Goal: Task Accomplishment & Management: Use online tool/utility

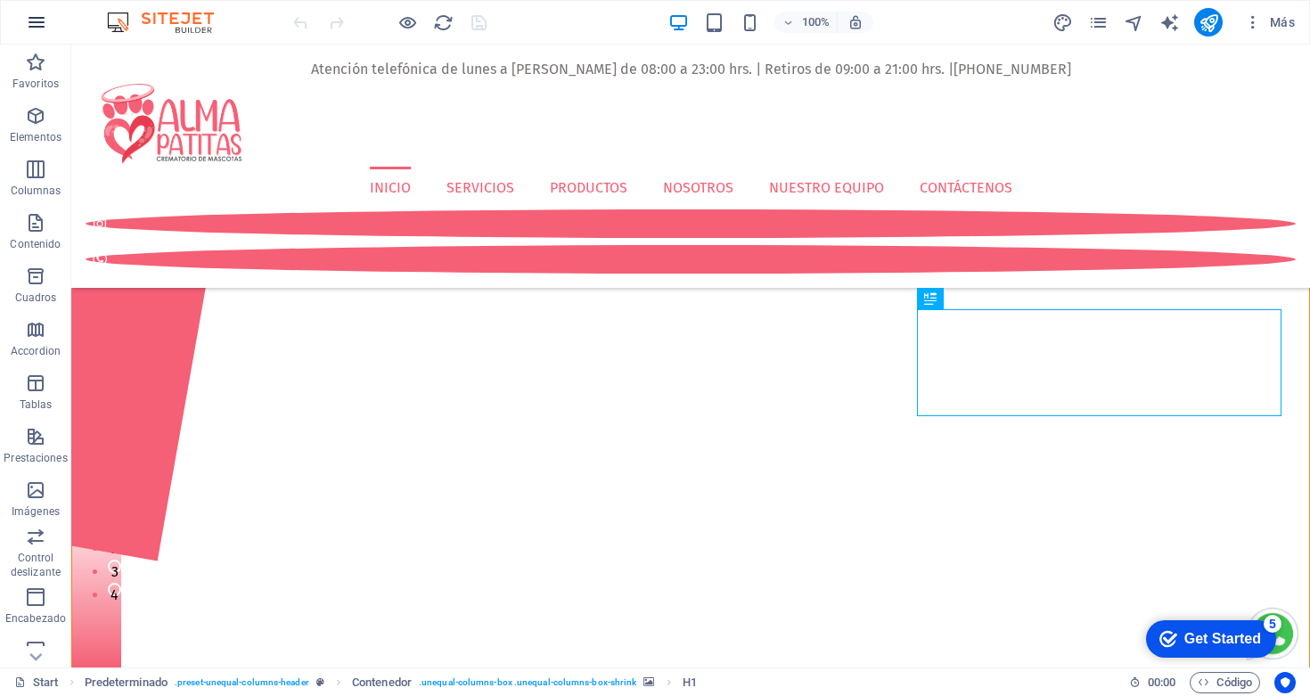
click at [38, 19] on icon "button" at bounding box center [36, 22] width 21 height 21
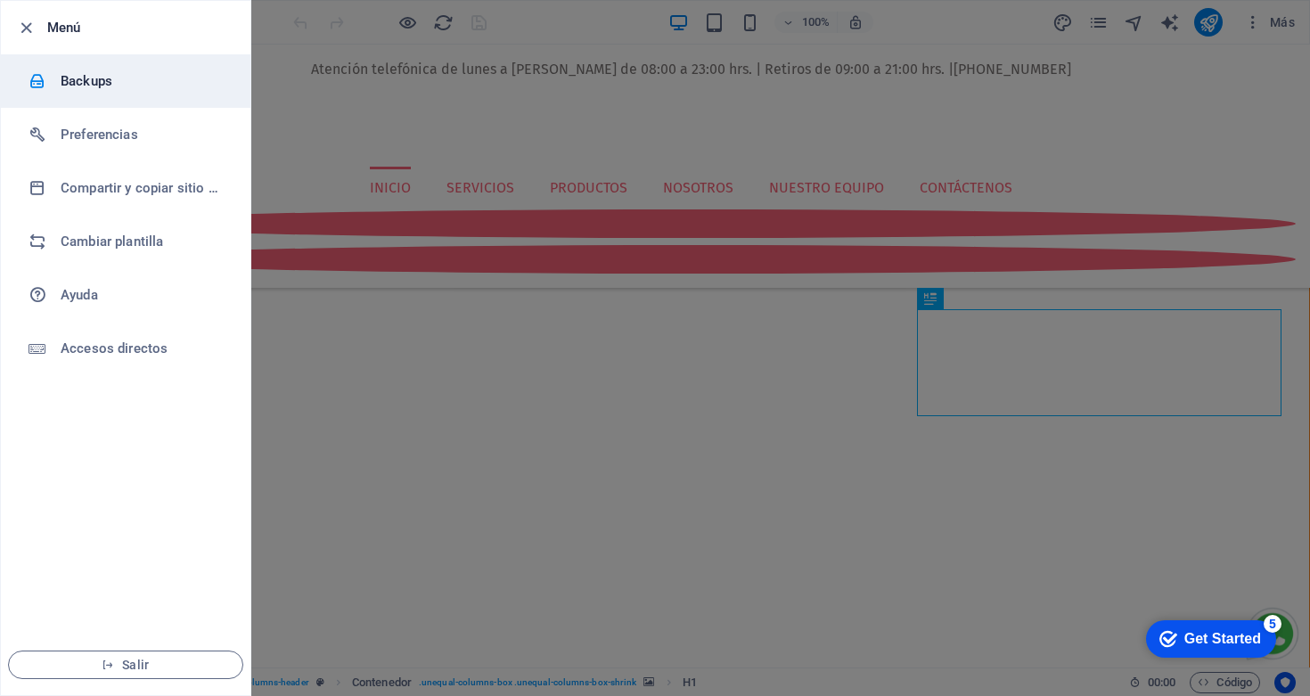
click at [73, 76] on h6 "Backups" at bounding box center [143, 80] width 165 height 21
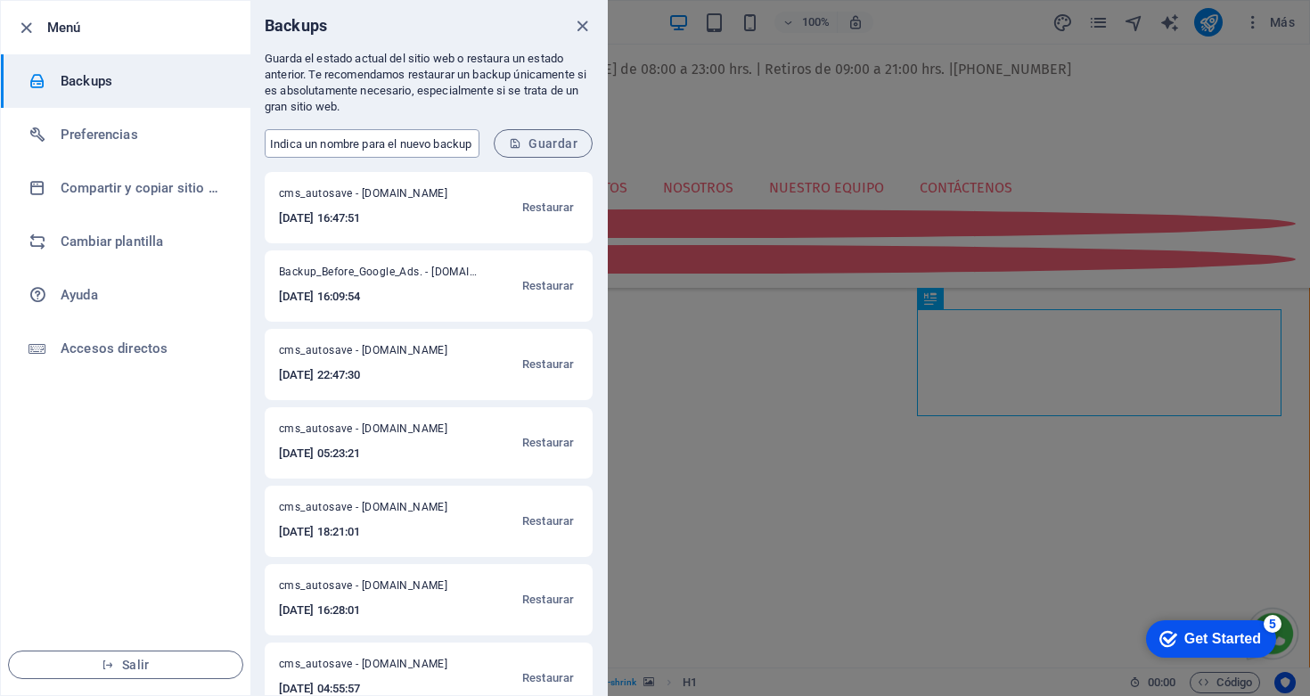
click at [356, 146] on input "text" at bounding box center [372, 143] width 215 height 29
click at [349, 142] on input "Backup_Before_Google_Ads." at bounding box center [372, 143] width 215 height 29
type input "Backup_Conversiones_Google_Ads."
click at [537, 144] on span "Guardar" at bounding box center [543, 143] width 69 height 14
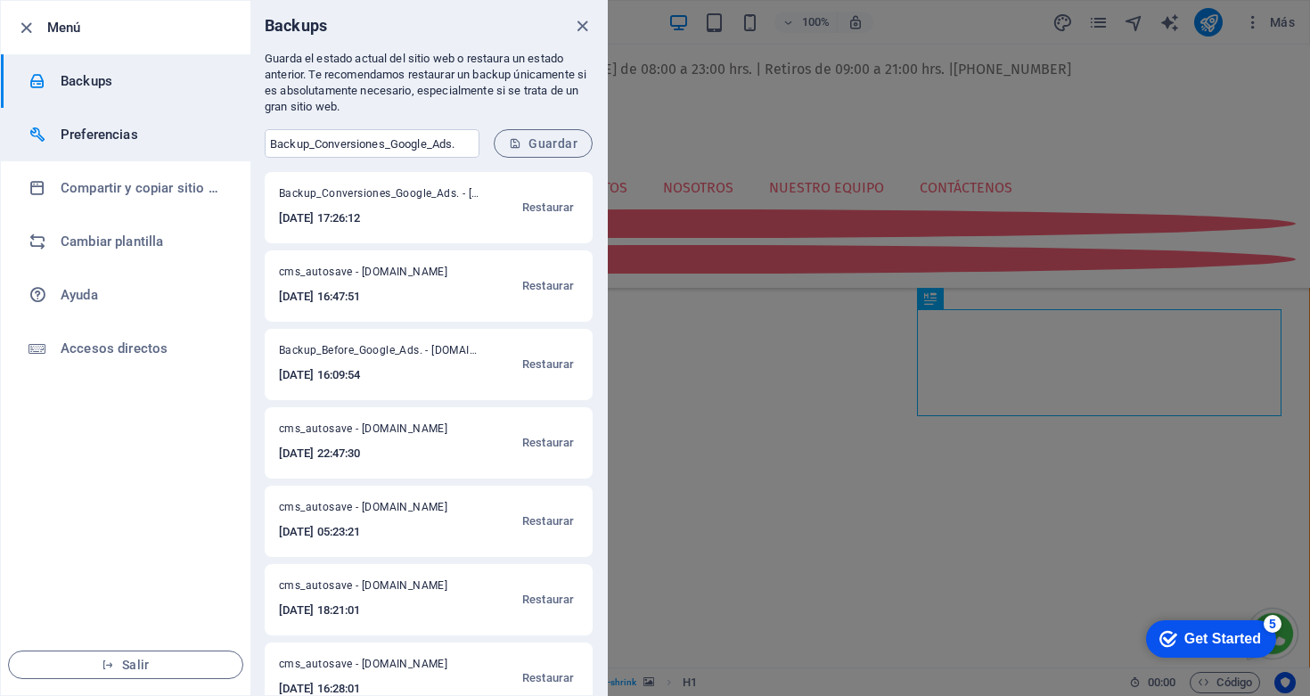
click at [101, 143] on h6 "Preferencias" at bounding box center [143, 134] width 165 height 21
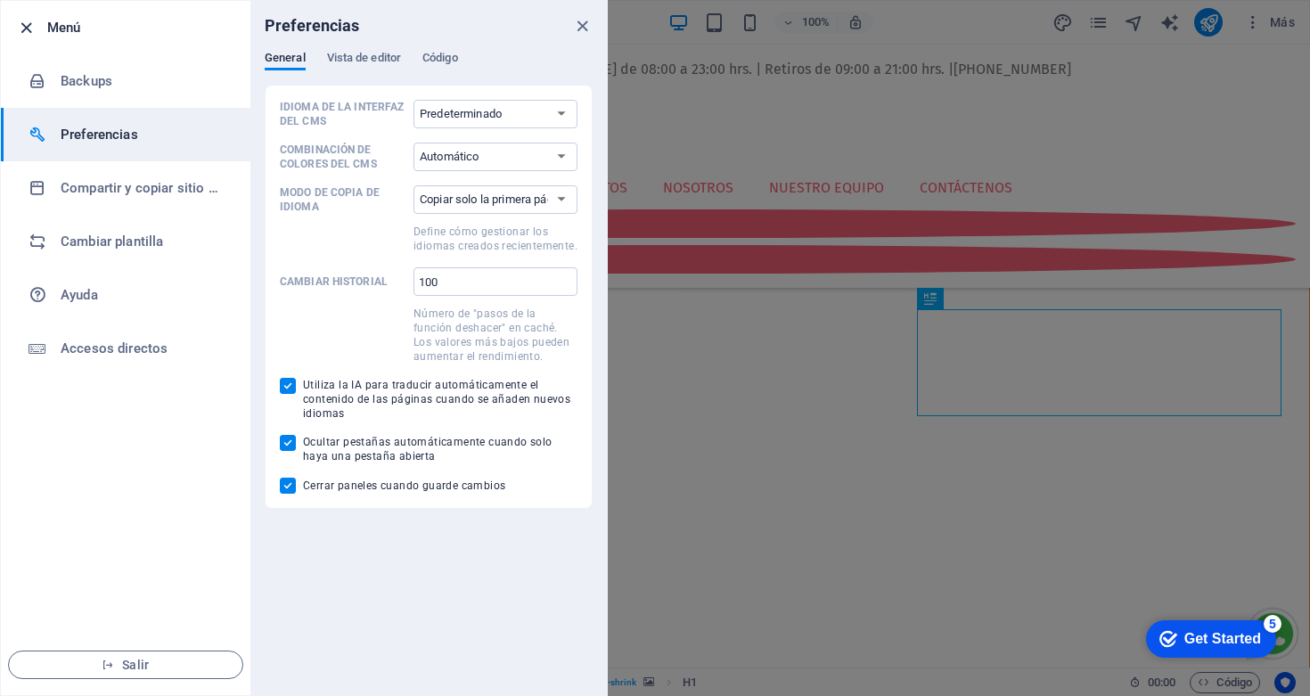
click at [23, 25] on icon "button" at bounding box center [26, 28] width 21 height 21
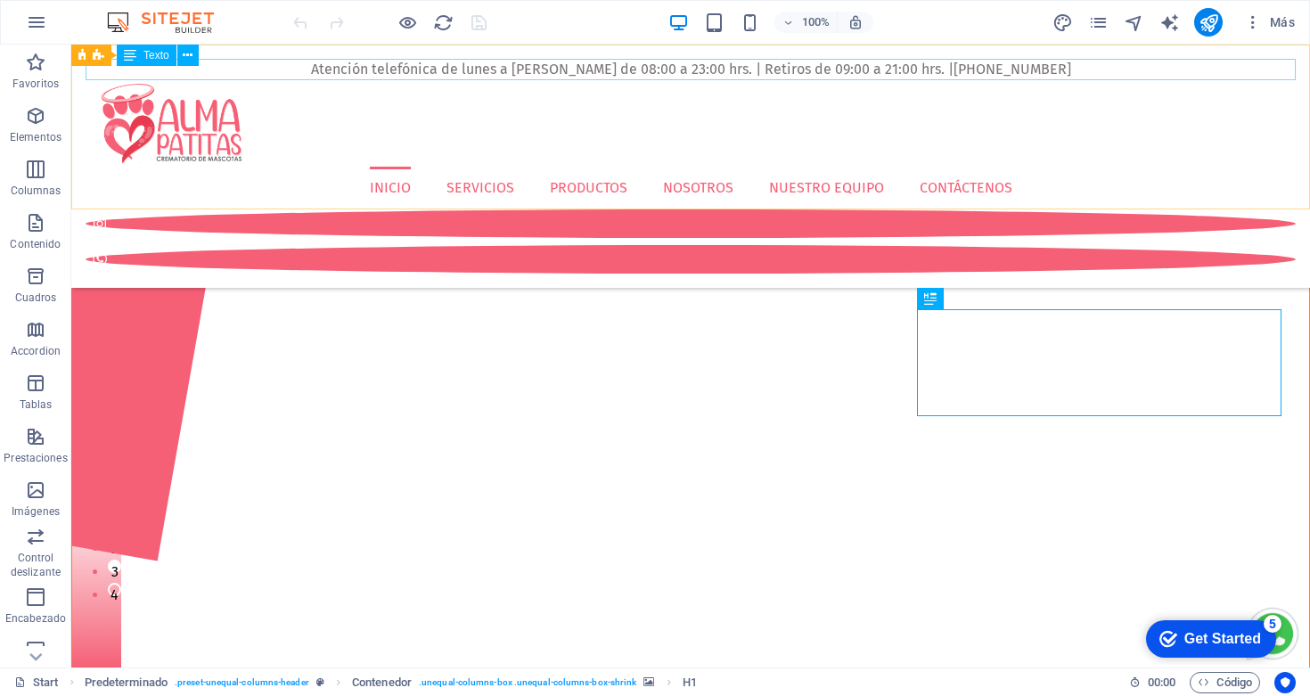
click at [1011, 70] on div "Atención telefónica de lunes a [PERSON_NAME] de 08:00 a 23:00 hrs. | Retiros de…" at bounding box center [691, 69] width 1210 height 21
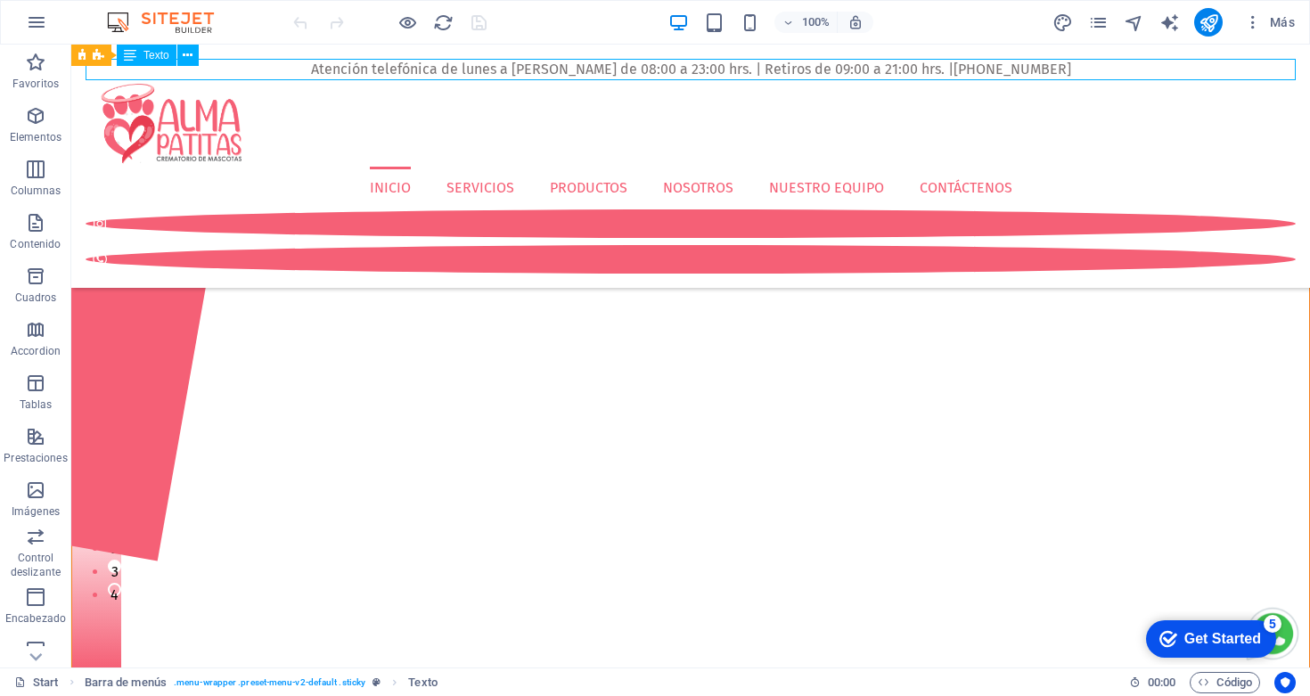
click at [1011, 70] on div "Atención telefónica de lunes a [PERSON_NAME] de 08:00 a 23:00 hrs. | Retiros de…" at bounding box center [691, 69] width 1210 height 21
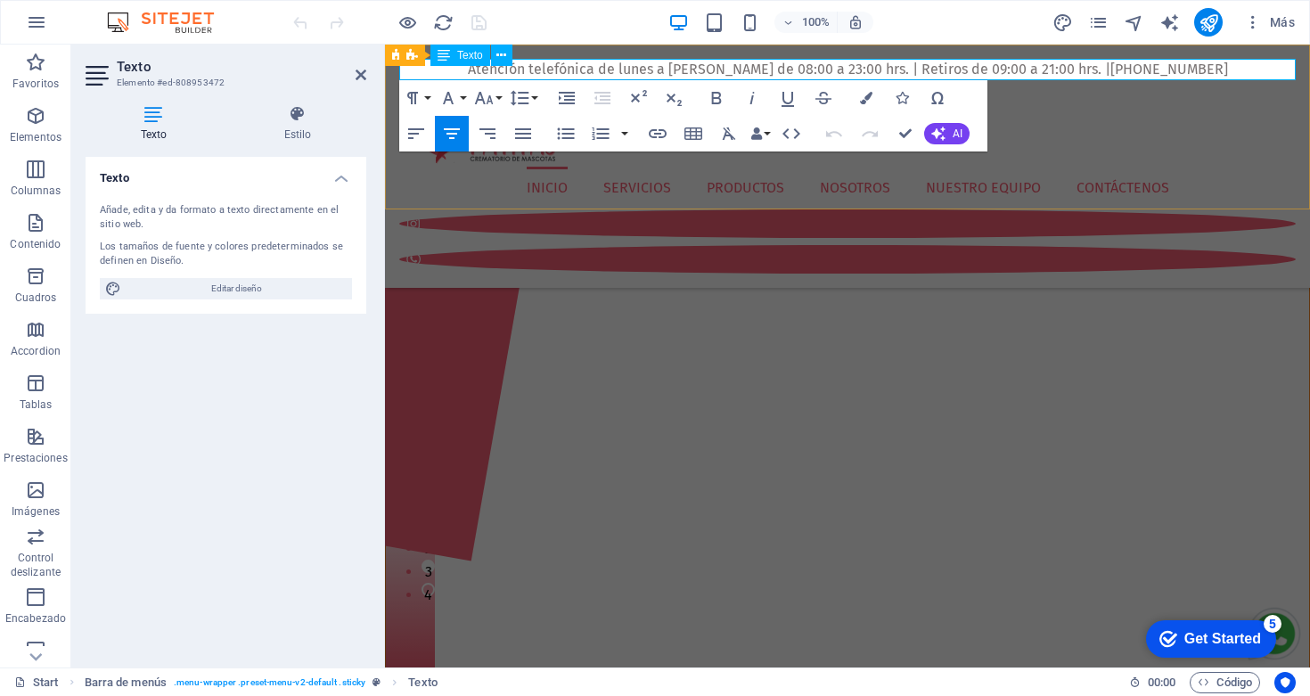
click at [1136, 78] on p "Atención telefónica de lunes a [PERSON_NAME] de 08:00 a 23:00 hrs. | Retiros de…" at bounding box center [847, 69] width 897 height 21
click at [267, 291] on span "Editar diseño" at bounding box center [237, 288] width 220 height 21
select select "px"
select select "400"
select select "px"
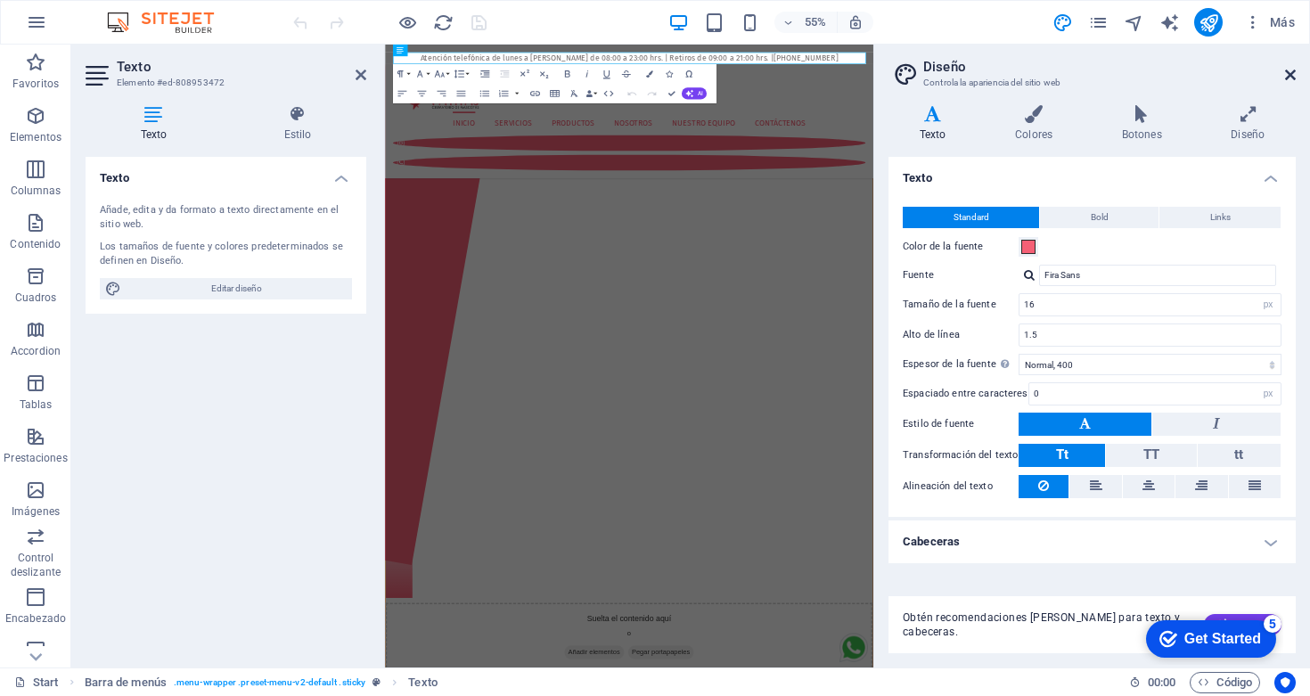
click at [1290, 72] on icon at bounding box center [1290, 75] width 11 height 14
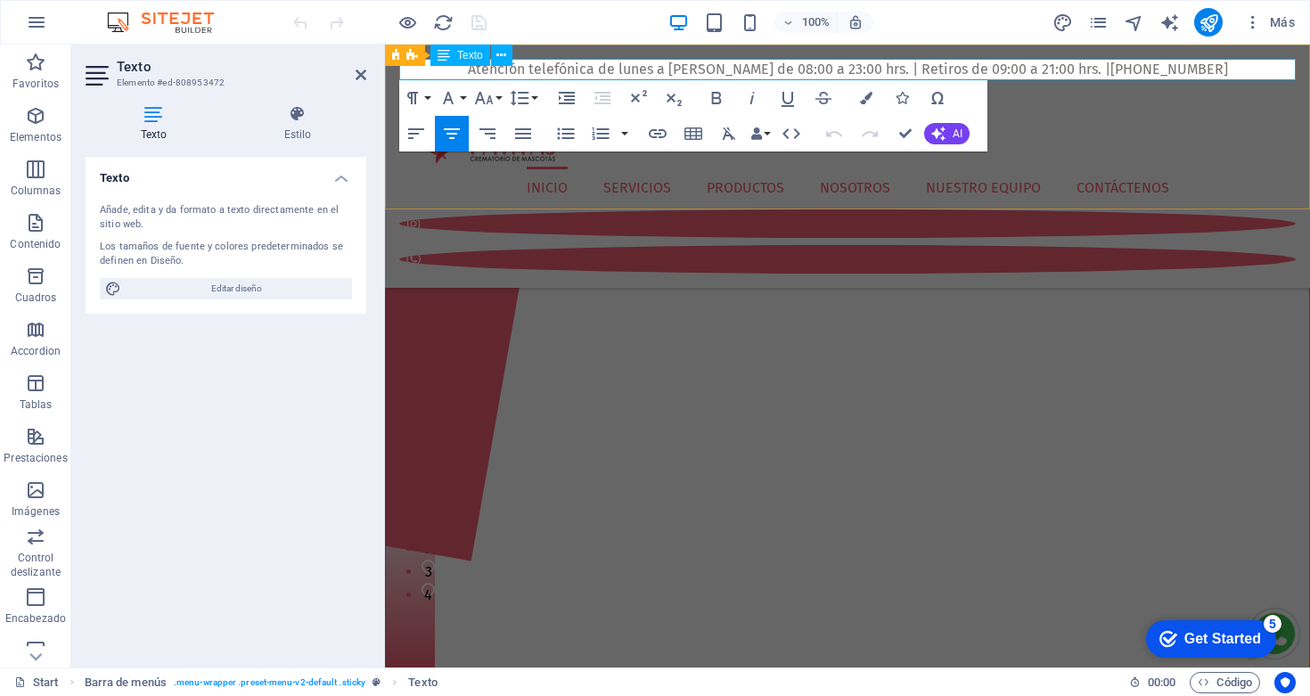
drag, startPoint x: 1208, startPoint y: 70, endPoint x: 1108, endPoint y: 72, distance: 99.9
click at [1108, 72] on p "Atención telefónica de lunes a [PERSON_NAME] de 08:00 a 23:00 hrs. | Retiros de…" at bounding box center [847, 69] width 897 height 21
click at [659, 135] on icon "button" at bounding box center [657, 133] width 21 height 21
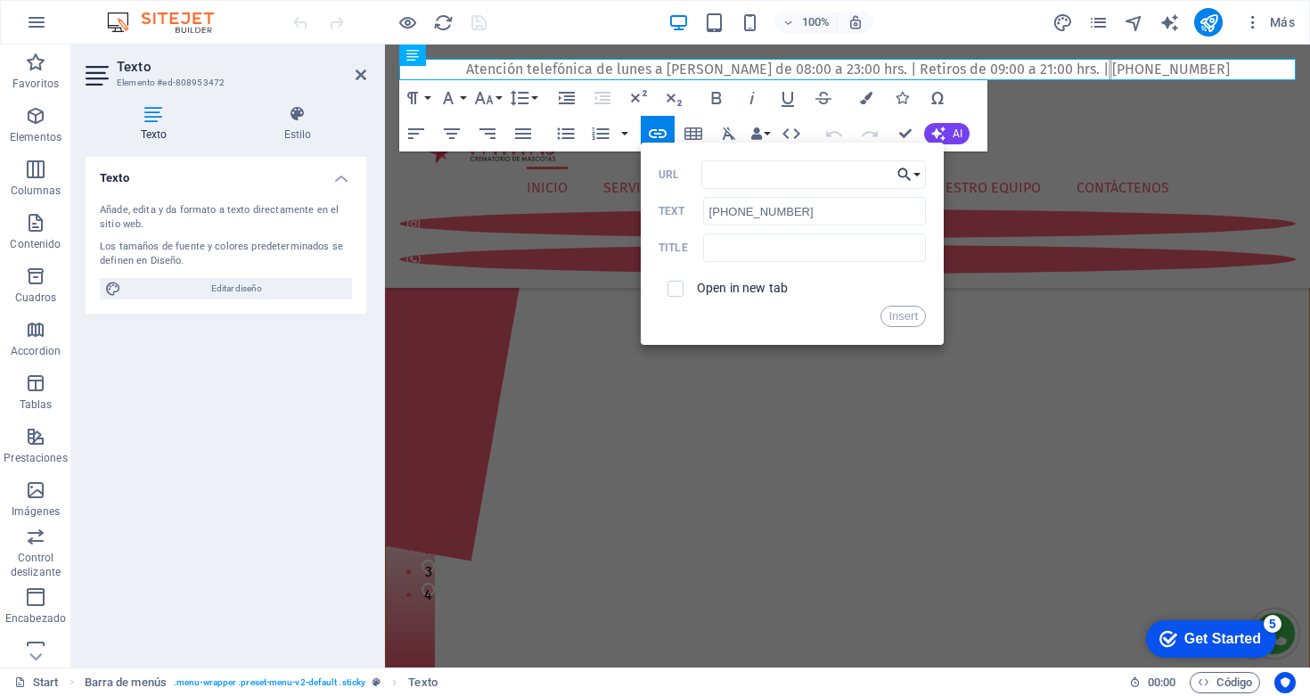
click at [919, 175] on button "Choose Link" at bounding box center [909, 174] width 34 height 29
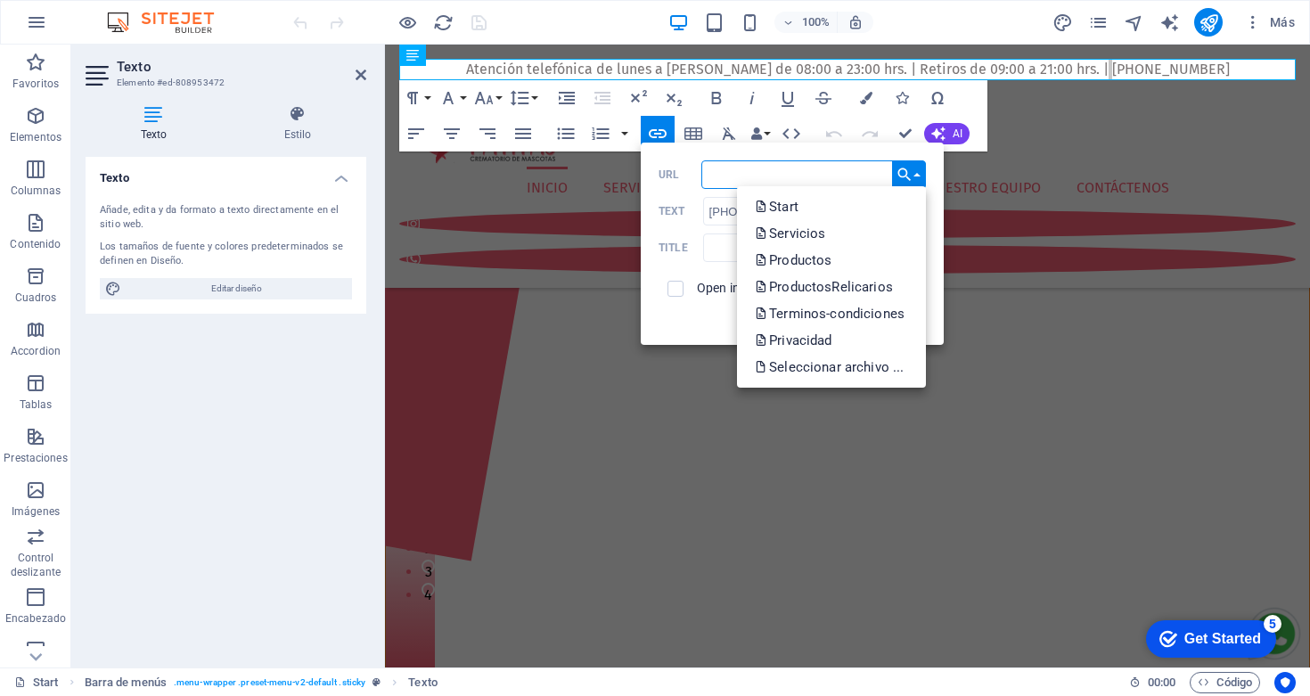
click at [803, 177] on input "URL" at bounding box center [814, 174] width 225 height 29
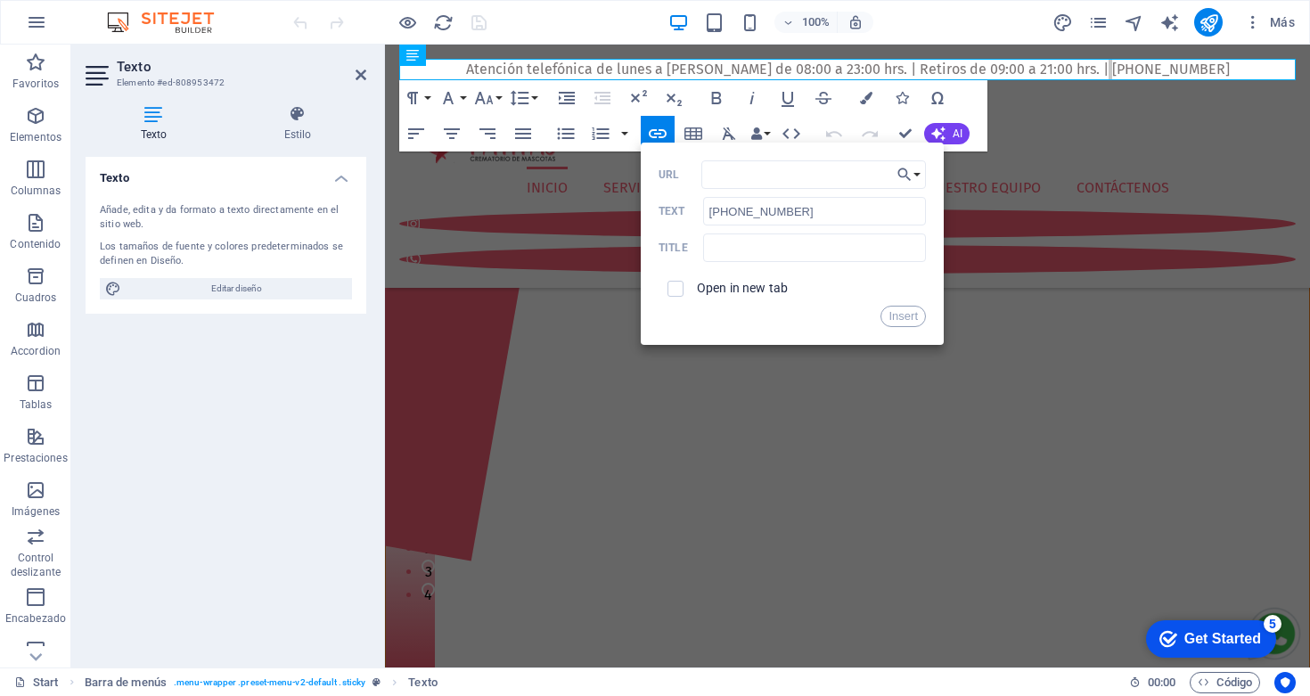
click at [226, 446] on div "Texto Añade, edita y da formato a texto directamente en el sitio web. Los tamañ…" at bounding box center [226, 405] width 281 height 496
click at [276, 439] on div "Texto Añade, edita y da formato a texto directamente en el sitio web. Los tamañ…" at bounding box center [226, 405] width 281 height 496
click at [655, 134] on icon "button" at bounding box center [658, 133] width 18 height 9
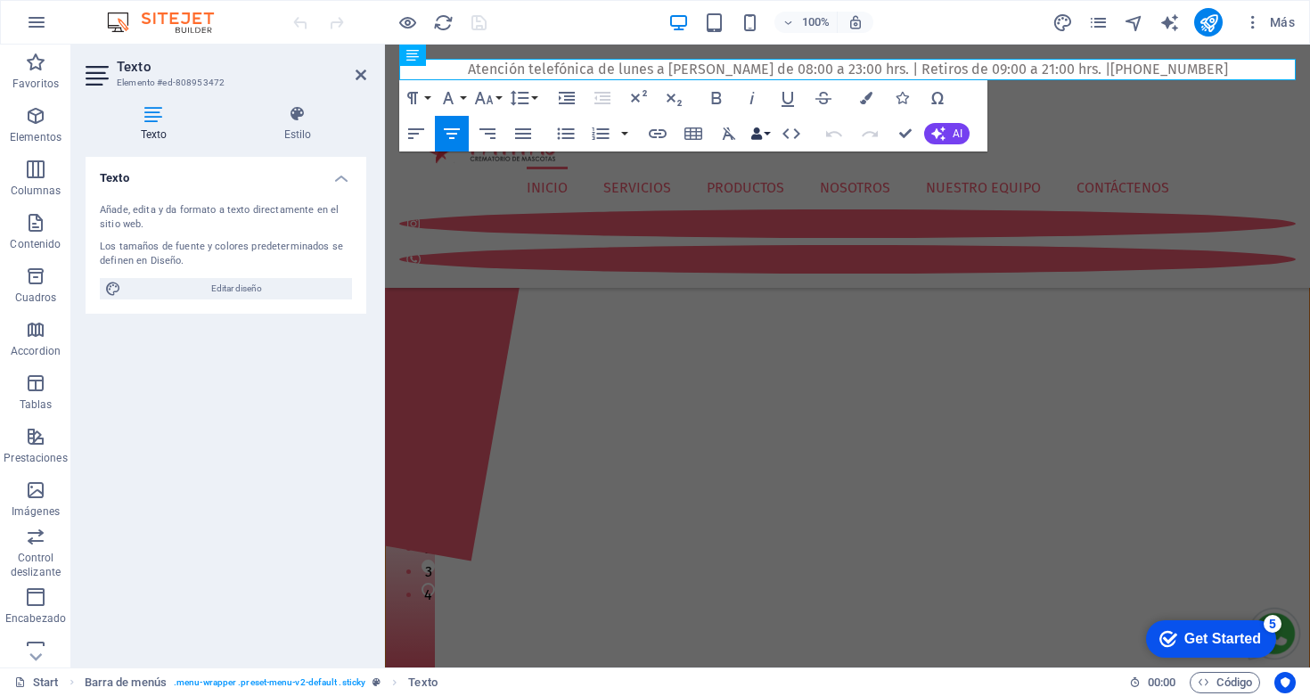
click at [766, 134] on button "Data Bindings" at bounding box center [760, 134] width 25 height 36
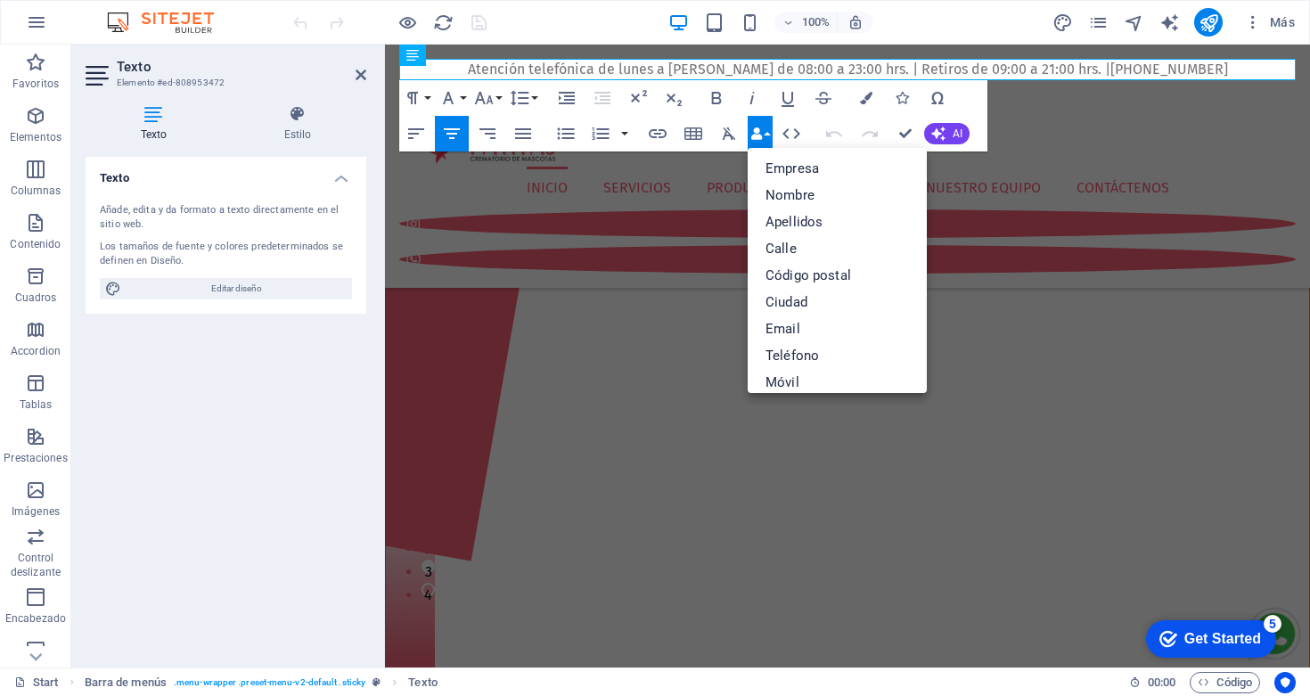
click at [312, 456] on div "Texto Añade, edita y da formato a texto directamente en el sitio web. Los tamañ…" at bounding box center [226, 405] width 281 height 496
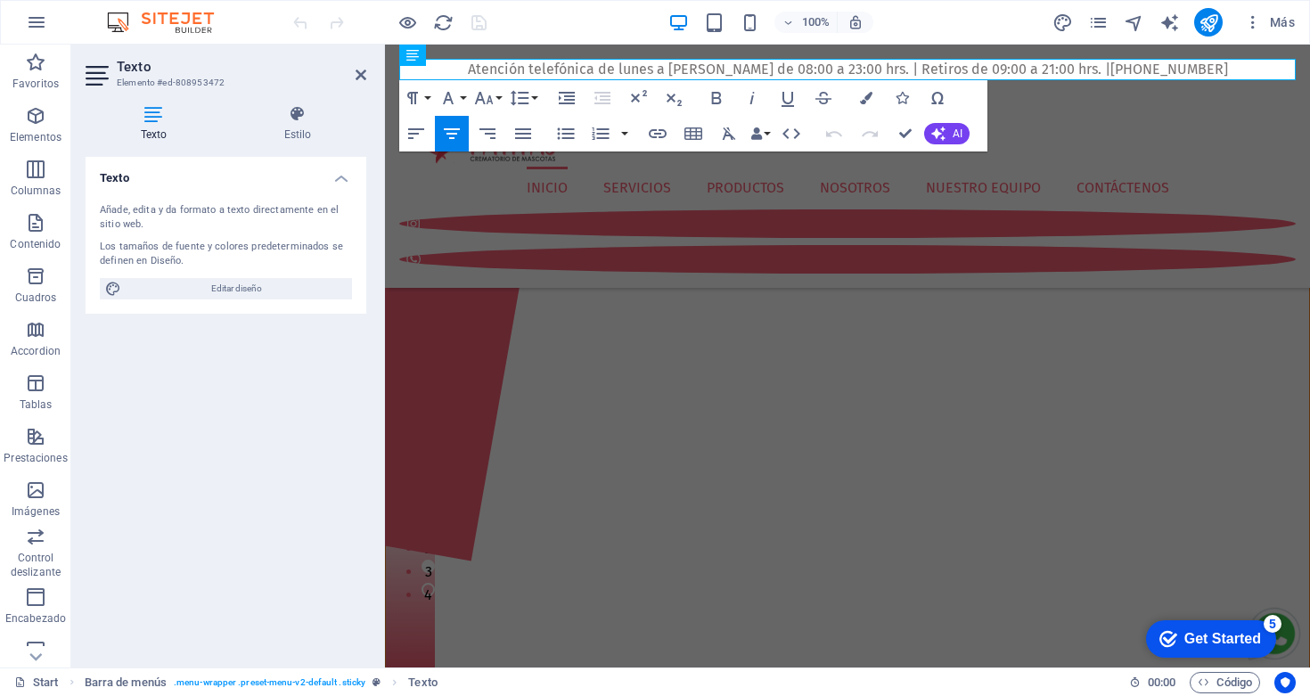
click at [303, 438] on div "Texto Añade, edita y da formato a texto directamente en el sitio web. Los tamañ…" at bounding box center [226, 405] width 281 height 496
click at [1226, 686] on span "Código" at bounding box center [1225, 682] width 54 height 21
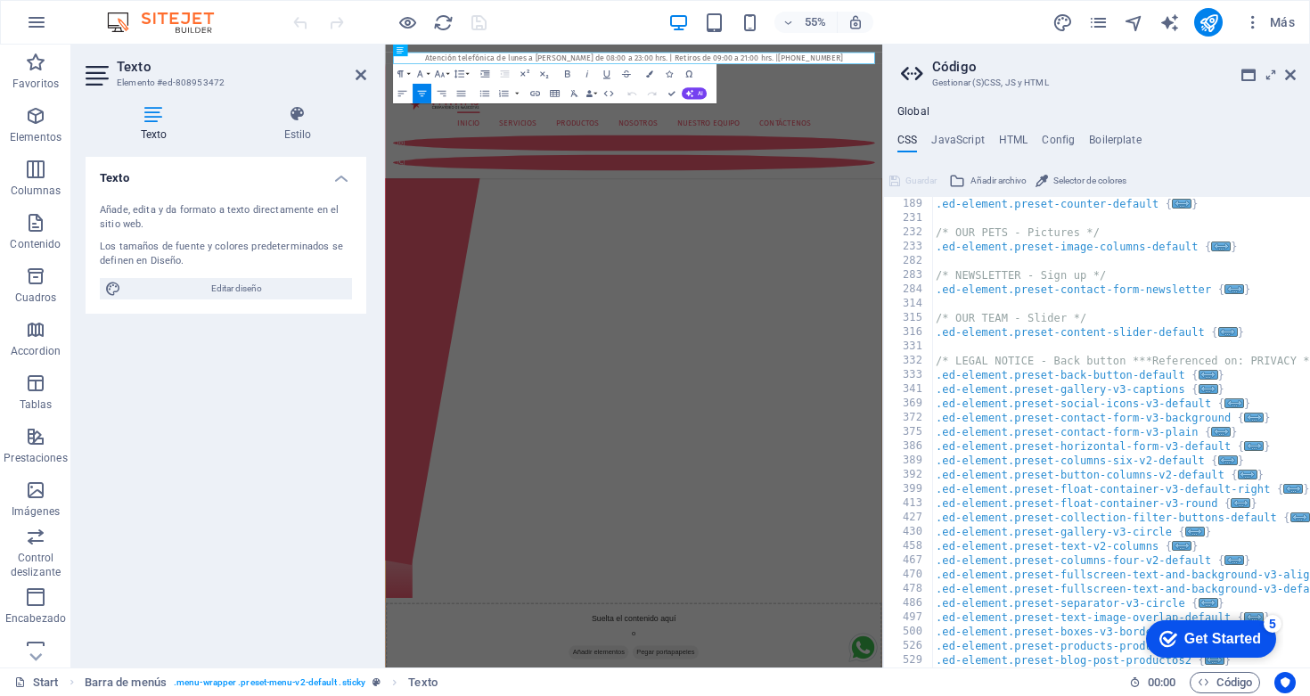
scroll to position [656, 0]
click at [1221, 643] on div "Get Started" at bounding box center [1223, 639] width 77 height 16
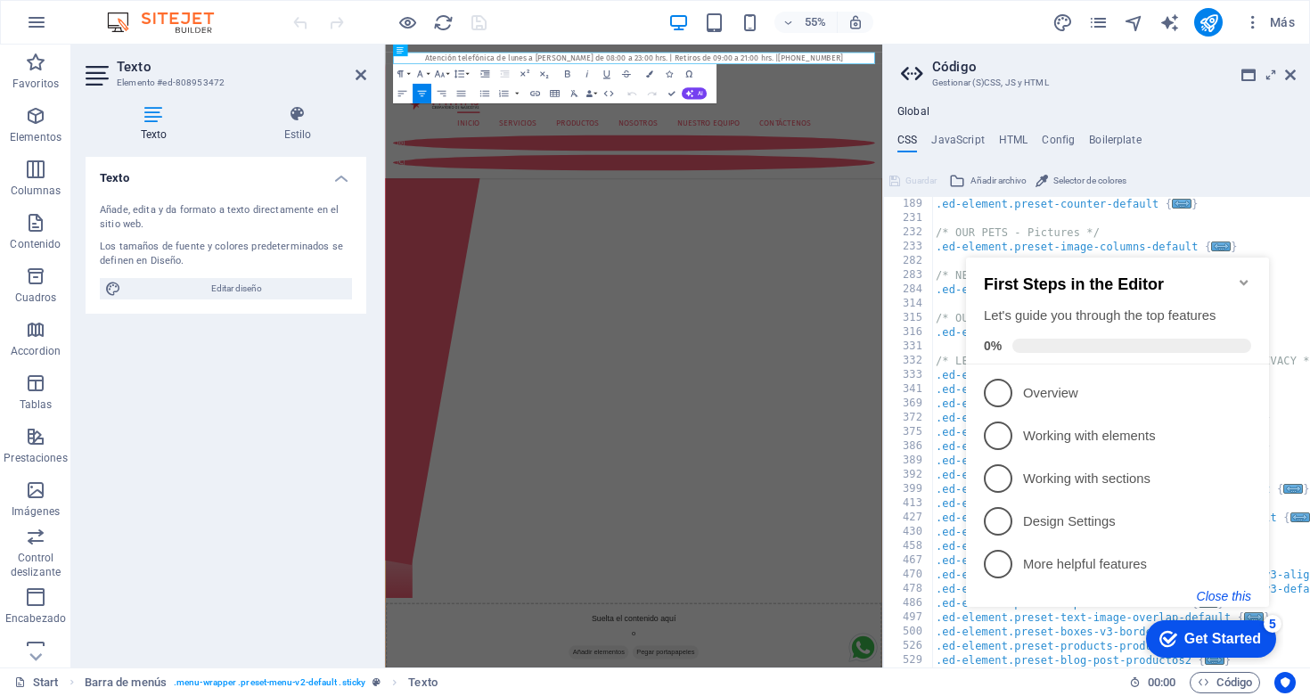
click at [1217, 594] on button "Close this" at bounding box center [1224, 596] width 54 height 14
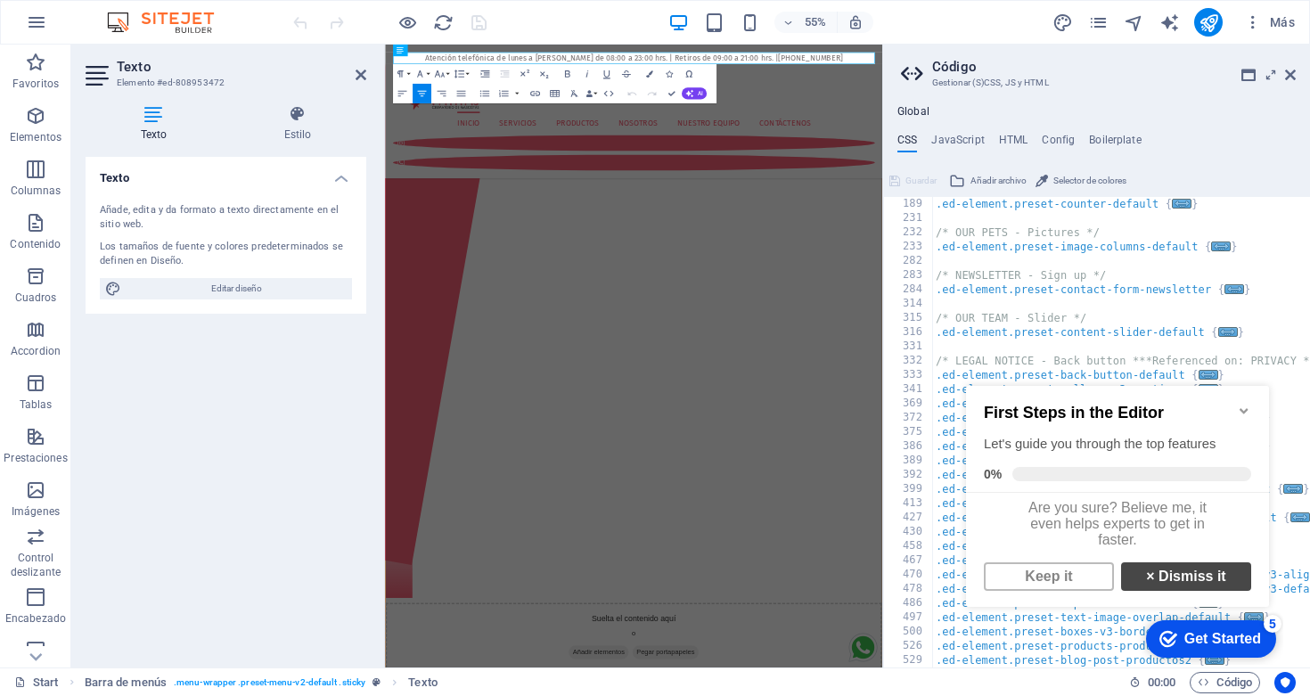
click at [1153, 584] on strong "×" at bounding box center [1150, 576] width 8 height 15
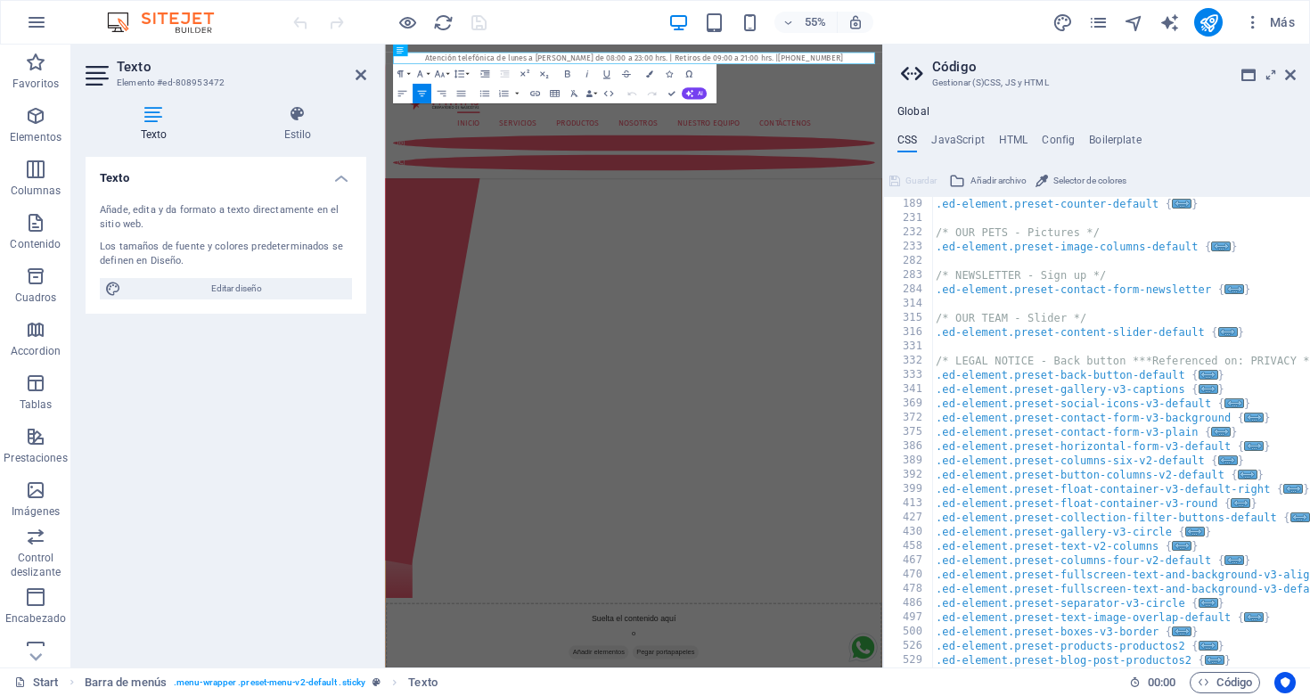
type textarea ".ed-element.preset-float-container-v3-round {"
click at [1092, 504] on div ".ed-element.preset-counter-default { ... } /* OUR PETS - Pictures */ .ed-elemen…" at bounding box center [1223, 446] width 583 height 499
click at [1237, 502] on span "..." at bounding box center [1241, 503] width 20 height 10
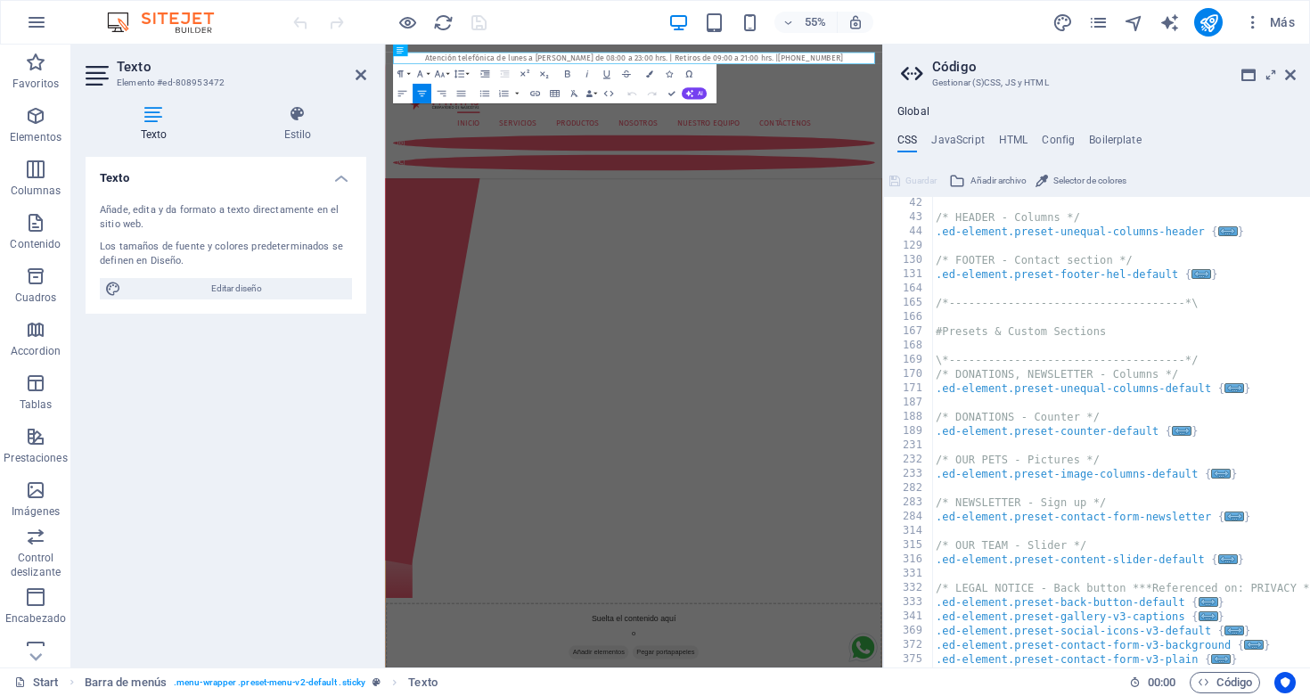
scroll to position [430, 0]
click at [964, 150] on h4 "JavaScript" at bounding box center [957, 144] width 53 height 20
type textarea "/* JS for preset "Menu V2" */"
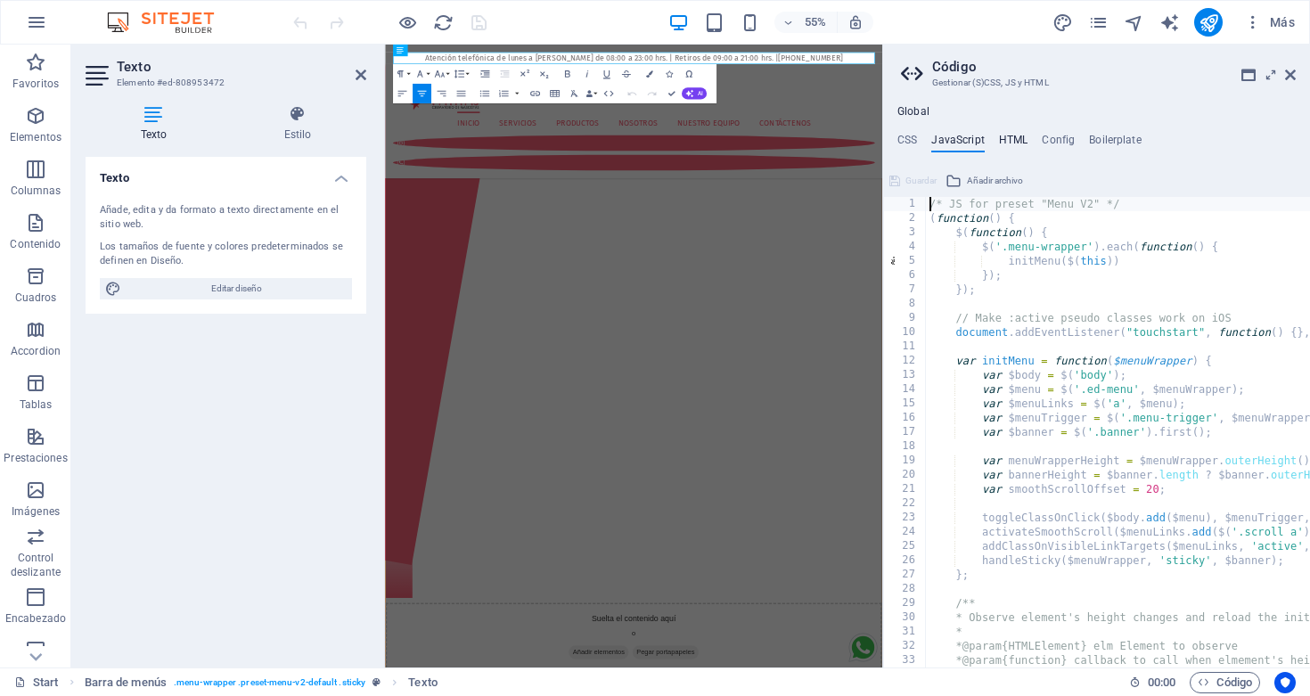
click at [1010, 140] on h4 "HTML" at bounding box center [1013, 144] width 29 height 20
type textarea "<a href="#main-content" class="wv-link-content button">Skip to main content</a>"
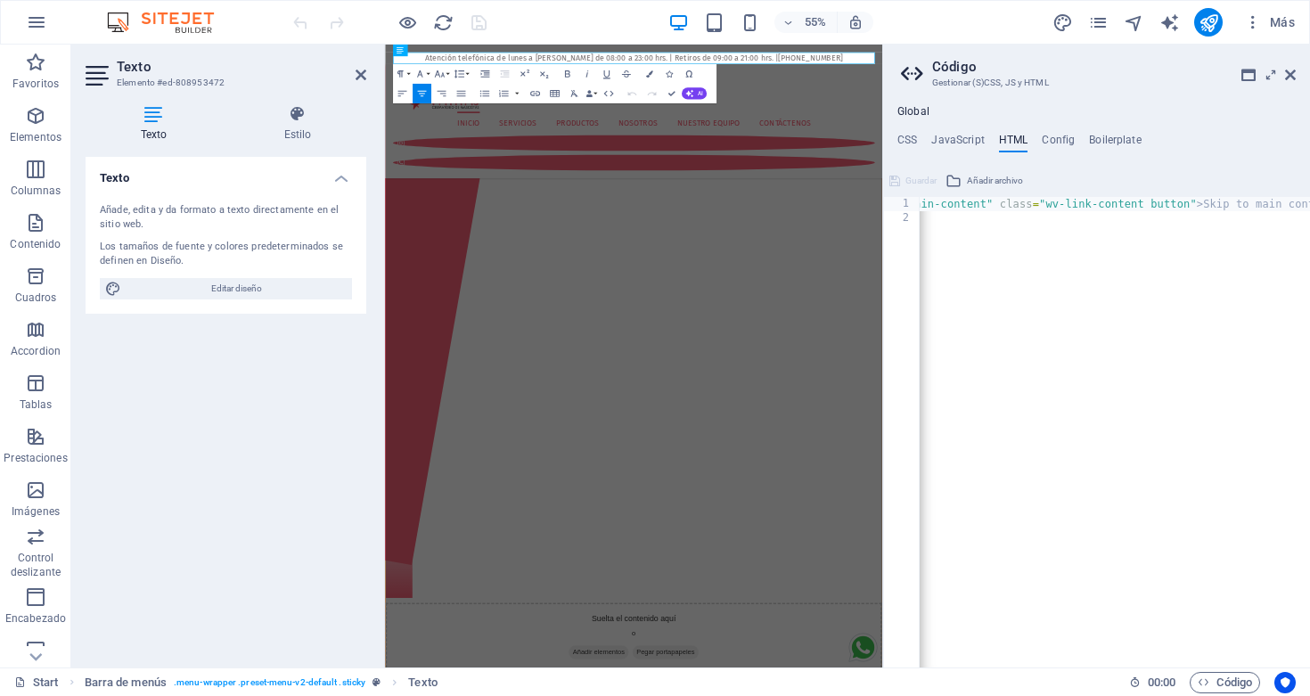
scroll to position [0, 0]
click at [1271, 73] on icon at bounding box center [1271, 75] width 0 height 14
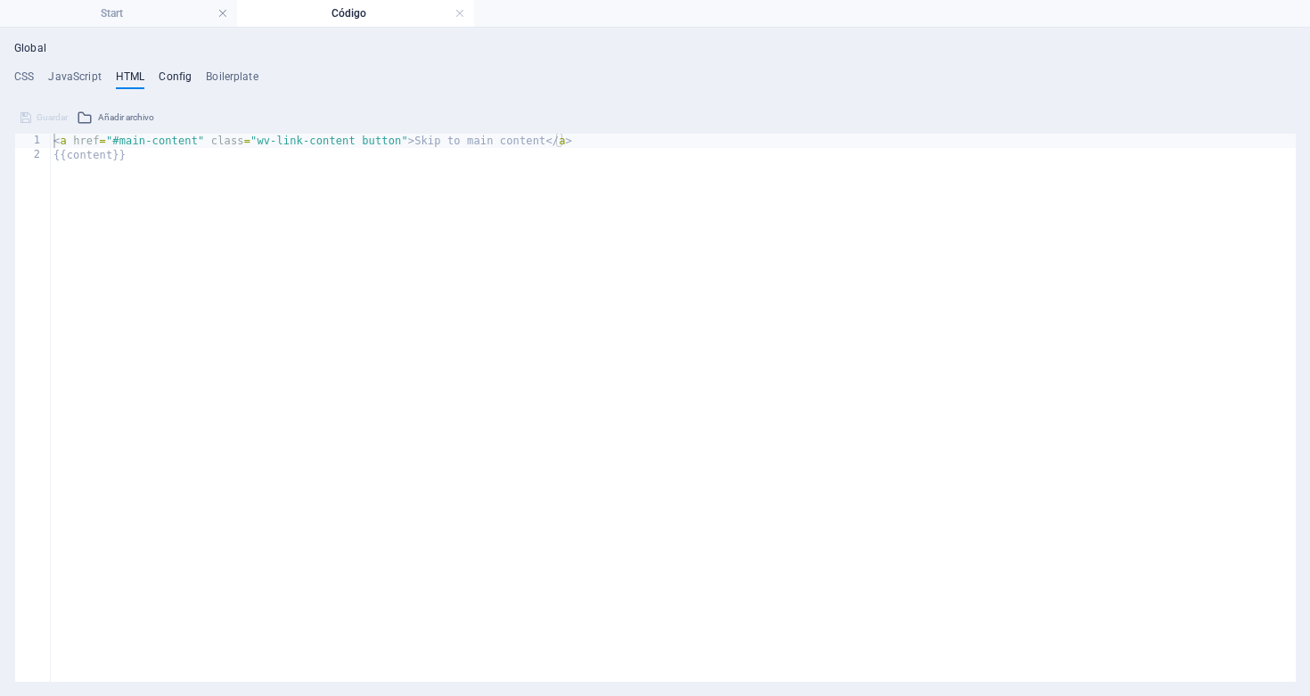
click at [176, 77] on h4 "Config" at bounding box center [175, 80] width 33 height 20
type textarea "$color-background: #ffffff;"
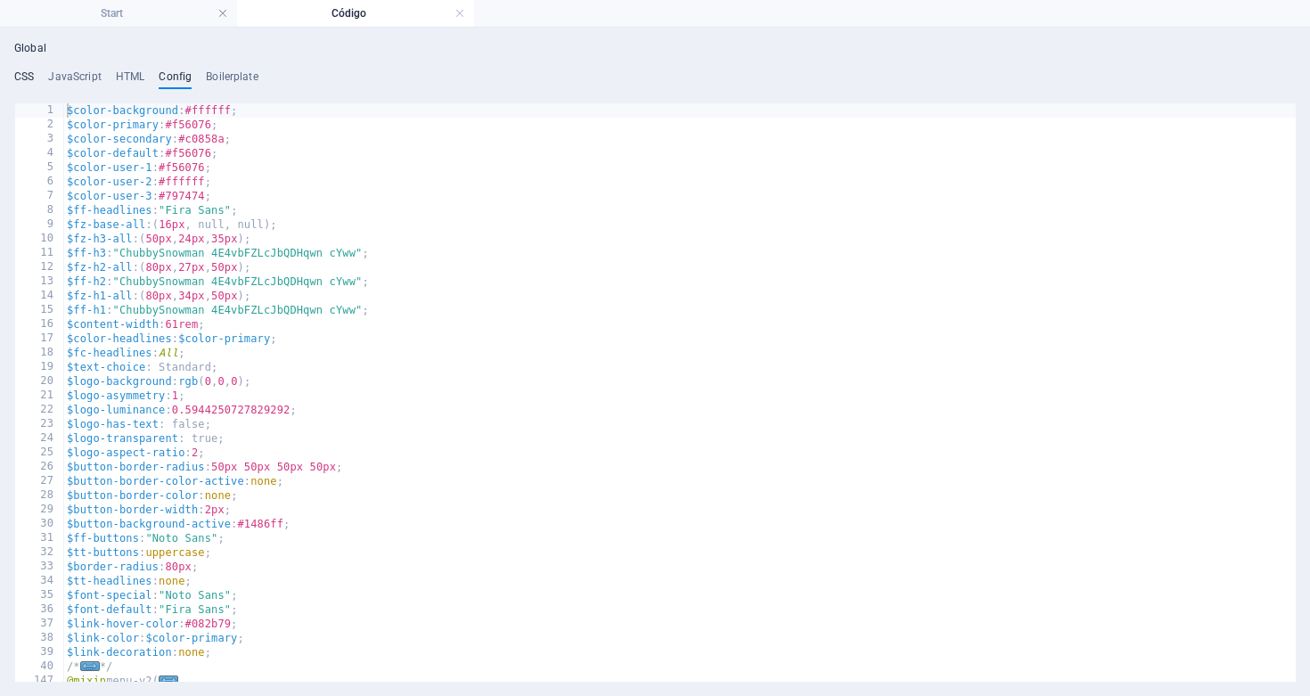
click at [24, 72] on h4 "CSS" at bounding box center [24, 80] width 20 height 20
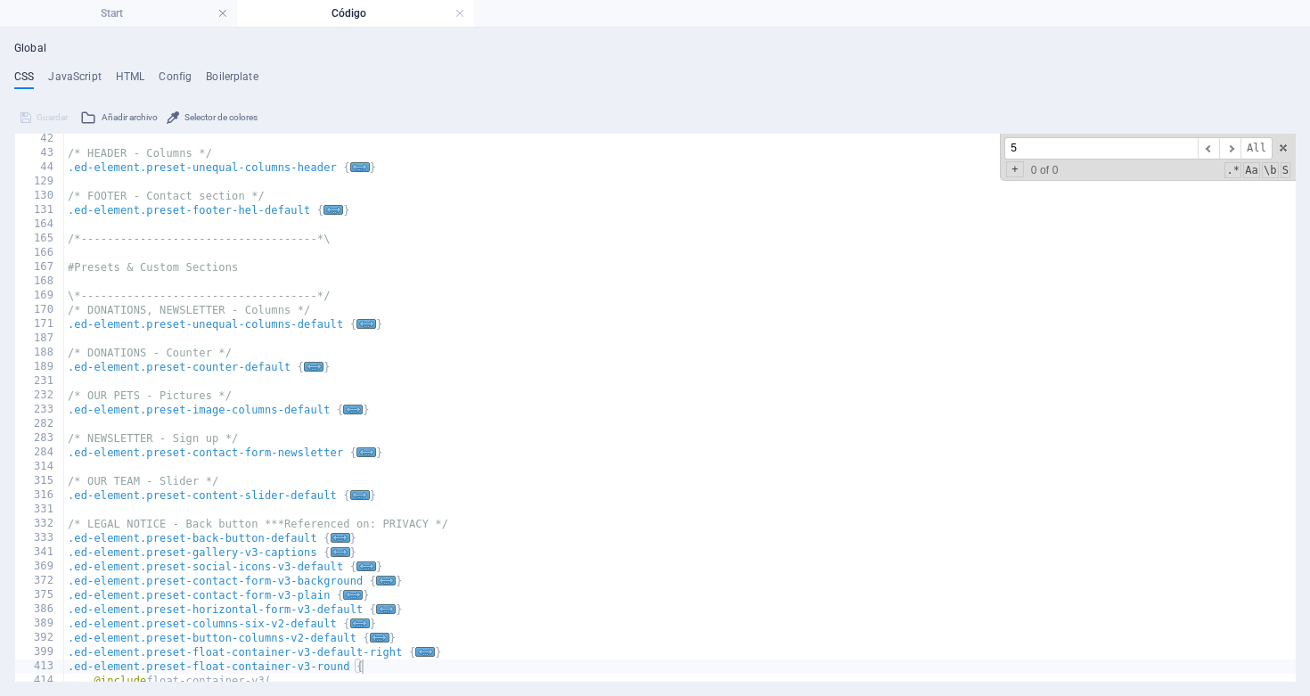
scroll to position [738, 0]
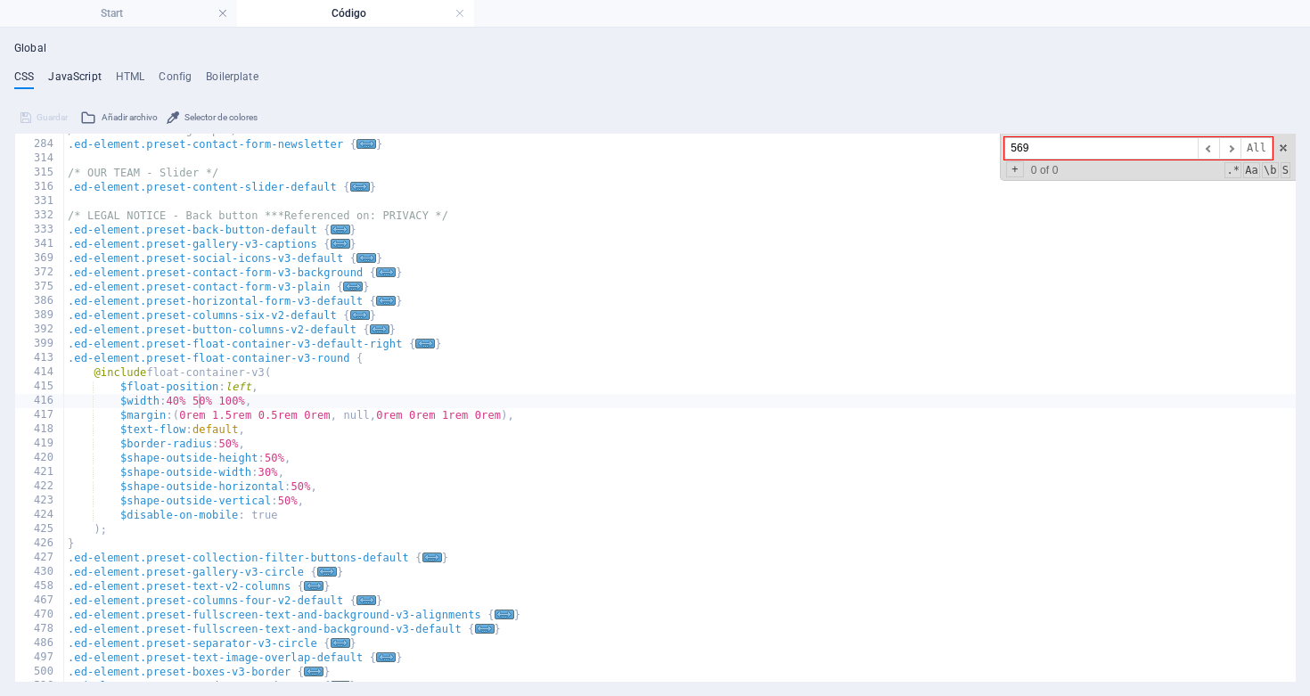
type input "569"
click at [74, 74] on h4 "JavaScript" at bounding box center [74, 80] width 53 height 20
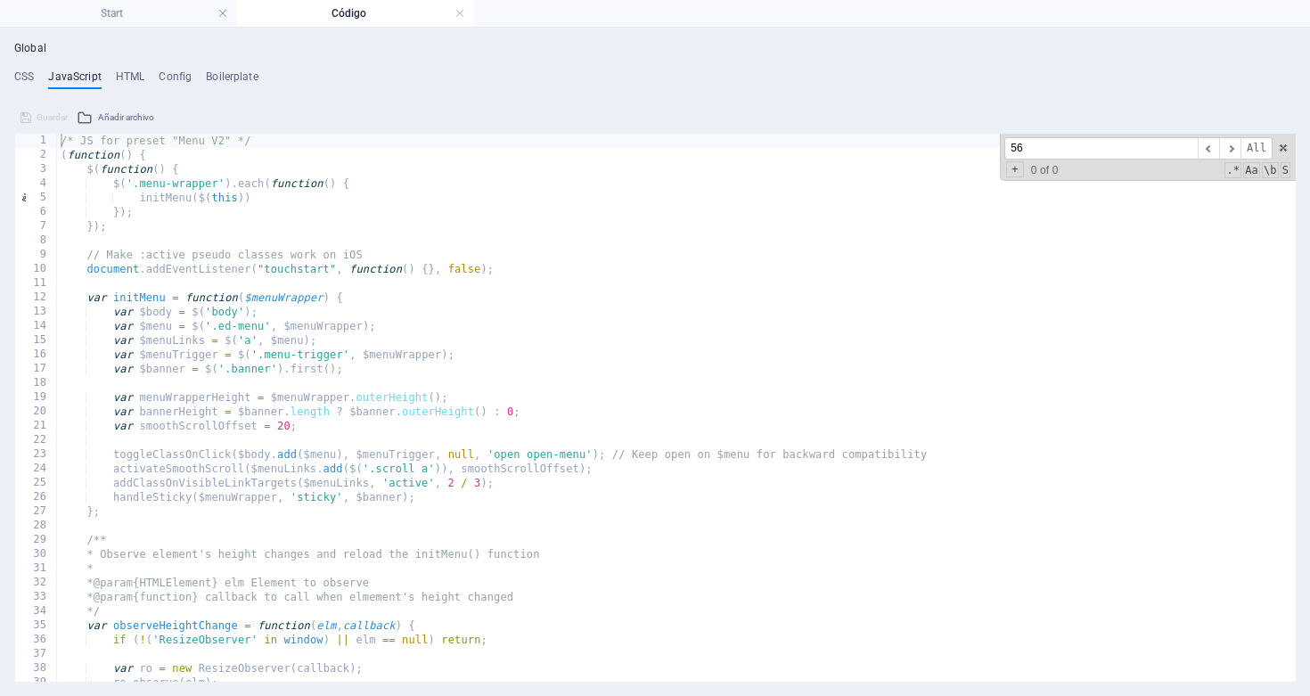
scroll to position [1180, 0]
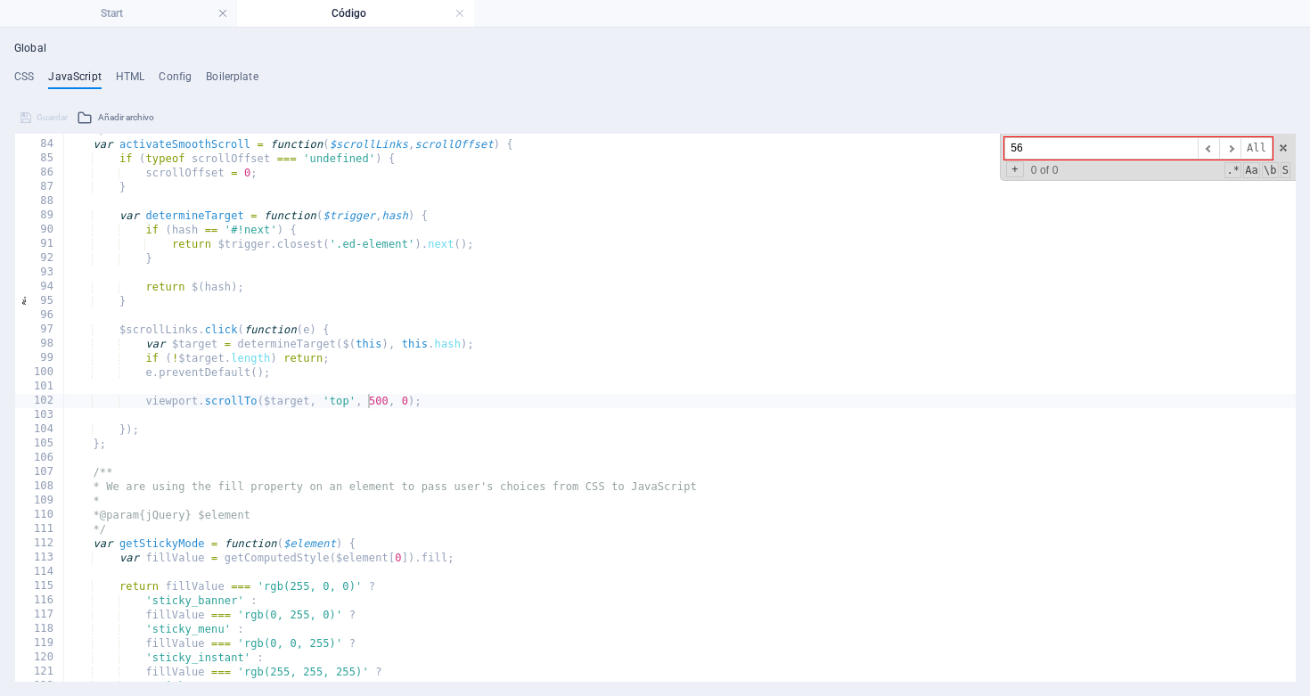
type input "5"
click at [121, 78] on h4 "HTML" at bounding box center [130, 80] width 29 height 20
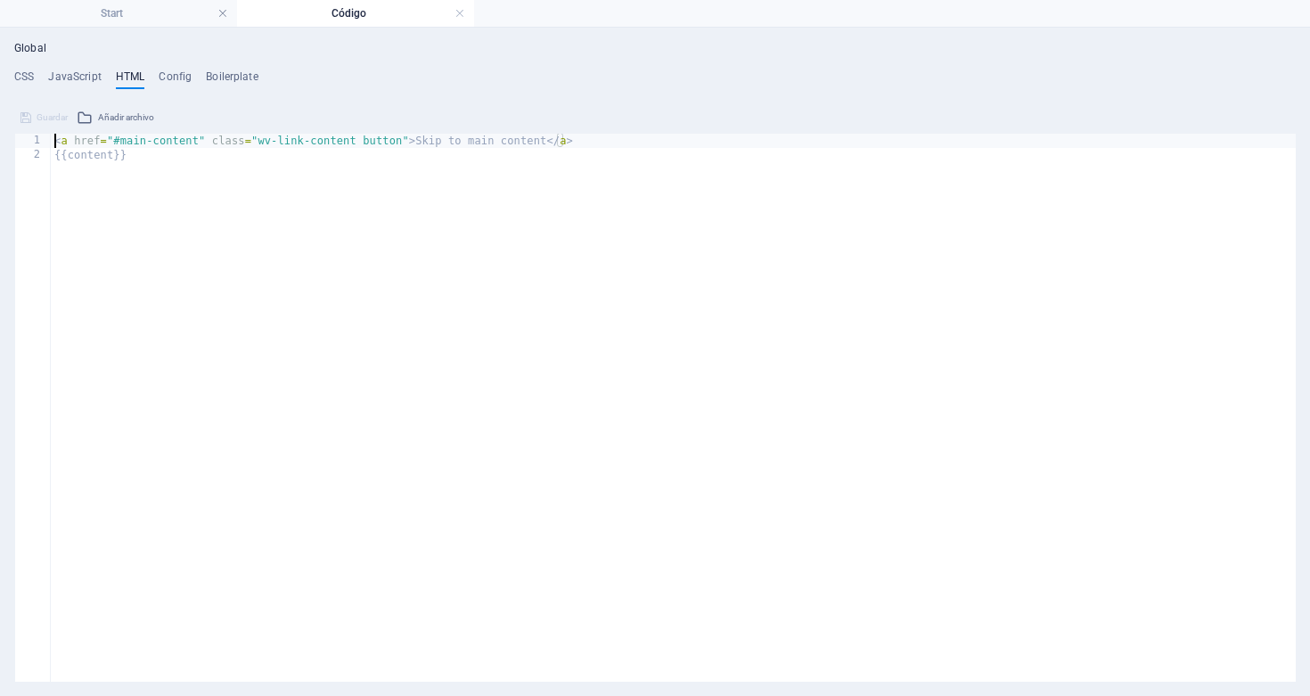
click at [173, 68] on div "Global CSS JavaScript HTML Config Boilerplate .ed-element.preset-float-containe…" at bounding box center [655, 362] width 1282 height 640
click at [173, 75] on h4 "Config" at bounding box center [175, 80] width 33 height 20
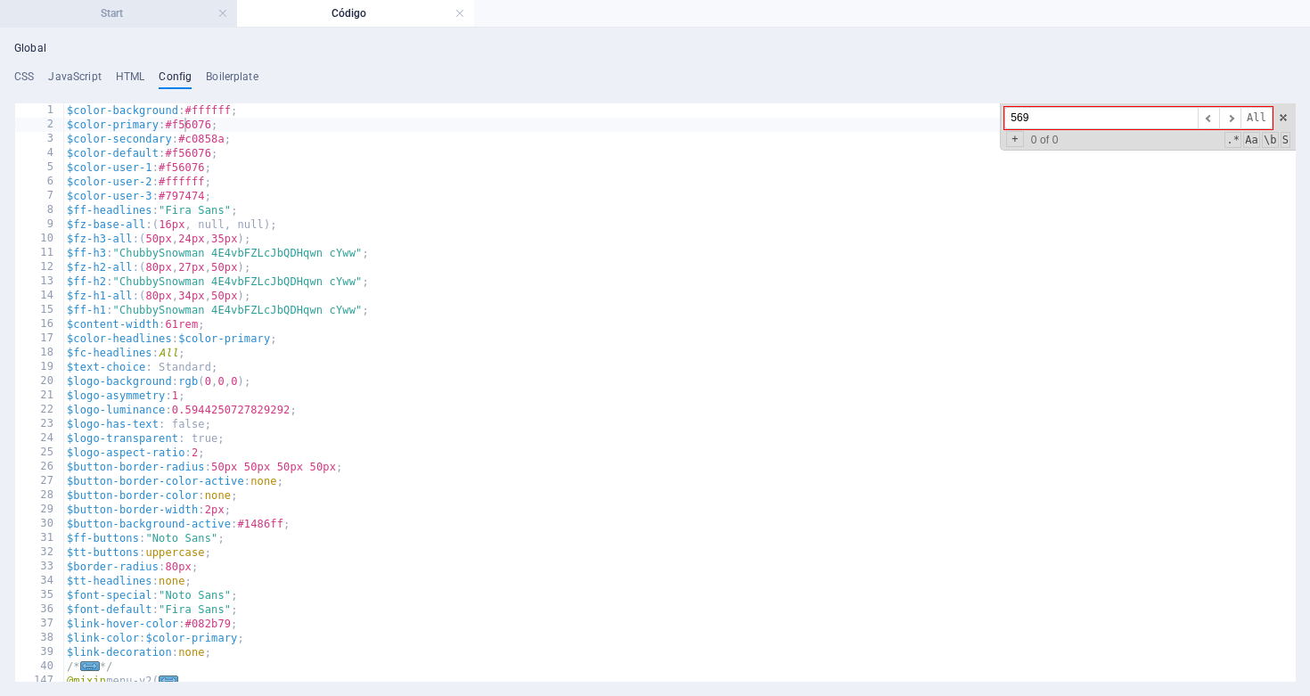
type input "569"
click at [158, 15] on h4 "Start" at bounding box center [118, 14] width 237 height 20
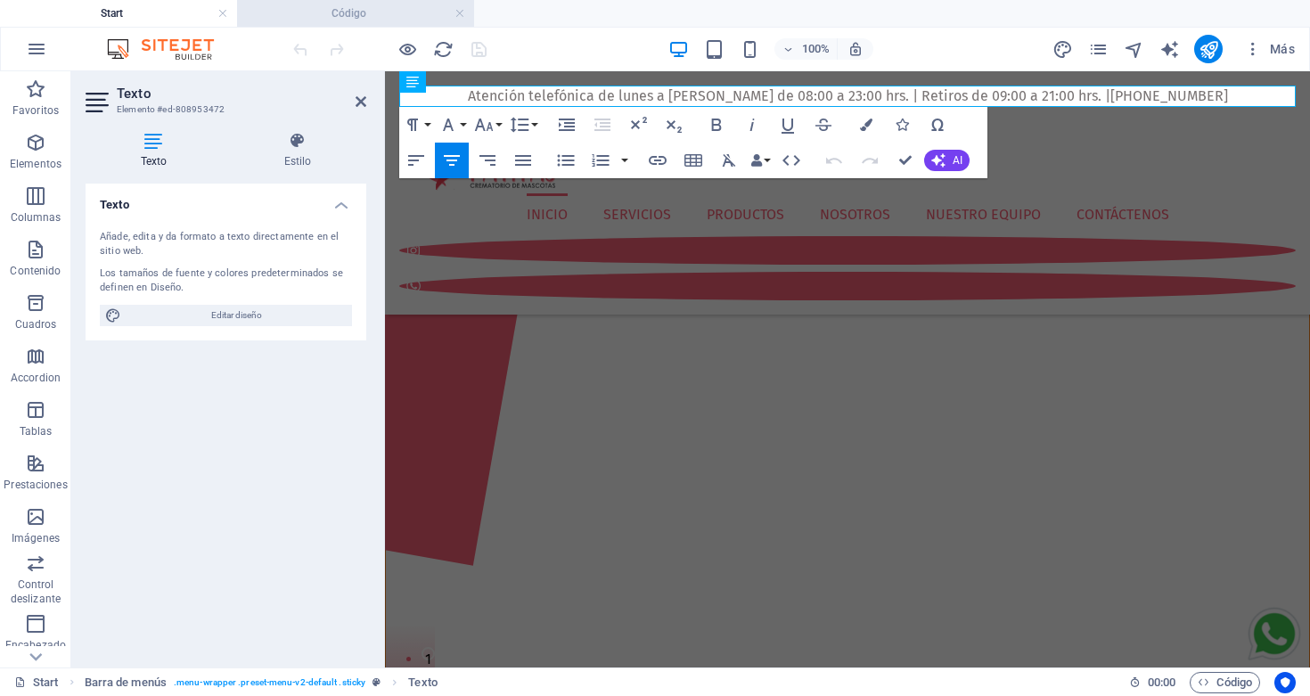
click at [324, 21] on h4 "Código" at bounding box center [355, 14] width 237 height 20
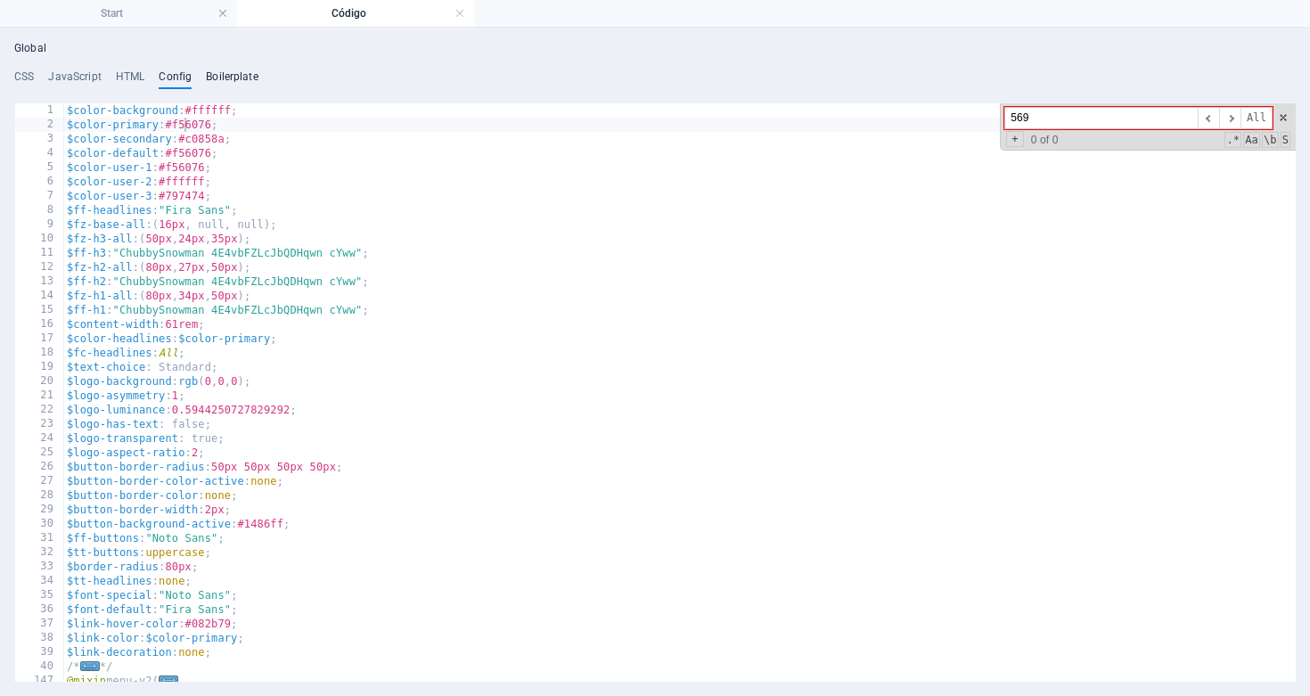
click at [232, 76] on h4 "Boilerplate" at bounding box center [232, 80] width 53 height 20
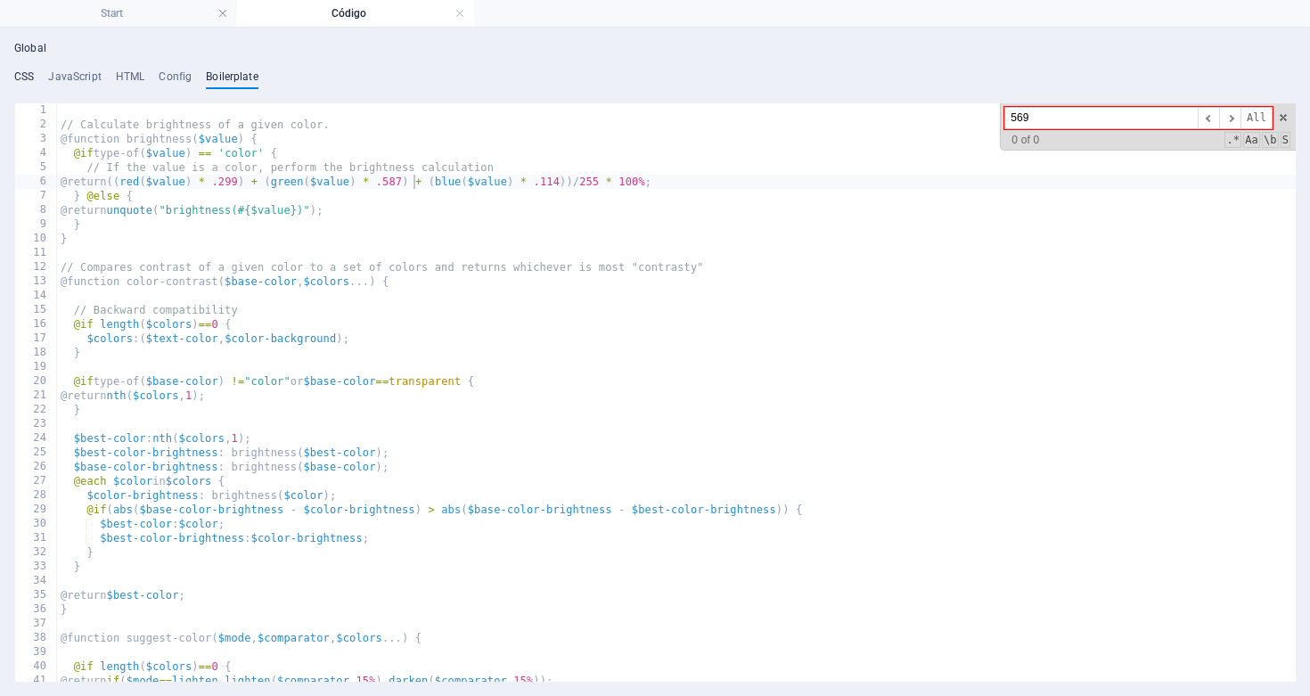
type input "569"
click at [29, 79] on h4 "CSS" at bounding box center [24, 80] width 20 height 20
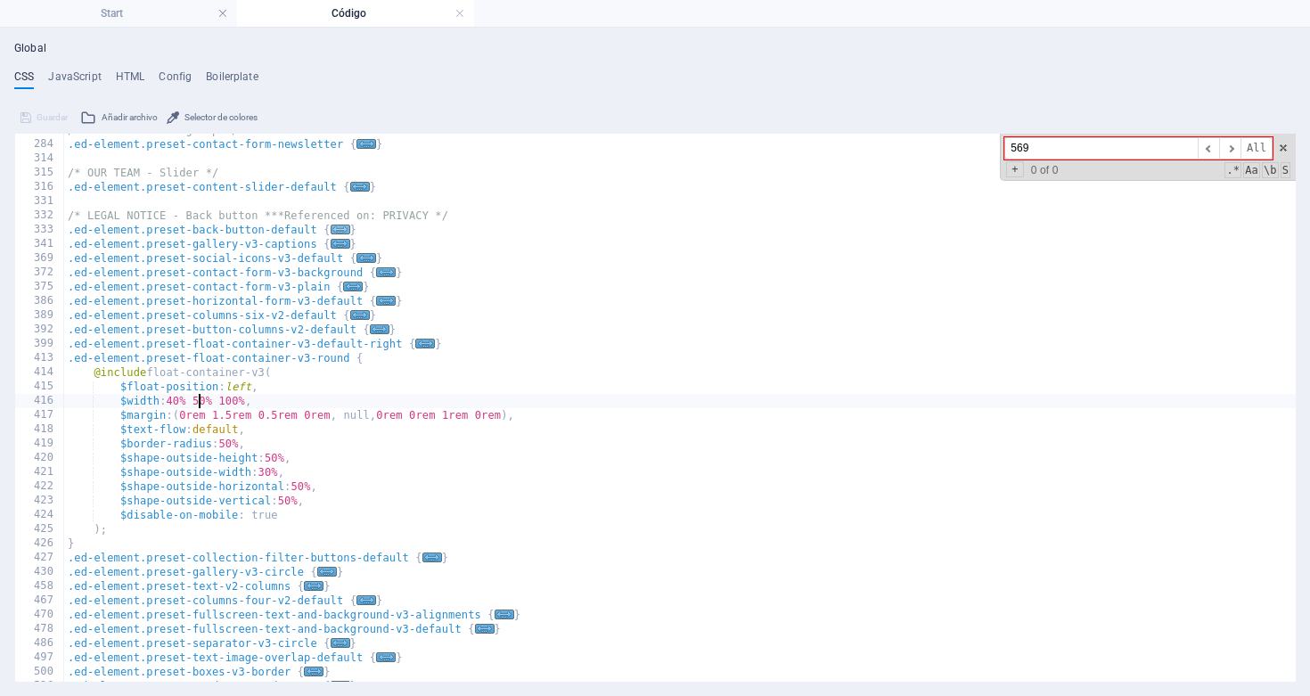
click at [341, 234] on span "..." at bounding box center [341, 230] width 20 height 10
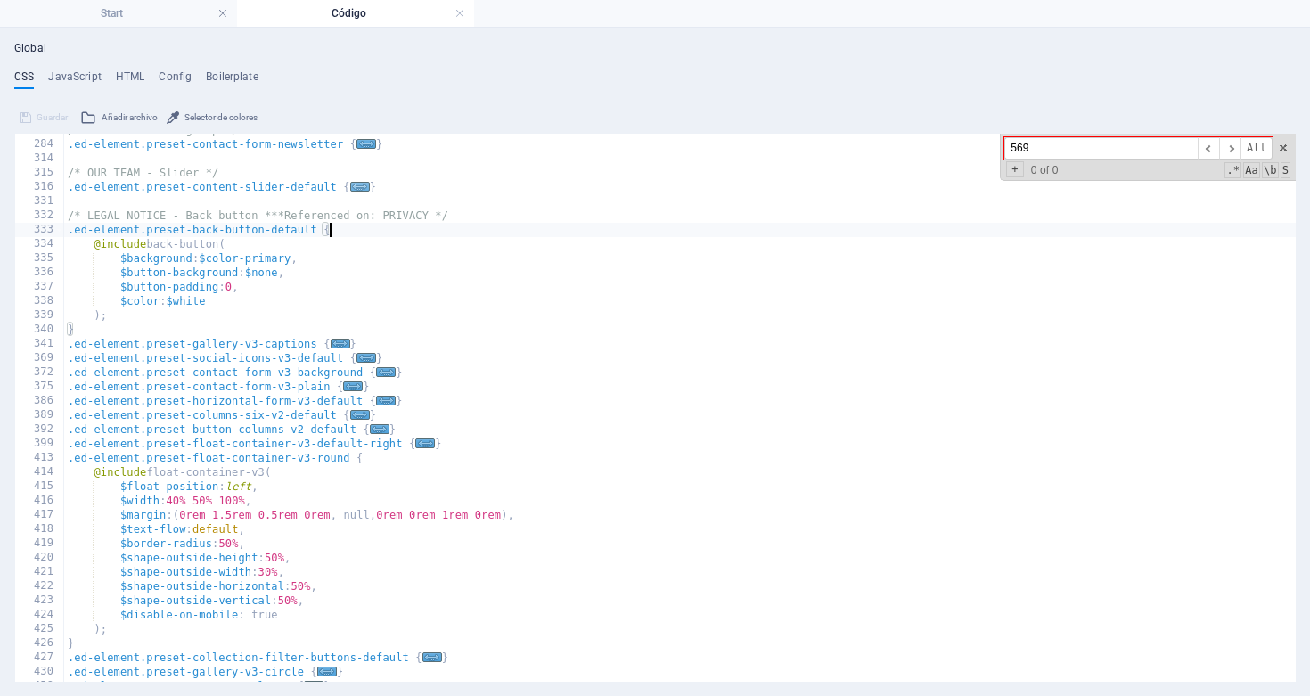
click at [359, 191] on span "..." at bounding box center [360, 187] width 20 height 10
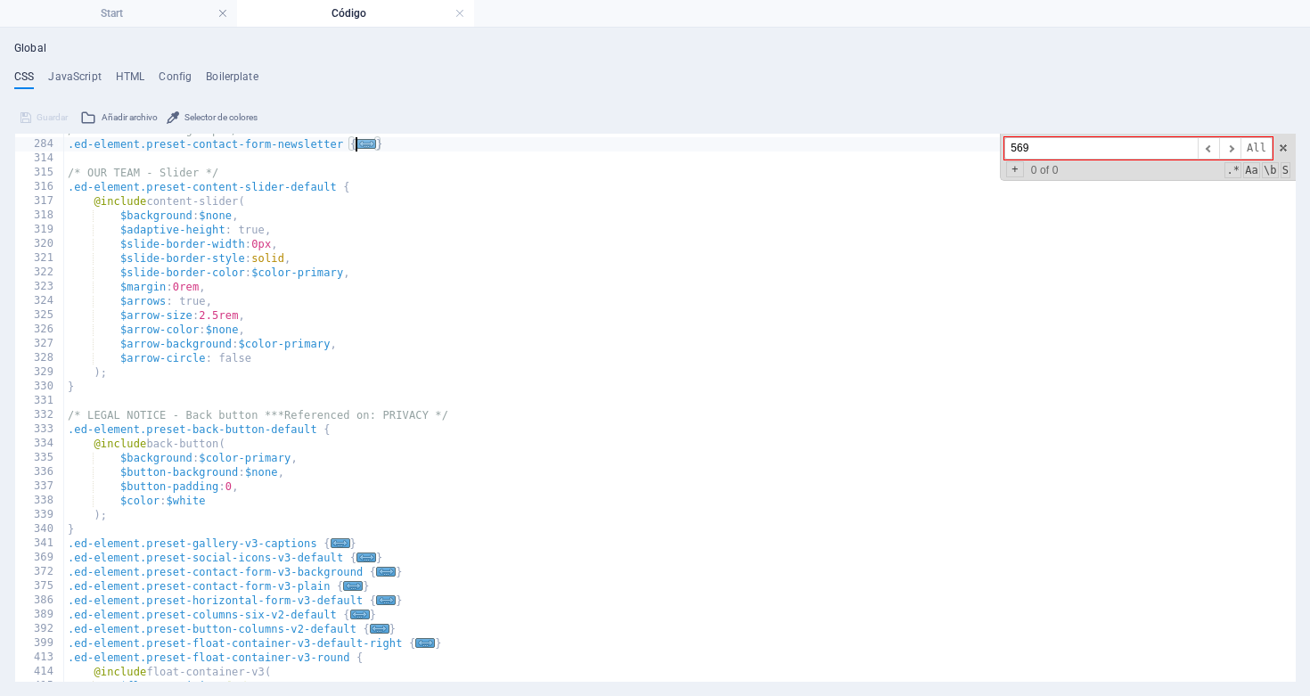
click at [365, 142] on span "..." at bounding box center [367, 144] width 20 height 10
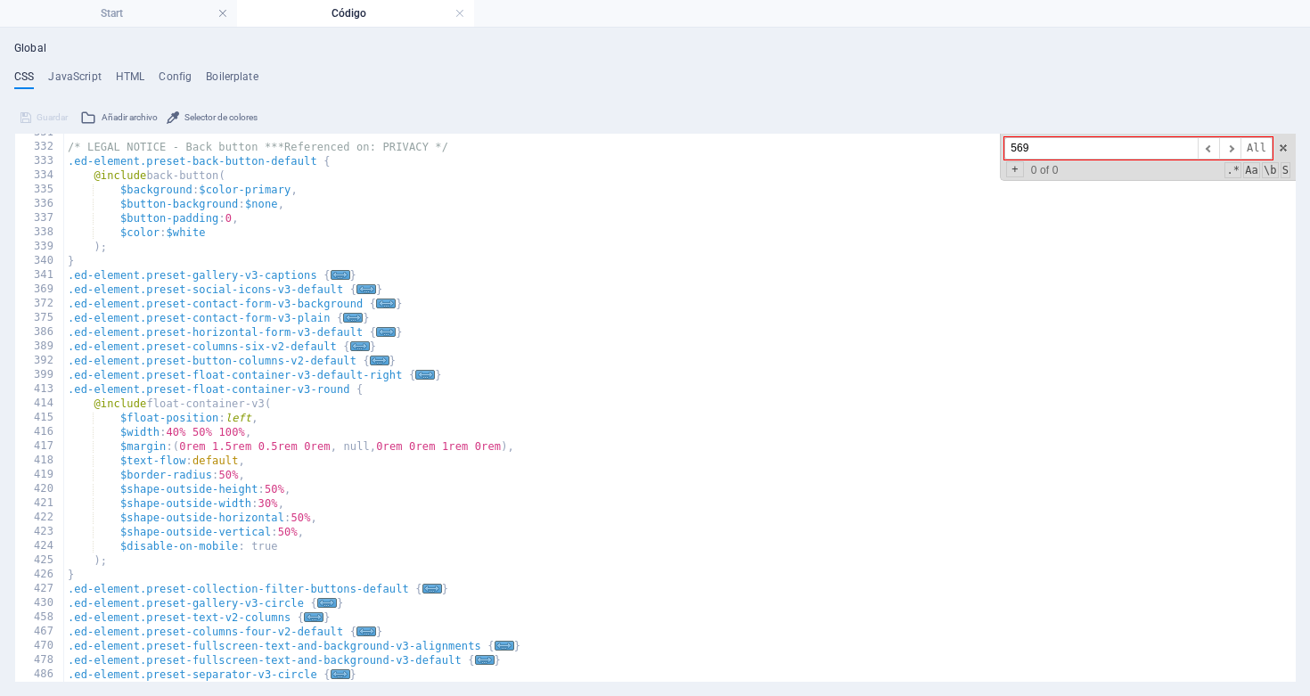
scroll to position [1432, 0]
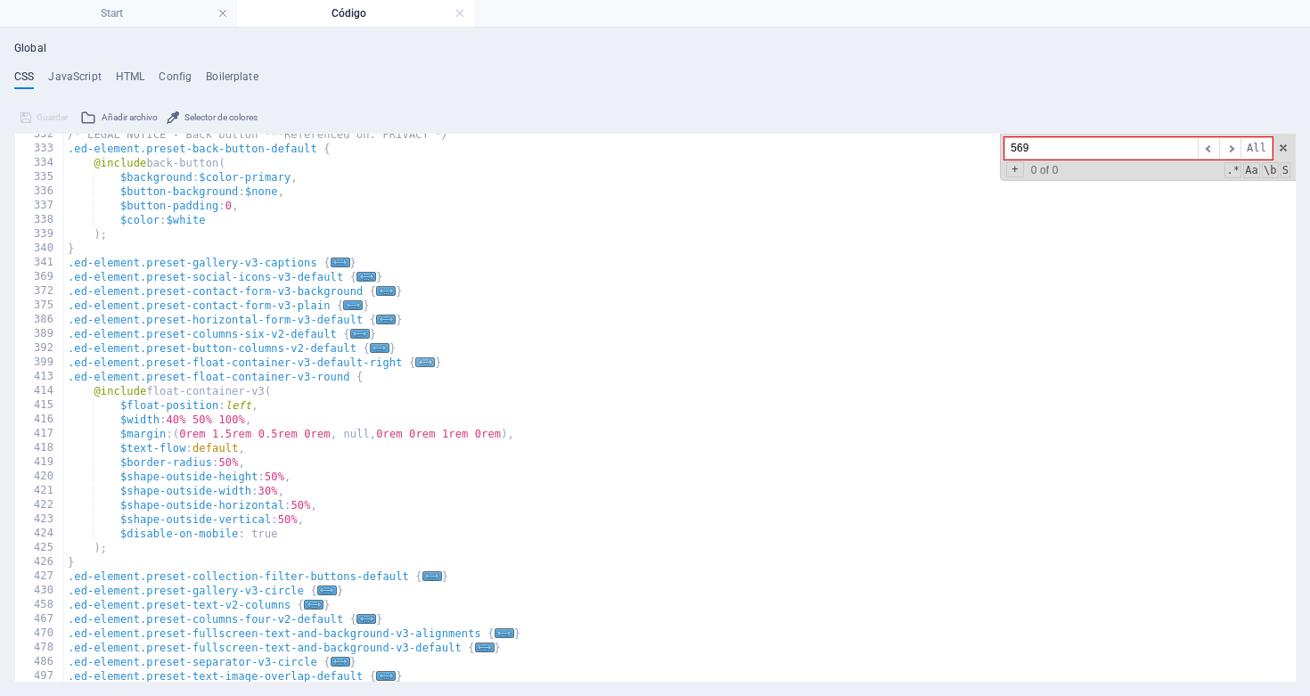
click at [430, 364] on span "..." at bounding box center [425, 362] width 20 height 10
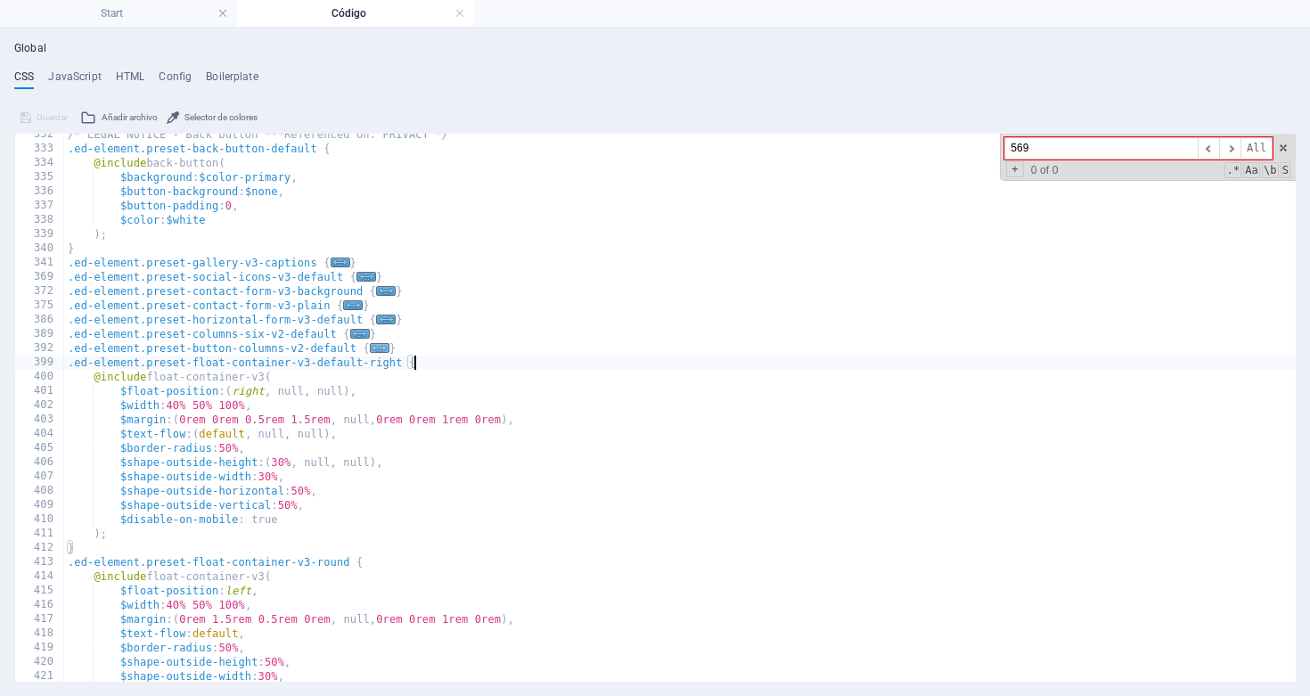
click at [379, 348] on span "..." at bounding box center [380, 348] width 20 height 10
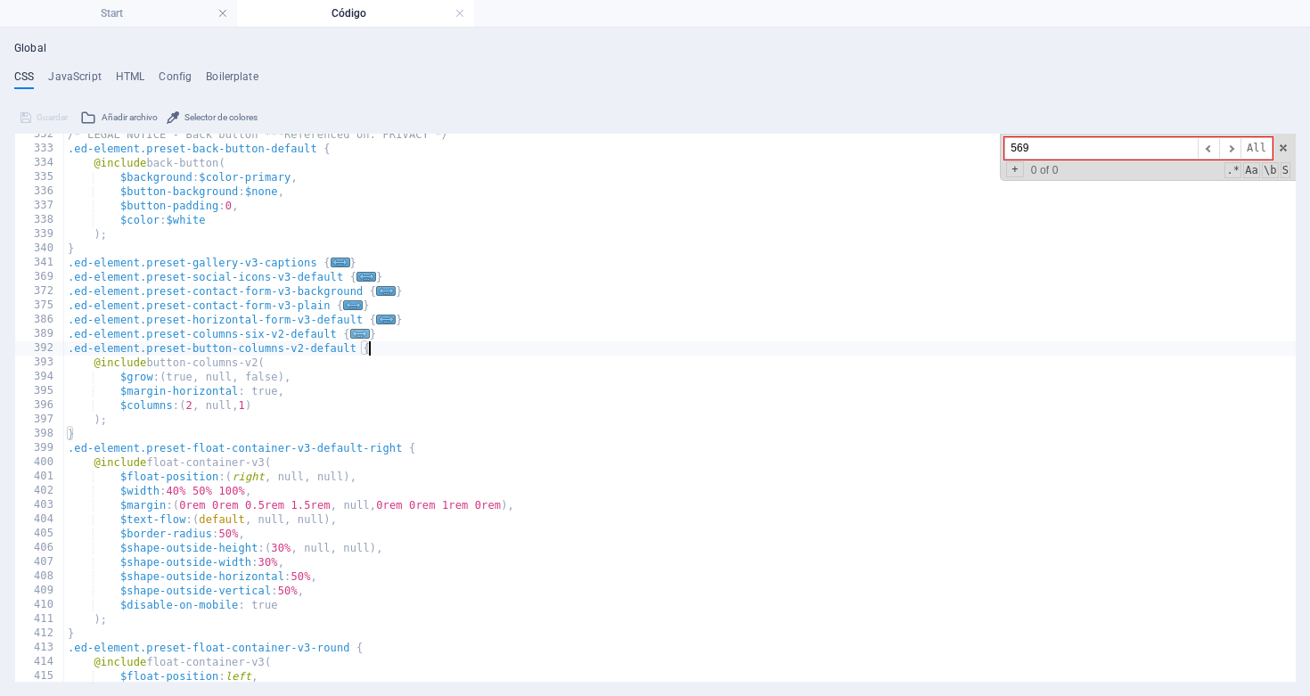
click at [364, 331] on span "..." at bounding box center [360, 334] width 20 height 10
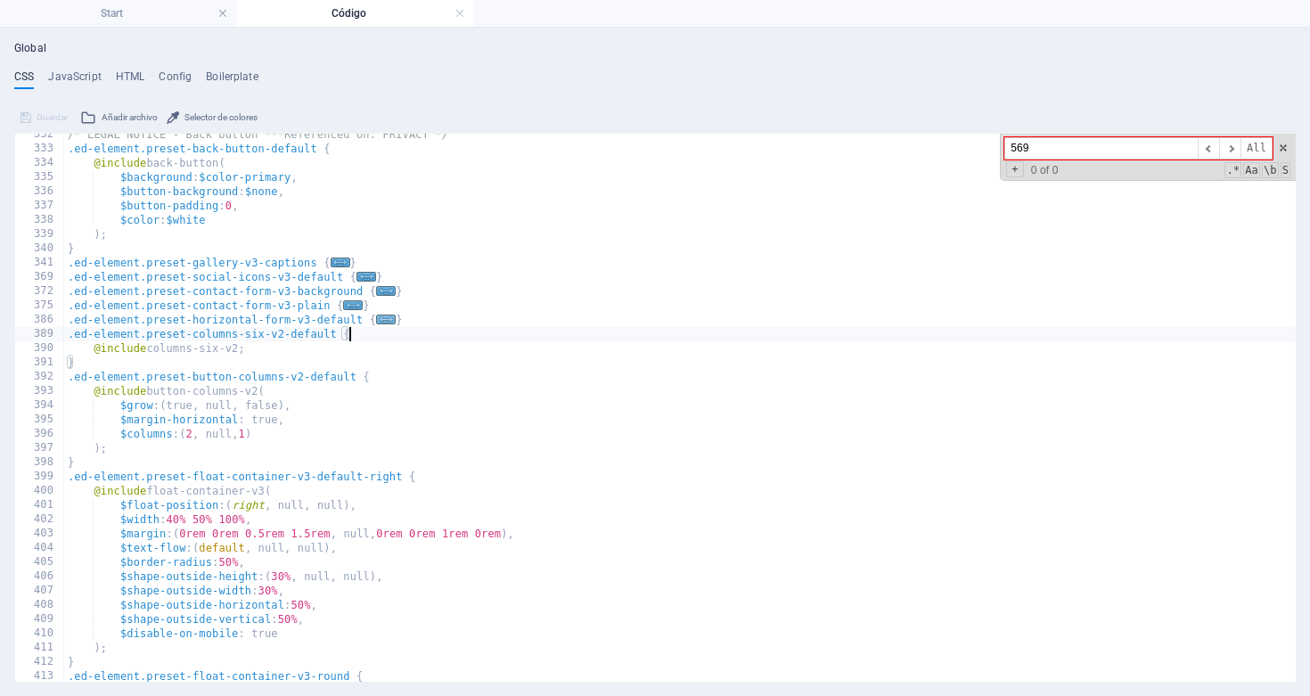
click at [386, 317] on span "..." at bounding box center [386, 320] width 20 height 10
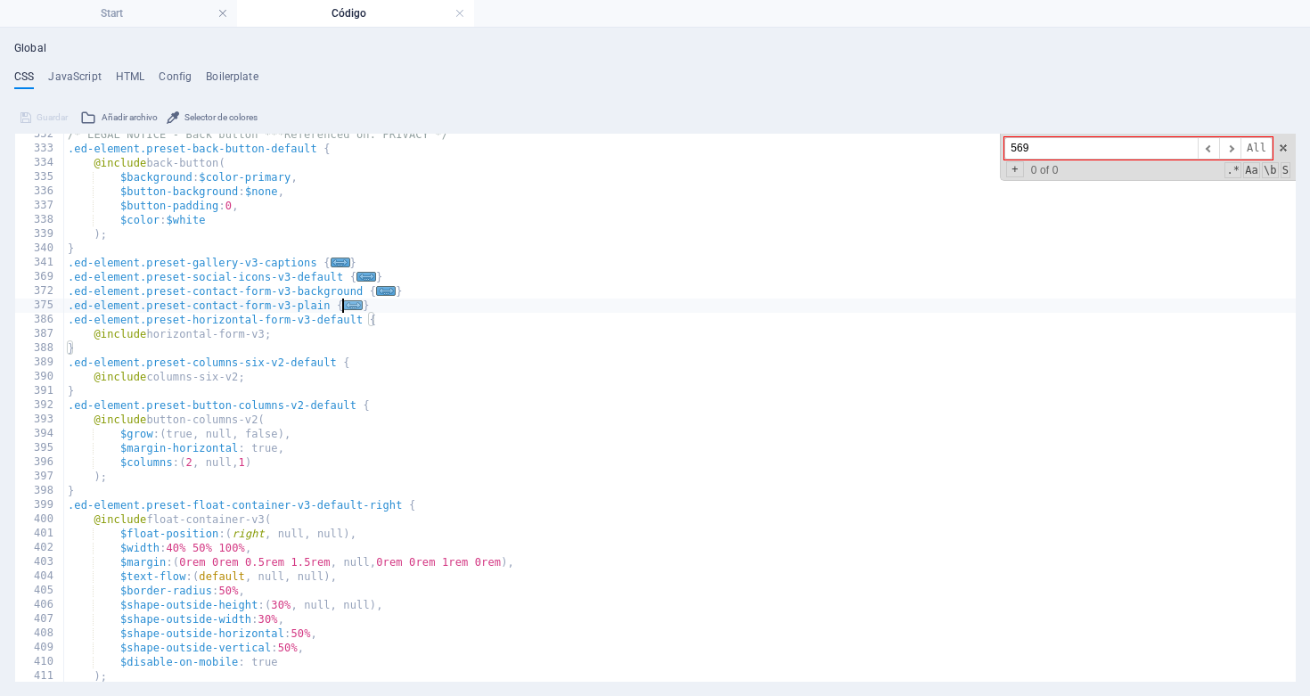
click at [354, 305] on span "..." at bounding box center [353, 305] width 20 height 10
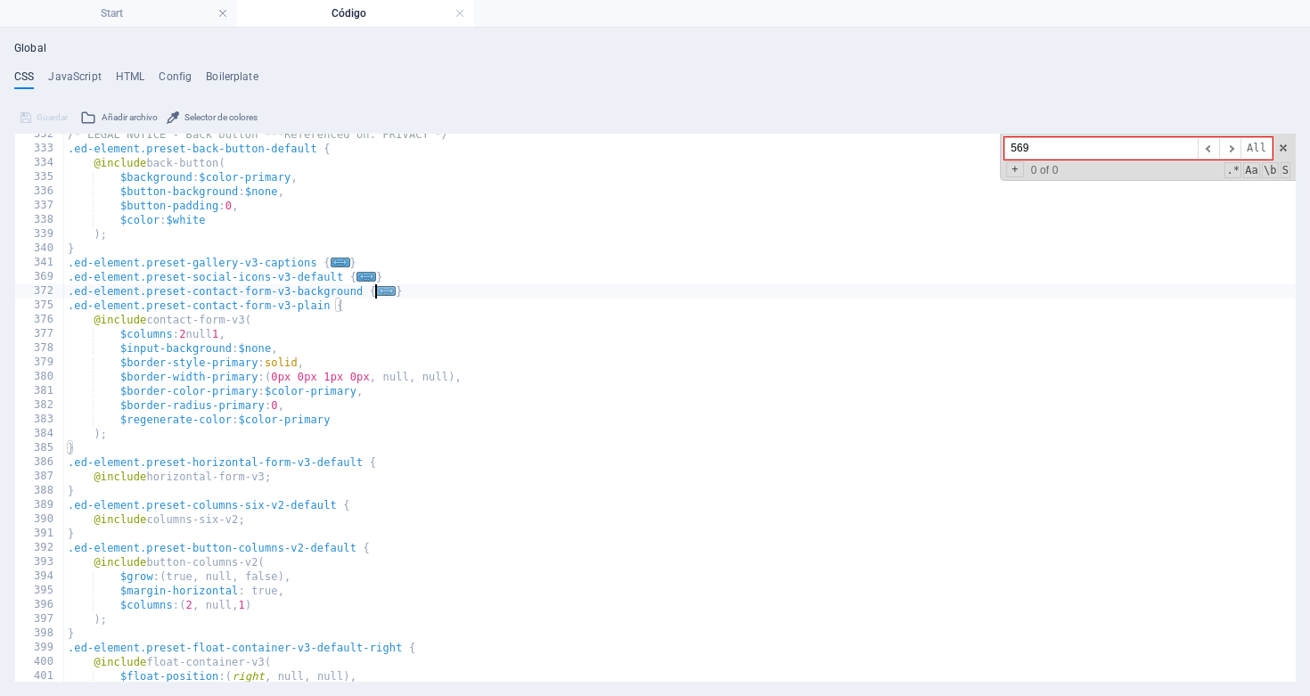
click at [381, 294] on span "..." at bounding box center [386, 291] width 20 height 10
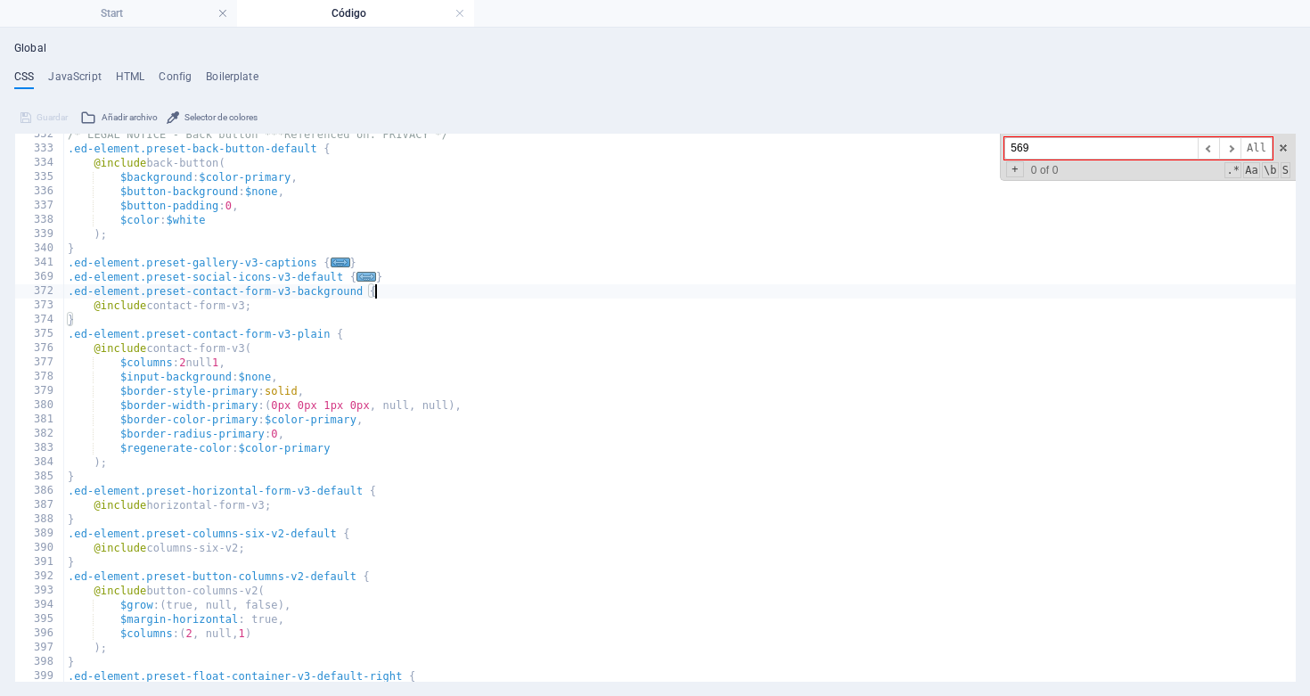
click at [369, 279] on span "..." at bounding box center [367, 277] width 20 height 10
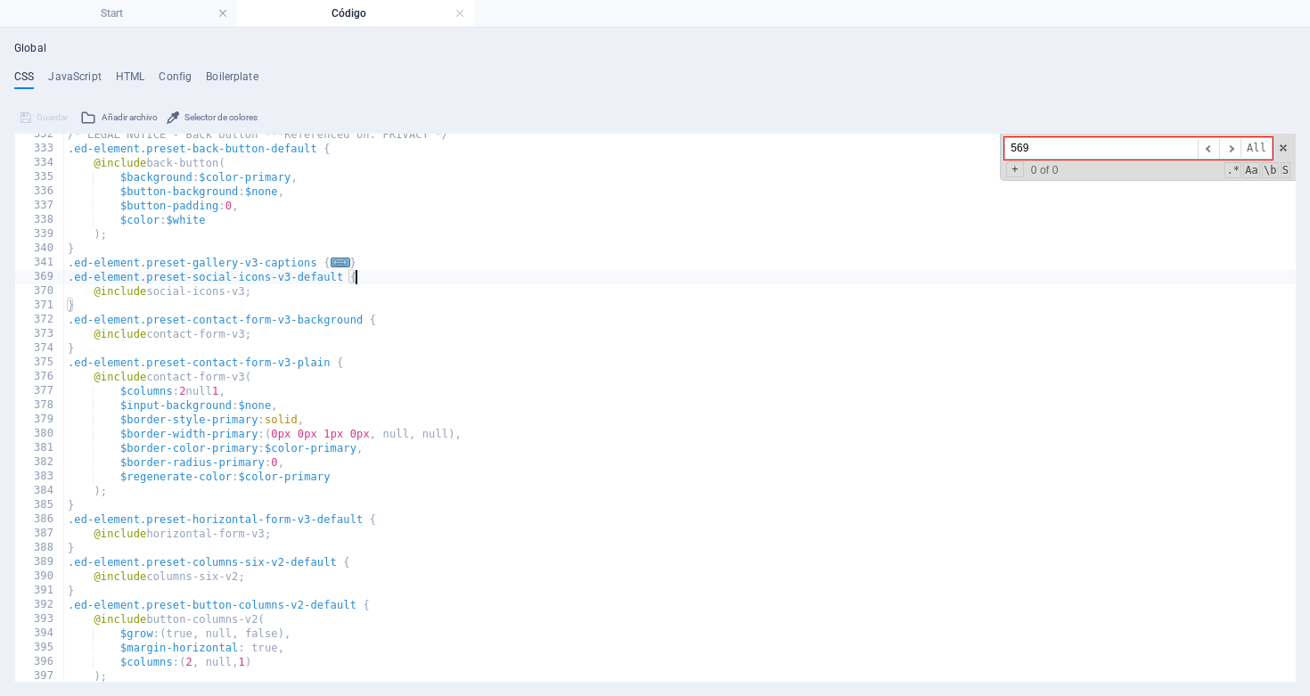
click at [341, 260] on span "..." at bounding box center [341, 263] width 20 height 10
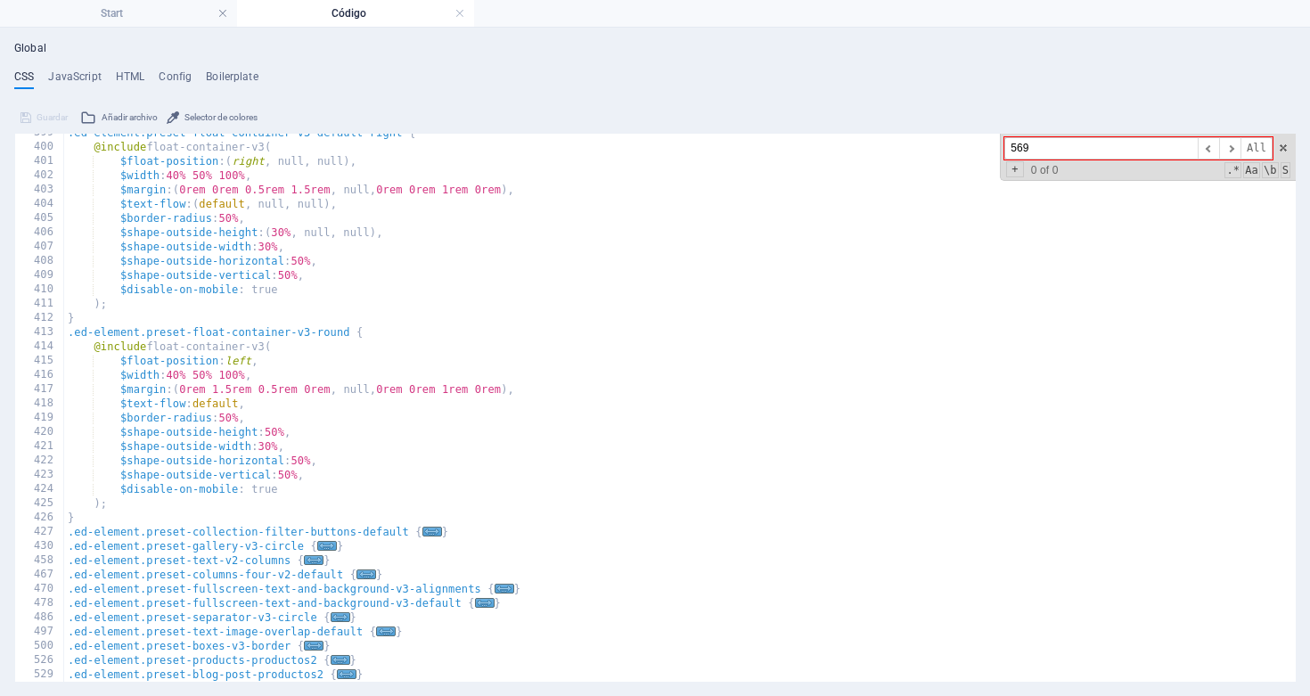
scroll to position [2390, 0]
click at [353, 673] on span "..." at bounding box center [347, 674] width 20 height 10
click at [345, 674] on span "..." at bounding box center [347, 674] width 20 height 10
click at [340, 660] on span "..." at bounding box center [341, 660] width 20 height 10
click at [314, 646] on span "..." at bounding box center [314, 646] width 20 height 10
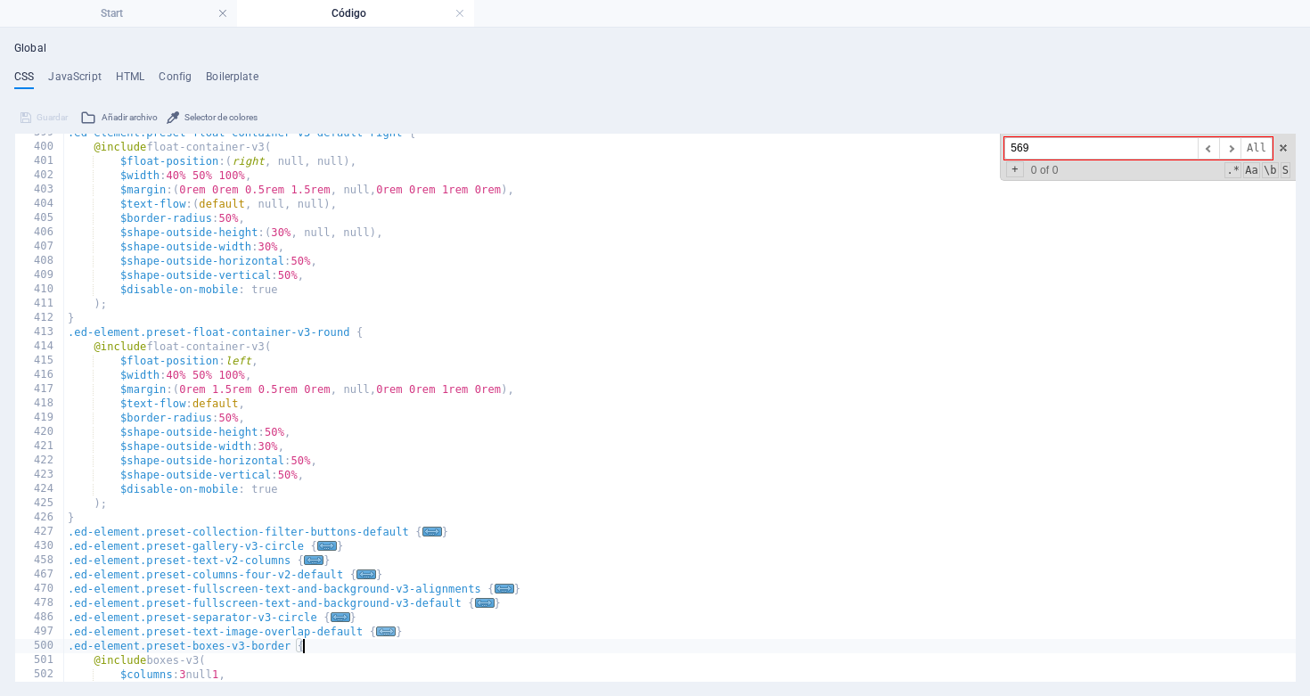
click at [389, 628] on span "..." at bounding box center [386, 632] width 20 height 10
click at [338, 616] on span "..." at bounding box center [341, 617] width 20 height 10
click at [486, 602] on span "..." at bounding box center [485, 603] width 20 height 10
click at [509, 584] on span "..." at bounding box center [505, 589] width 20 height 10
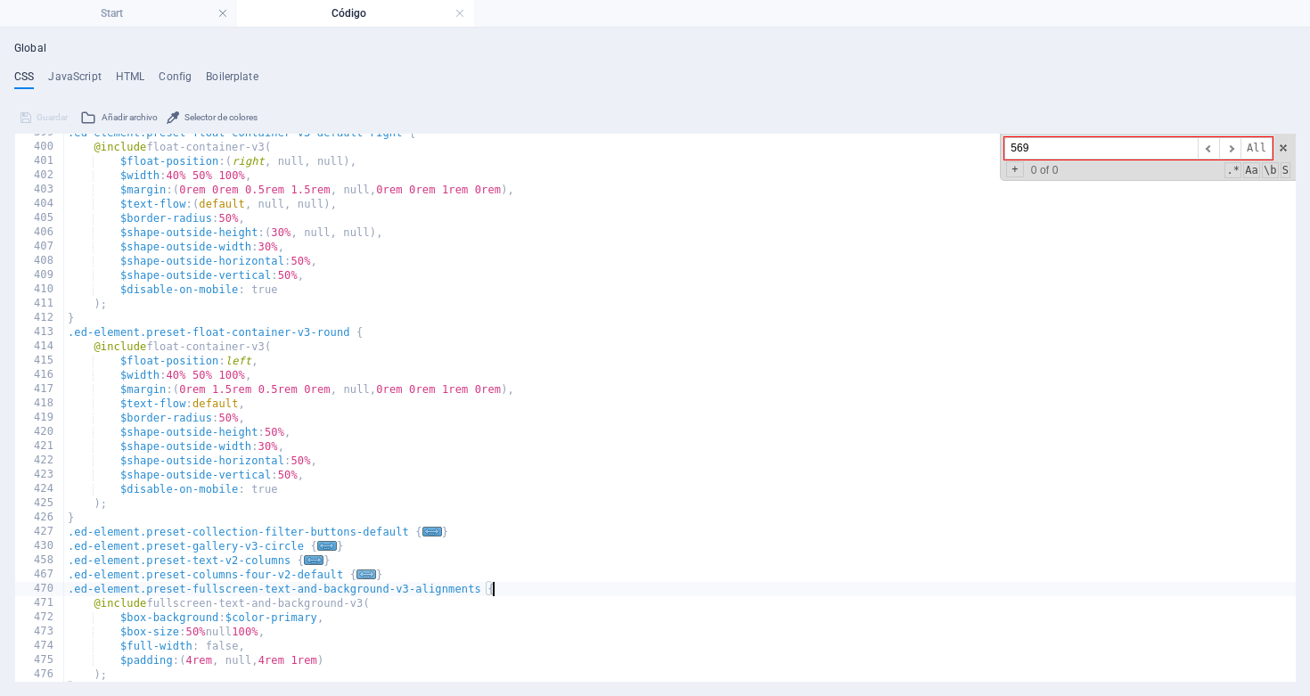
click at [365, 578] on span "..." at bounding box center [367, 575] width 20 height 10
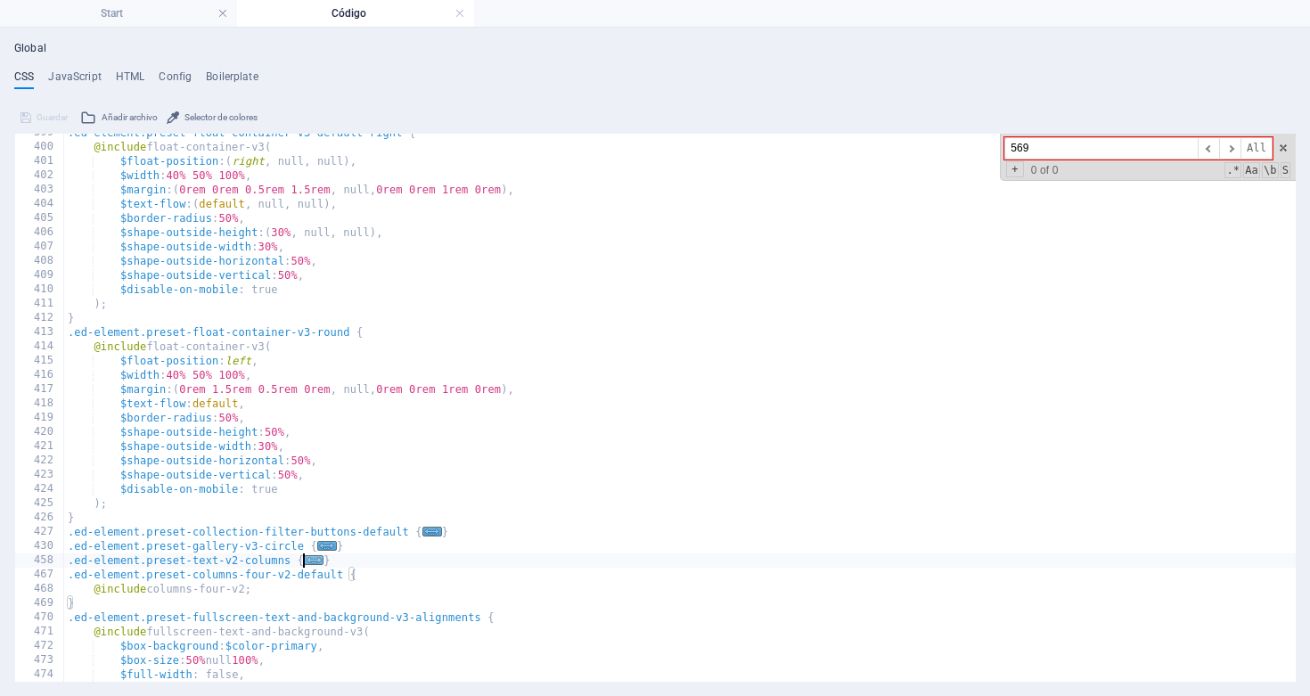
click at [309, 556] on span "..." at bounding box center [314, 560] width 20 height 10
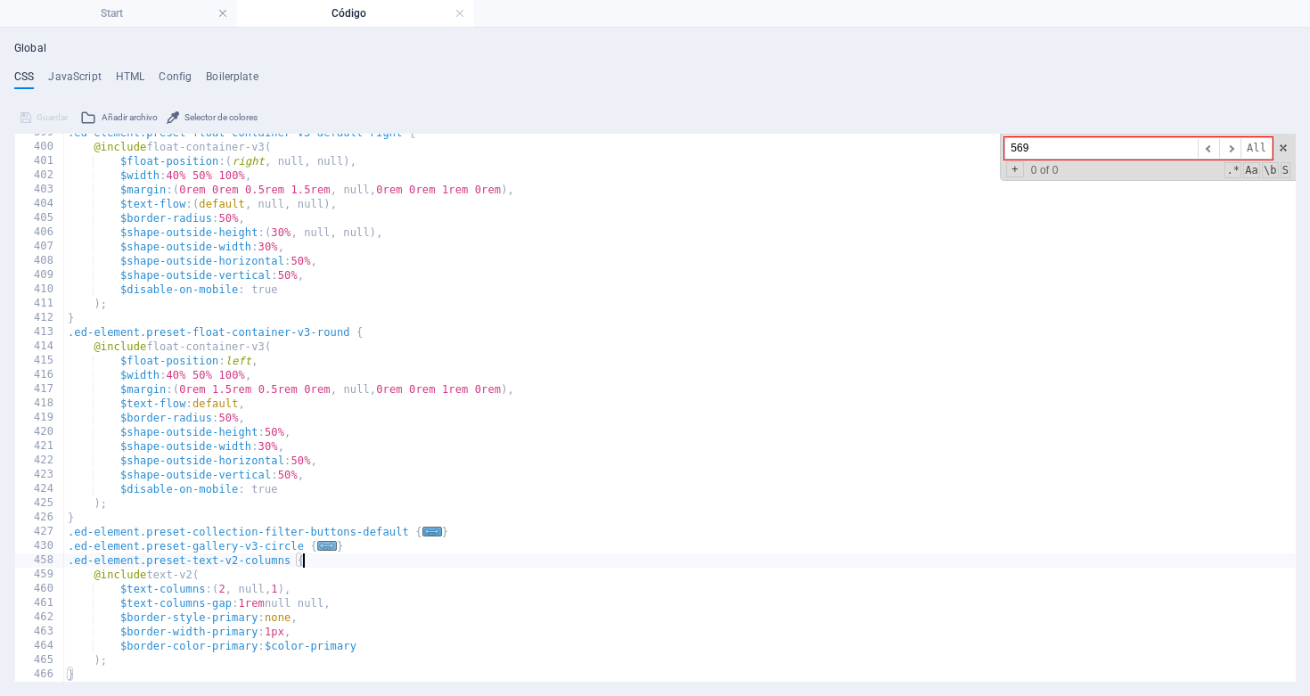
click at [328, 544] on span "..." at bounding box center [327, 546] width 20 height 10
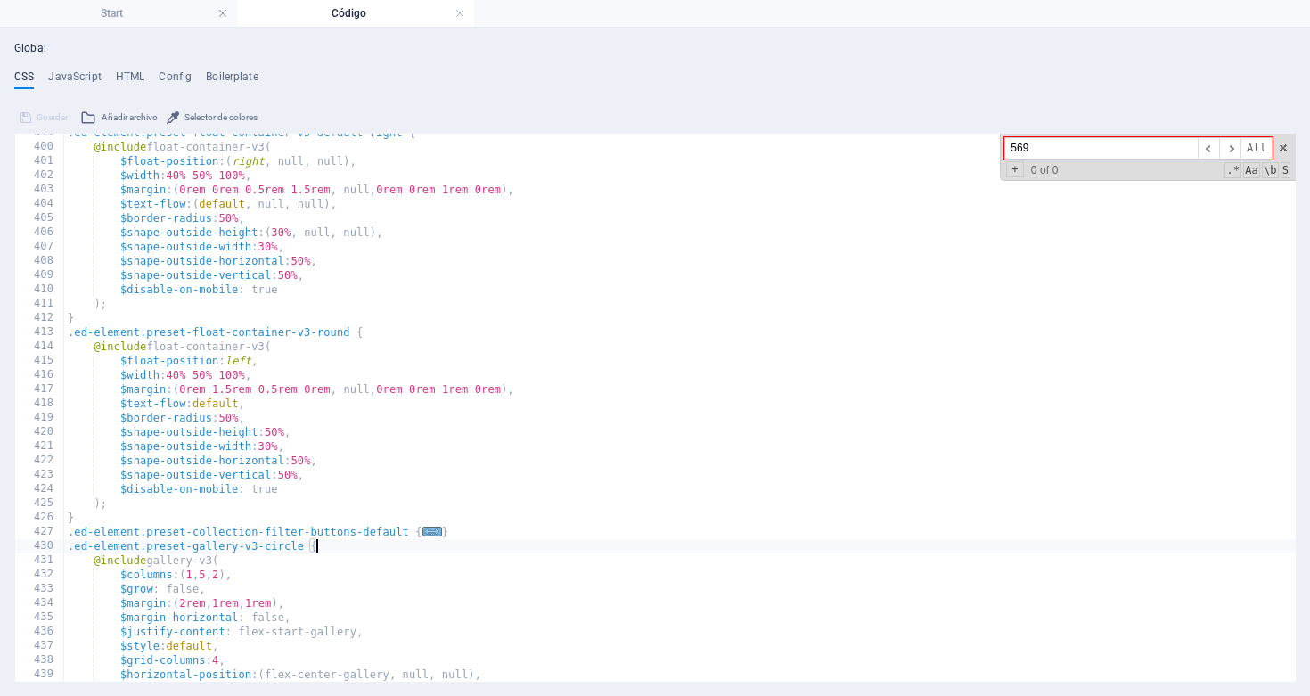
click at [438, 535] on span "..." at bounding box center [433, 532] width 20 height 10
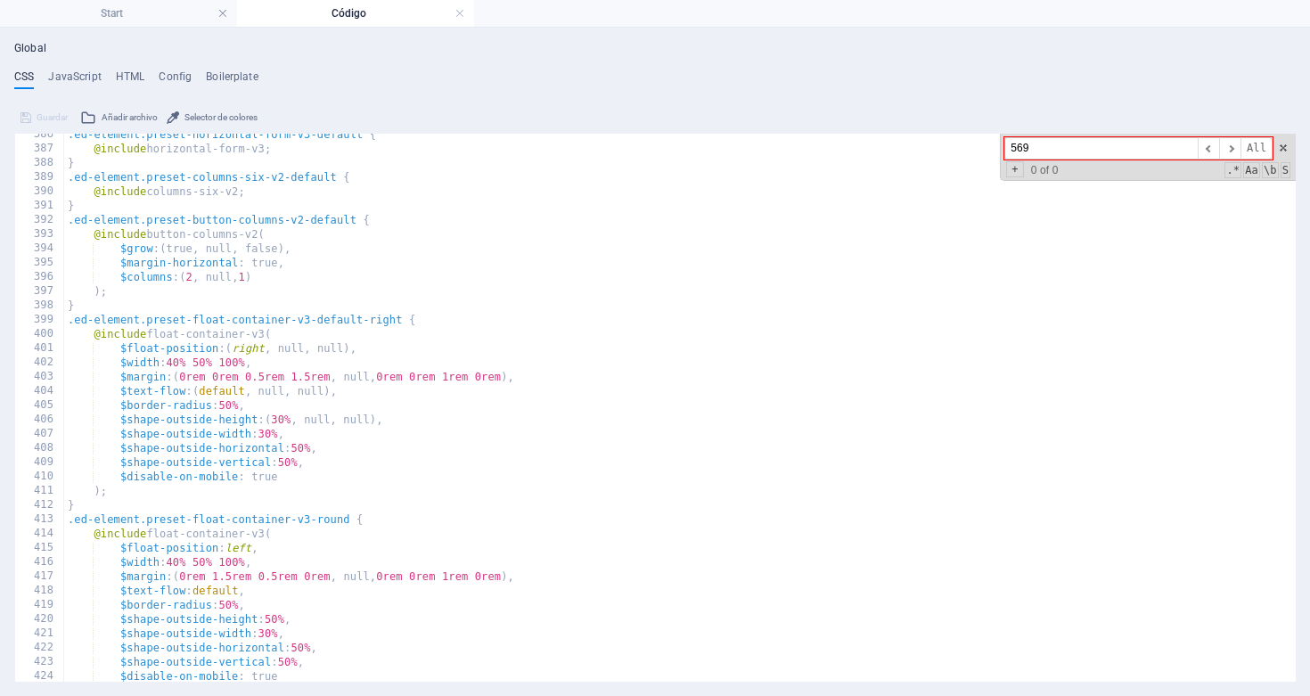
scroll to position [2404, 0]
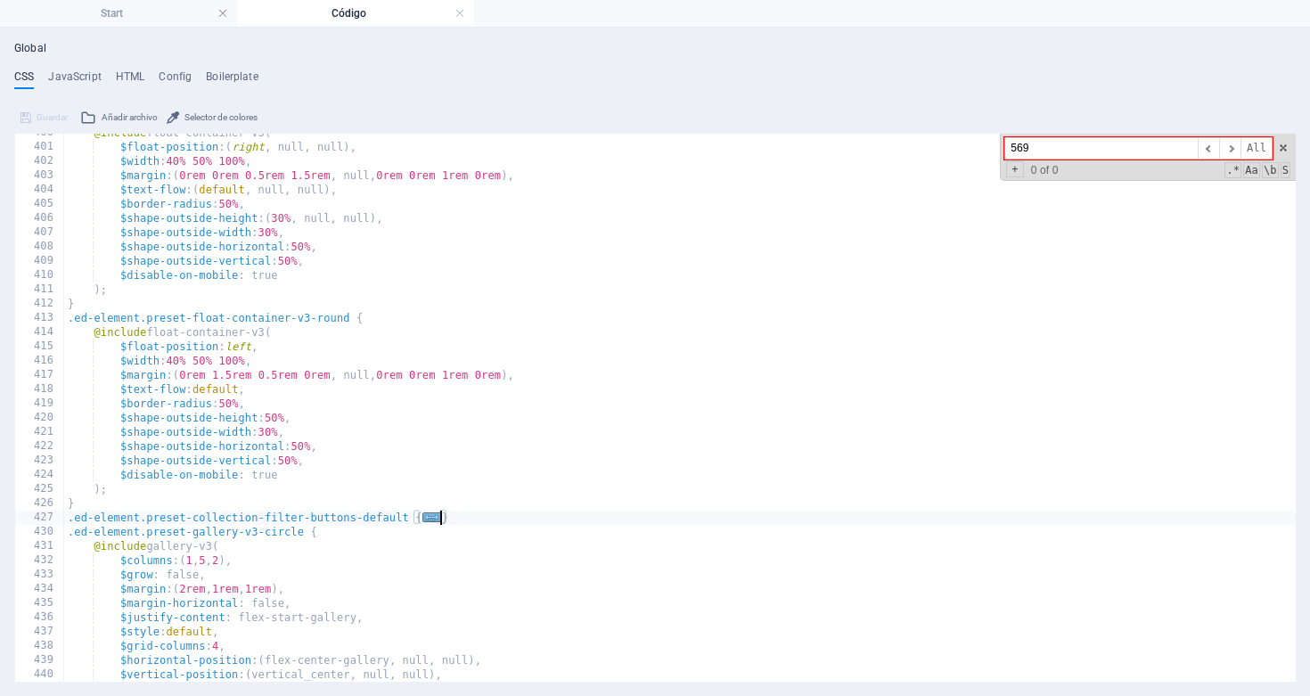
click at [431, 515] on span "..." at bounding box center [433, 518] width 20 height 10
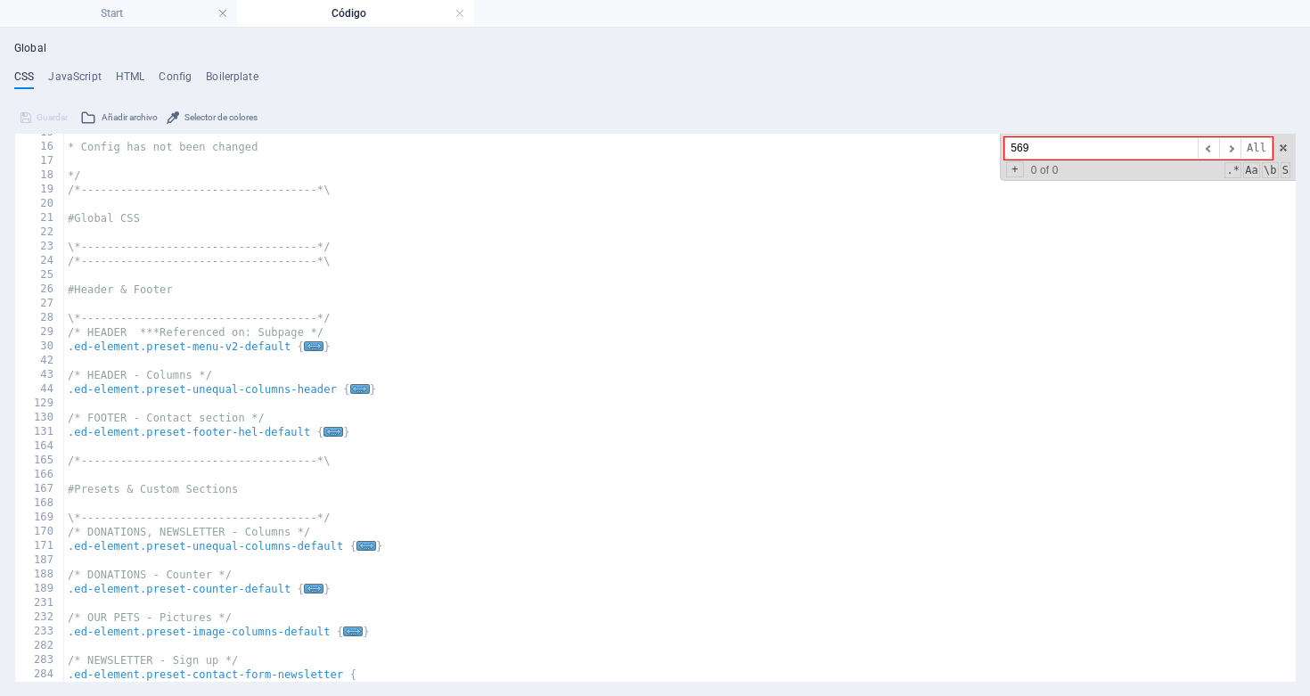
scroll to position [241, 0]
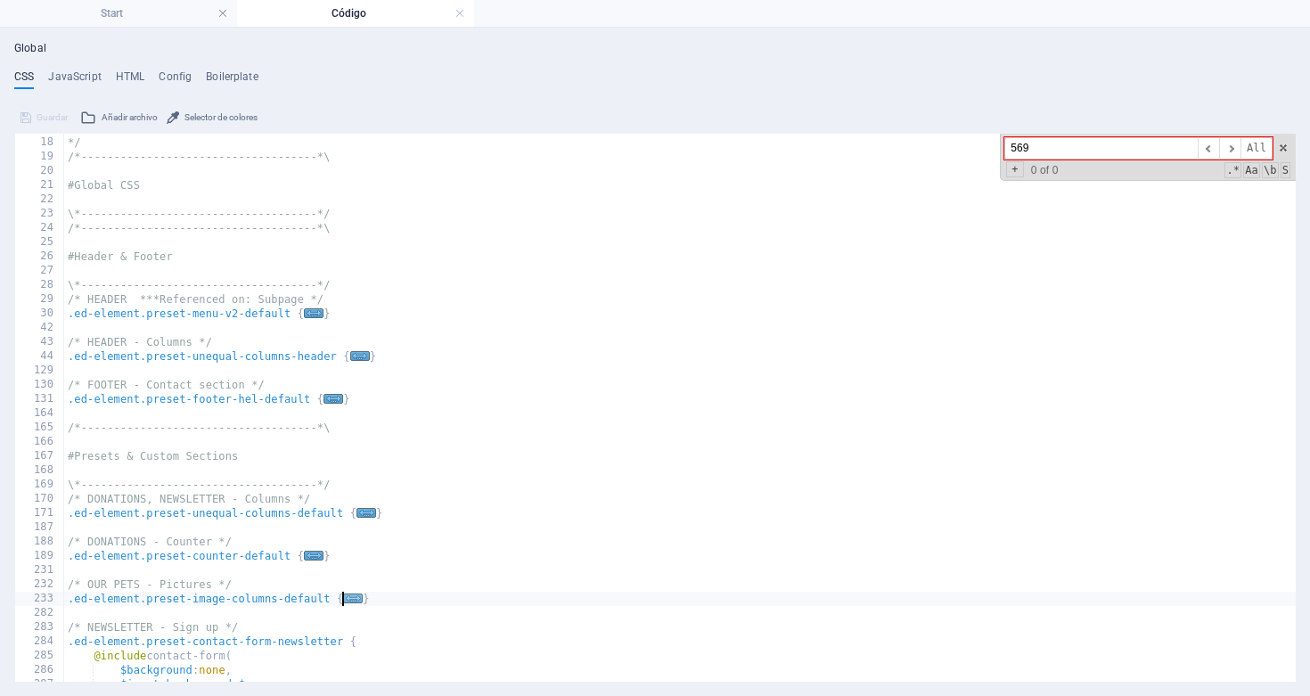
click at [349, 603] on span "..." at bounding box center [353, 599] width 20 height 10
click at [312, 554] on span "..." at bounding box center [314, 556] width 20 height 10
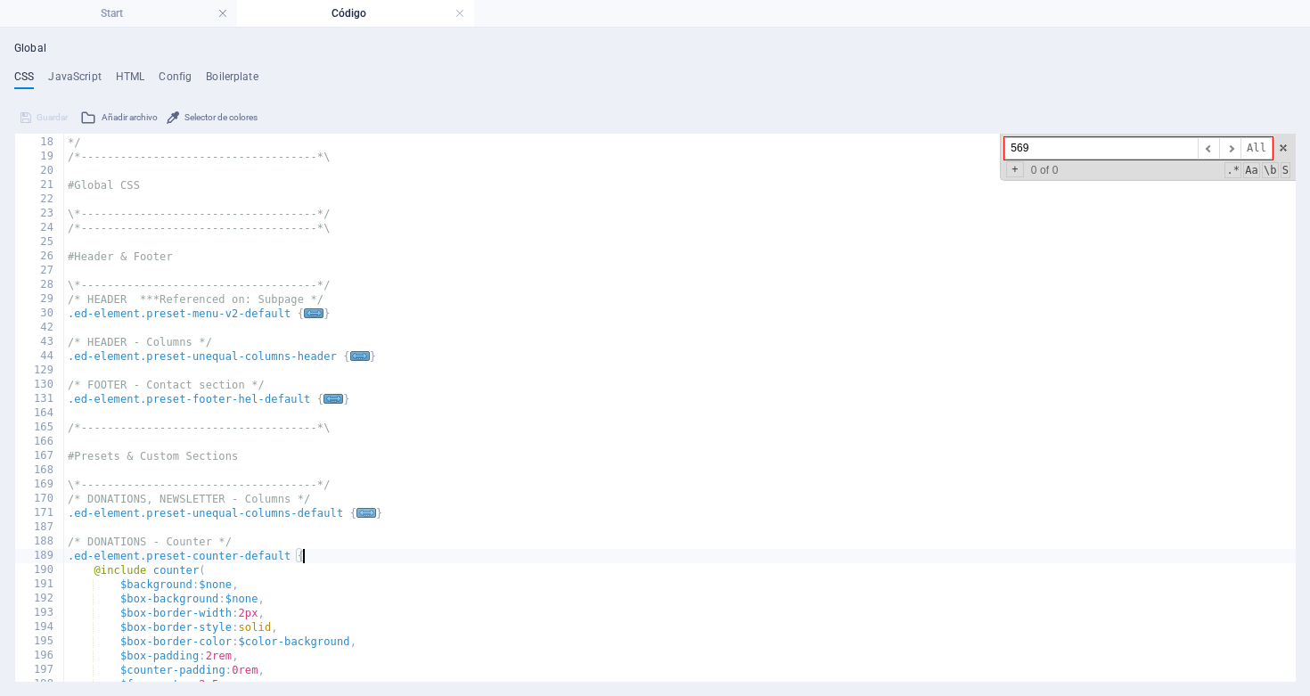
click at [365, 514] on span "..." at bounding box center [367, 513] width 20 height 10
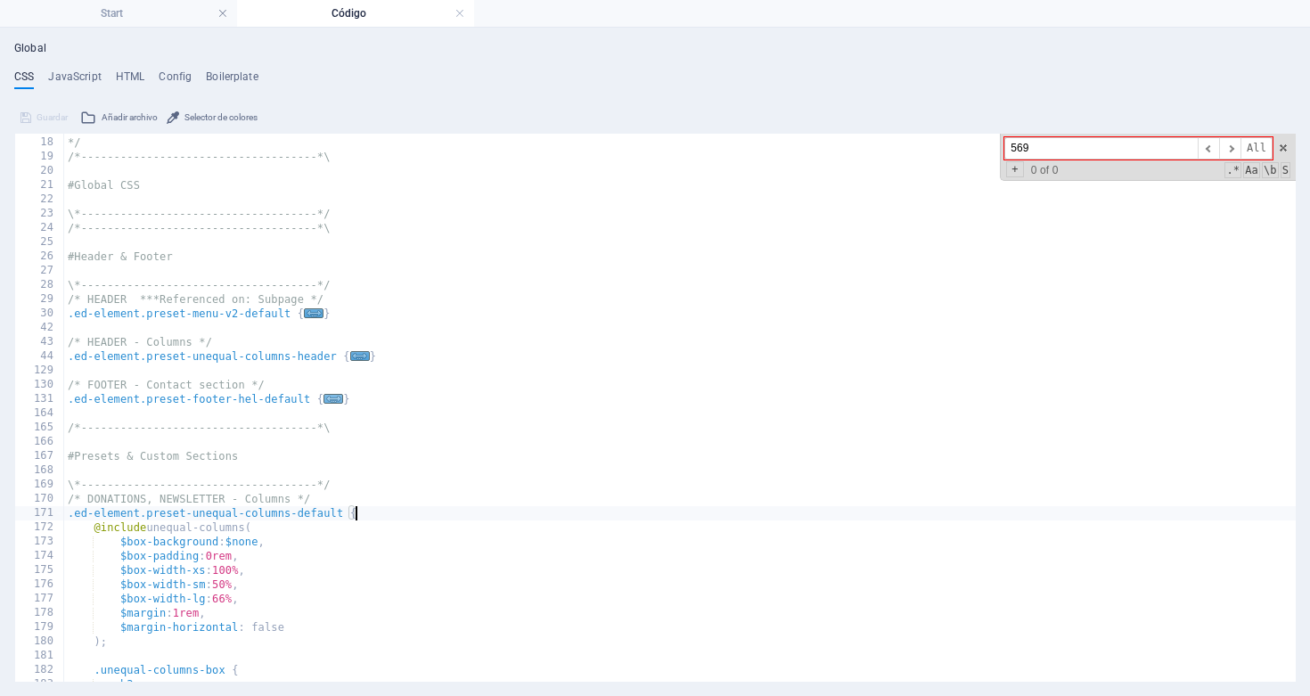
click at [337, 401] on span "..." at bounding box center [334, 399] width 20 height 10
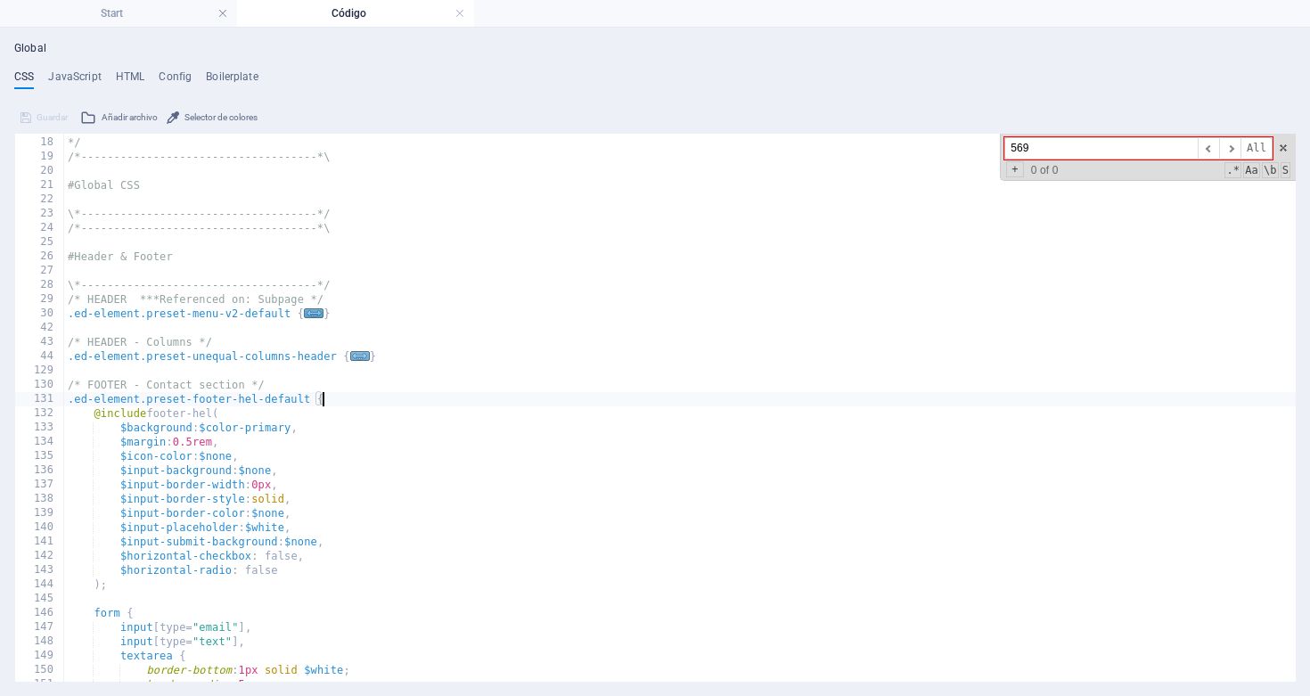
click at [362, 353] on span "..." at bounding box center [360, 356] width 20 height 10
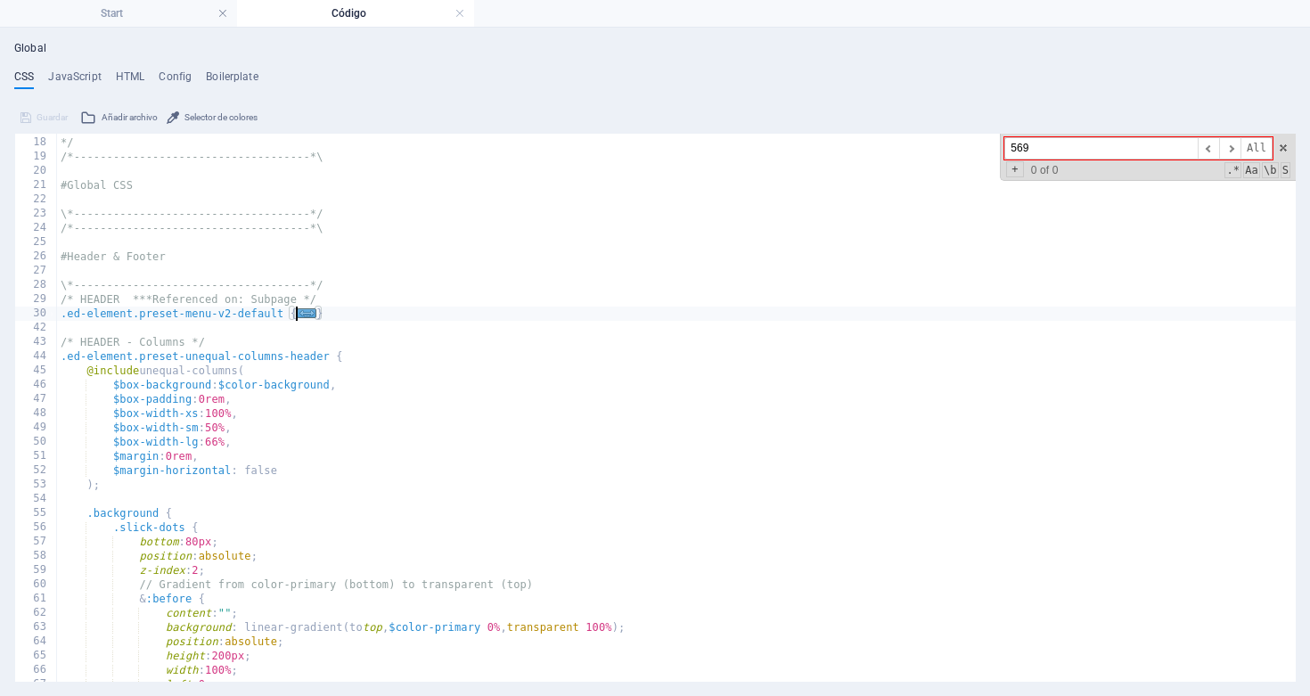
type textarea ".ed-element.preset-menu-v2-default {"
click at [306, 310] on span "..." at bounding box center [307, 313] width 20 height 10
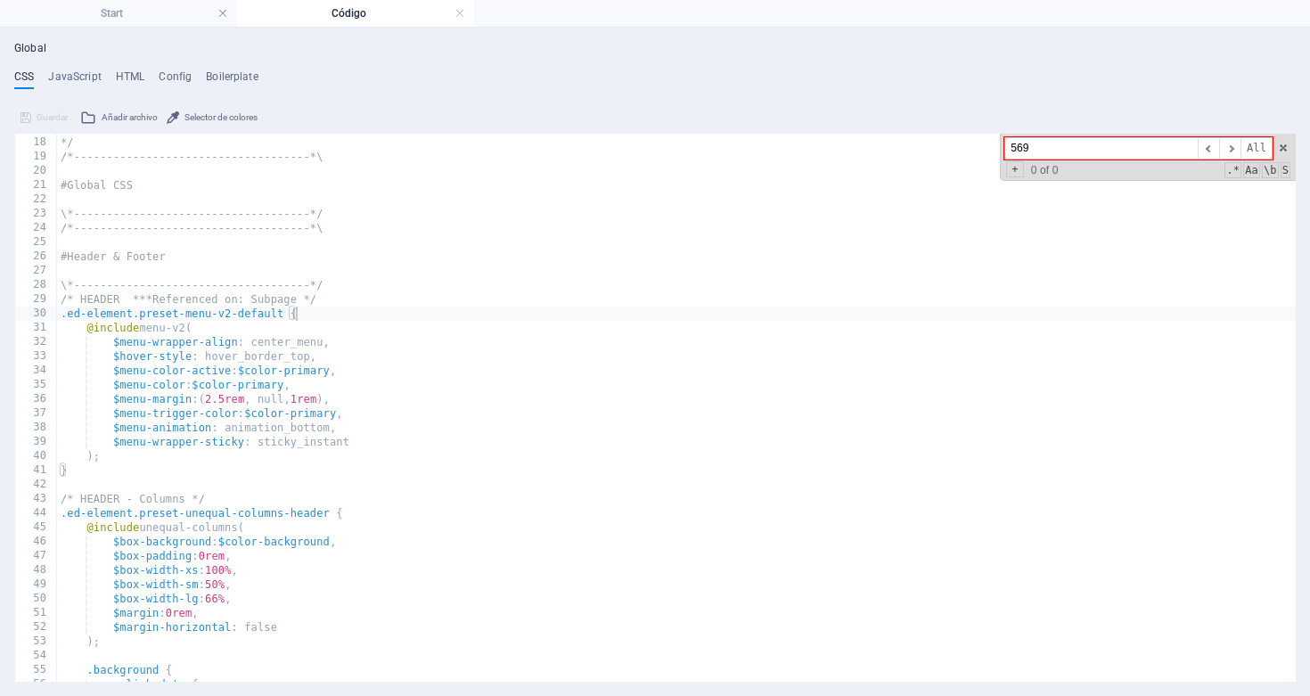
type input "9"
type input "44"
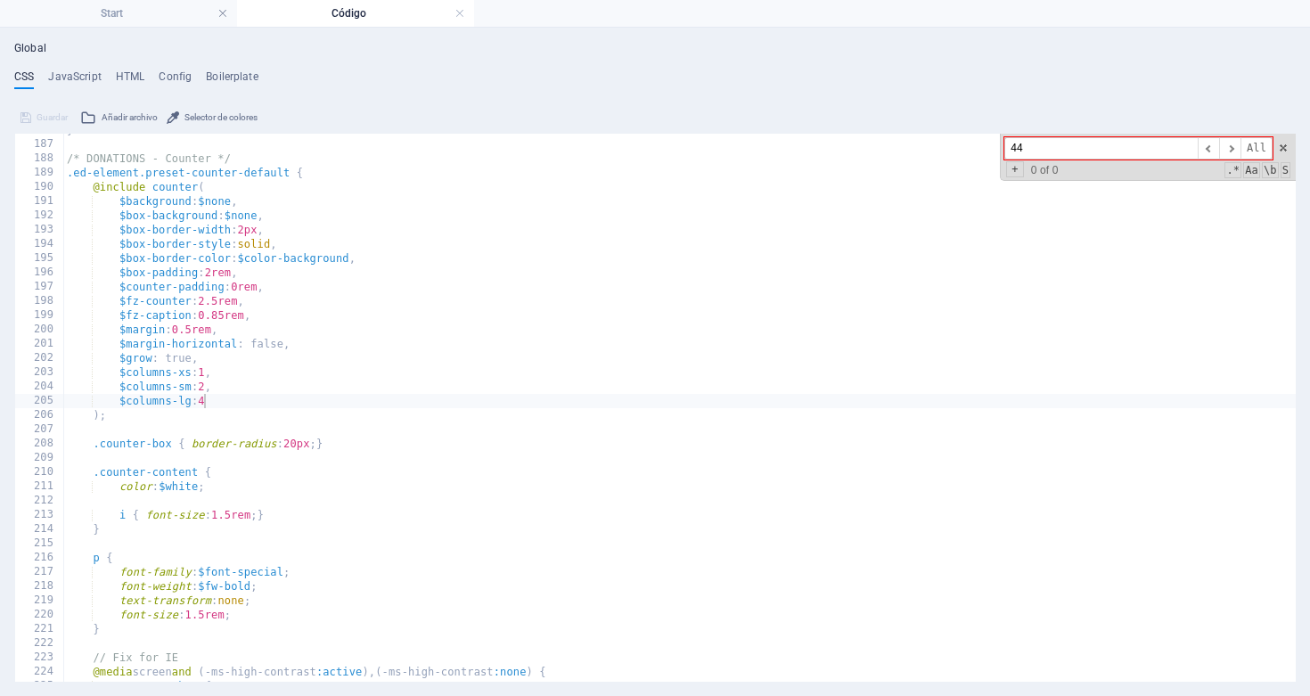
scroll to position [2649, 0]
type textarea "$columns-lg: 4"
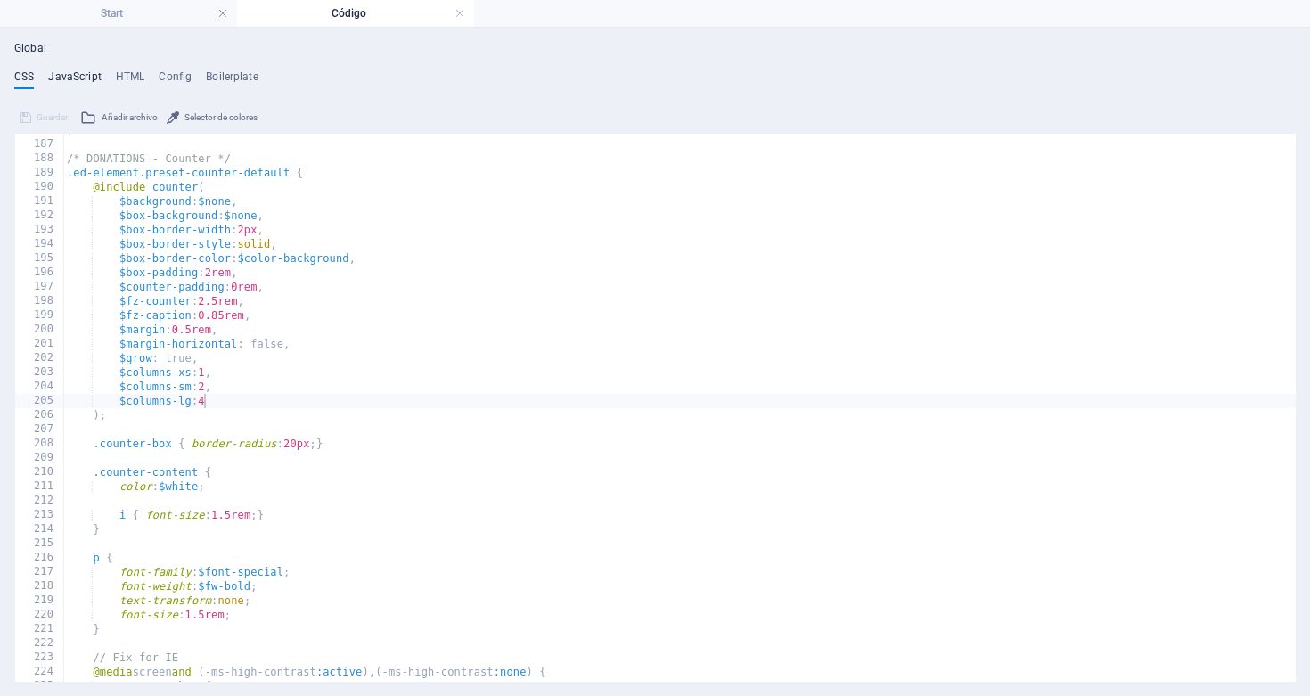
click at [70, 71] on h4 "JavaScript" at bounding box center [74, 80] width 53 height 20
type textarea "viewport.scrollTo($target, 'top', 500, 0);"
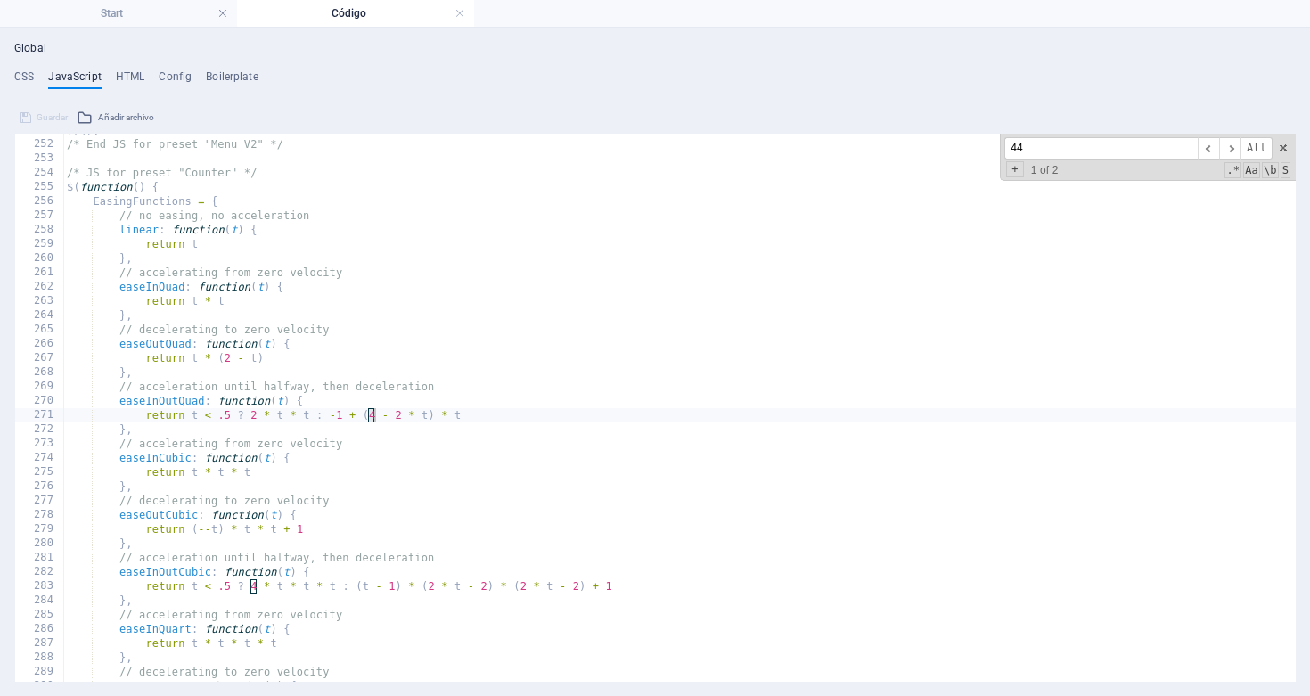
scroll to position [3576, 0]
type input "44"
click at [127, 79] on h4 "HTML" at bounding box center [130, 80] width 29 height 20
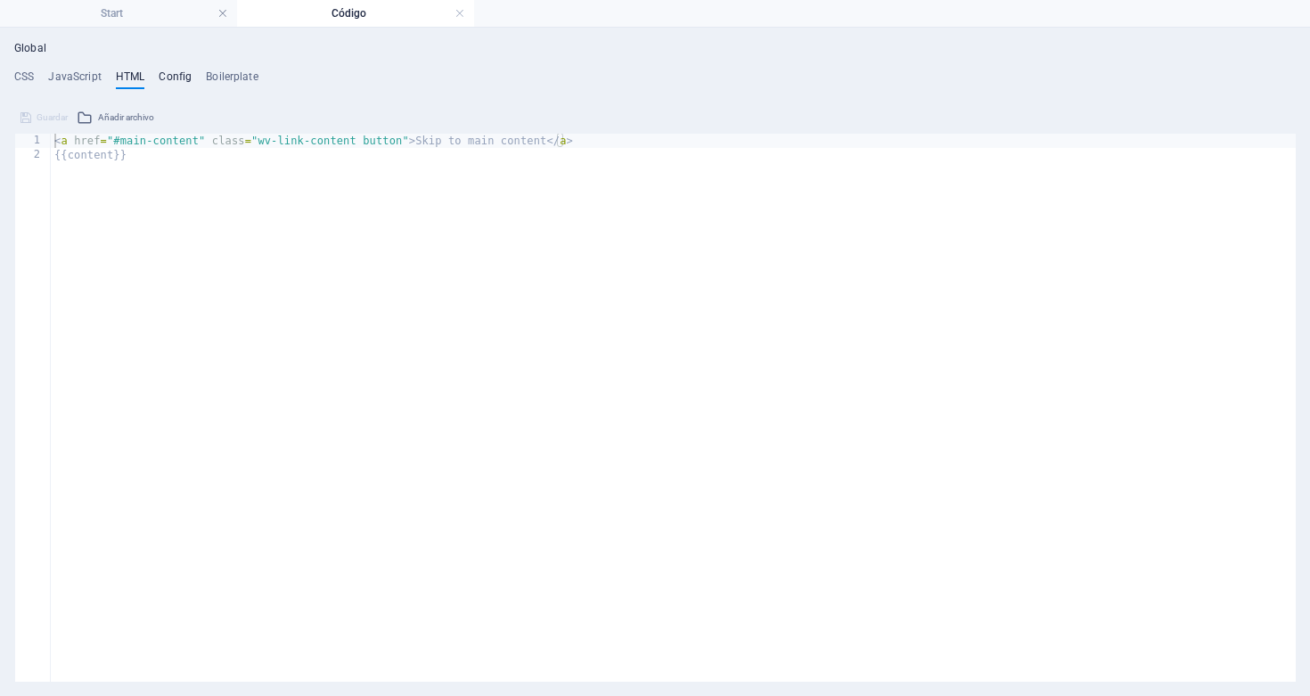
click at [174, 70] on h4 "Config" at bounding box center [175, 80] width 33 height 20
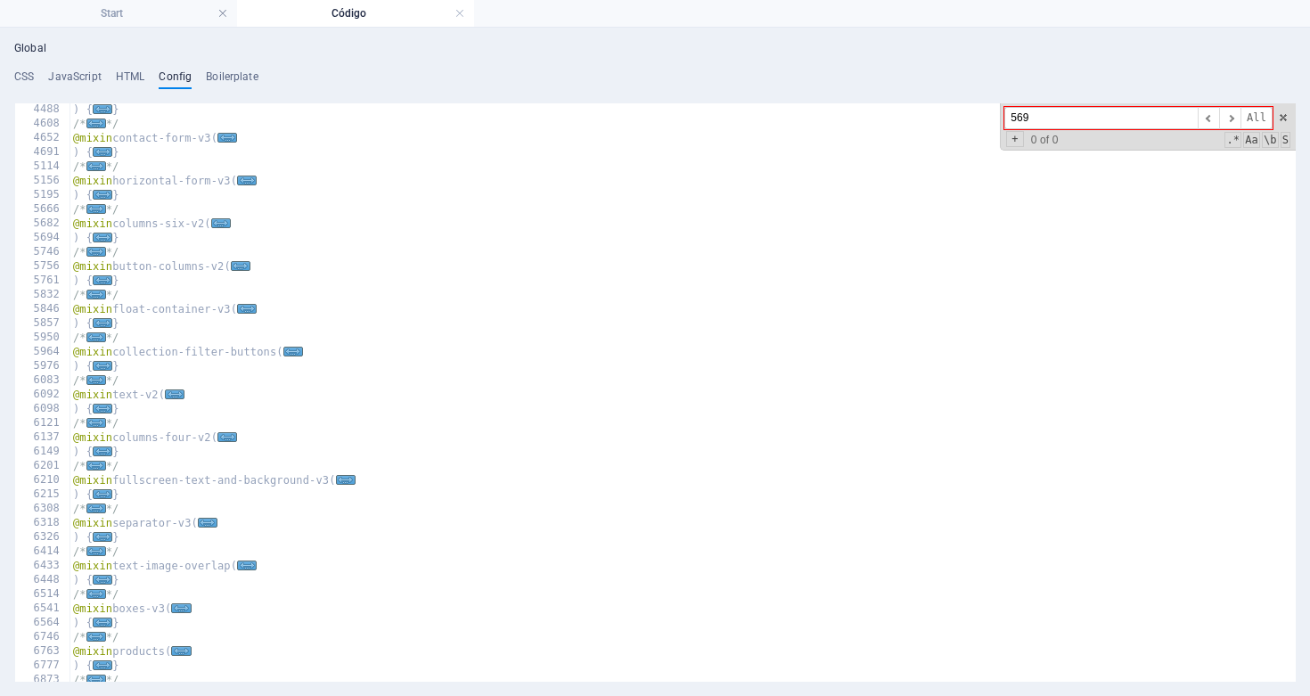
scroll to position [1104, 0]
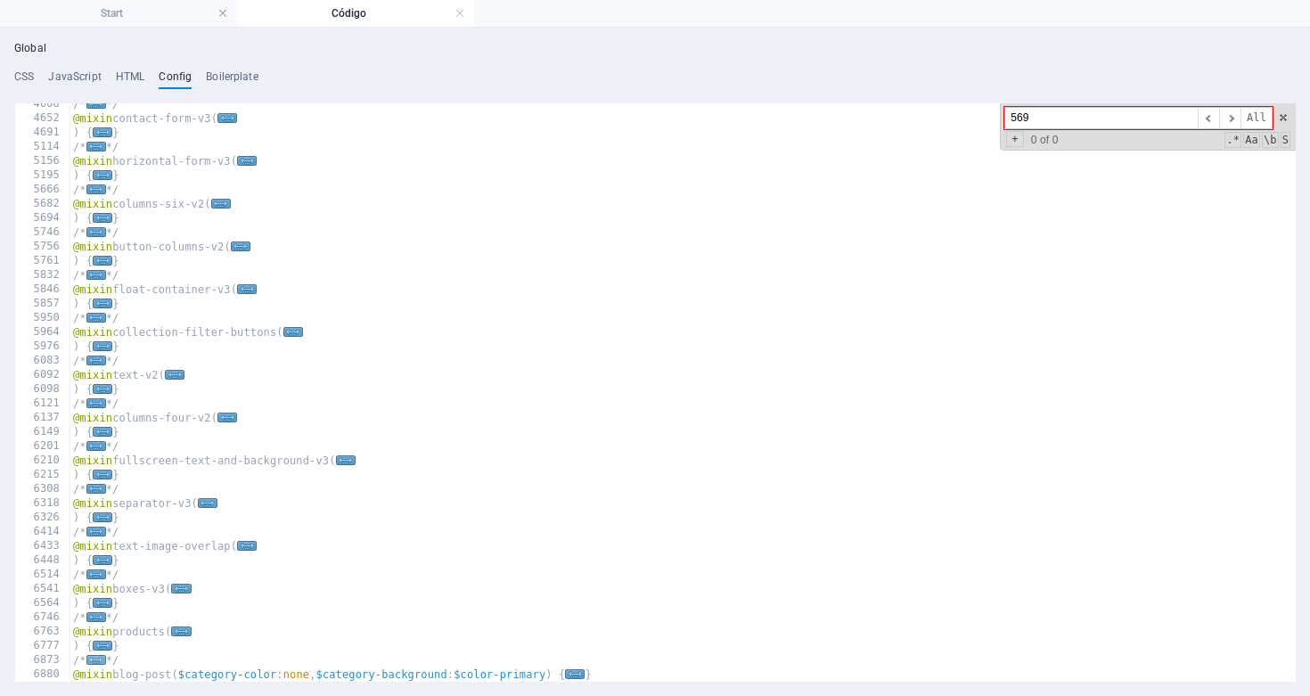
click at [95, 664] on span "..." at bounding box center [96, 660] width 20 height 10
click at [103, 648] on span "..." at bounding box center [103, 646] width 20 height 10
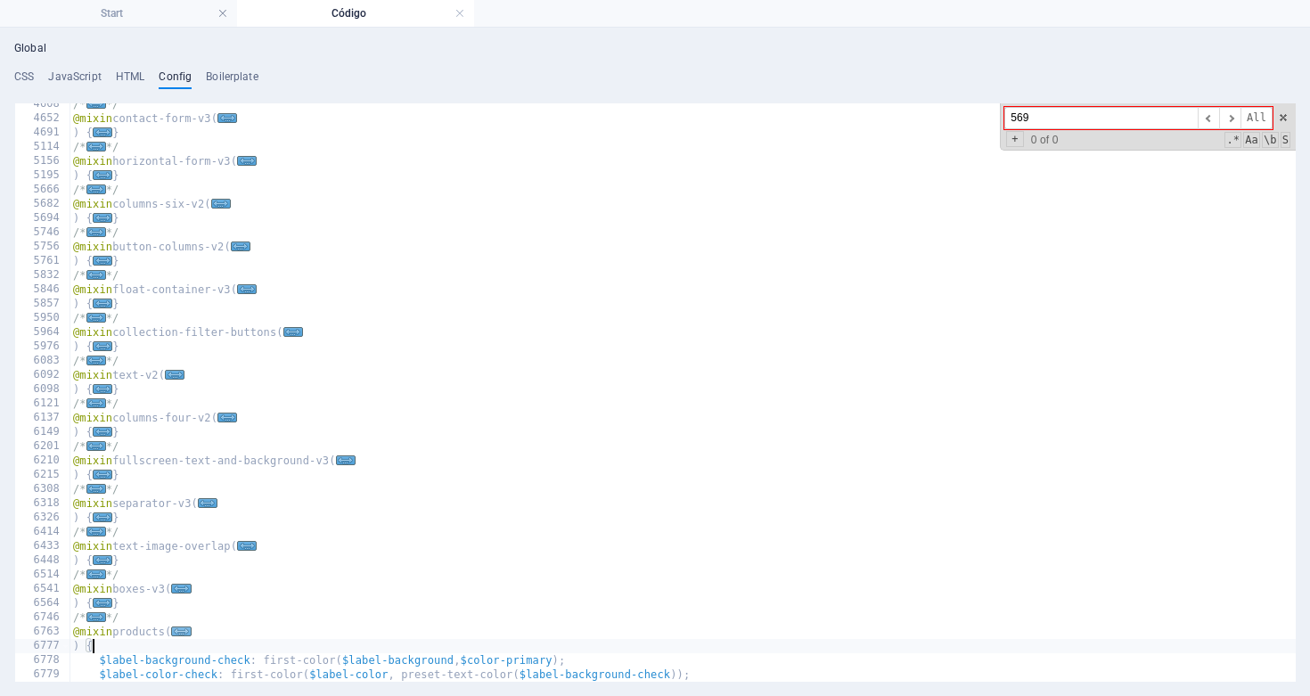
click at [185, 631] on span "..." at bounding box center [182, 632] width 20 height 10
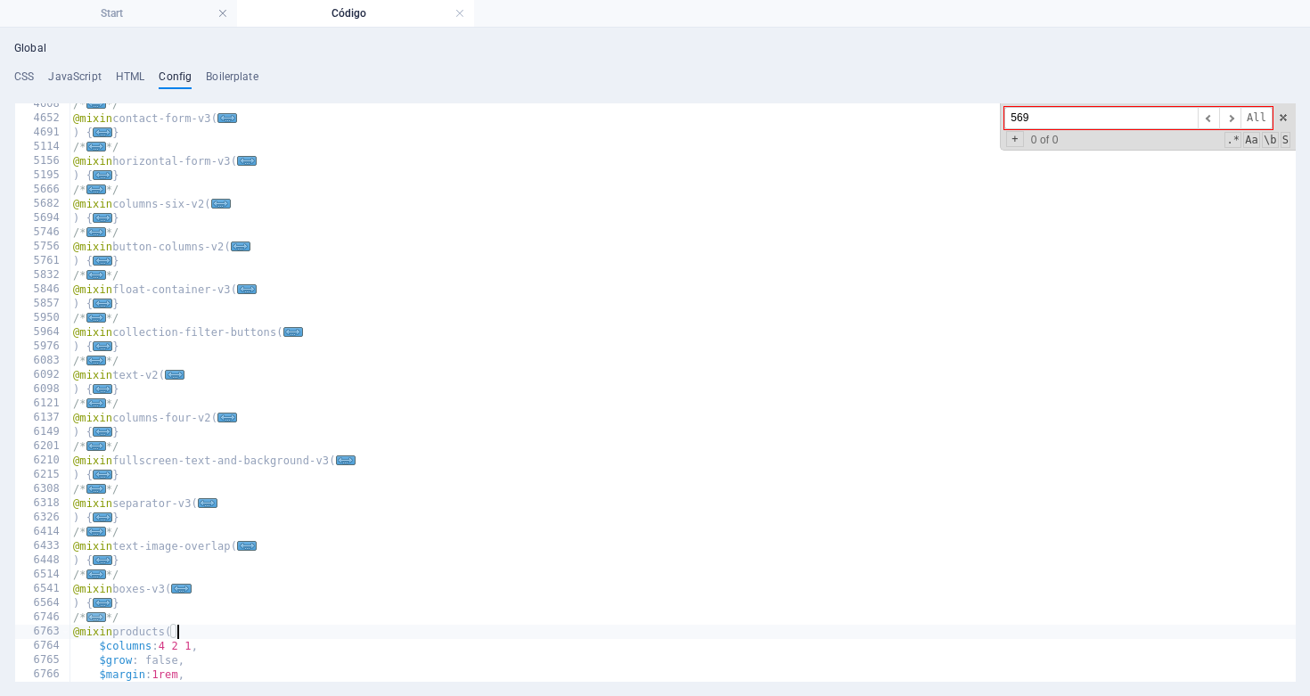
click at [100, 616] on span "..." at bounding box center [96, 617] width 20 height 10
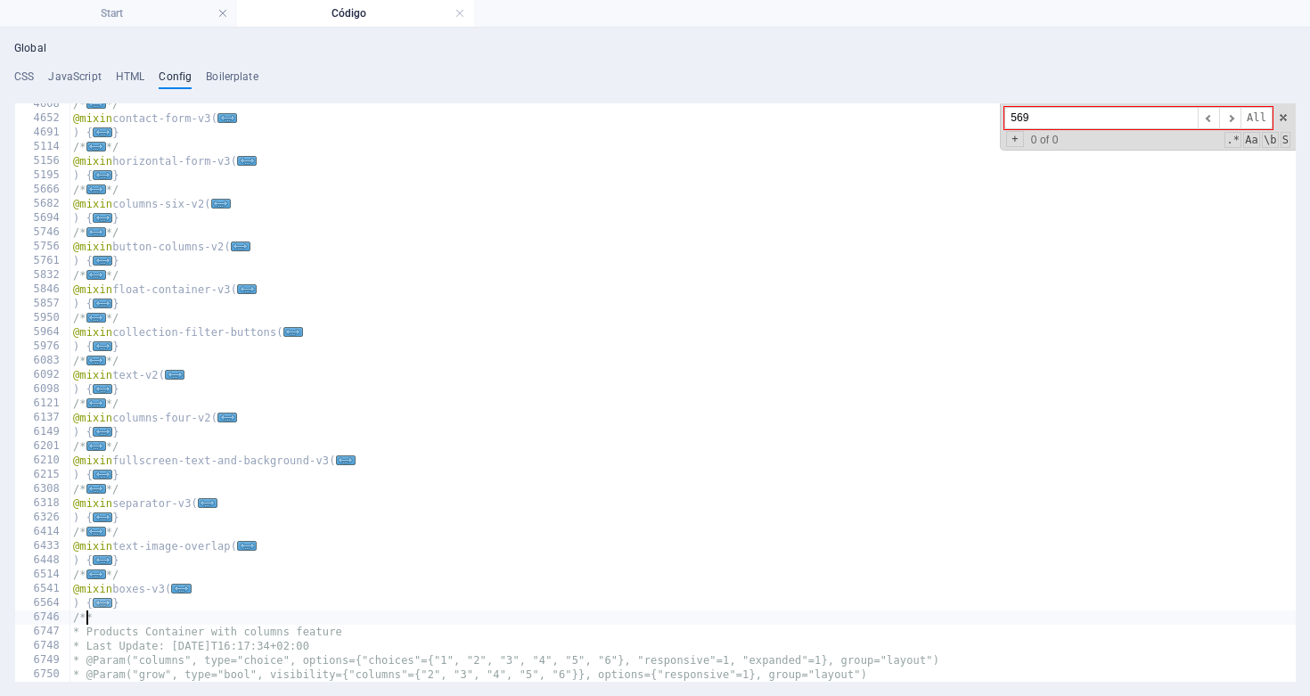
click at [100, 604] on span "..." at bounding box center [103, 603] width 20 height 10
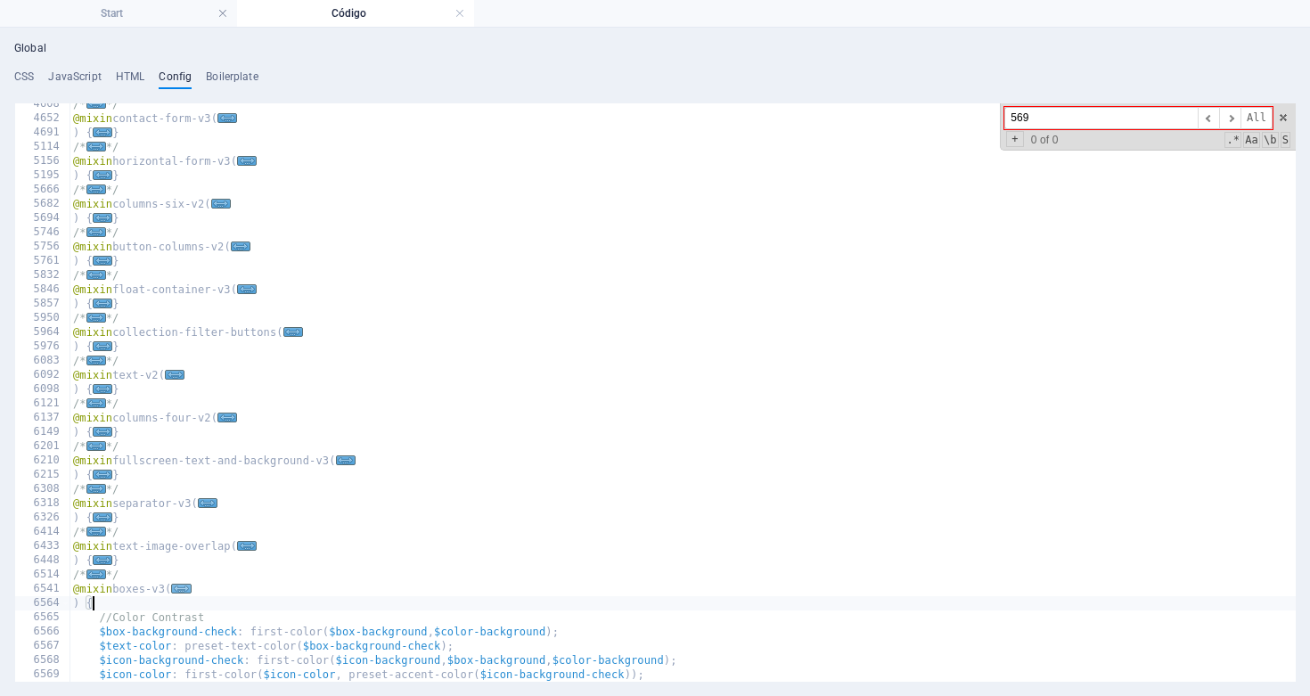
click at [188, 591] on span "..." at bounding box center [182, 589] width 20 height 10
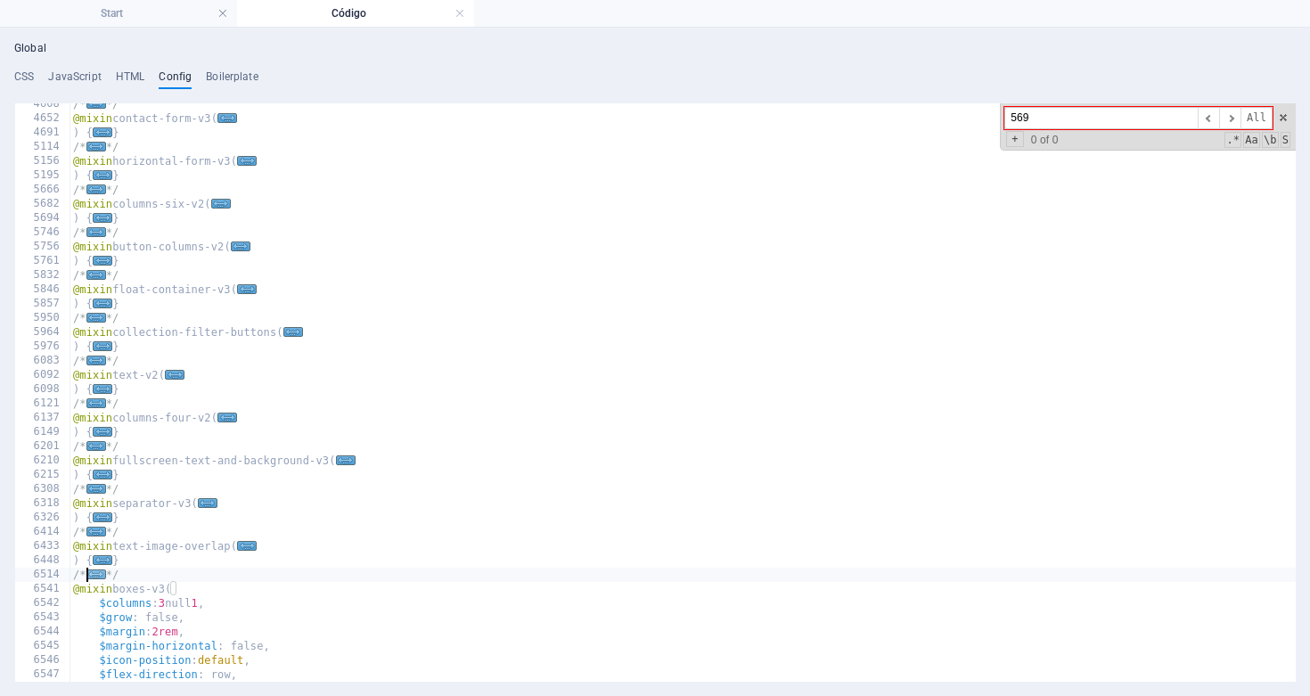
click at [98, 573] on span "..." at bounding box center [96, 575] width 20 height 10
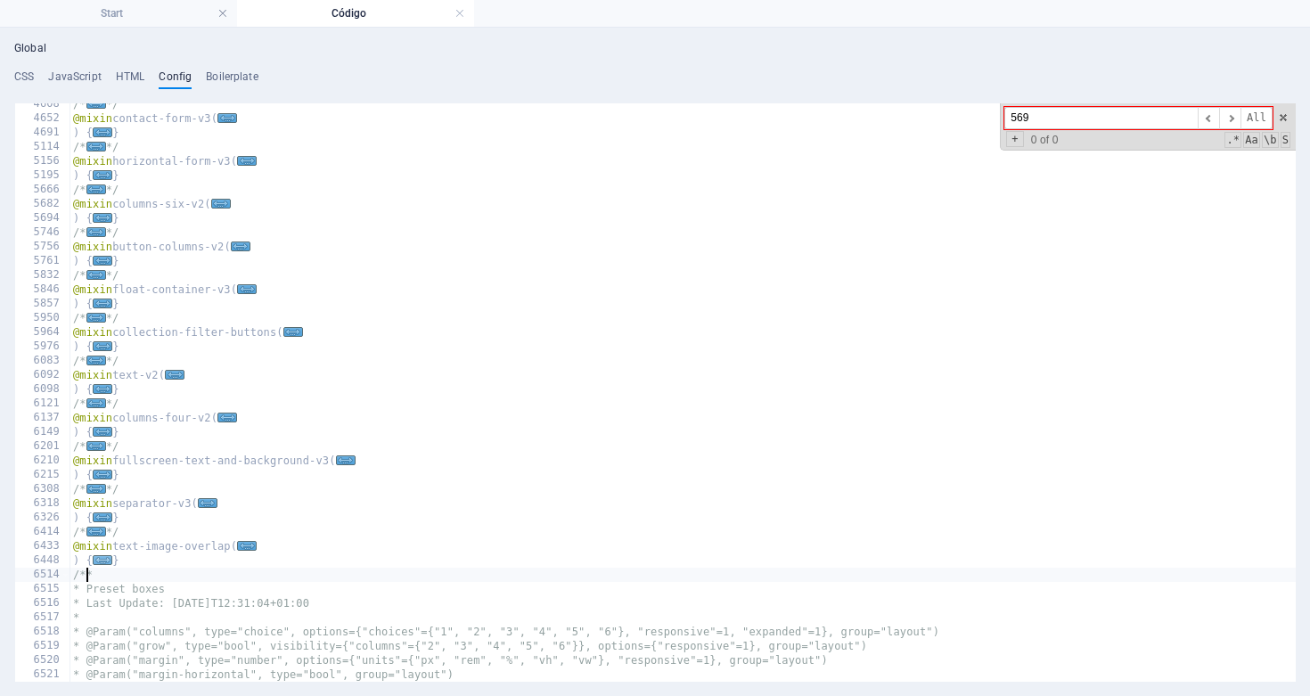
click at [101, 561] on span "..." at bounding box center [103, 560] width 20 height 10
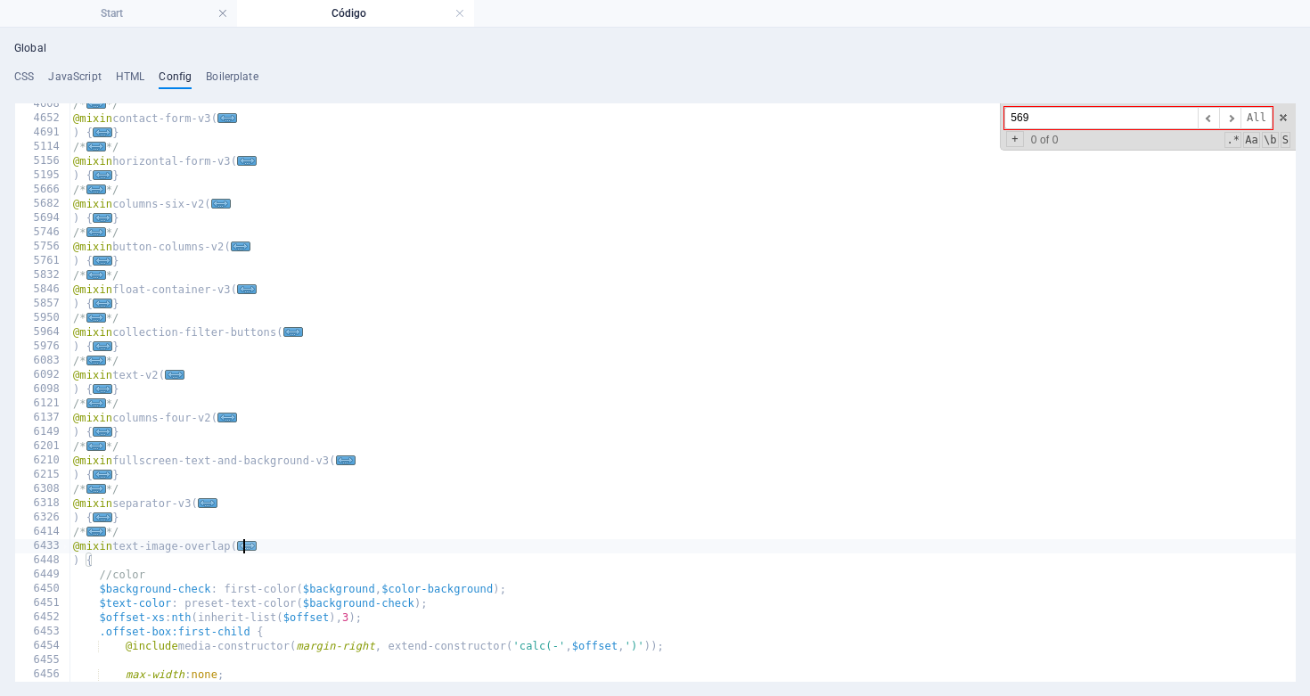
click at [250, 544] on span "..." at bounding box center [247, 546] width 20 height 10
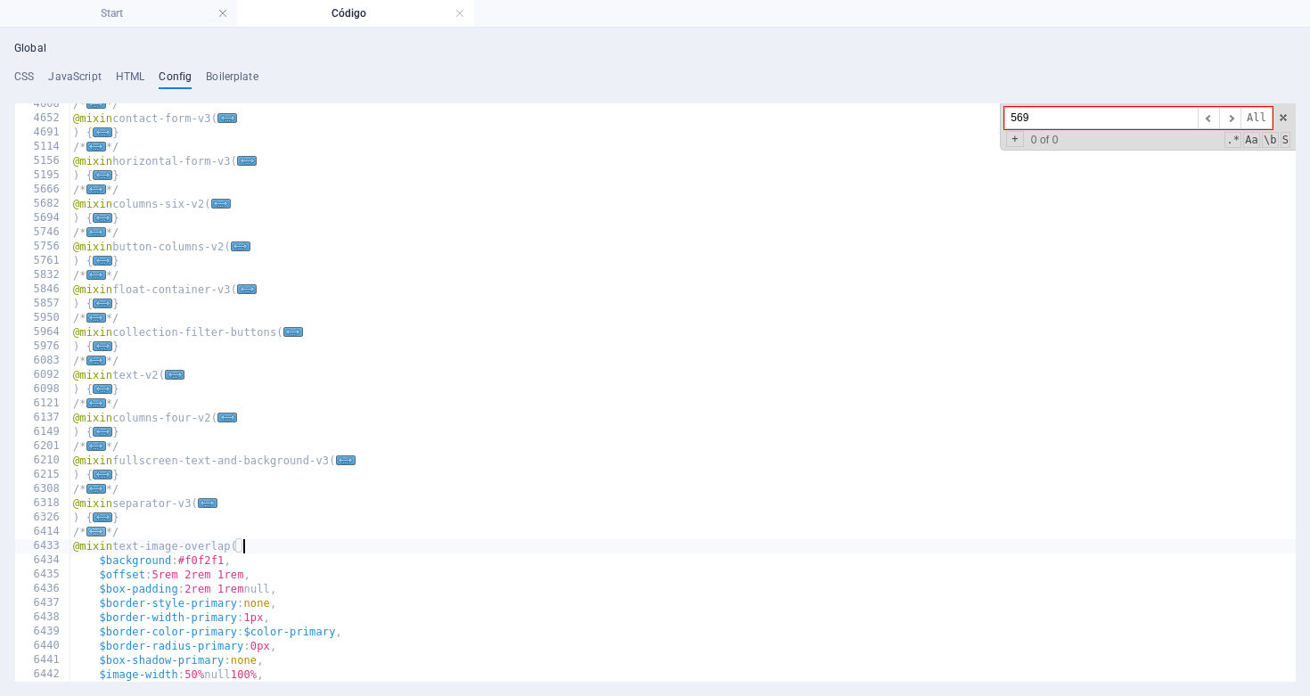
click at [99, 533] on span "..." at bounding box center [96, 532] width 20 height 10
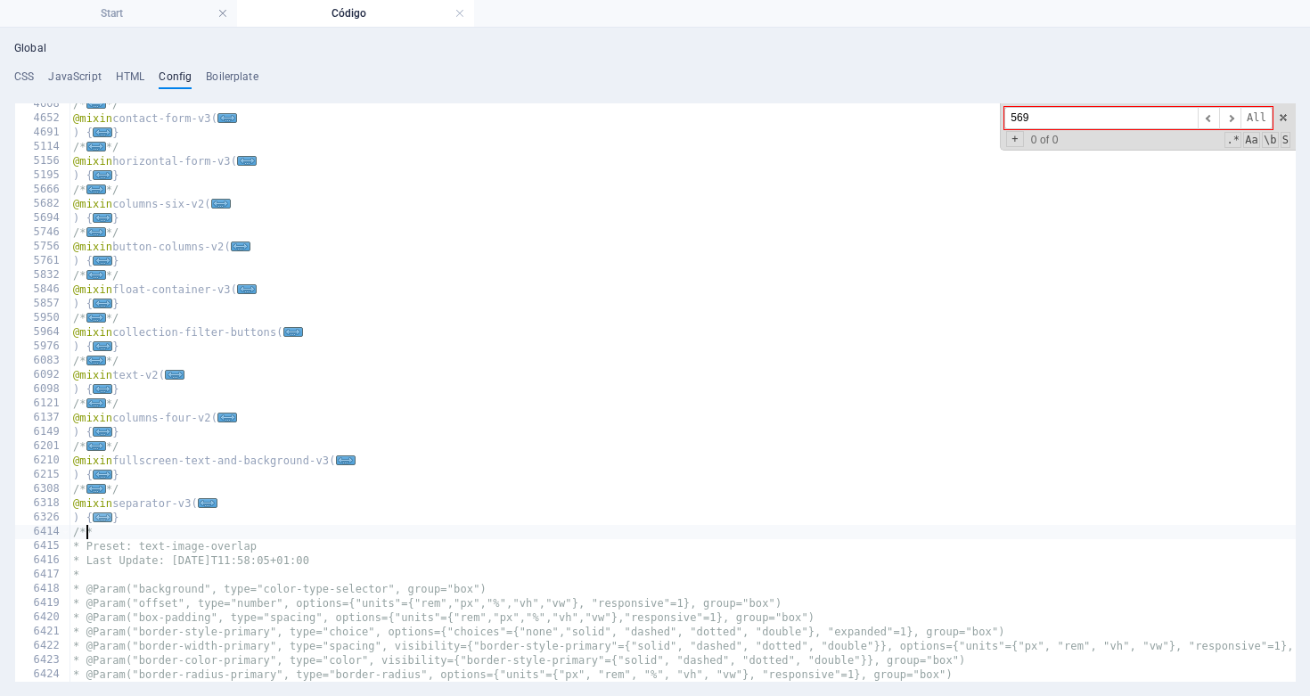
click at [104, 513] on span "..." at bounding box center [103, 518] width 20 height 10
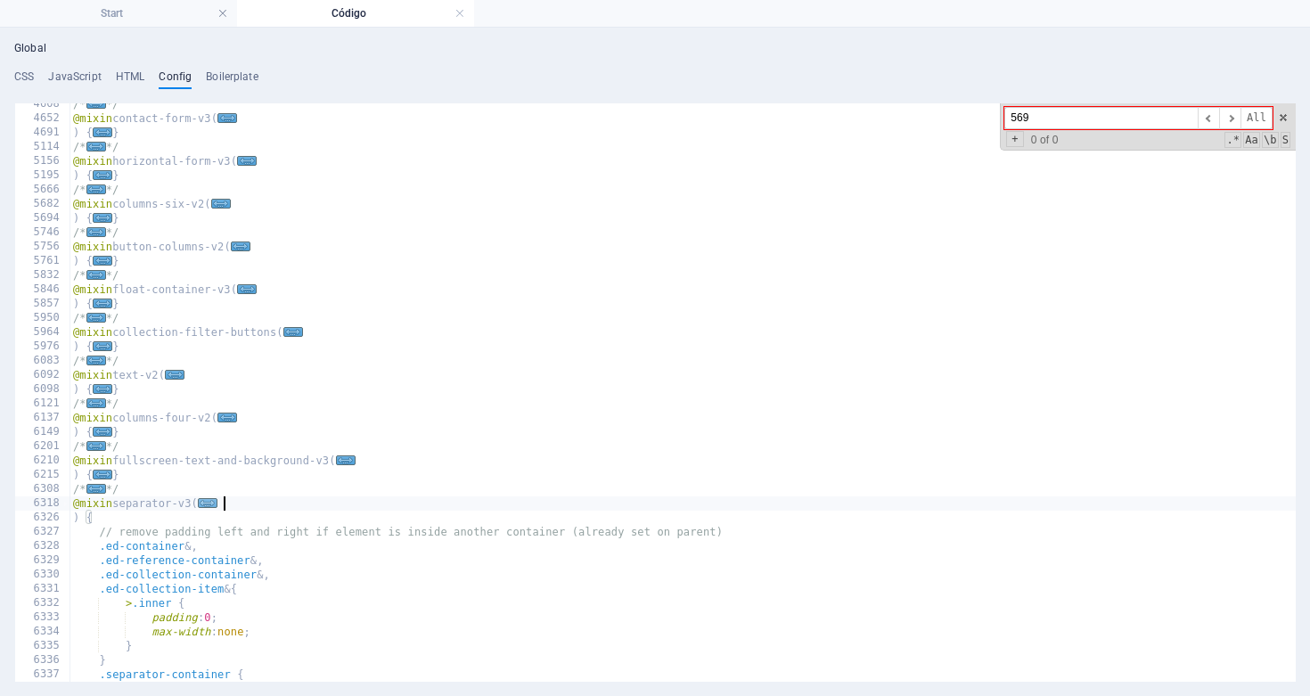
click at [217, 503] on span "..." at bounding box center [208, 503] width 20 height 10
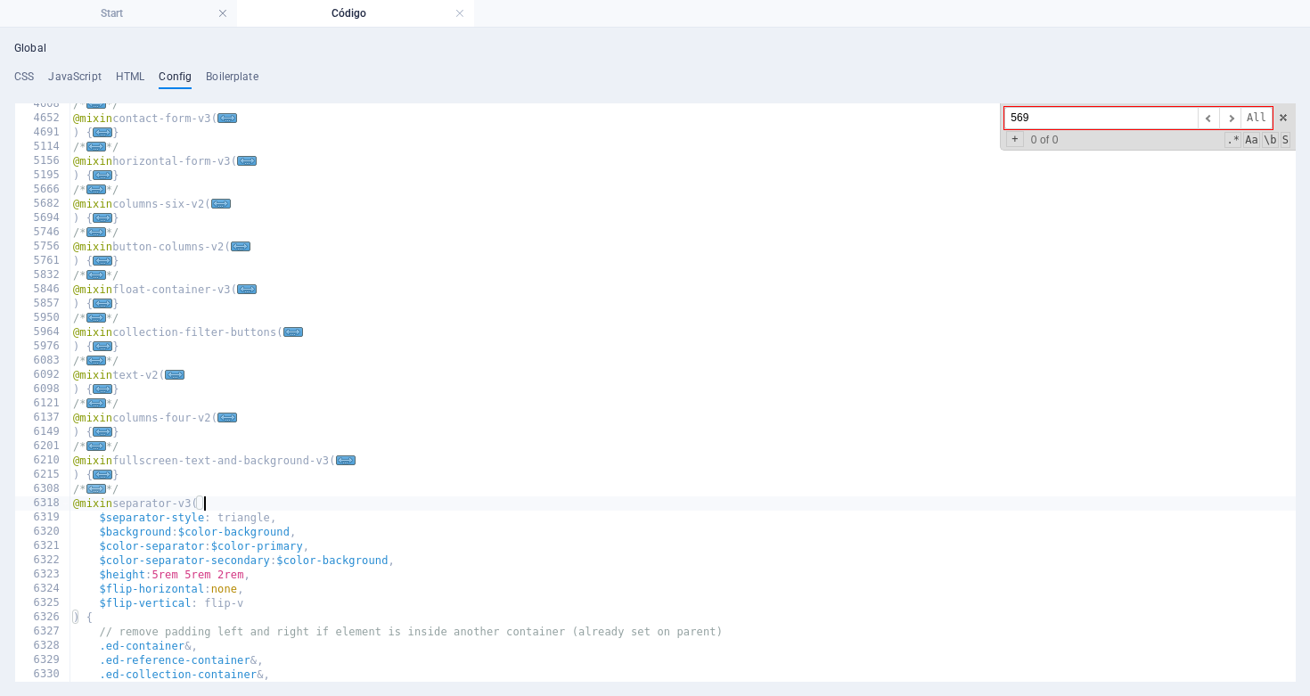
click at [97, 490] on span "..." at bounding box center [96, 489] width 20 height 10
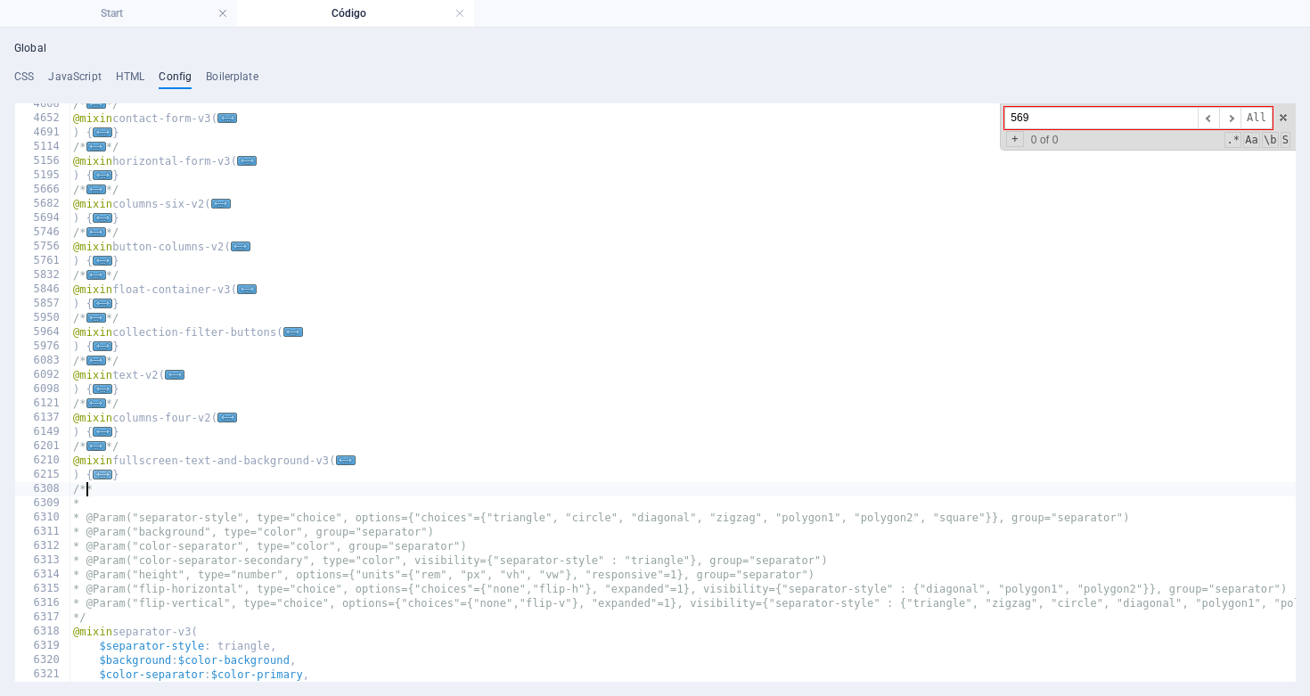
click at [99, 477] on span "..." at bounding box center [103, 475] width 20 height 10
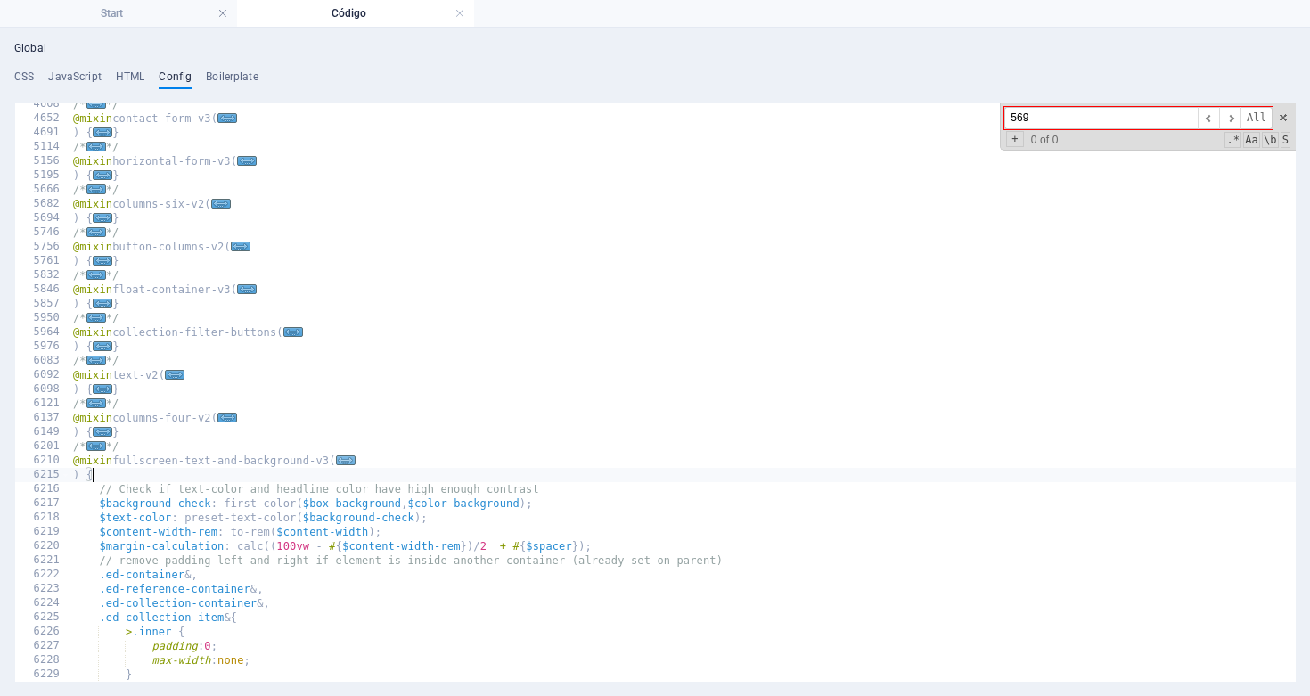
click at [356, 458] on span "..." at bounding box center [346, 460] width 20 height 10
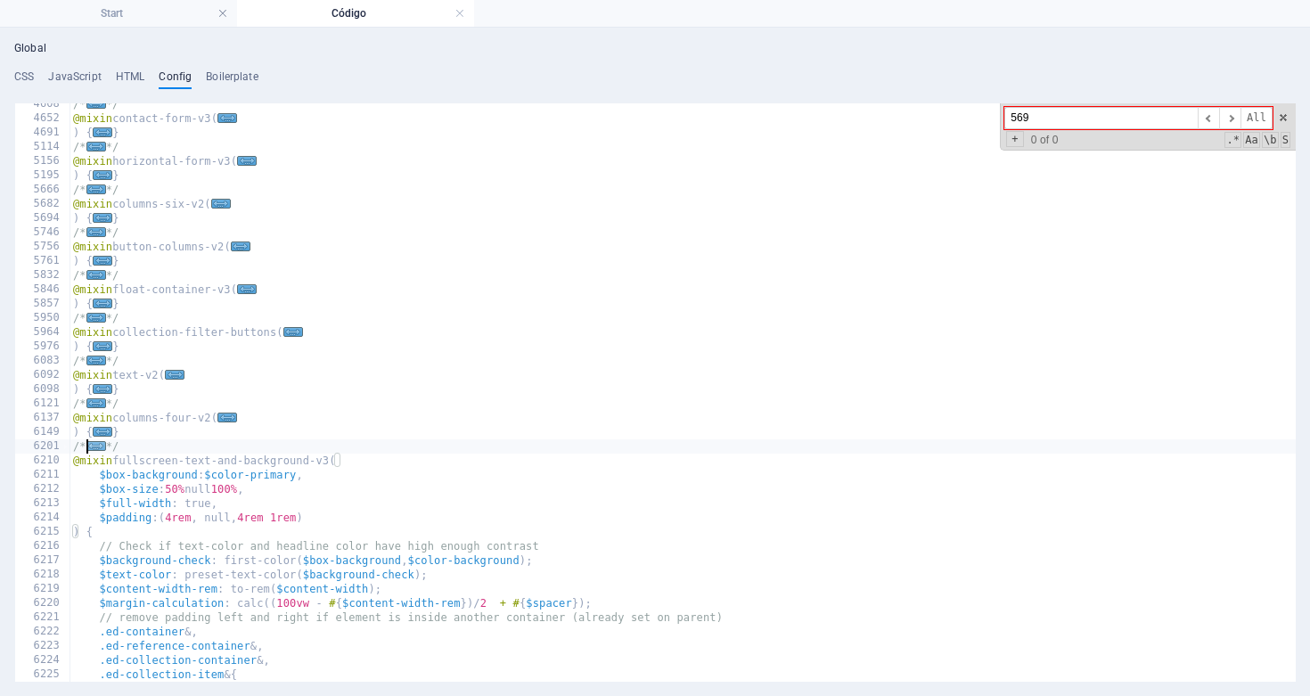
click at [96, 450] on span "..." at bounding box center [96, 446] width 20 height 10
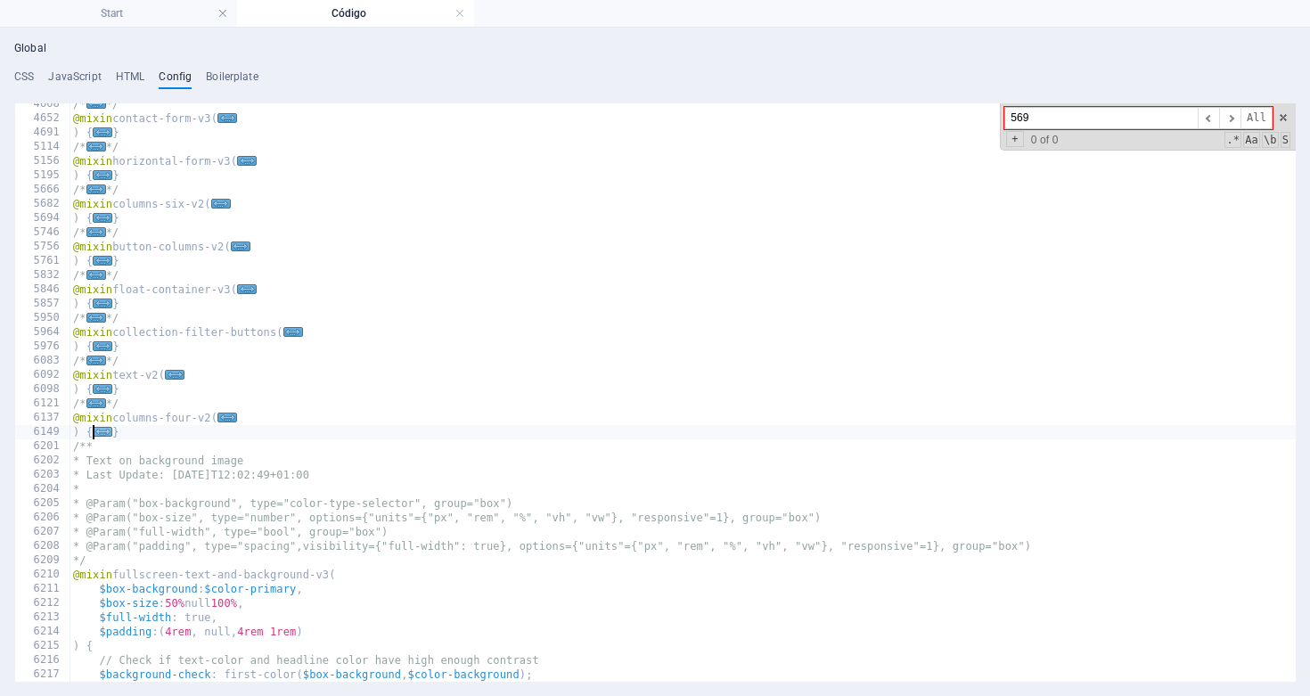
click at [99, 431] on span "..." at bounding box center [103, 432] width 20 height 10
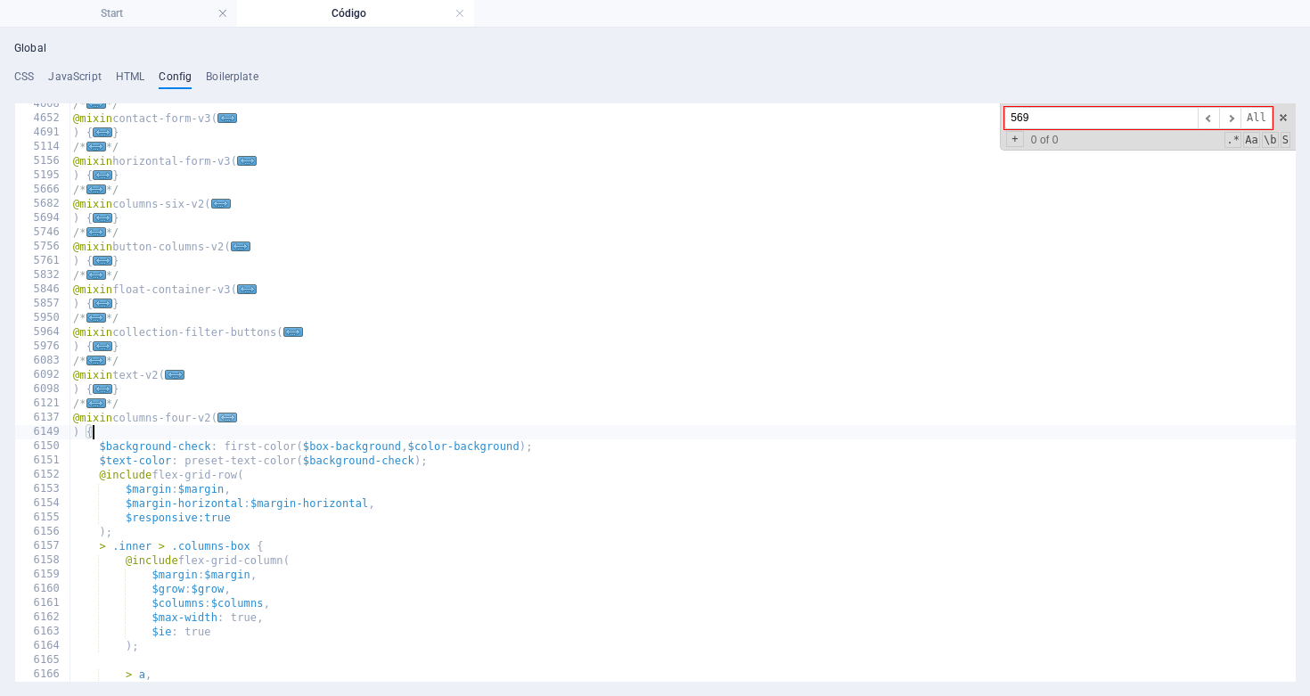
click at [235, 417] on span "..." at bounding box center [227, 418] width 20 height 10
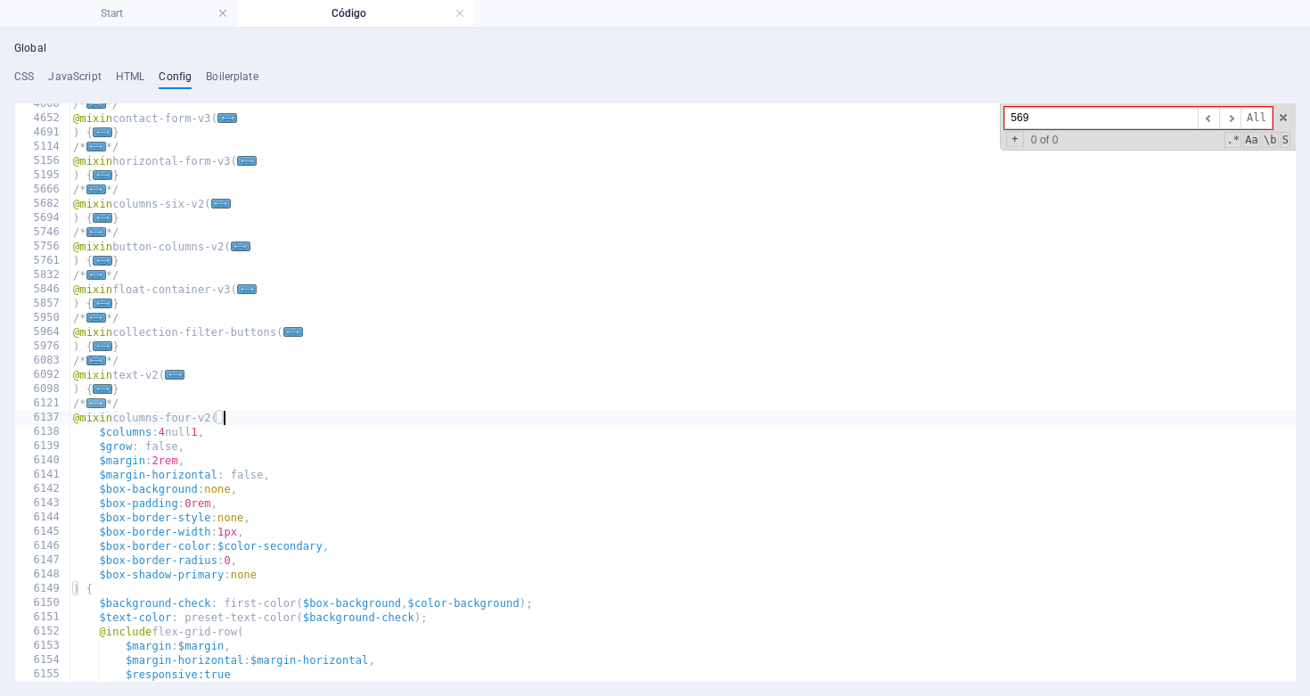
click at [97, 405] on span "..." at bounding box center [96, 403] width 20 height 10
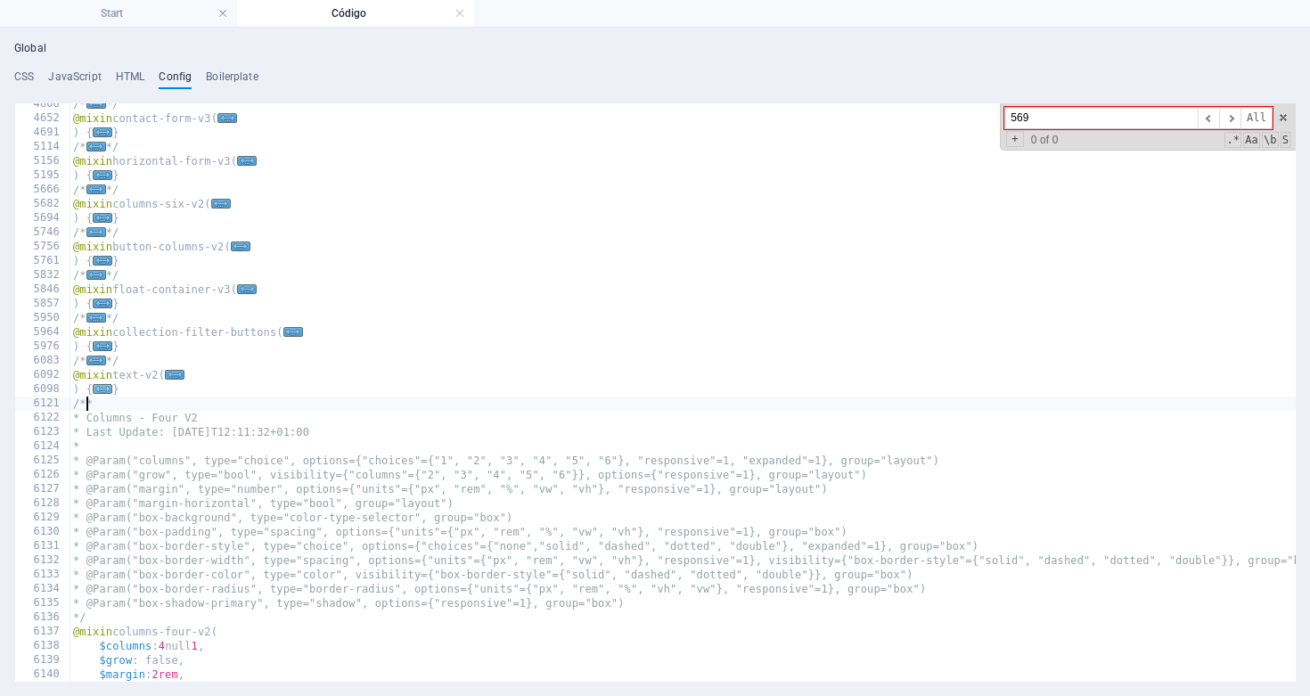
click at [102, 389] on span "..." at bounding box center [103, 389] width 20 height 10
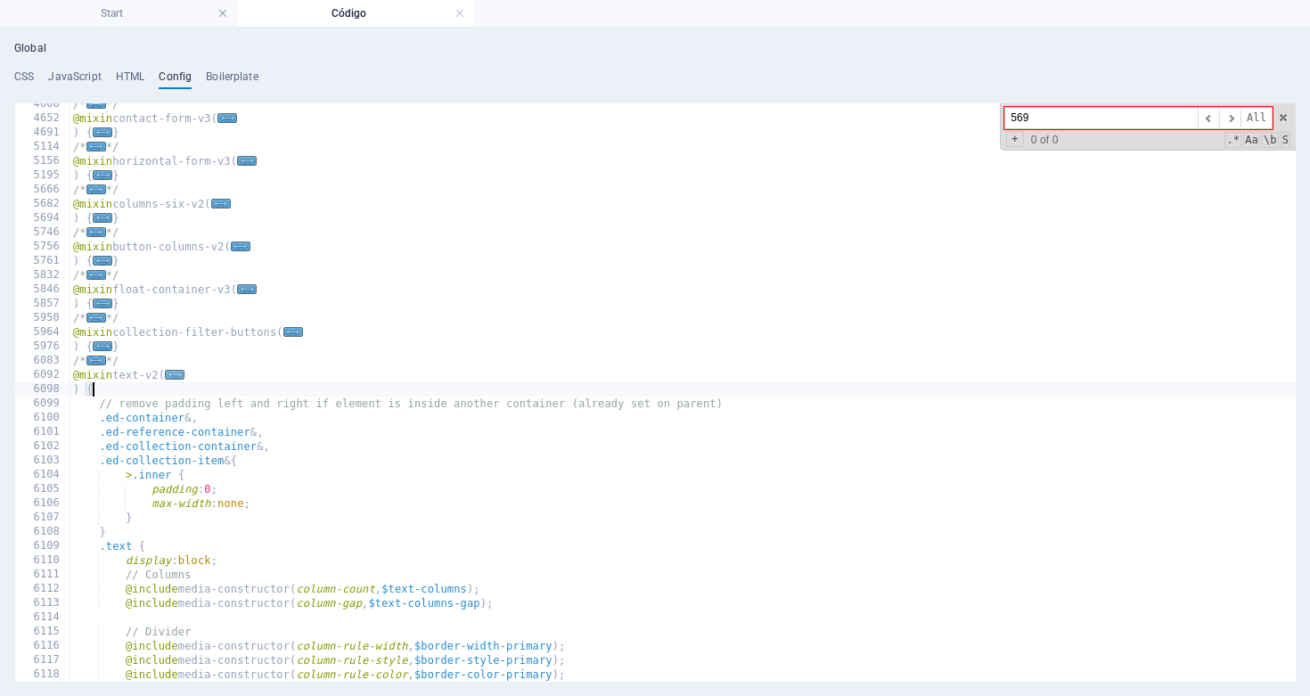
click at [185, 373] on span "..." at bounding box center [175, 375] width 20 height 10
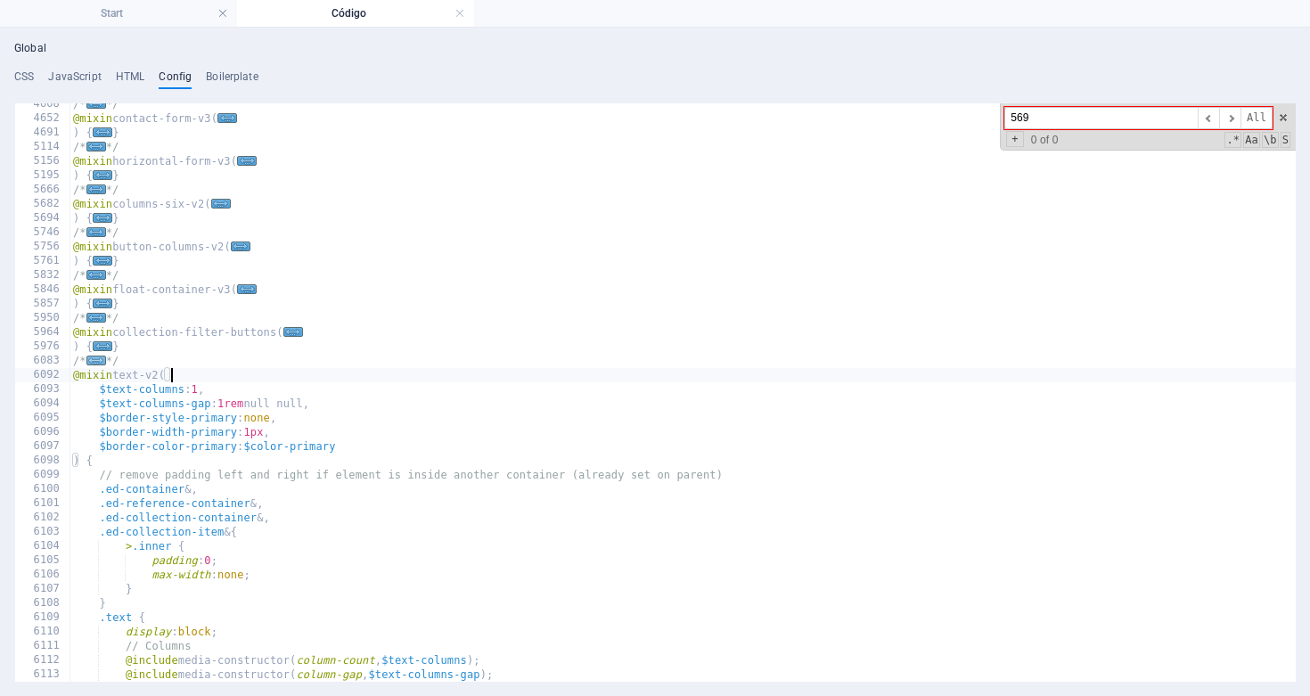
click at [96, 361] on span "..." at bounding box center [96, 361] width 20 height 10
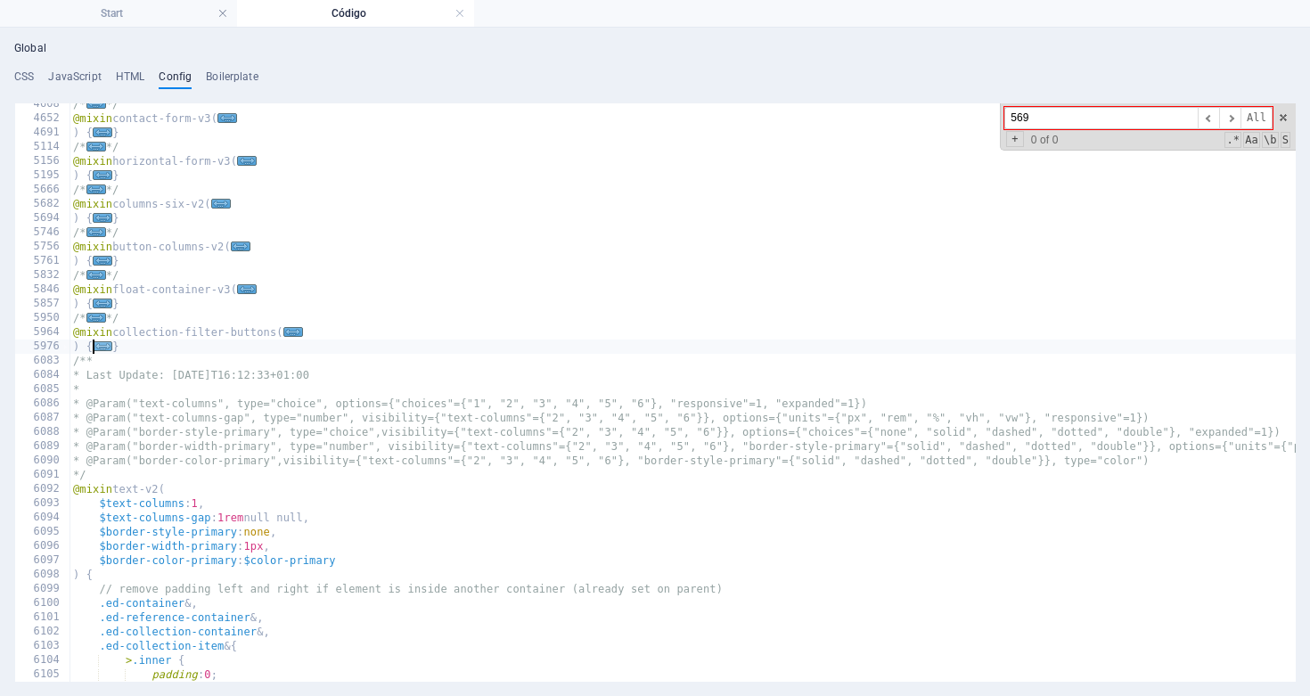
click at [106, 346] on span "..." at bounding box center [103, 346] width 20 height 10
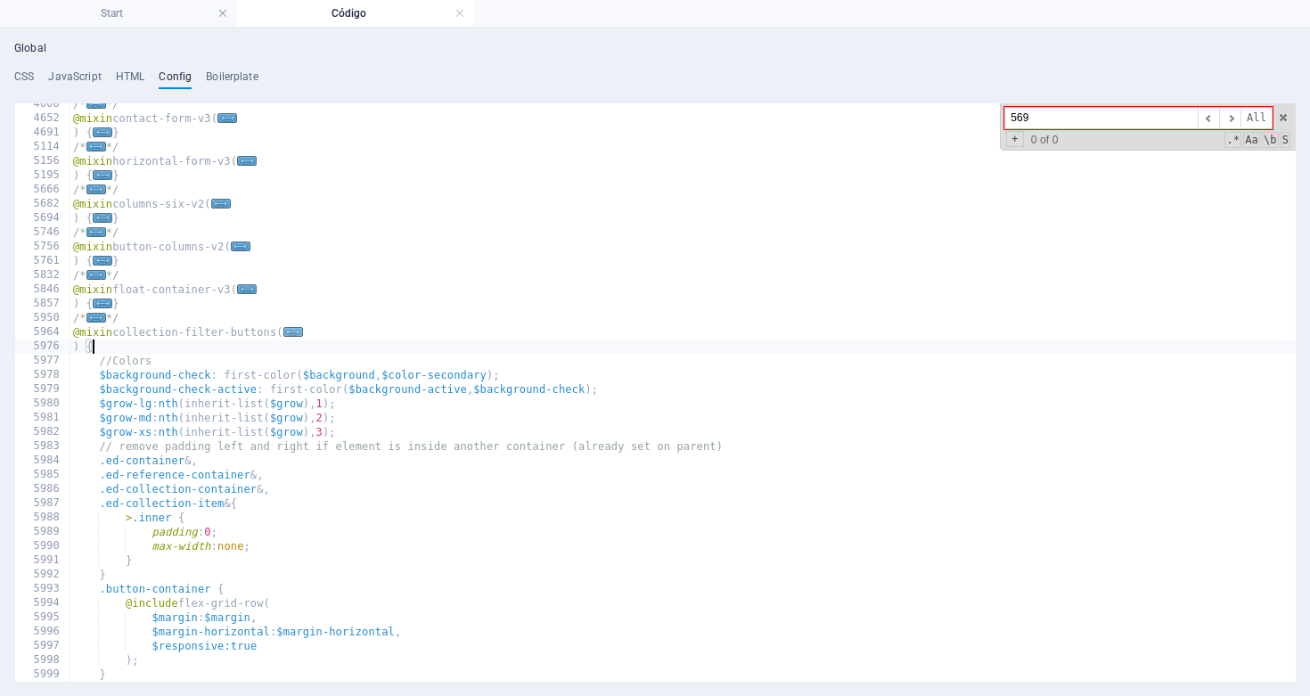
click at [301, 330] on span "..." at bounding box center [293, 332] width 20 height 10
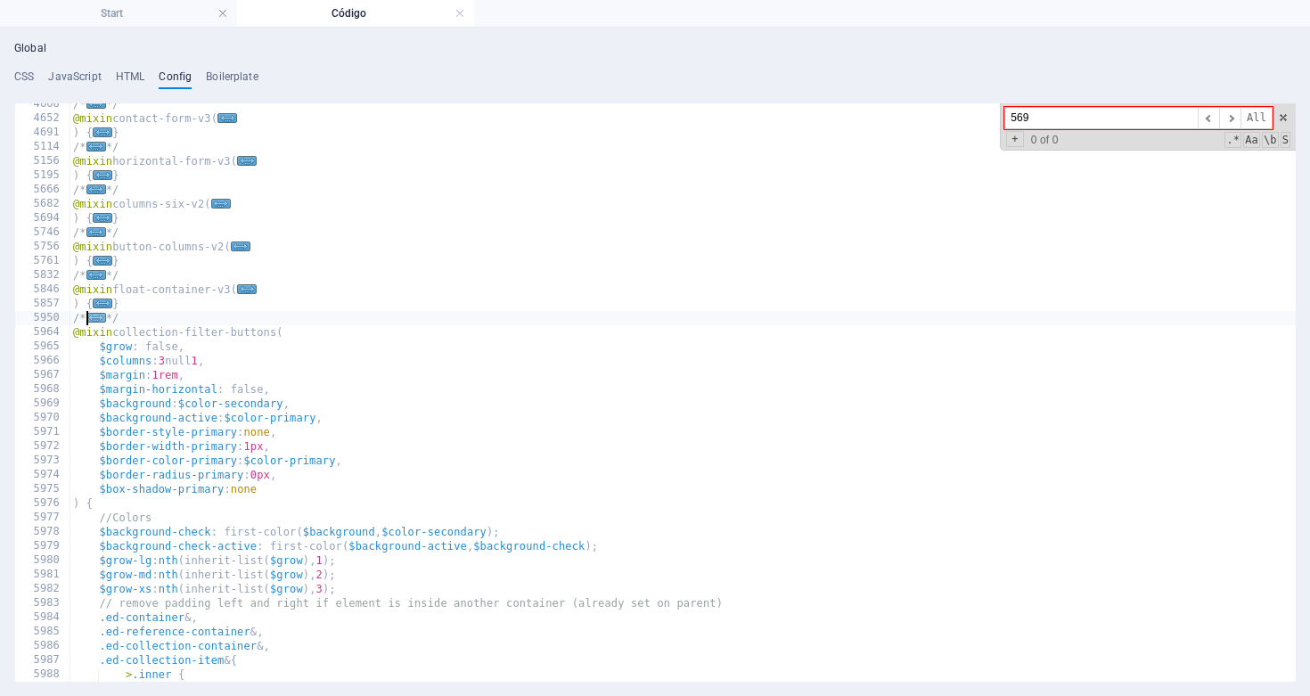
click at [97, 320] on span "..." at bounding box center [96, 318] width 20 height 10
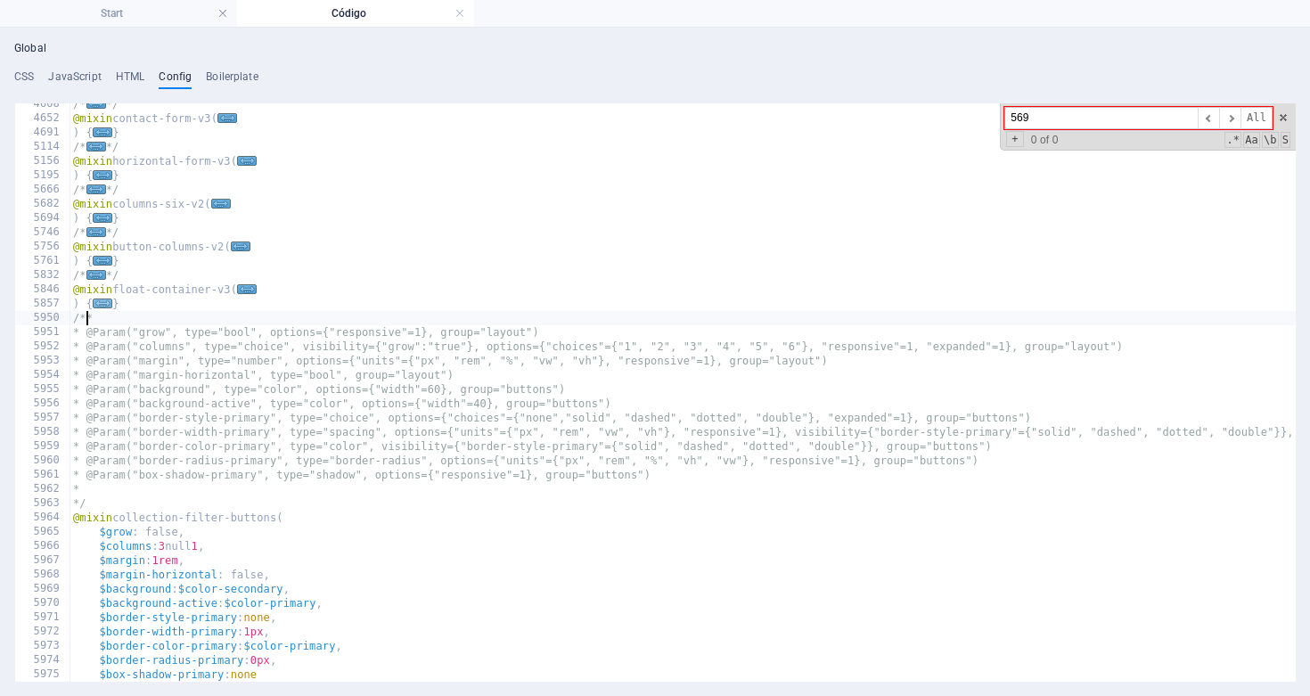
click at [102, 307] on span "..." at bounding box center [103, 304] width 20 height 10
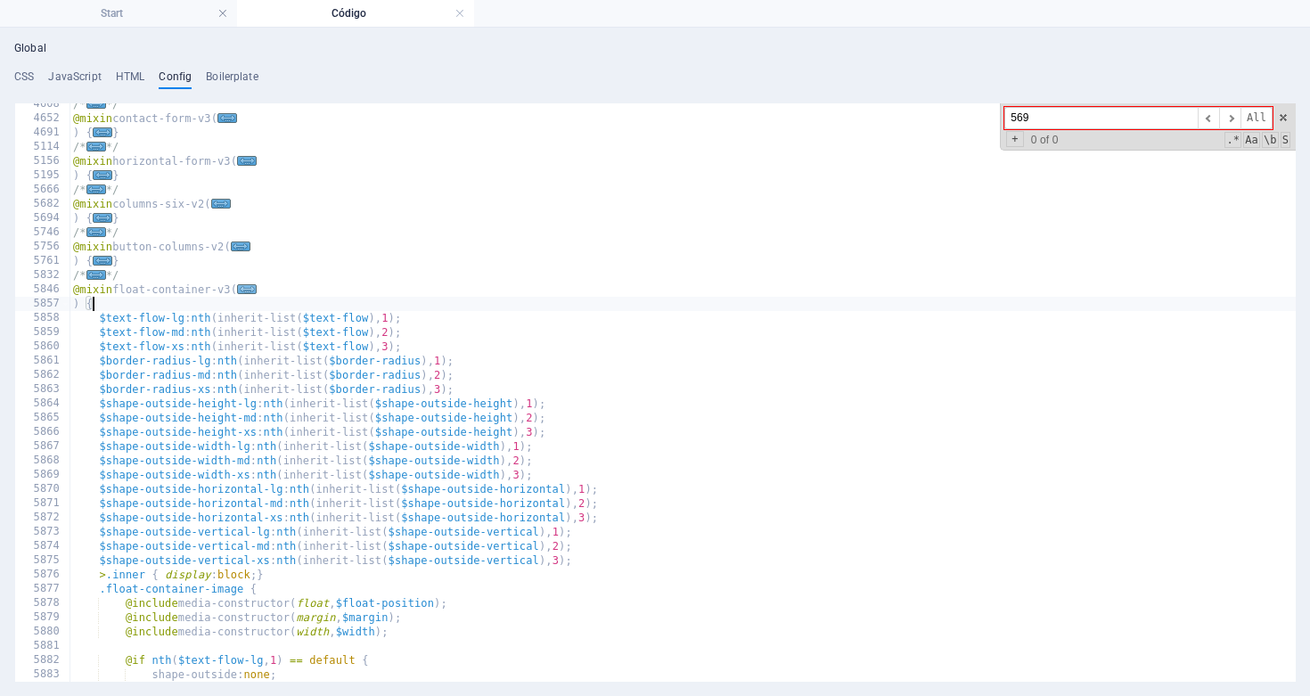
click at [250, 291] on span "..." at bounding box center [247, 289] width 20 height 10
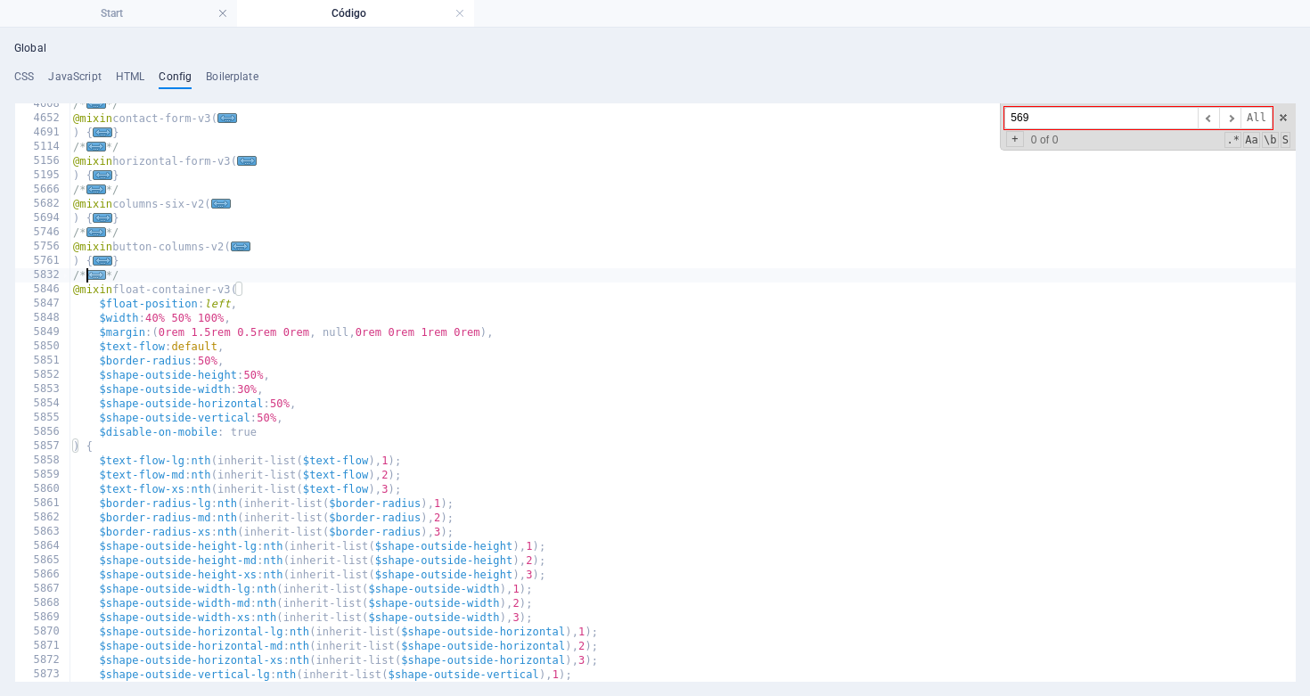
click at [94, 277] on span "..." at bounding box center [96, 275] width 20 height 10
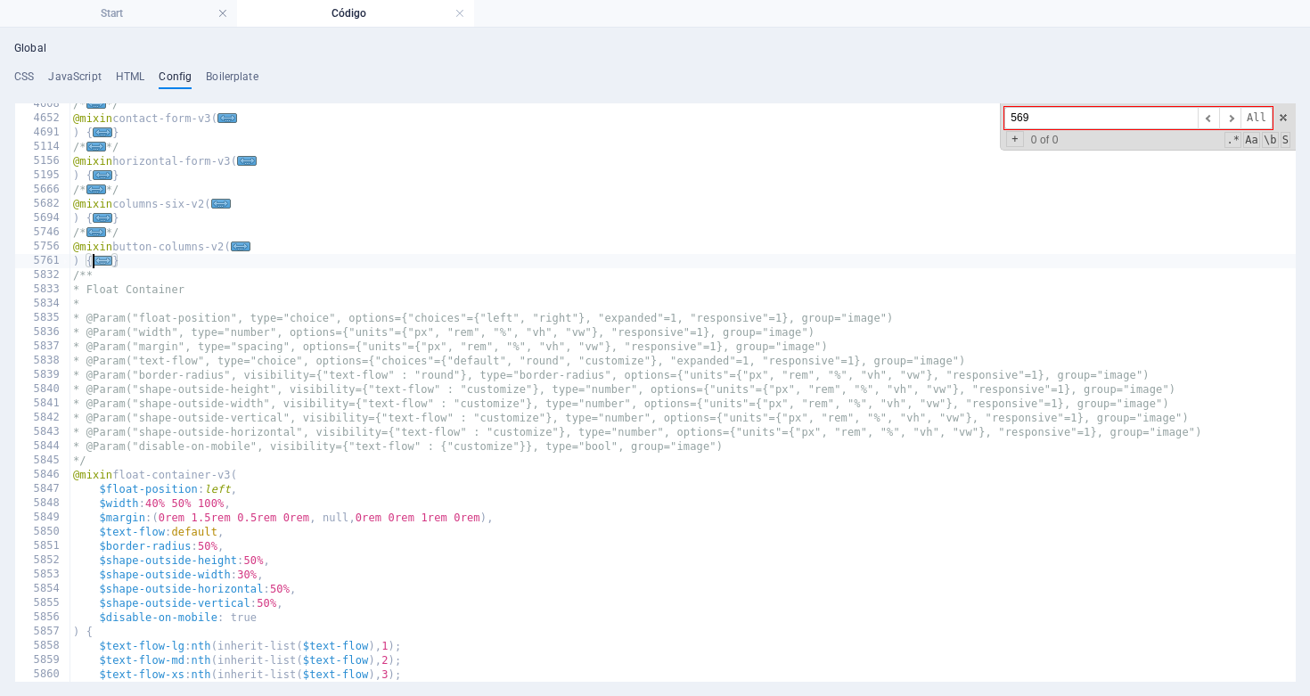
click at [106, 260] on span "..." at bounding box center [103, 261] width 20 height 10
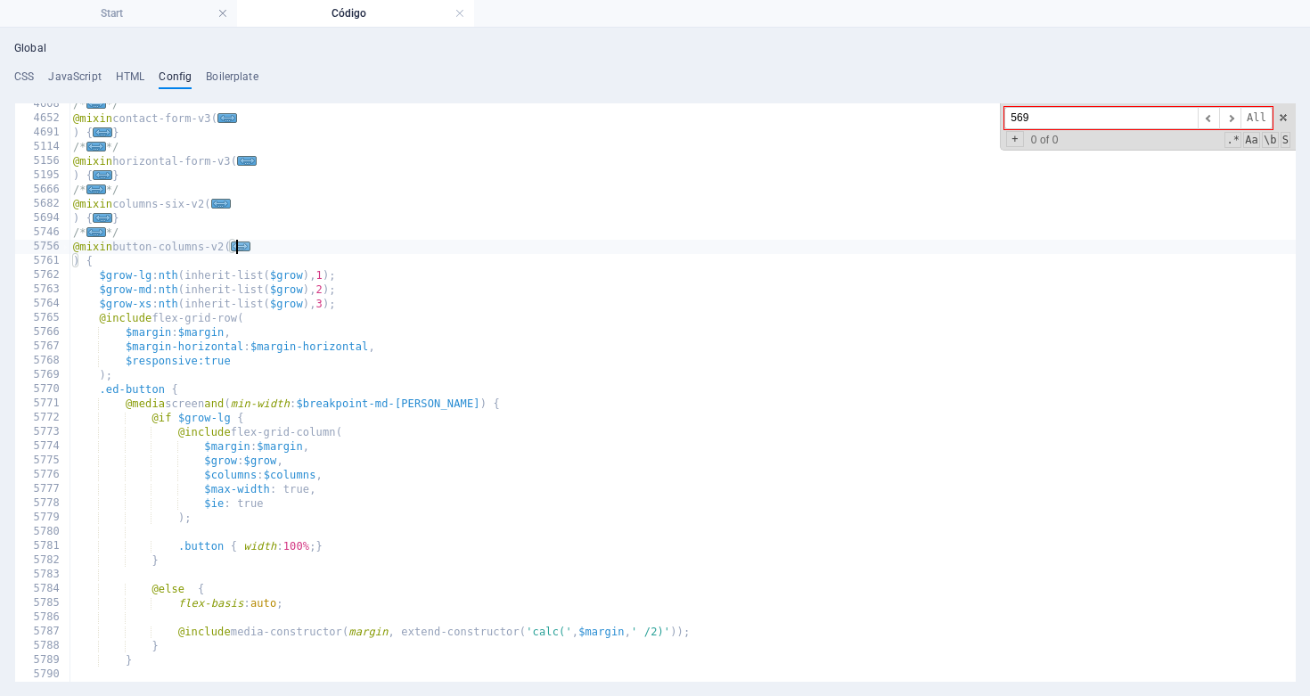
click at [250, 246] on span "..." at bounding box center [241, 247] width 20 height 10
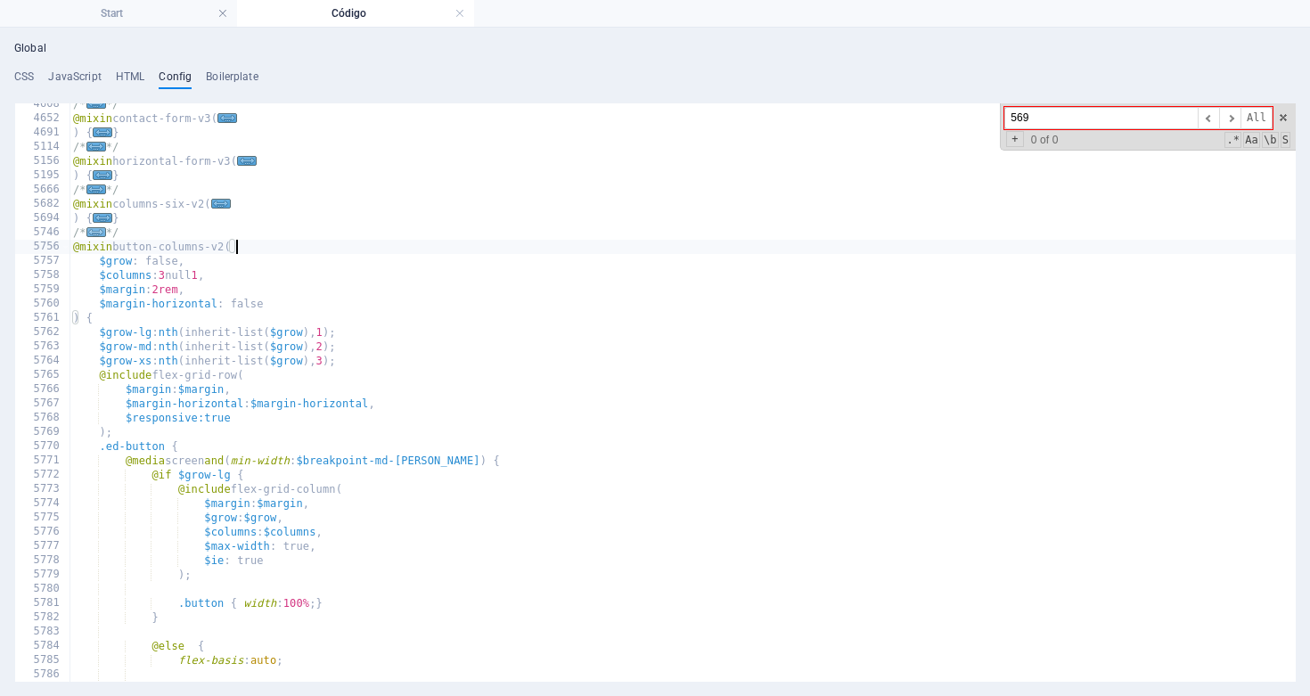
click at [99, 234] on span "..." at bounding box center [96, 232] width 20 height 10
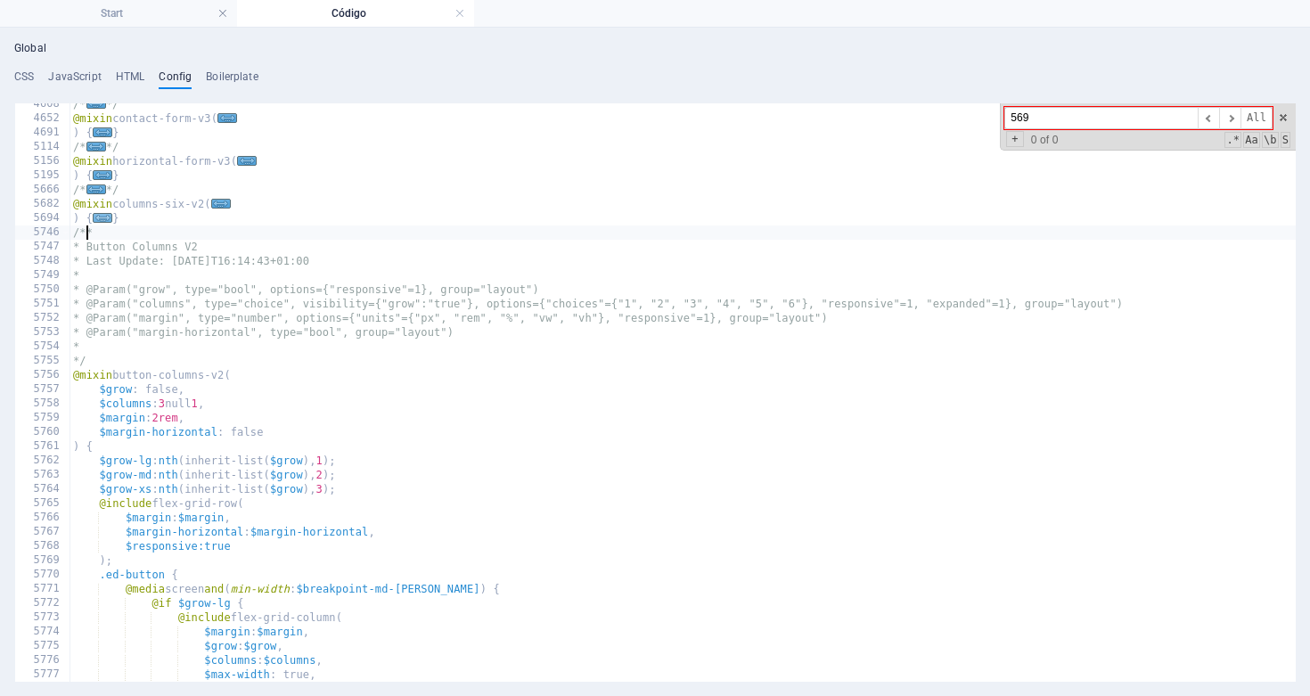
click at [106, 217] on span "..." at bounding box center [103, 218] width 20 height 10
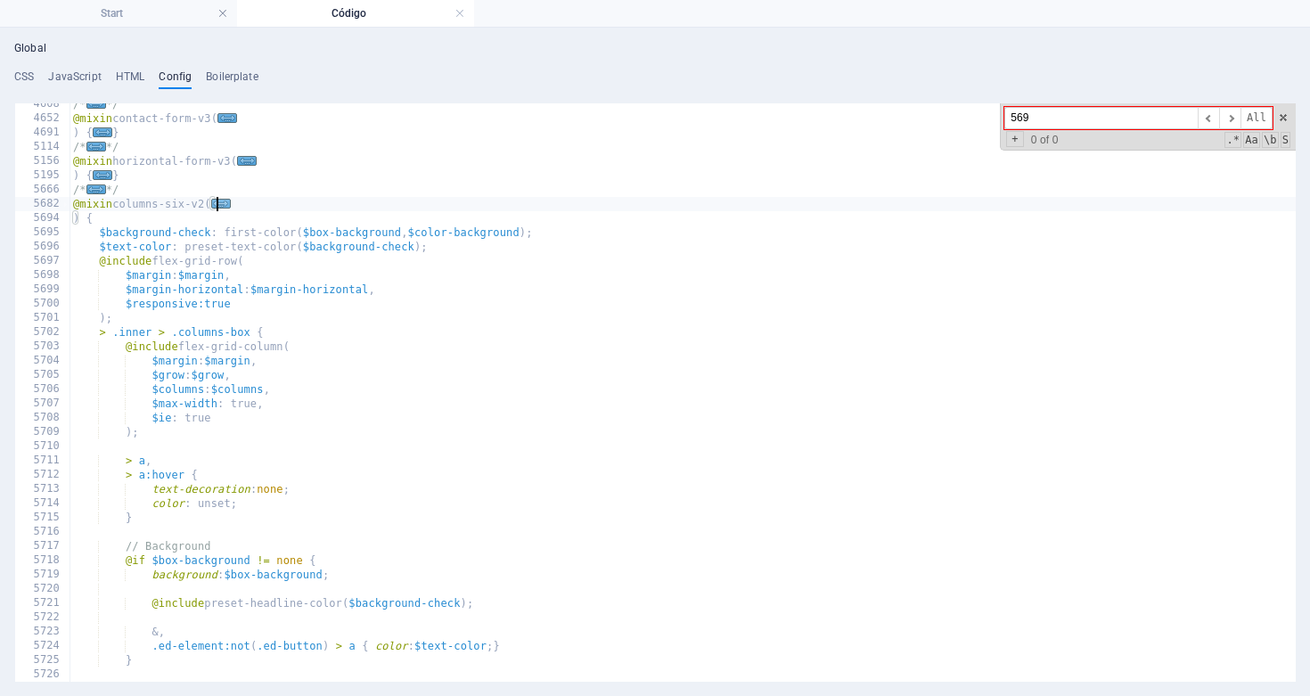
click at [230, 206] on span "..." at bounding box center [221, 204] width 20 height 10
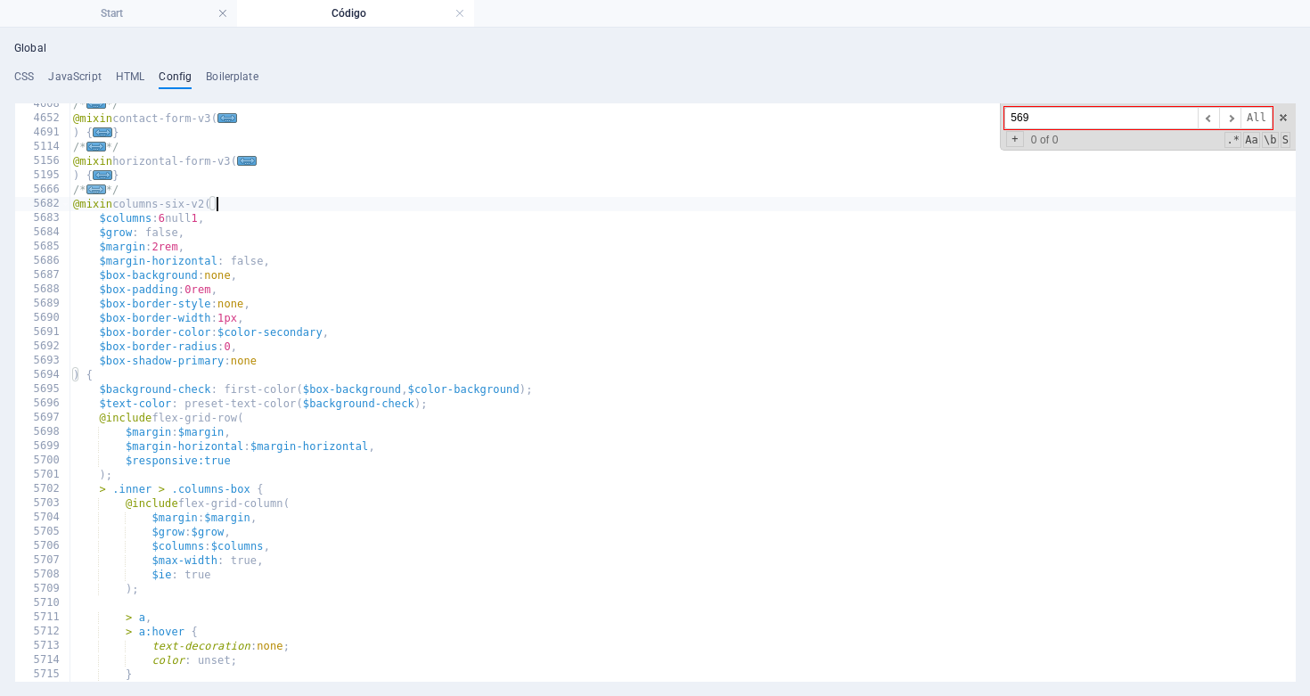
click at [97, 188] on span "..." at bounding box center [96, 190] width 20 height 10
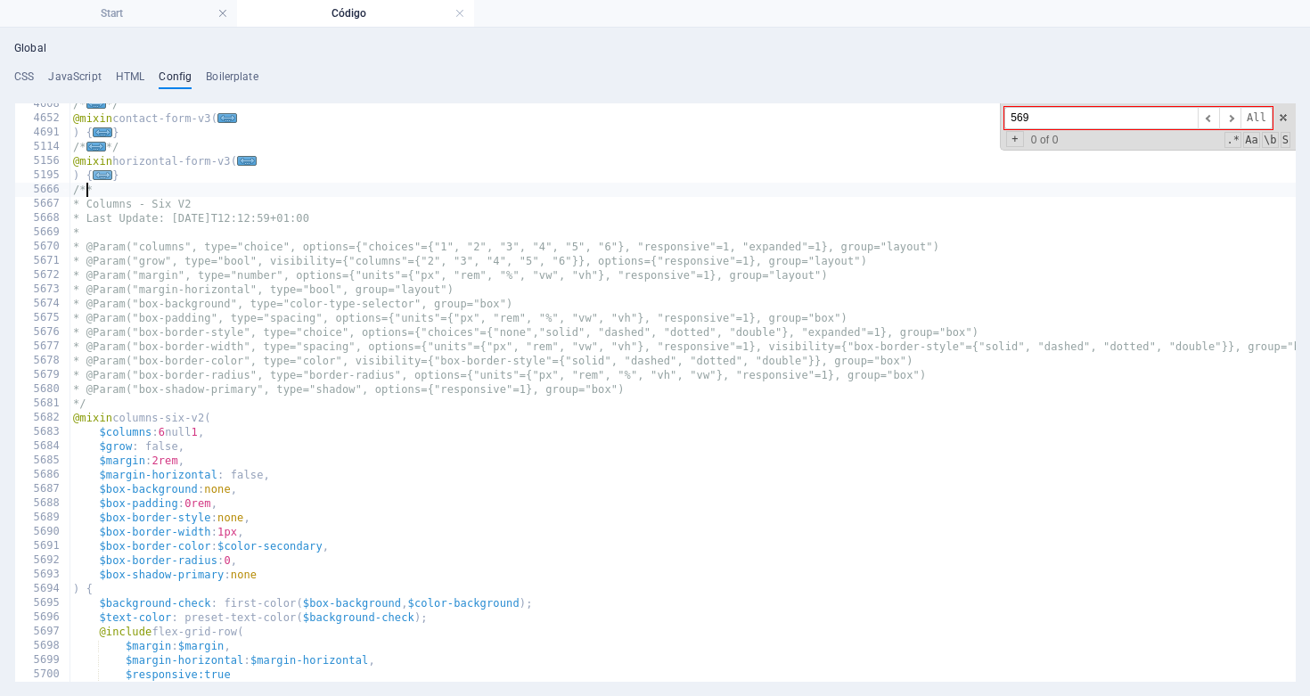
click at [102, 176] on span "..." at bounding box center [103, 175] width 20 height 10
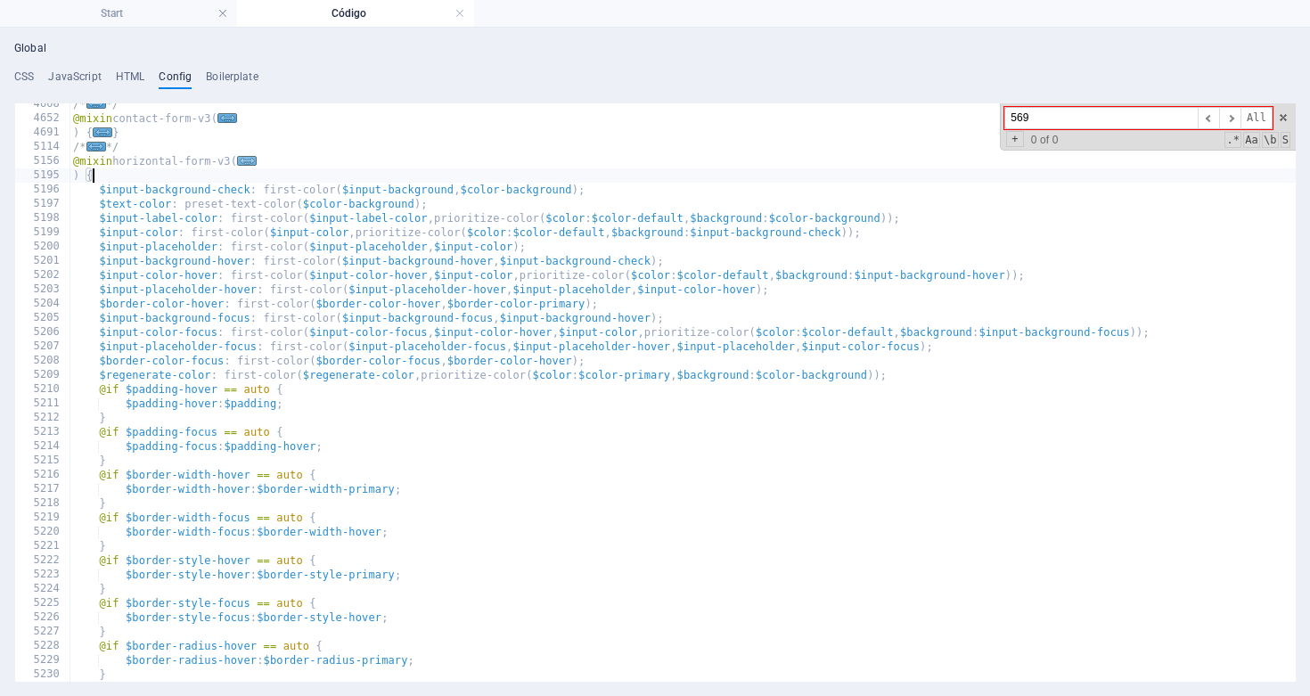
click at [255, 157] on span "..." at bounding box center [247, 161] width 20 height 10
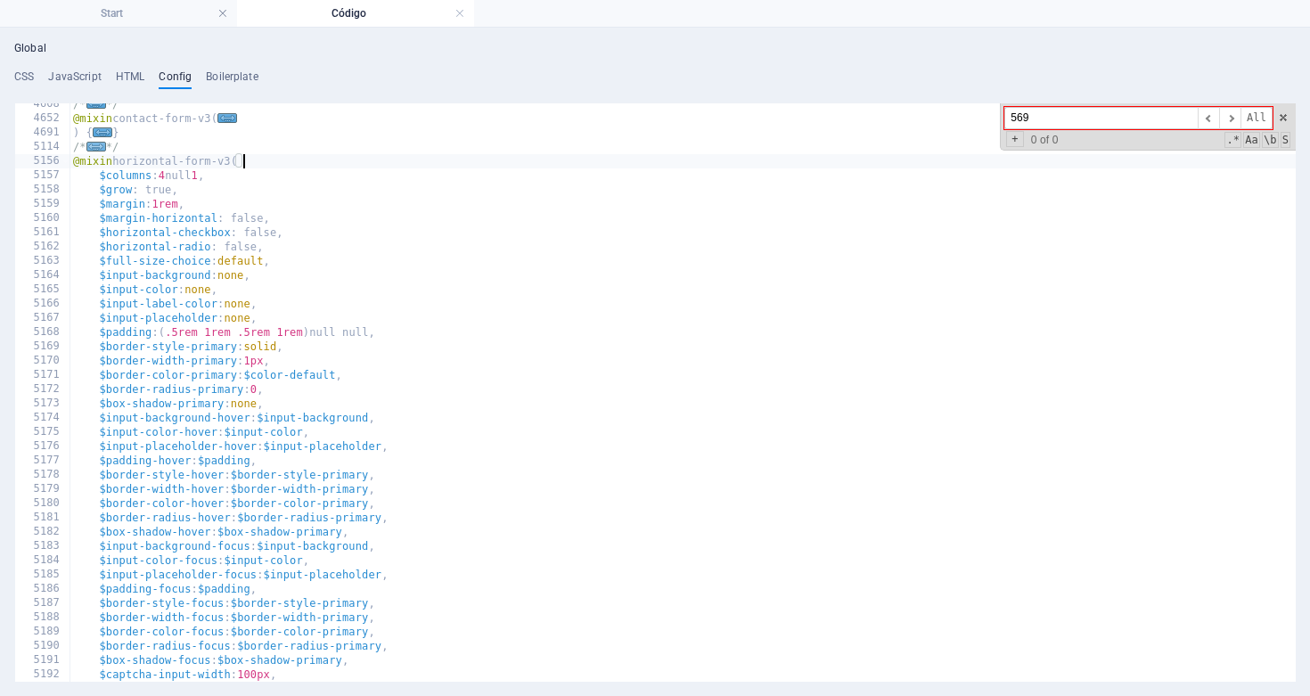
click at [97, 144] on span "..." at bounding box center [96, 147] width 20 height 10
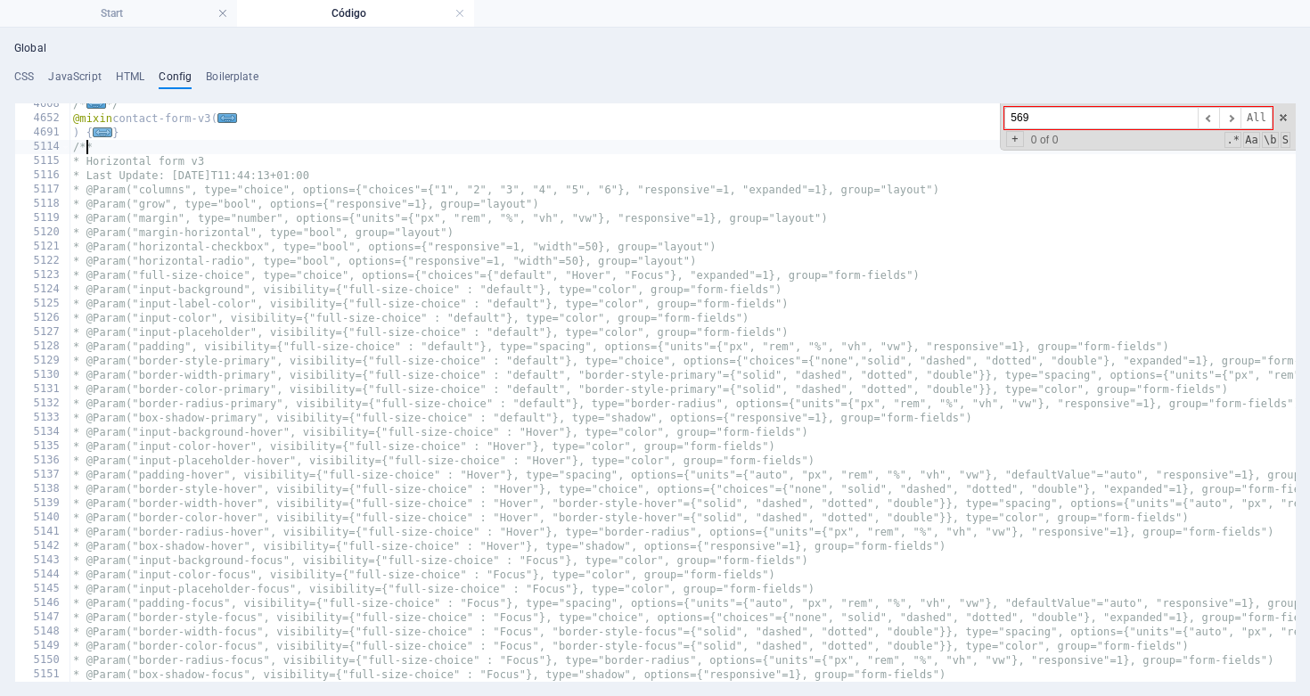
click at [100, 135] on span "..." at bounding box center [103, 132] width 20 height 10
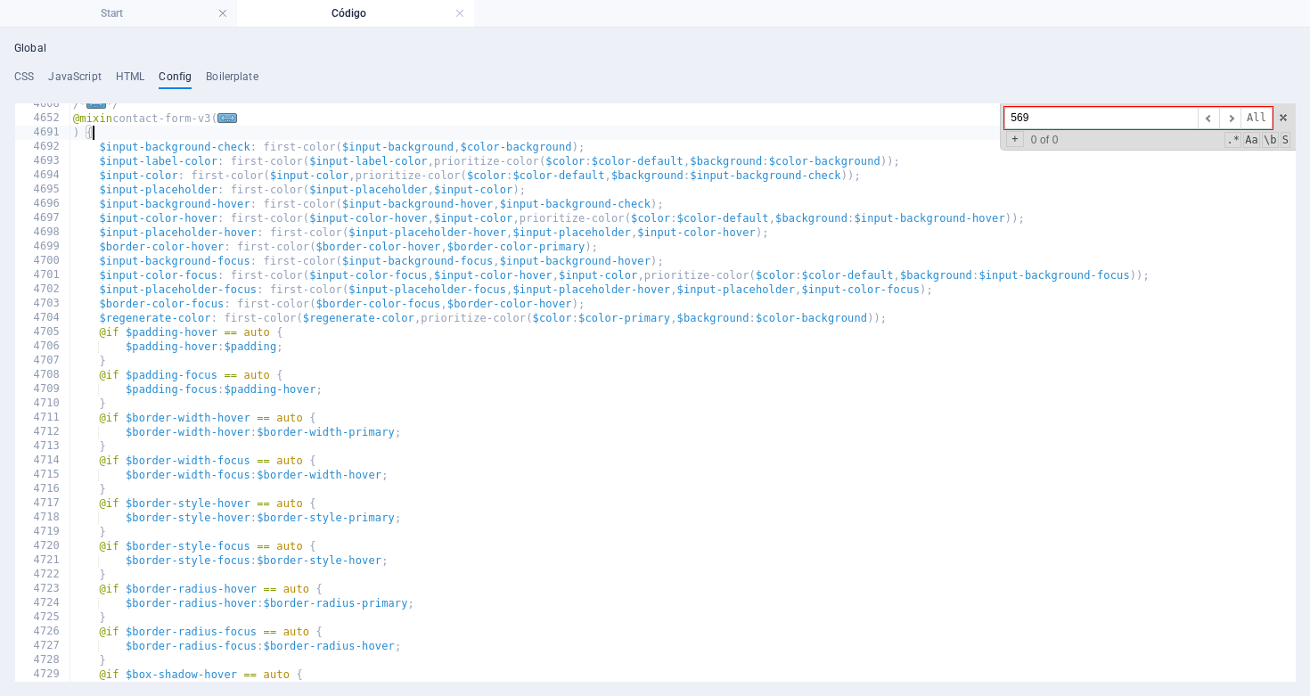
click at [235, 118] on span "..." at bounding box center [227, 118] width 20 height 10
type textarea "@mixin contact-form-v3("
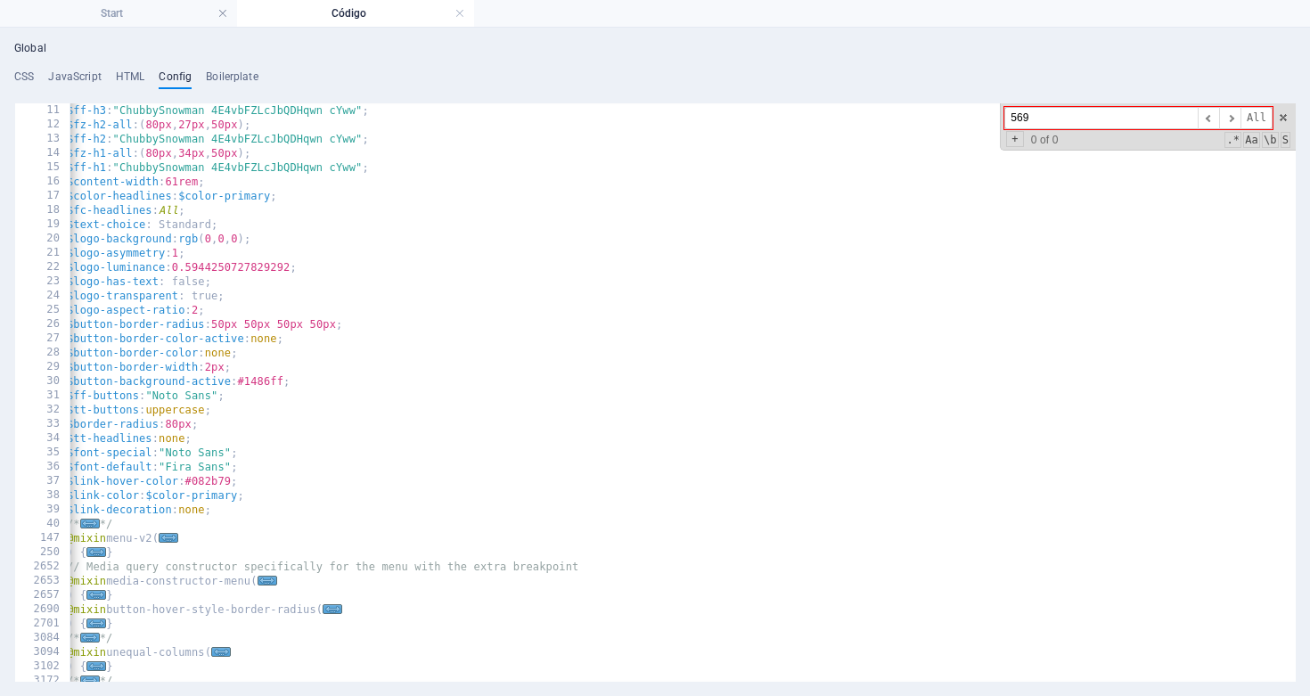
scroll to position [119, 0]
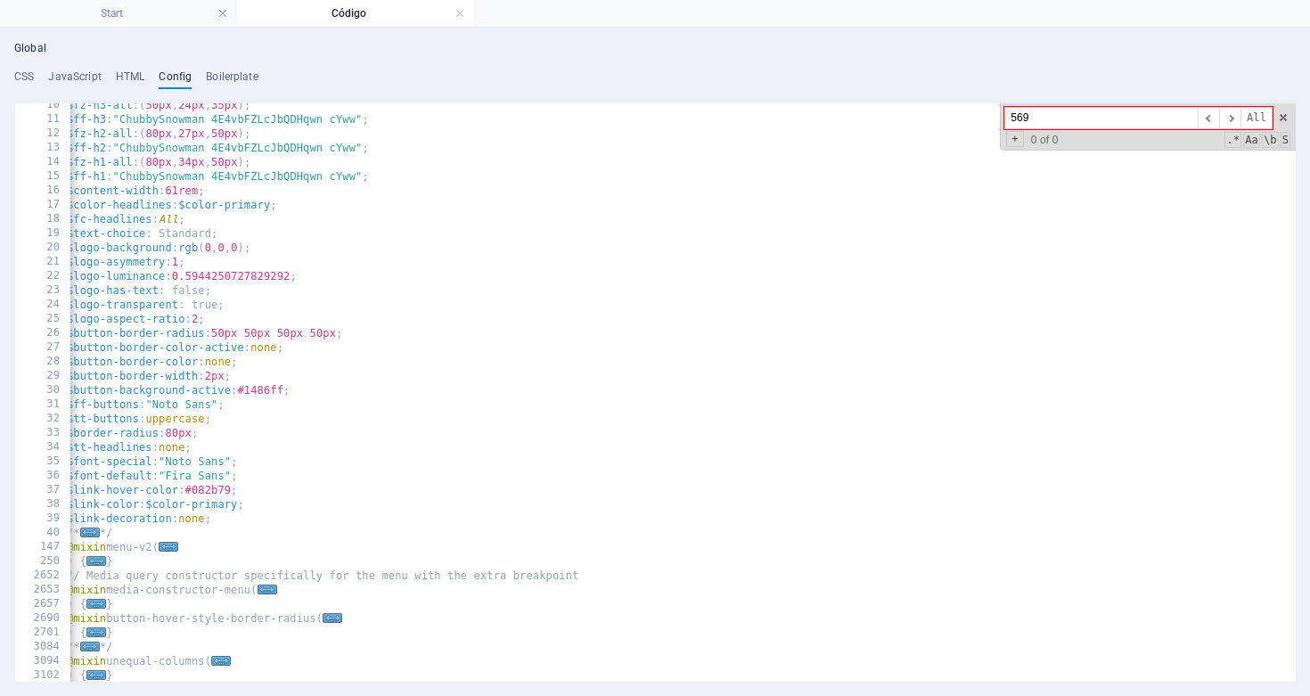
type input "6"
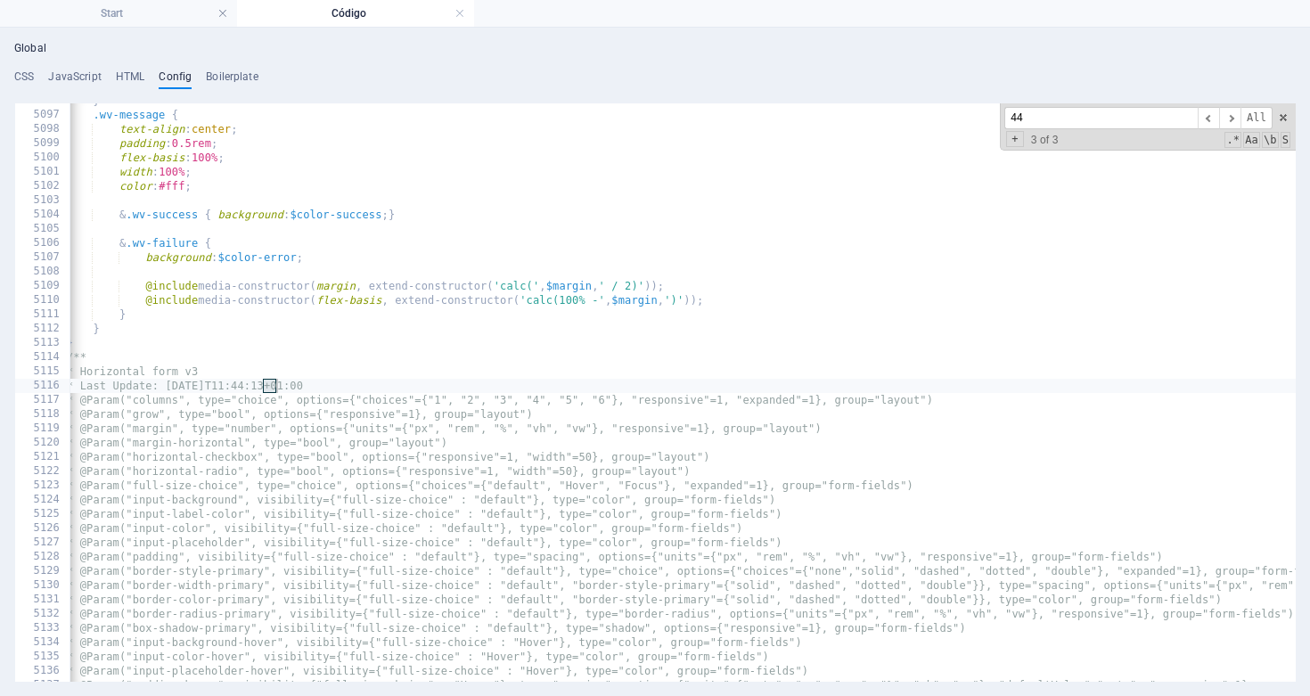
scroll to position [9, 0]
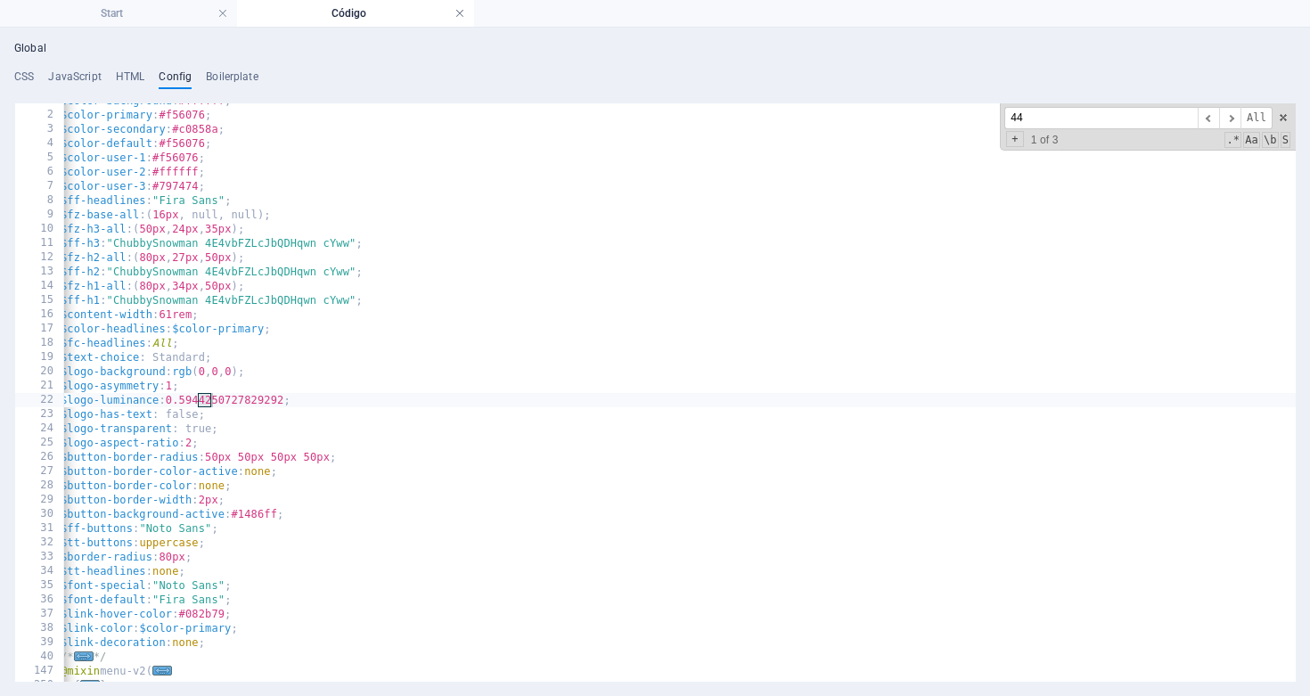
type input "44"
click at [457, 13] on link at bounding box center [460, 13] width 11 height 17
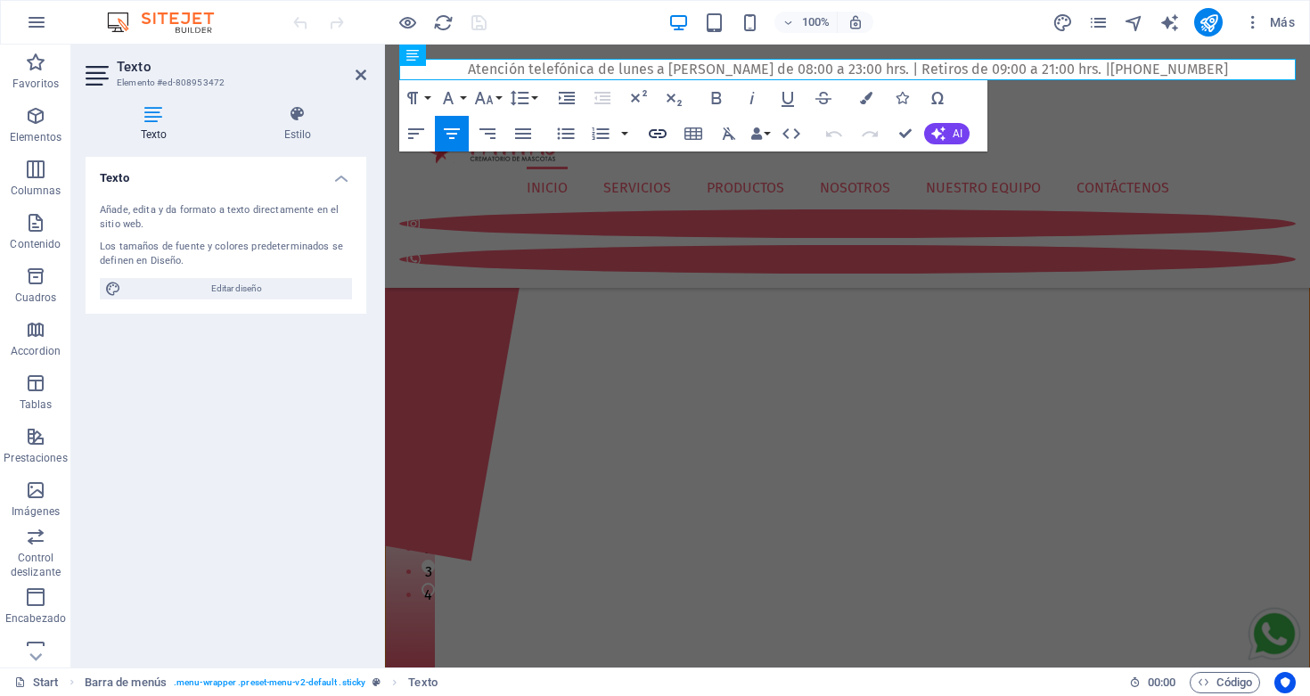
click at [657, 130] on icon "button" at bounding box center [657, 133] width 21 height 21
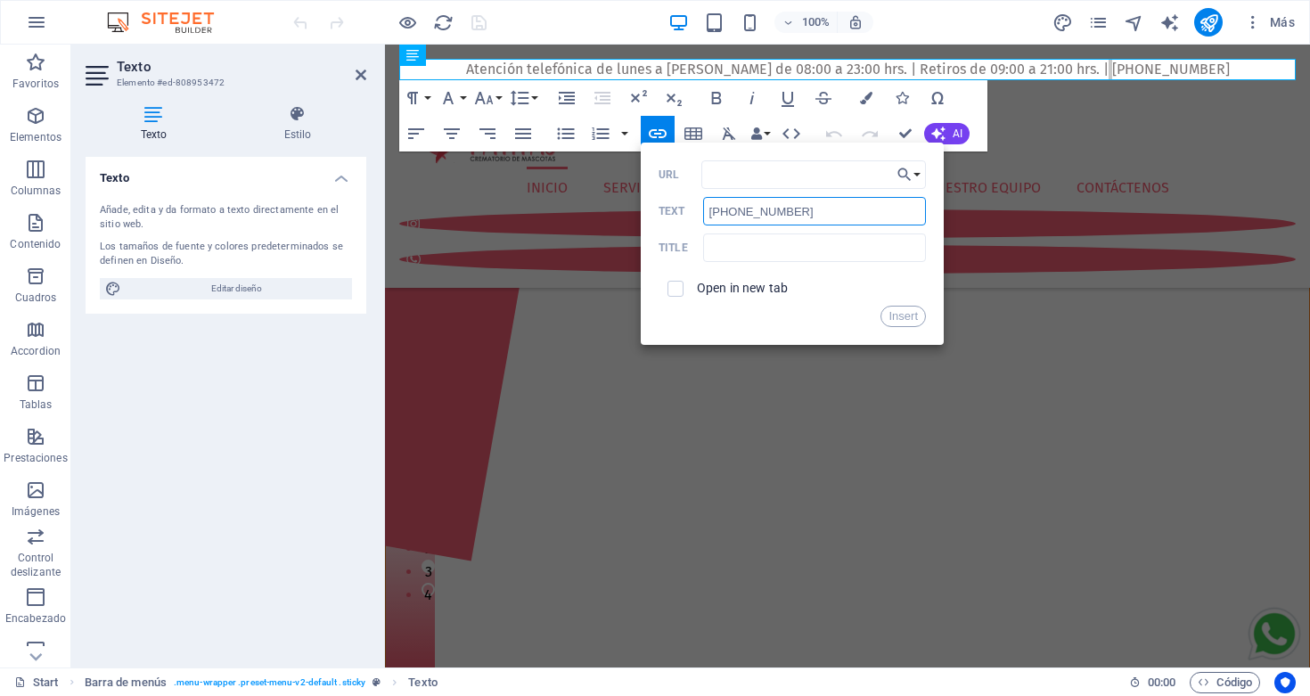
drag, startPoint x: 813, startPoint y: 208, endPoint x: 673, endPoint y: 212, distance: 140.0
click at [673, 212] on div "[PHONE_NUMBER] Text" at bounding box center [792, 211] width 267 height 29
click at [726, 173] on input "URL" at bounding box center [814, 174] width 225 height 29
paste input "<a href="tel:[PHONE_NUMBER]">[PHONE_NUMBER]</a>"
type input "<a href="tel:[PHONE_NUMBER]">[PHONE_NUMBER]</a>"
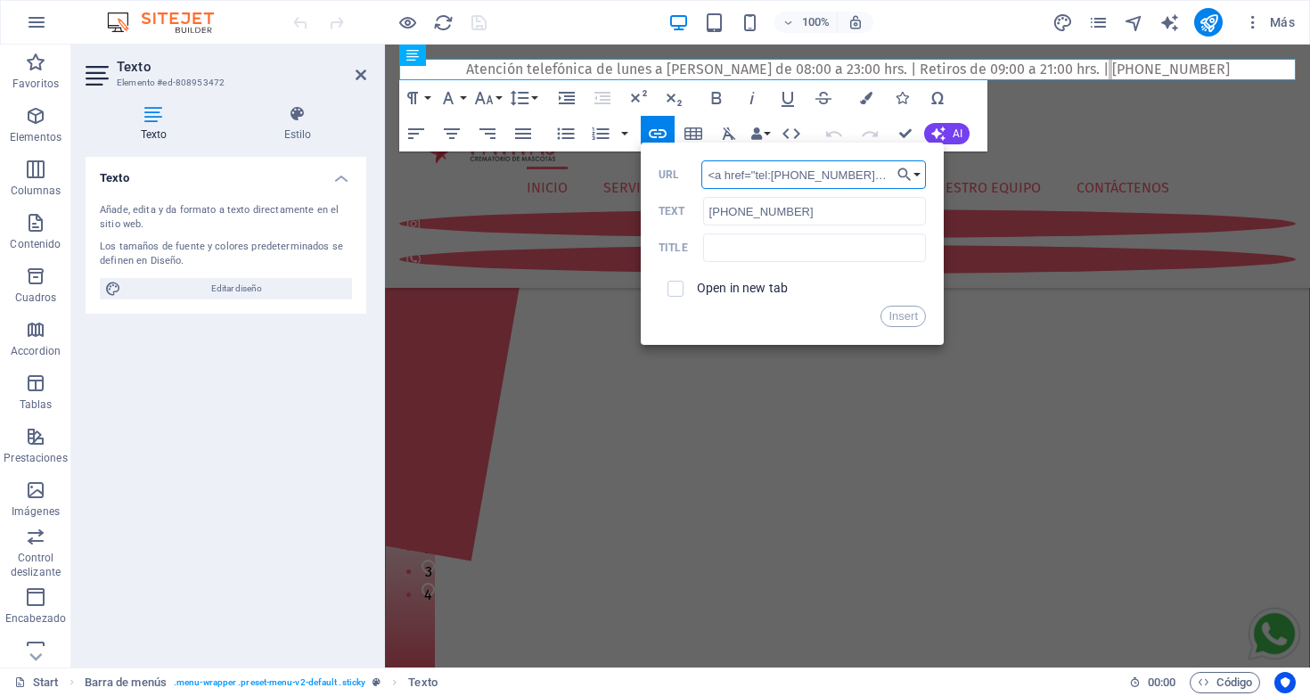
scroll to position [0, 78]
click at [902, 318] on button "Insert" at bounding box center [903, 316] width 45 height 21
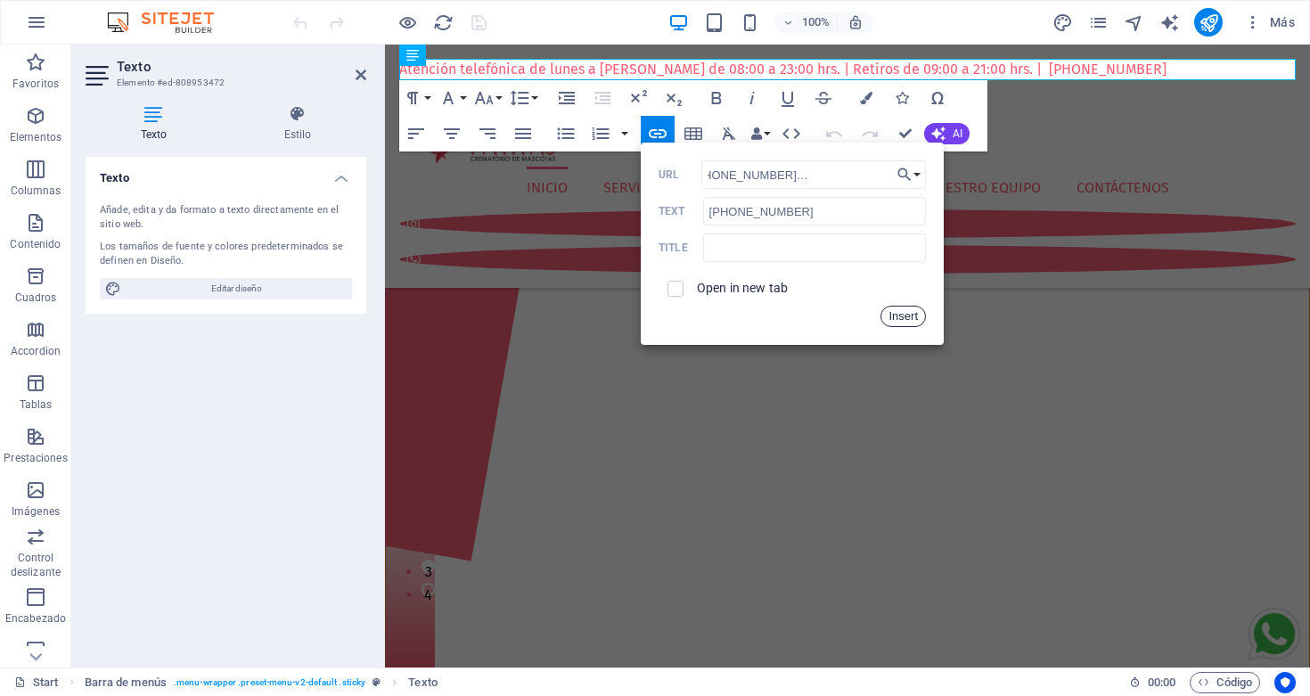
scroll to position [0, 0]
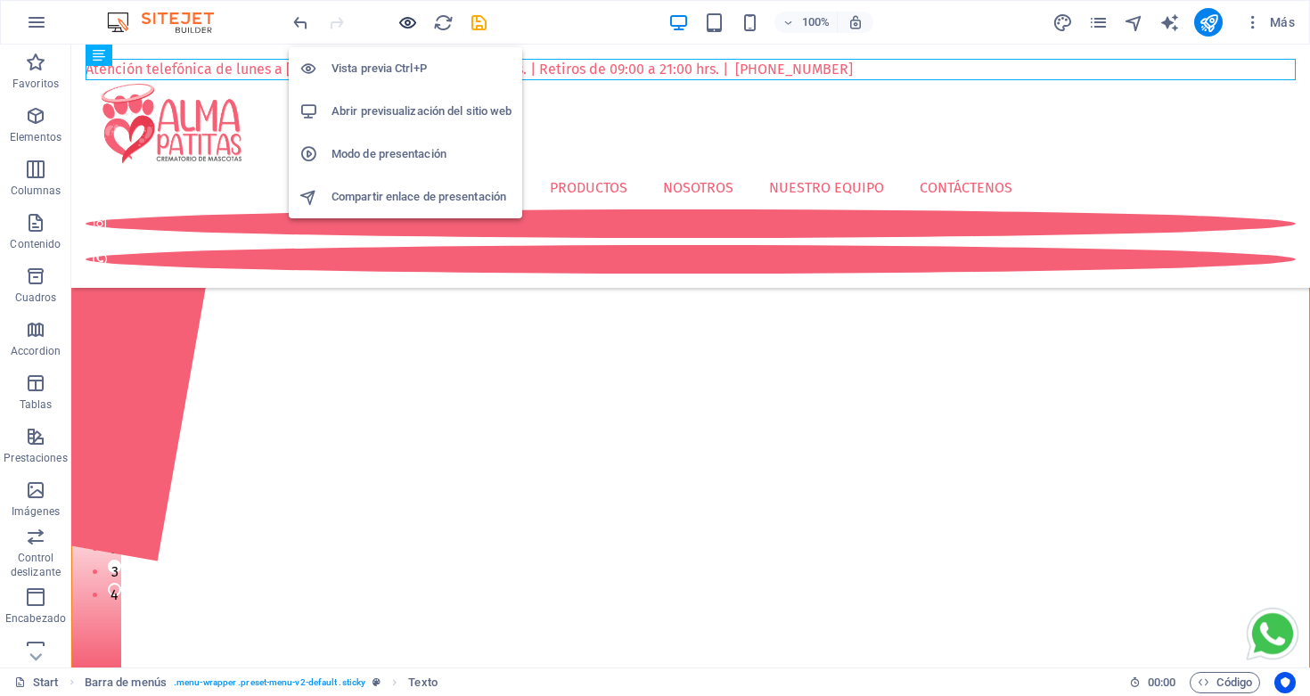
click at [406, 21] on icon "button" at bounding box center [408, 22] width 21 height 21
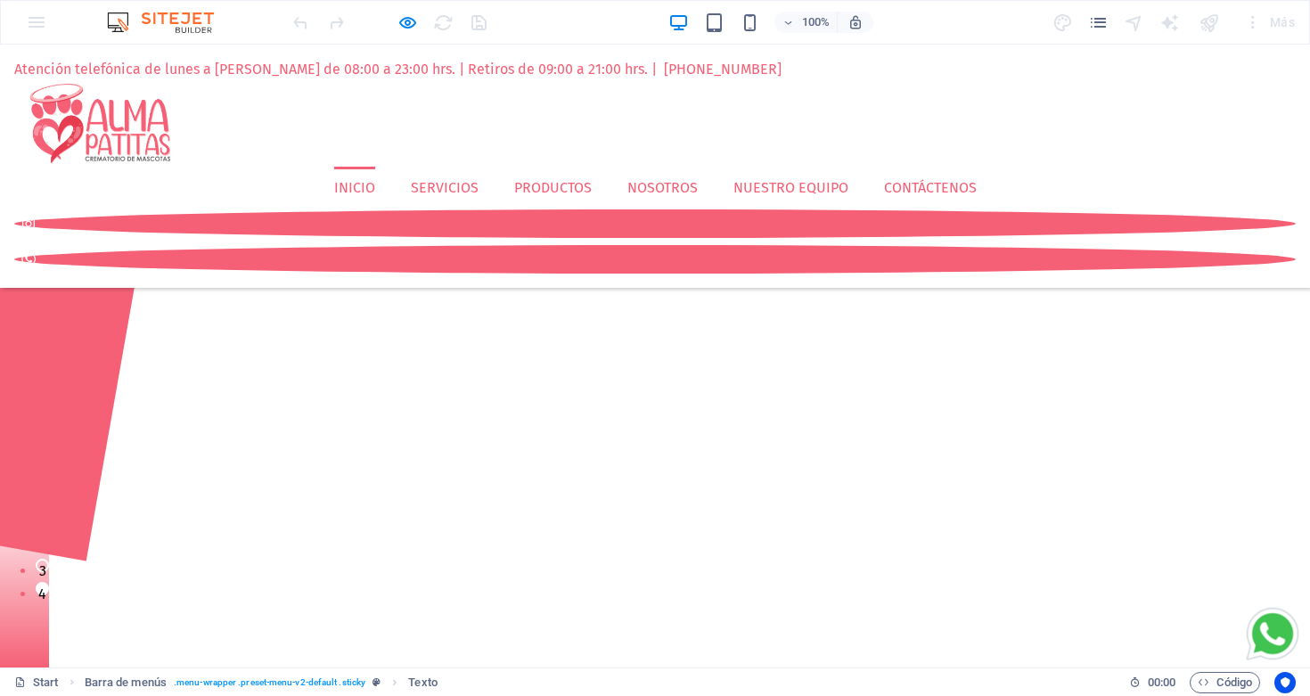
click at [643, 70] on div "Atención telefónica de lunes a [PERSON_NAME] de 08:00 a 23:00 hrs. | Retiros de…" at bounding box center [655, 69] width 1282 height 21
click at [666, 70] on div "Atención telefónica de lunes a [PERSON_NAME] de 08:00 a 23:00 hrs. | Retiros de…" at bounding box center [655, 69] width 1282 height 21
click at [641, 72] on div "Atención telefónica de lunes a [PERSON_NAME] de 08:00 a 23:00 hrs. | Retiros de…" at bounding box center [655, 69] width 1282 height 21
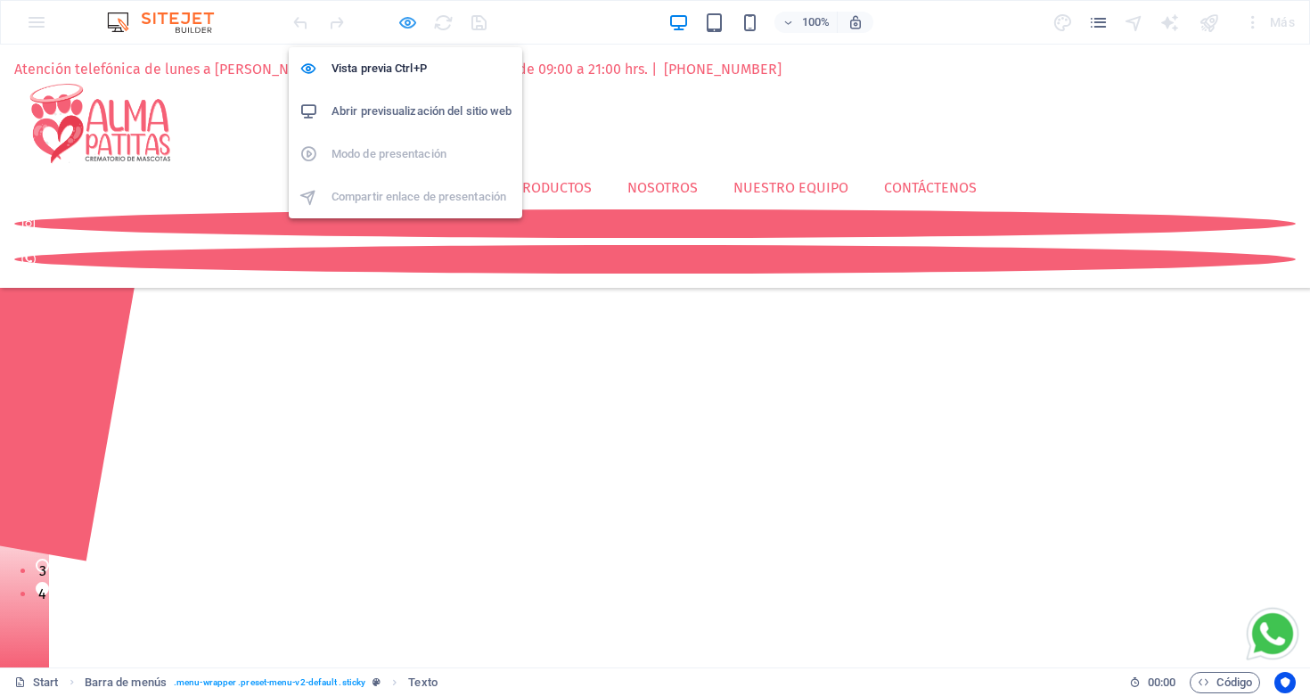
click at [408, 25] on icon "button" at bounding box center [408, 22] width 21 height 21
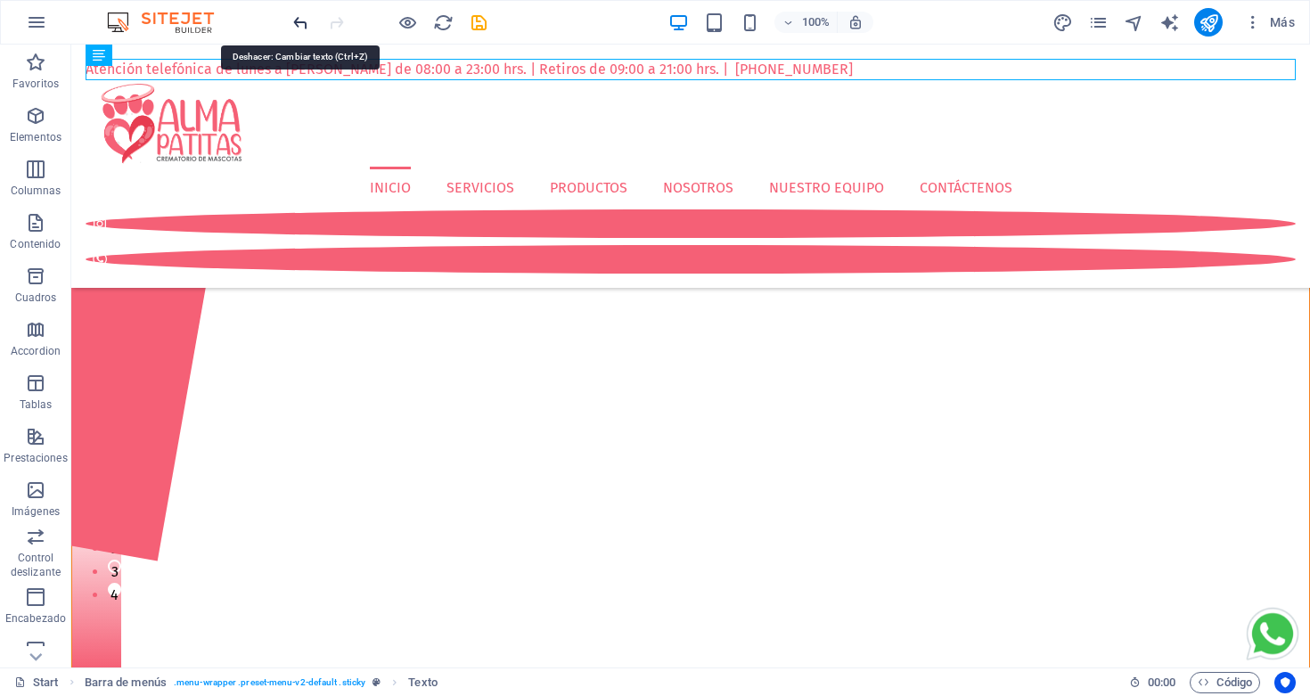
click at [293, 16] on icon "undo" at bounding box center [301, 22] width 21 height 21
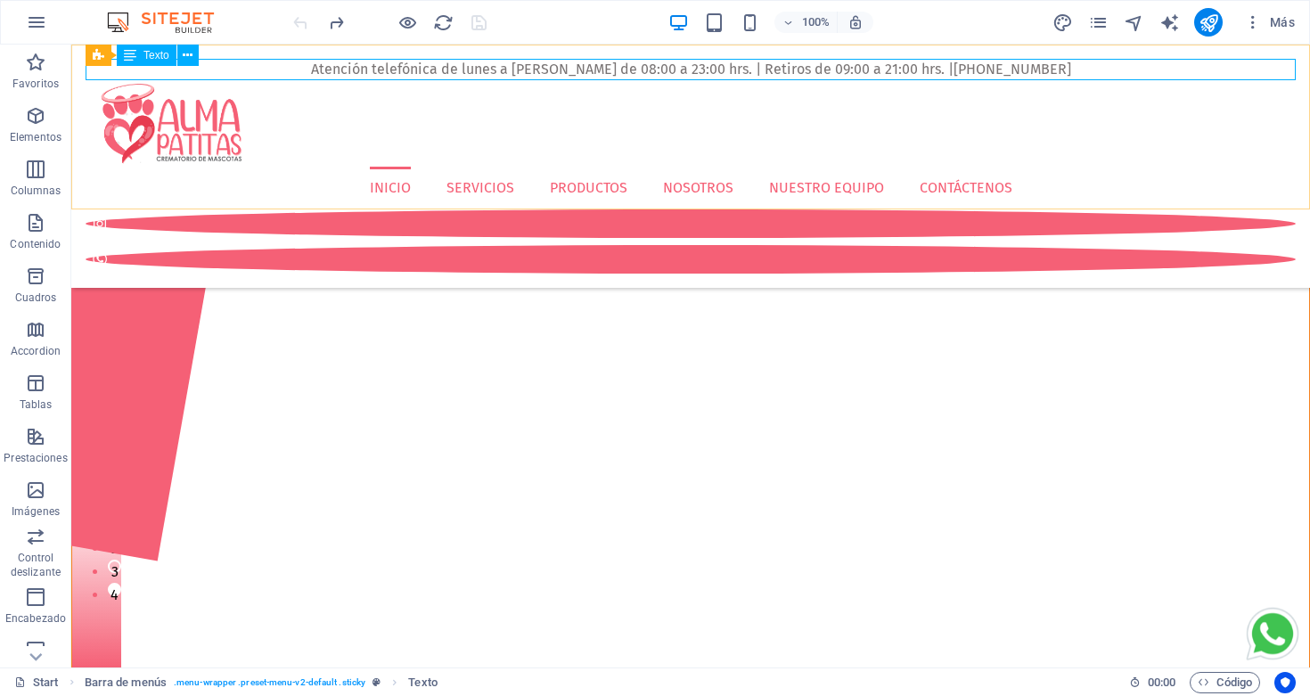
click at [978, 65] on div "Atención telefónica de lunes a [PERSON_NAME] de 08:00 a 23:00 hrs. | Retiros de…" at bounding box center [691, 69] width 1210 height 21
click at [972, 66] on div "Atención telefónica de lunes a [PERSON_NAME] de 08:00 a 23:00 hrs. | Retiros de…" at bounding box center [691, 69] width 1210 height 21
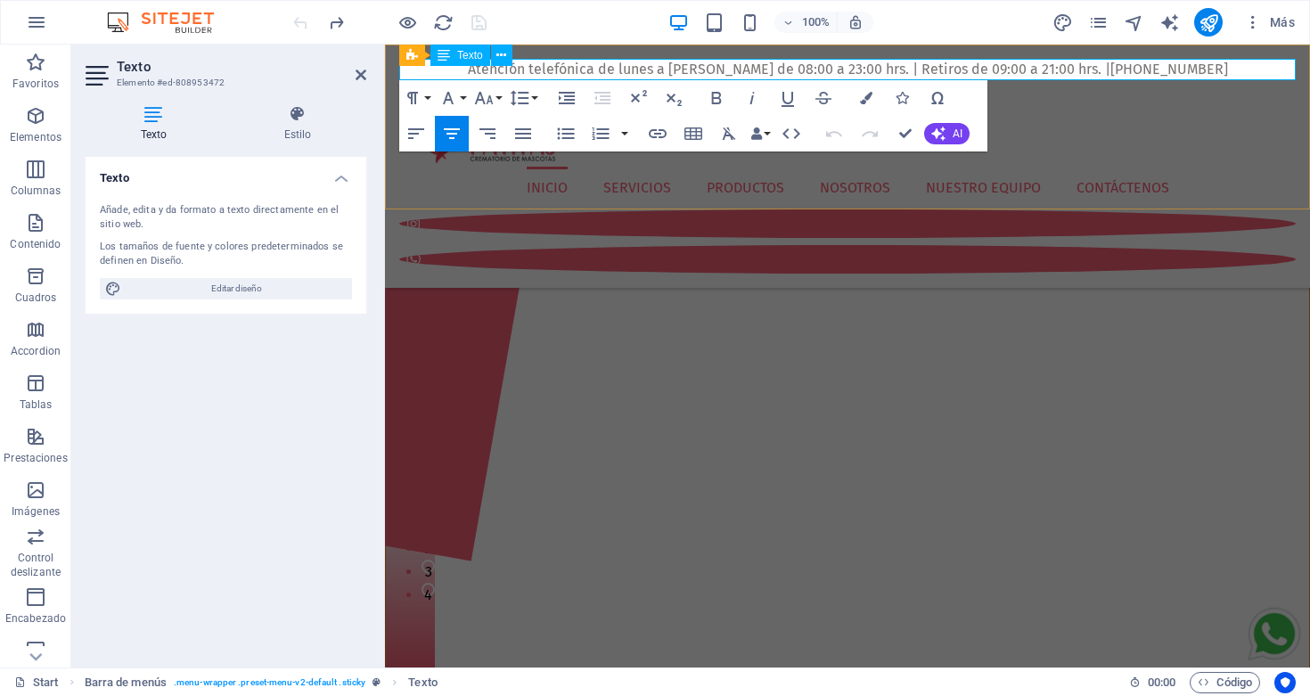
drag, startPoint x: 1115, startPoint y: 68, endPoint x: 1197, endPoint y: 77, distance: 82.5
click at [1197, 77] on span "Atención telefónica de lunes a [PERSON_NAME] de 08:00 a 23:00 hrs. | Retiros de…" at bounding box center [848, 69] width 760 height 17
click at [1217, 70] on p "Atención telefónica de lunes a [PERSON_NAME] de 08:00 a 23:00 hrs. | Retiros de…" at bounding box center [847, 69] width 897 height 21
click at [794, 136] on icon "button" at bounding box center [791, 133] width 21 height 21
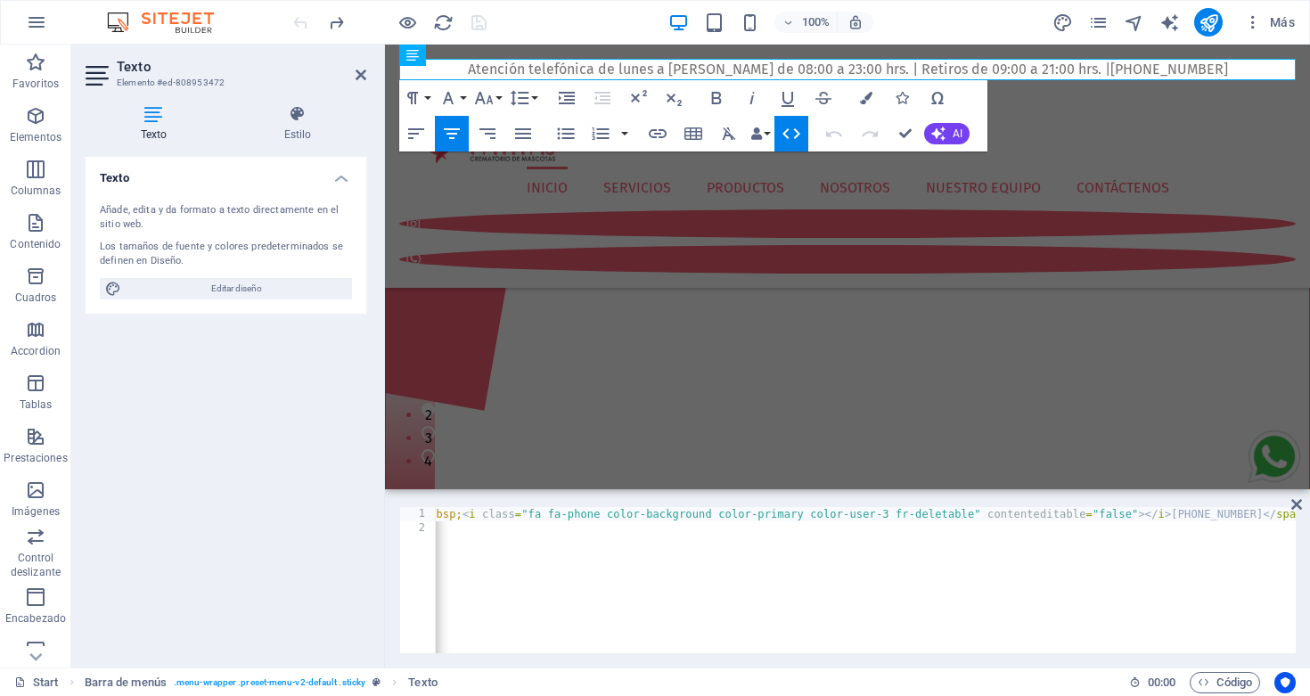
scroll to position [0, 1292]
click at [1301, 504] on icon at bounding box center [1297, 504] width 11 height 14
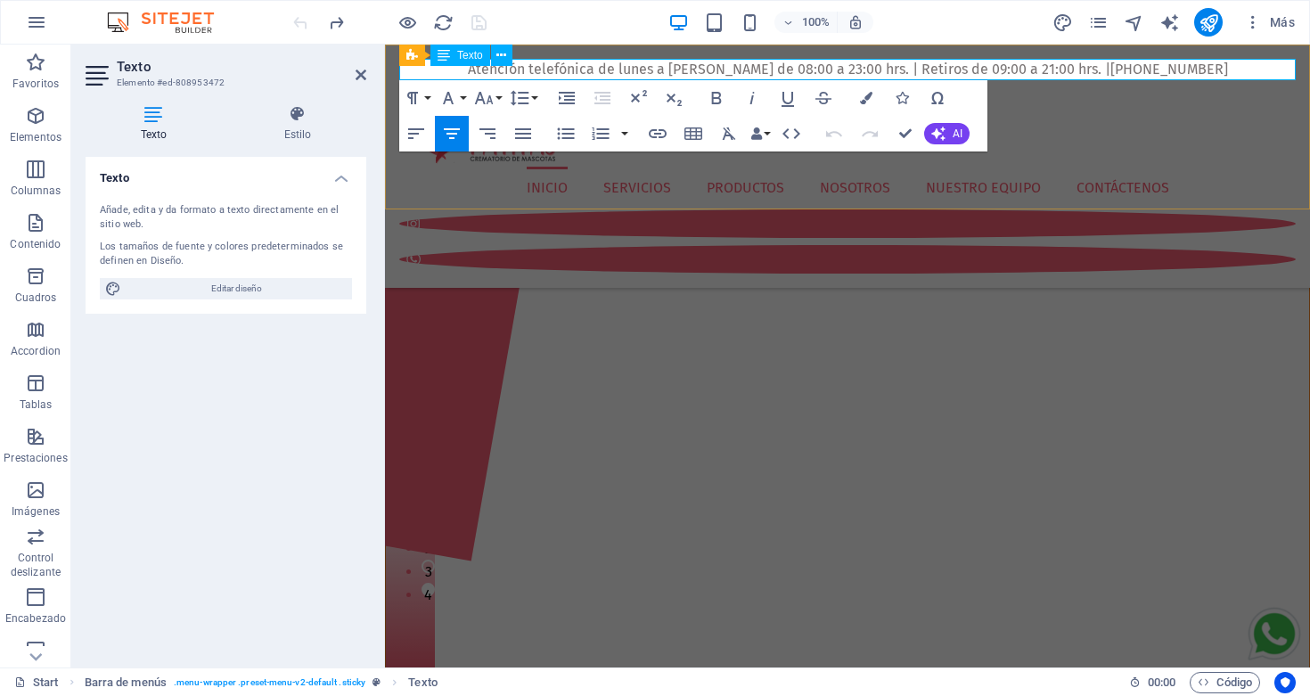
click at [541, 70] on span "Atención telefónica de lunes a [PERSON_NAME] de 08:00 a 23:00 hrs. | Retiros de…" at bounding box center [848, 69] width 760 height 17
click at [501, 53] on icon at bounding box center [501, 55] width 10 height 19
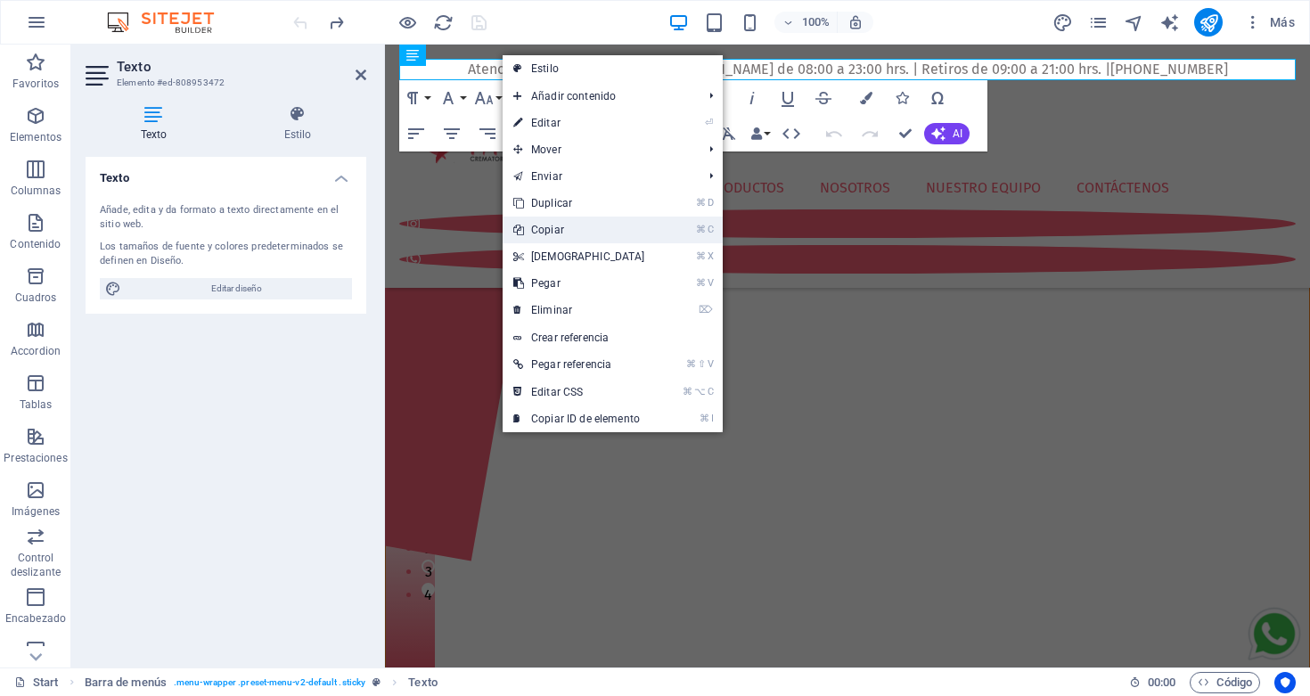
click at [561, 231] on link "⌘ C Copiar" at bounding box center [579, 230] width 153 height 27
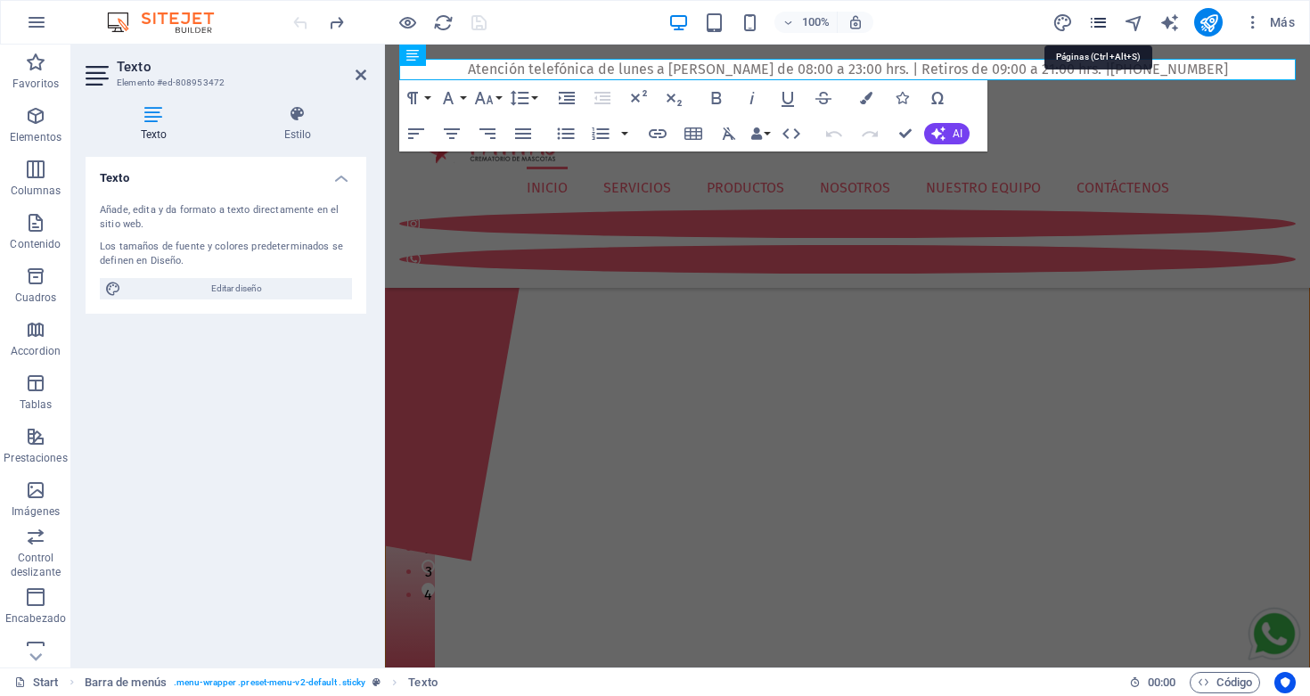
click at [1103, 23] on icon "pages" at bounding box center [1098, 22] width 21 height 21
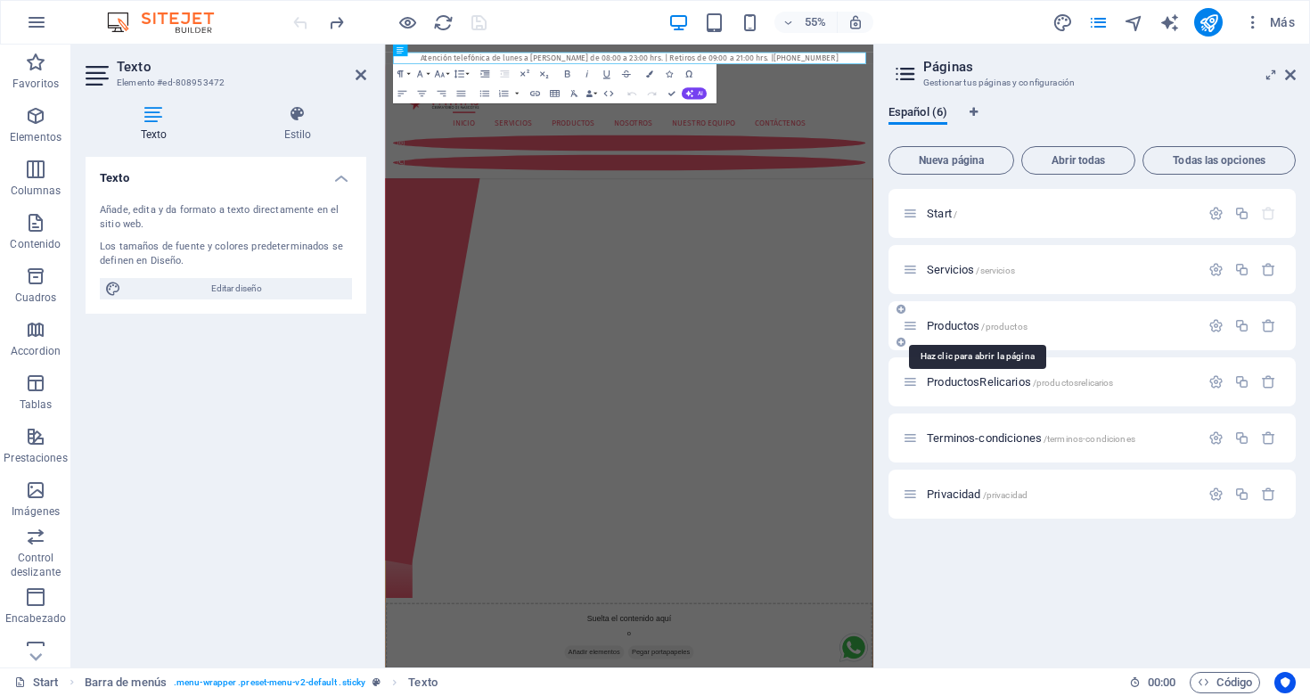
click at [963, 324] on span "Productos /productos" at bounding box center [977, 325] width 101 height 13
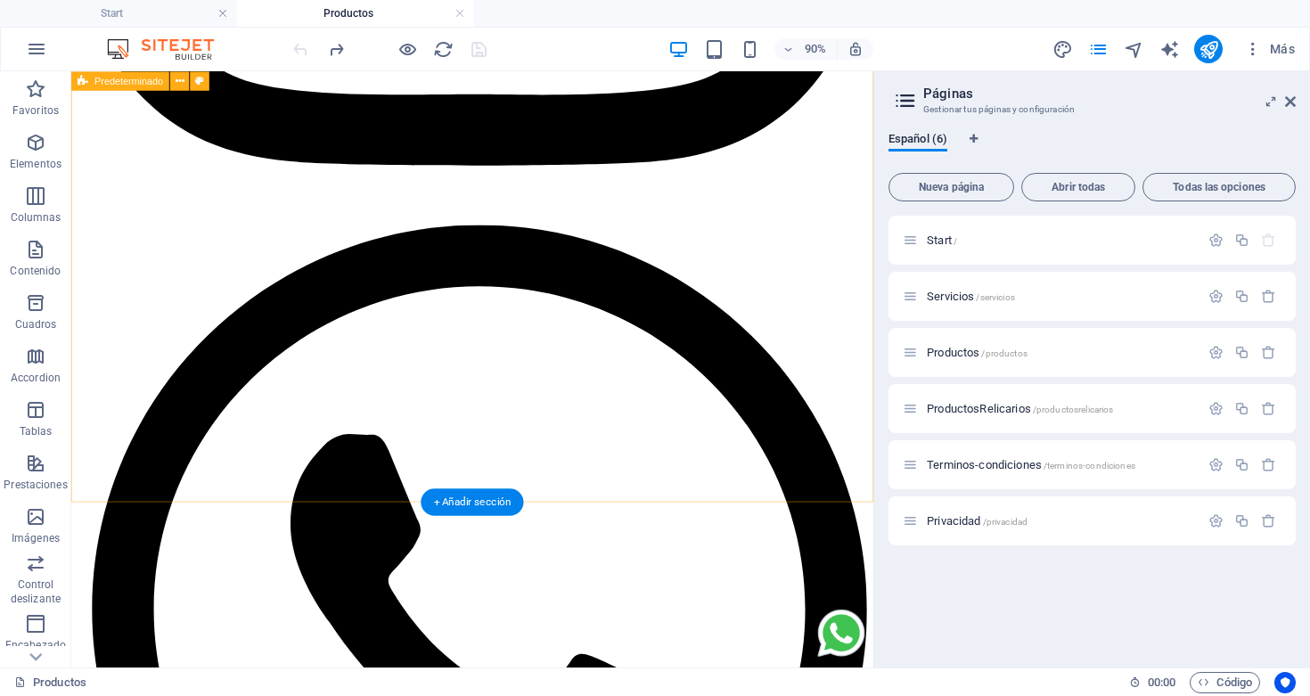
scroll to position [1121, 0]
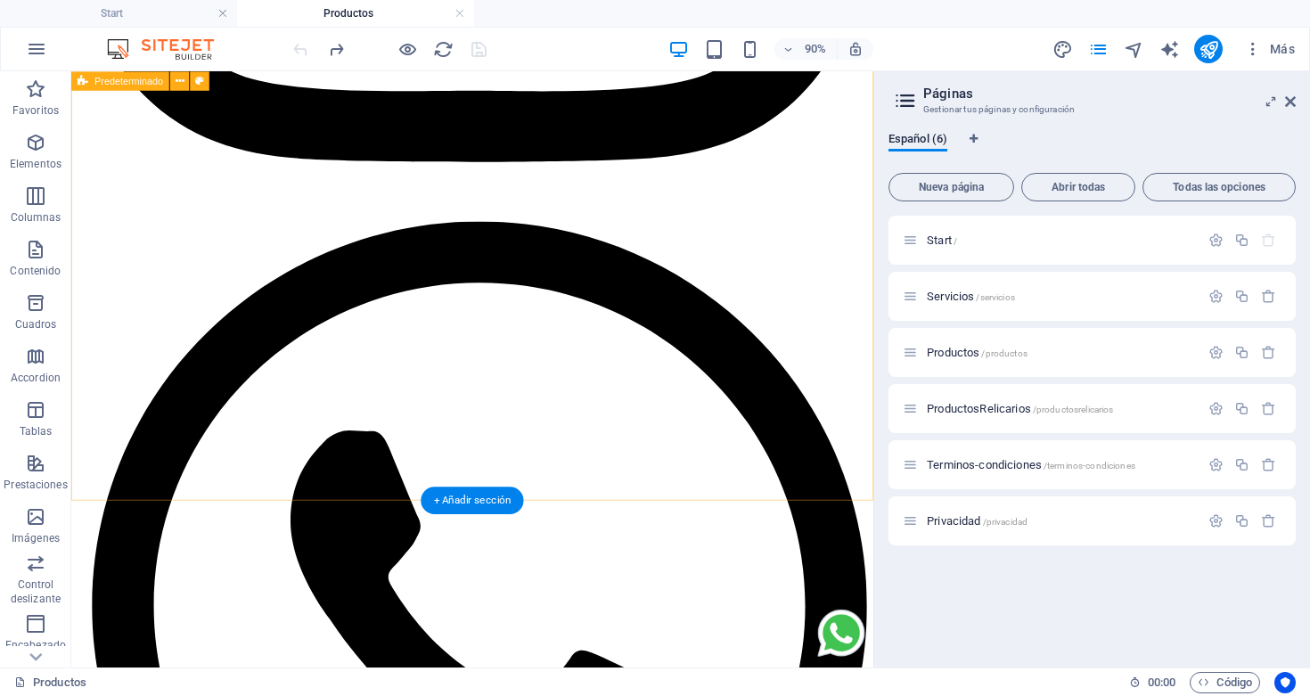
click at [438, 498] on div "+ Añadir sección" at bounding box center [472, 501] width 103 height 28
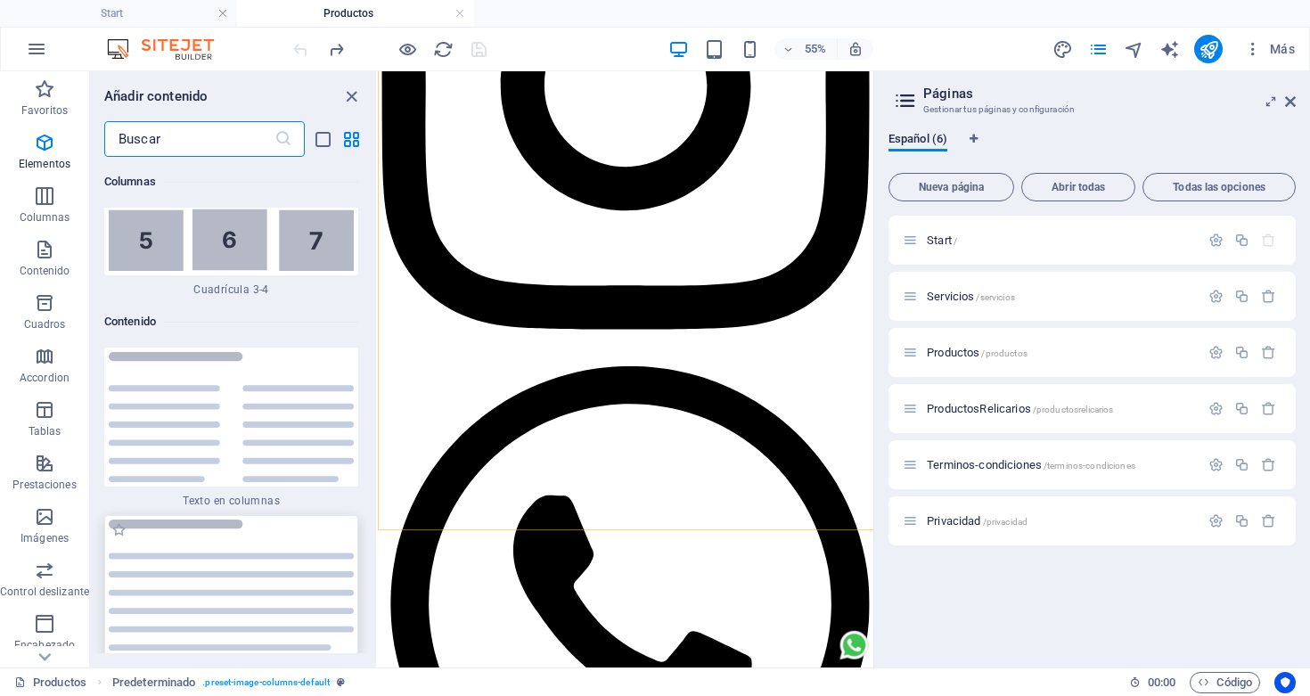
scroll to position [6045, 0]
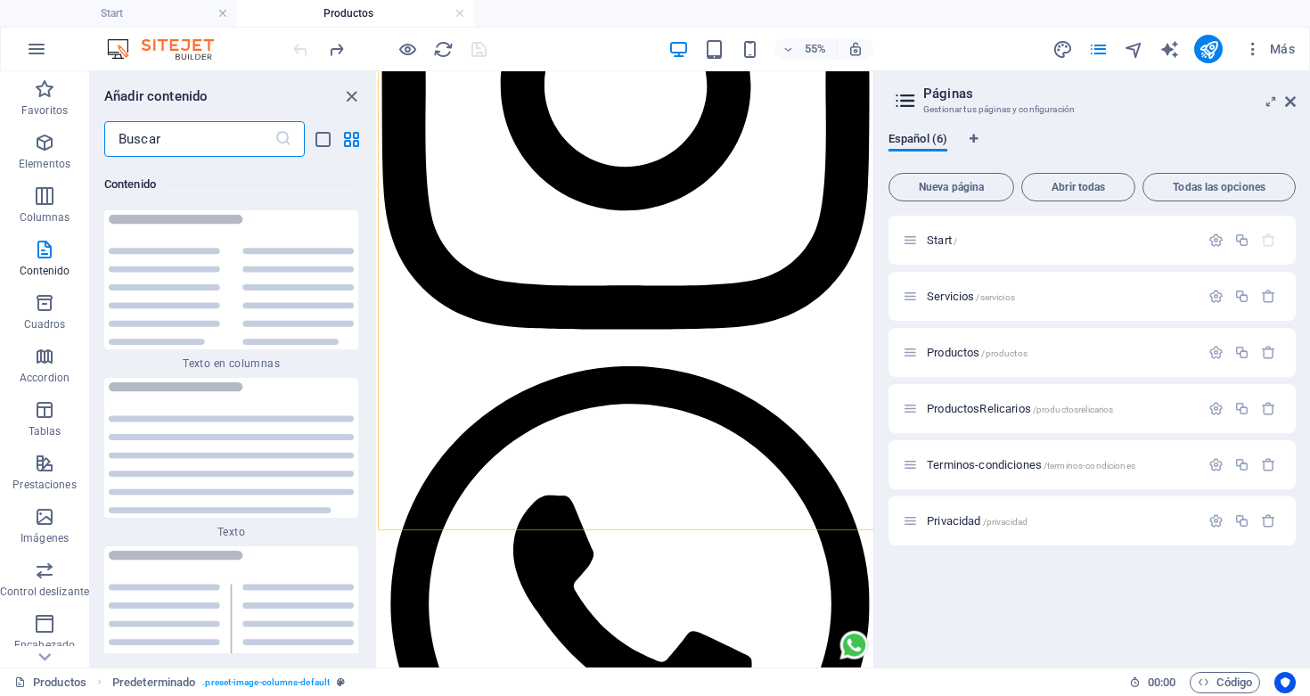
click at [192, 141] on input "text" at bounding box center [189, 139] width 170 height 36
type input "r"
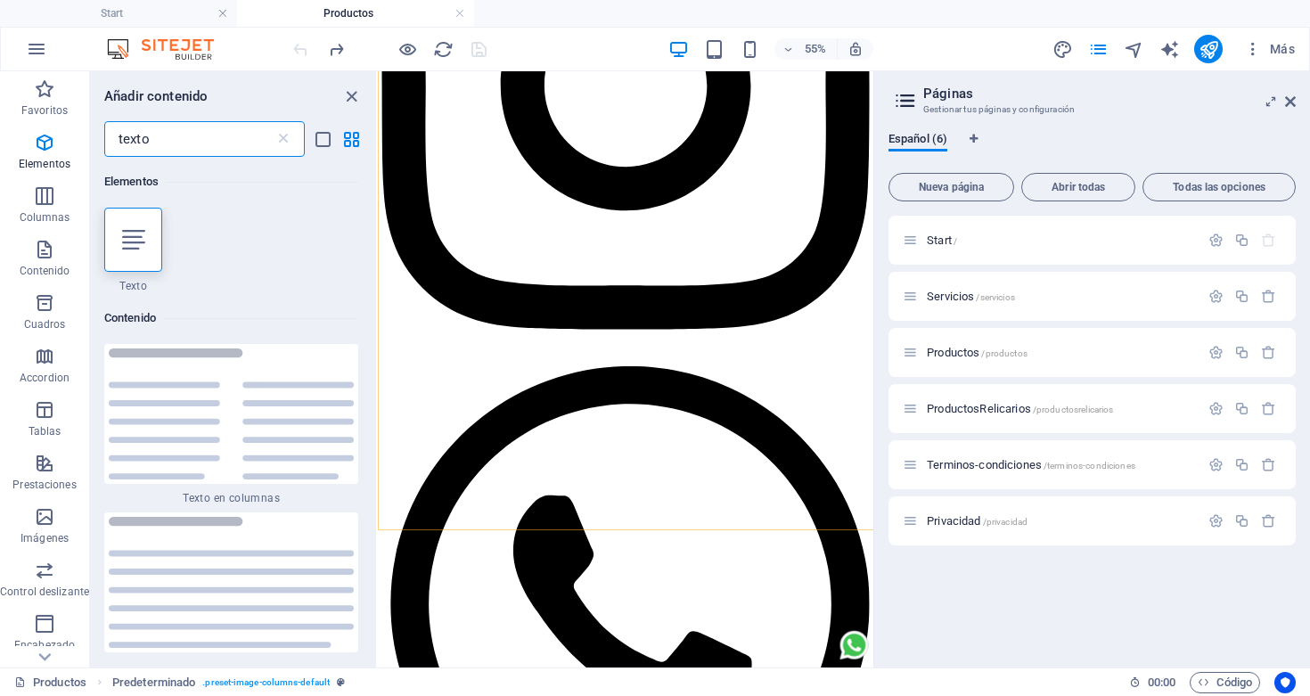
scroll to position [0, 0]
type input "texto"
click at [140, 240] on icon at bounding box center [133, 239] width 23 height 23
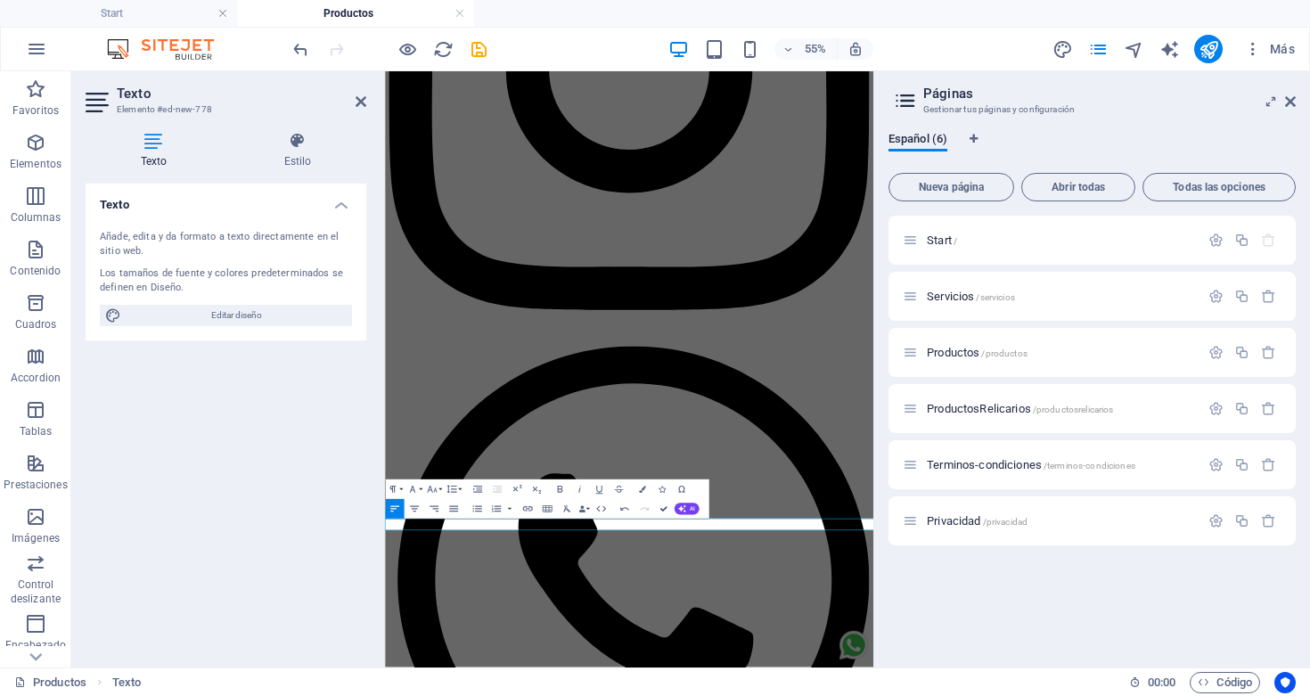
scroll to position [1206, 0]
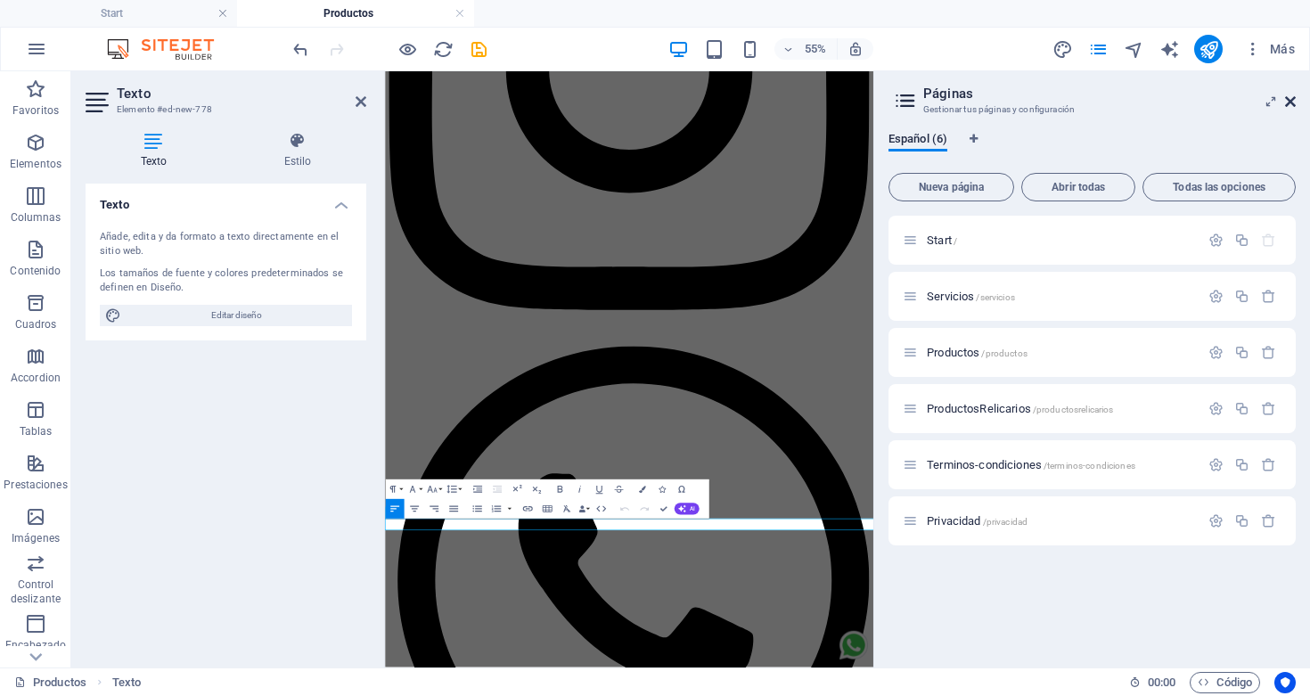
click at [1290, 96] on icon at bounding box center [1290, 101] width 11 height 14
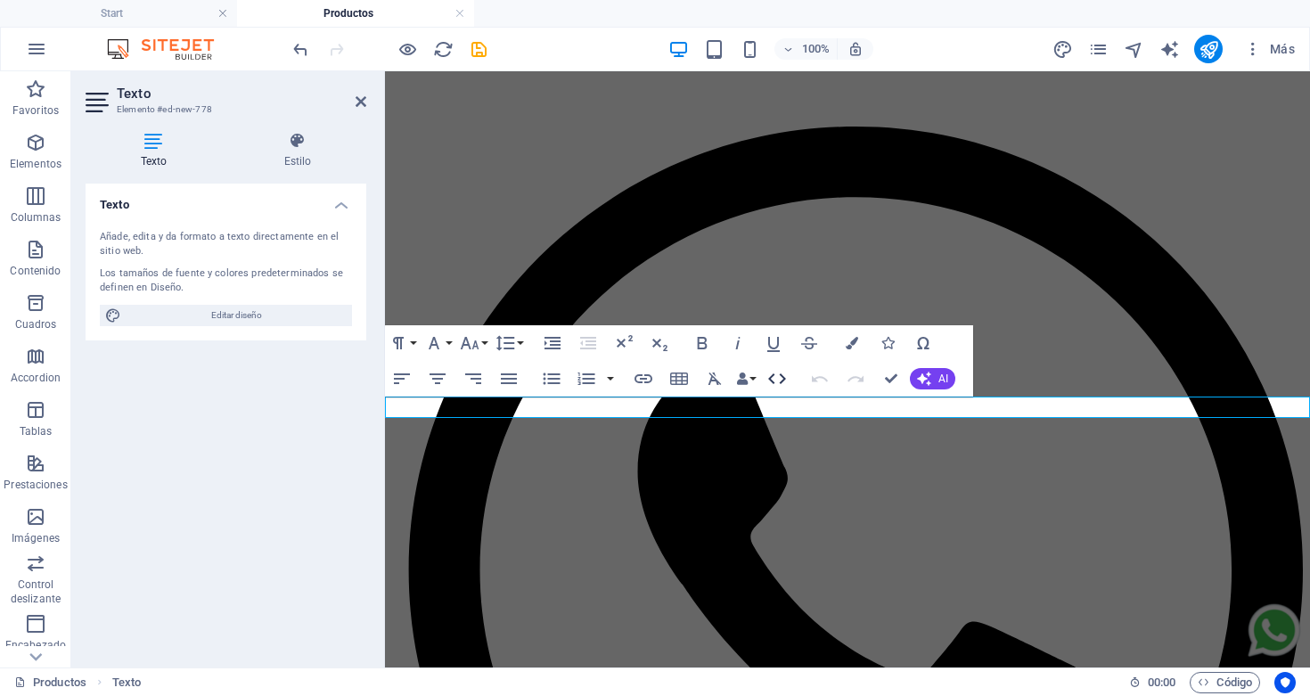
click at [775, 375] on icon "button" at bounding box center [777, 378] width 21 height 21
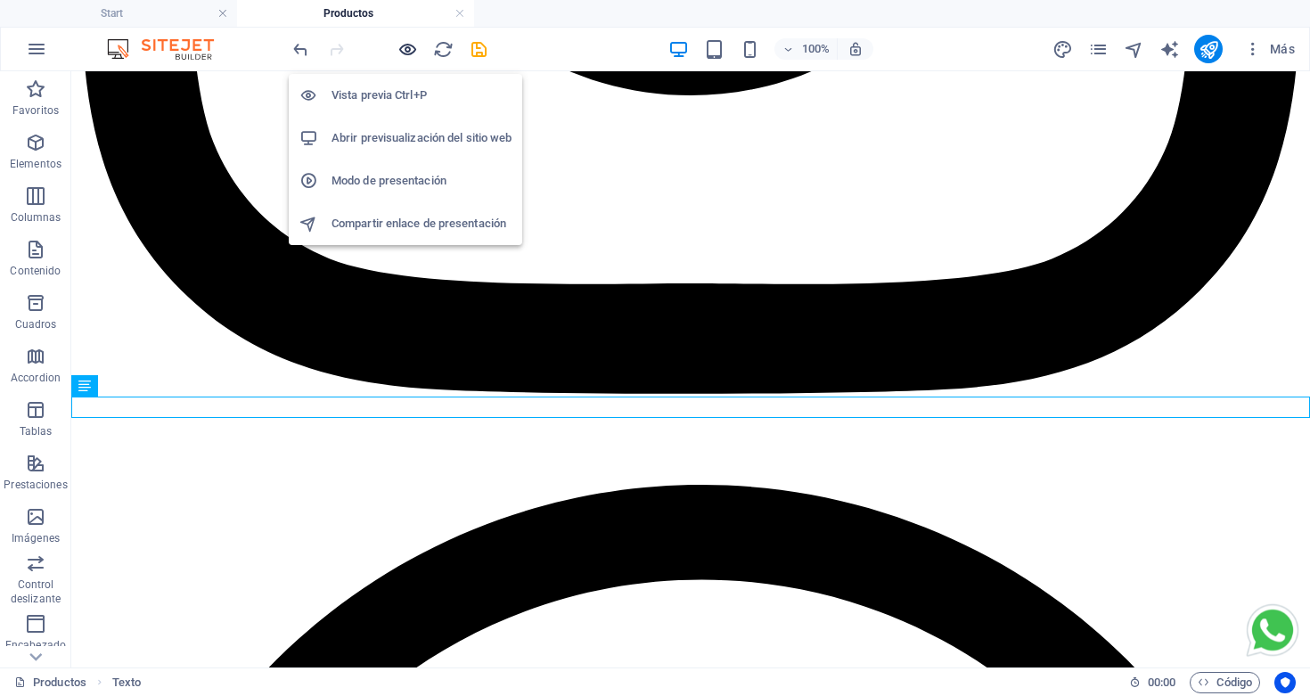
click at [404, 45] on icon "button" at bounding box center [408, 49] width 21 height 21
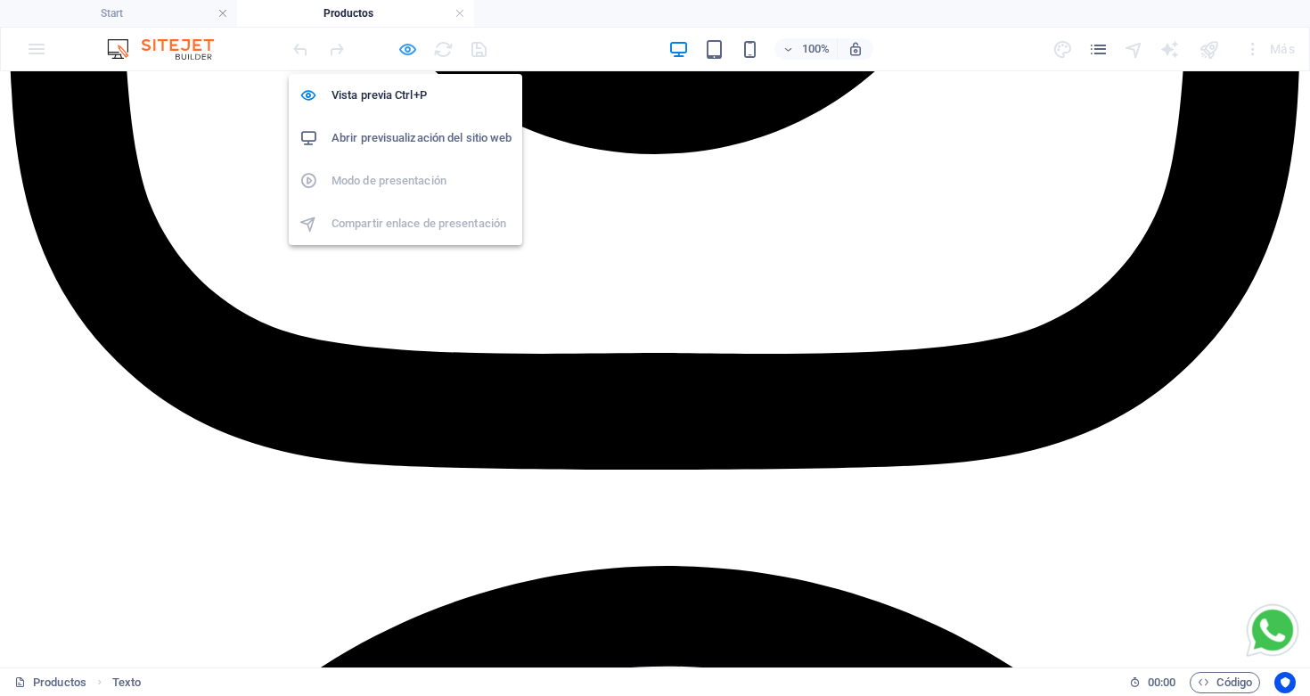
click at [409, 48] on icon "button" at bounding box center [408, 49] width 21 height 21
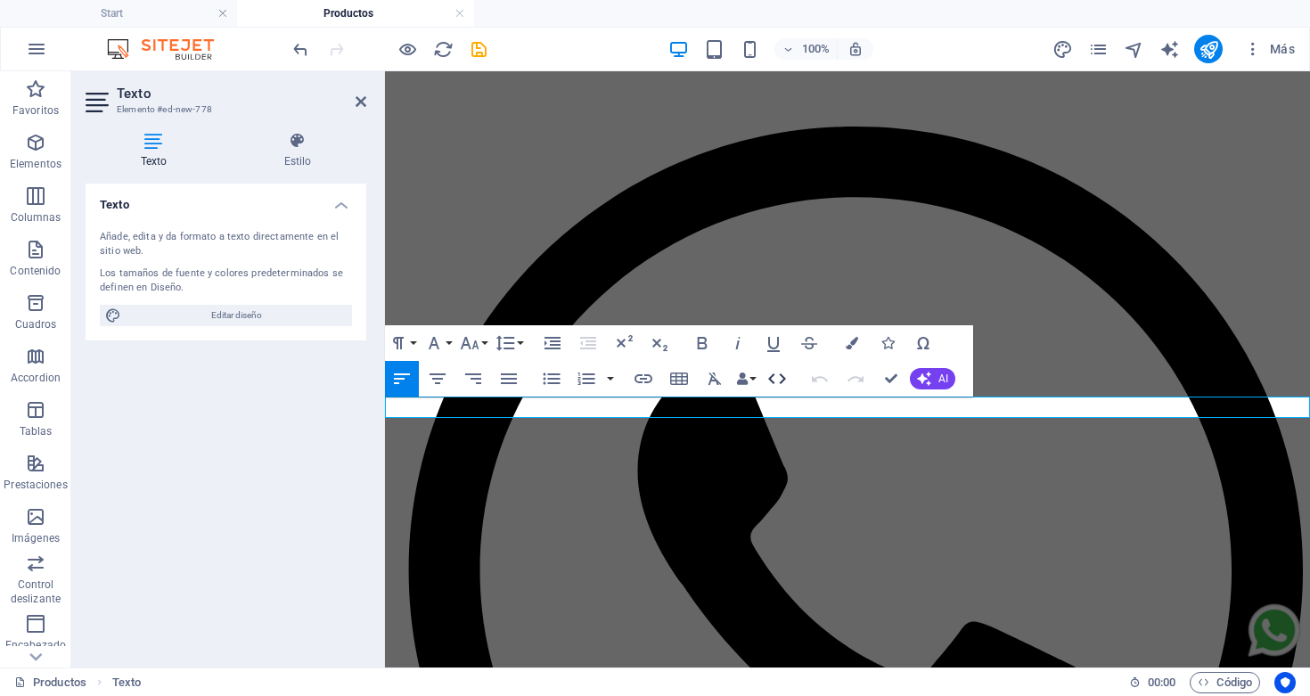
click at [774, 377] on icon "button" at bounding box center [777, 378] width 21 height 21
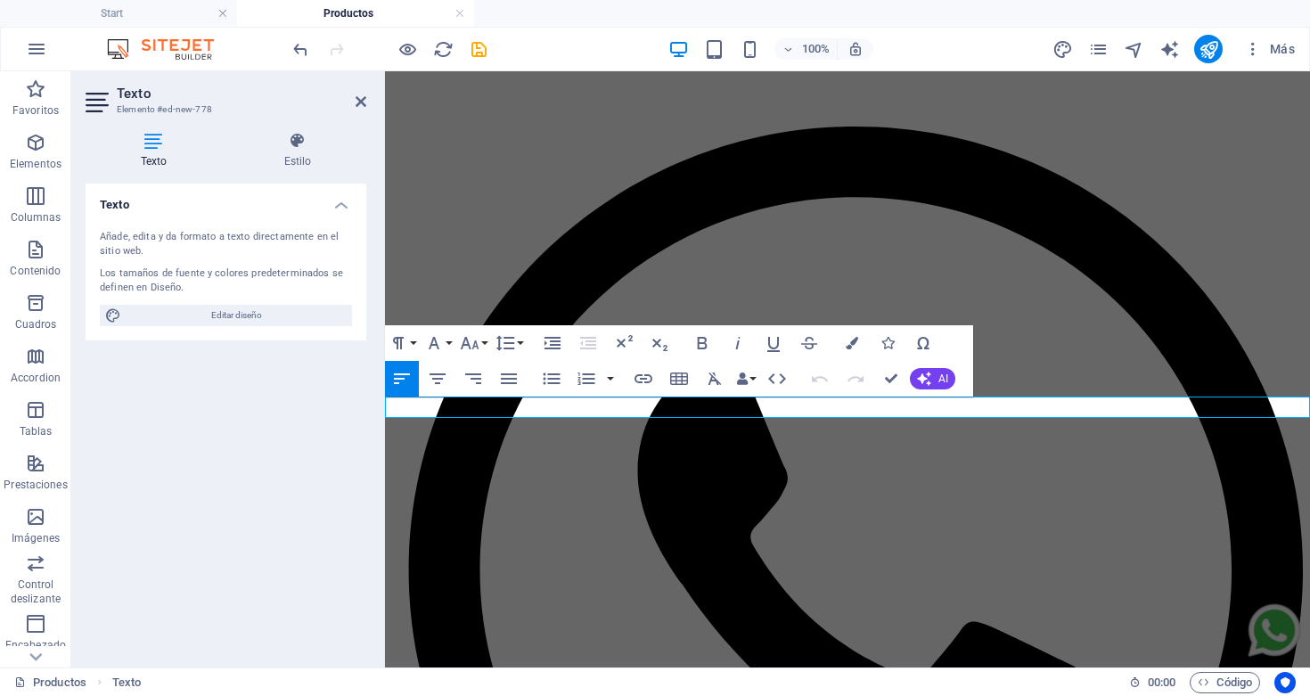
drag, startPoint x: 486, startPoint y: 409, endPoint x: 386, endPoint y: 412, distance: 99.9
click at [774, 373] on icon "button" at bounding box center [777, 378] width 21 height 21
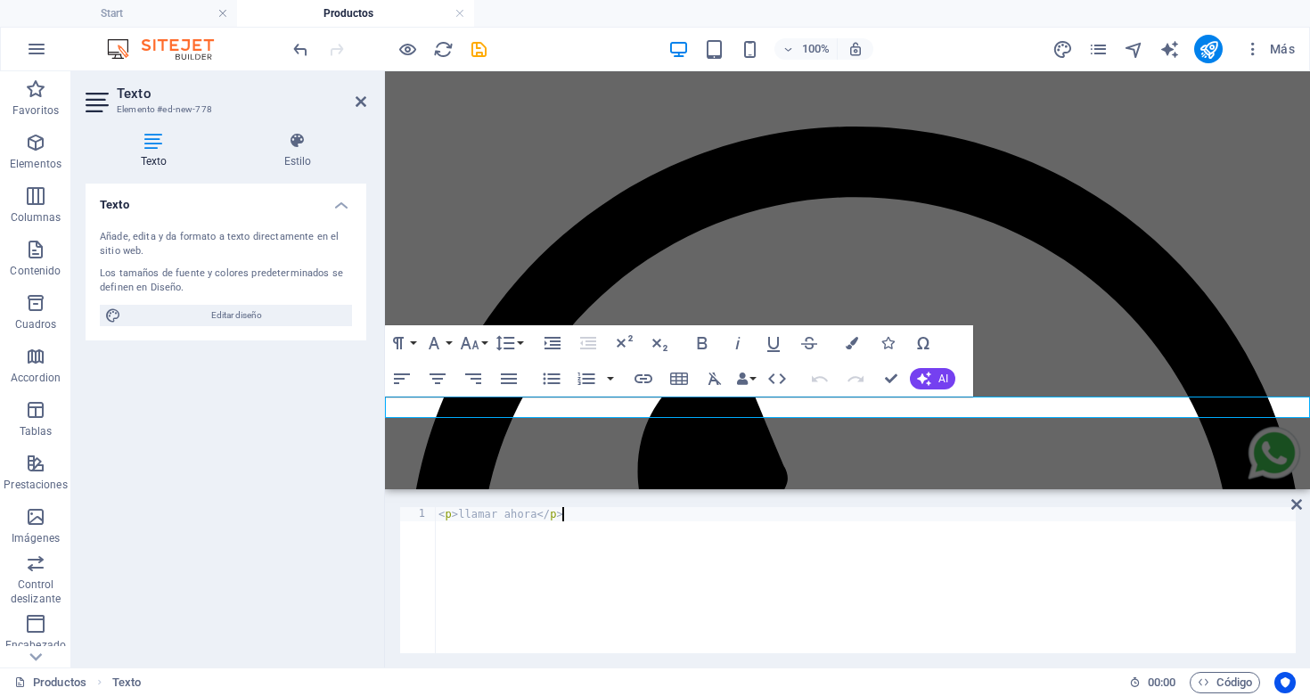
click at [593, 518] on div "< p > llamar ahora </ p >" at bounding box center [865, 594] width 861 height 175
type textarea "<p>llamar ahora</p><a href="tel:[PHONE_NUMBER]">[PHONE_NUMBER]</a>"
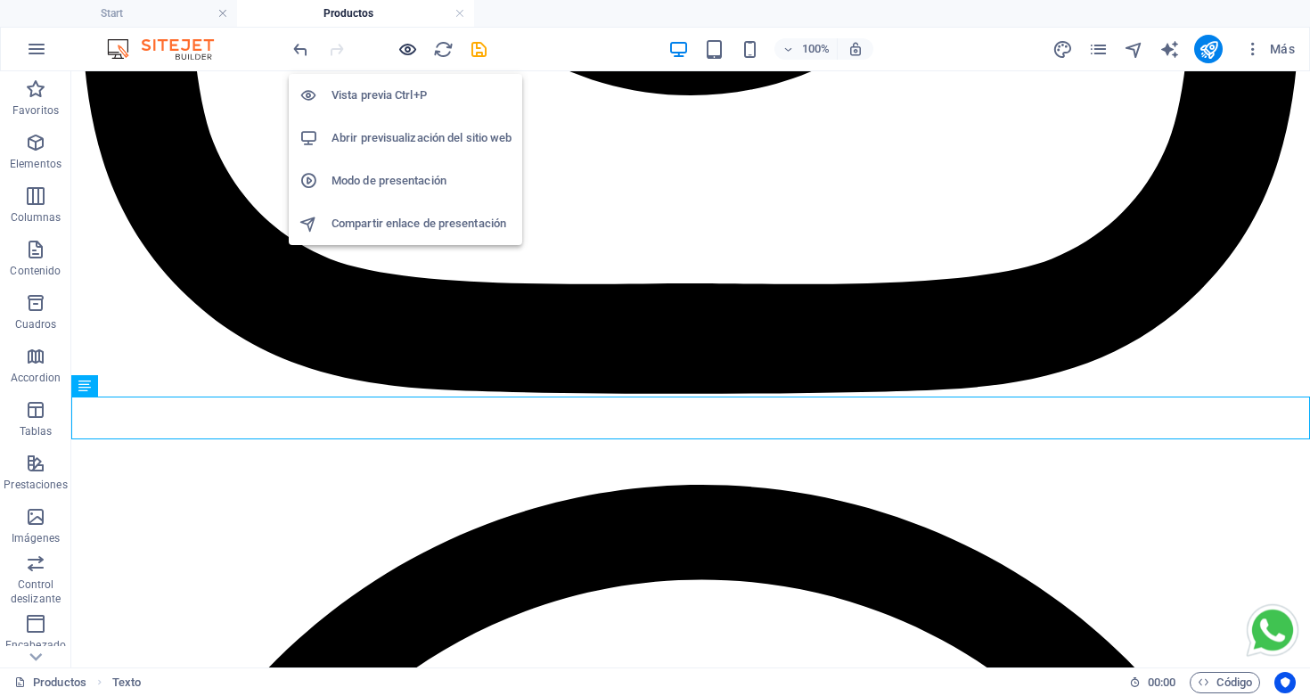
click at [409, 48] on icon "button" at bounding box center [408, 49] width 21 height 21
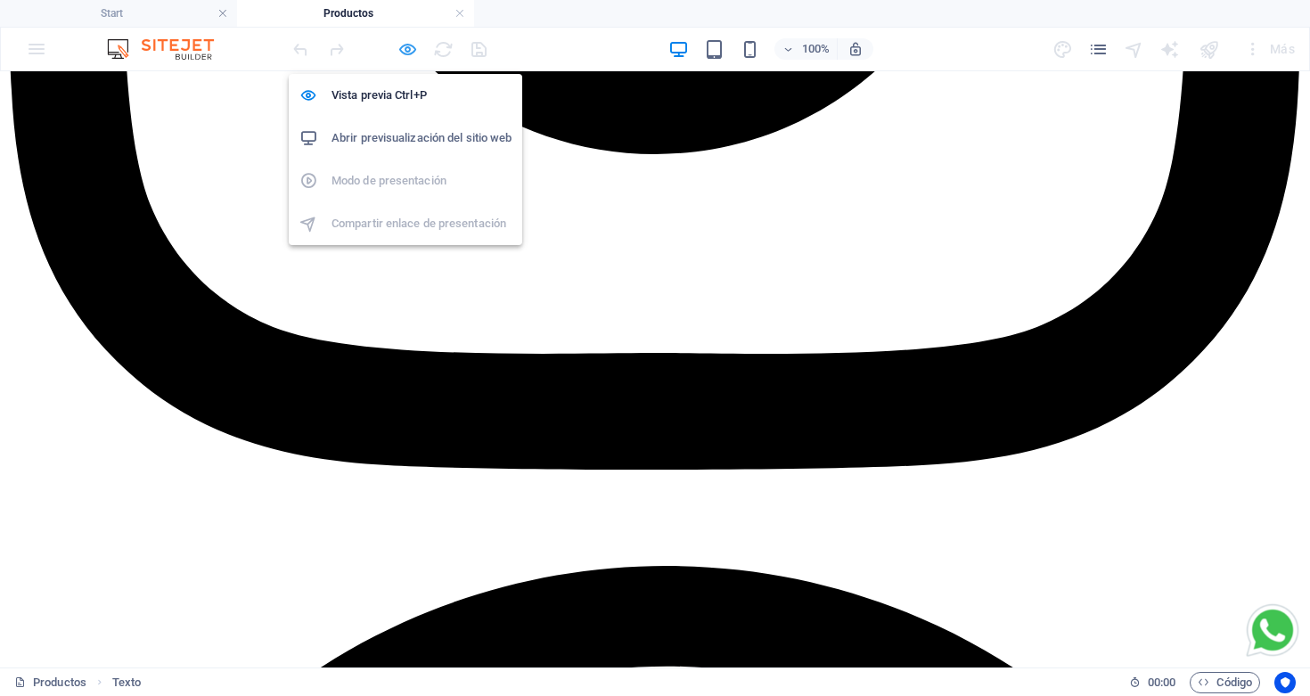
click at [407, 46] on icon "button" at bounding box center [408, 49] width 21 height 21
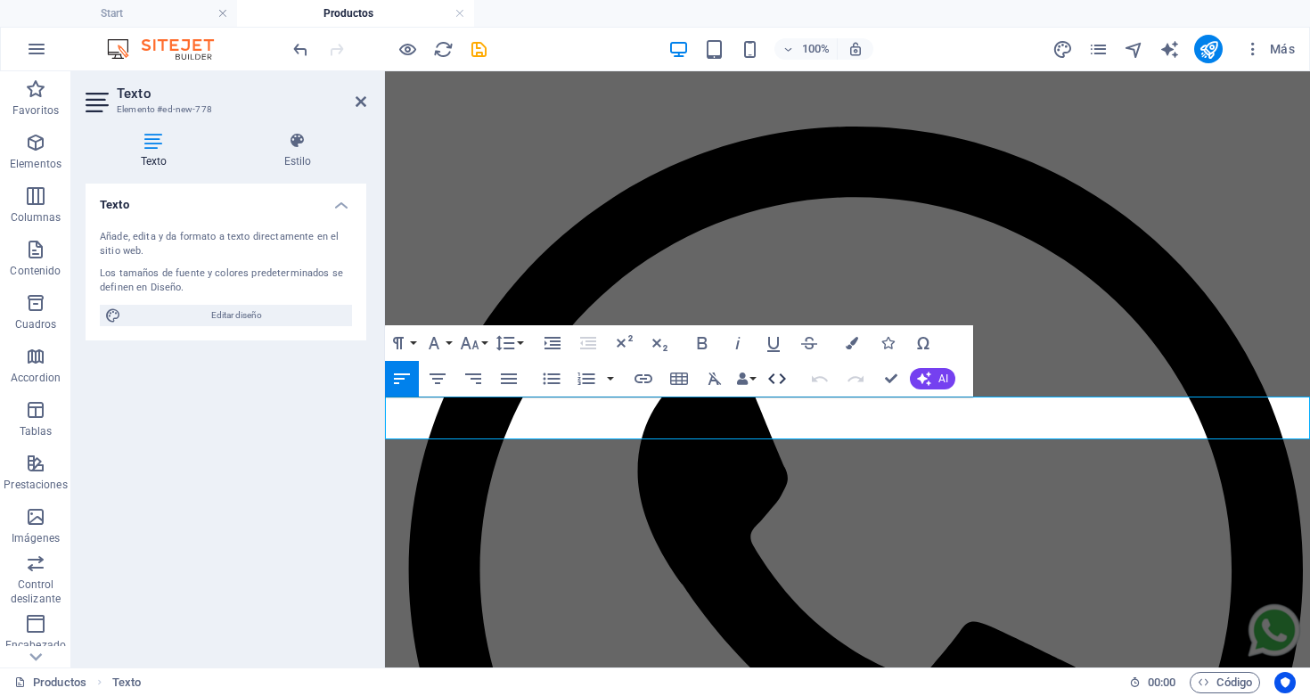
click at [780, 378] on icon "button" at bounding box center [777, 378] width 21 height 21
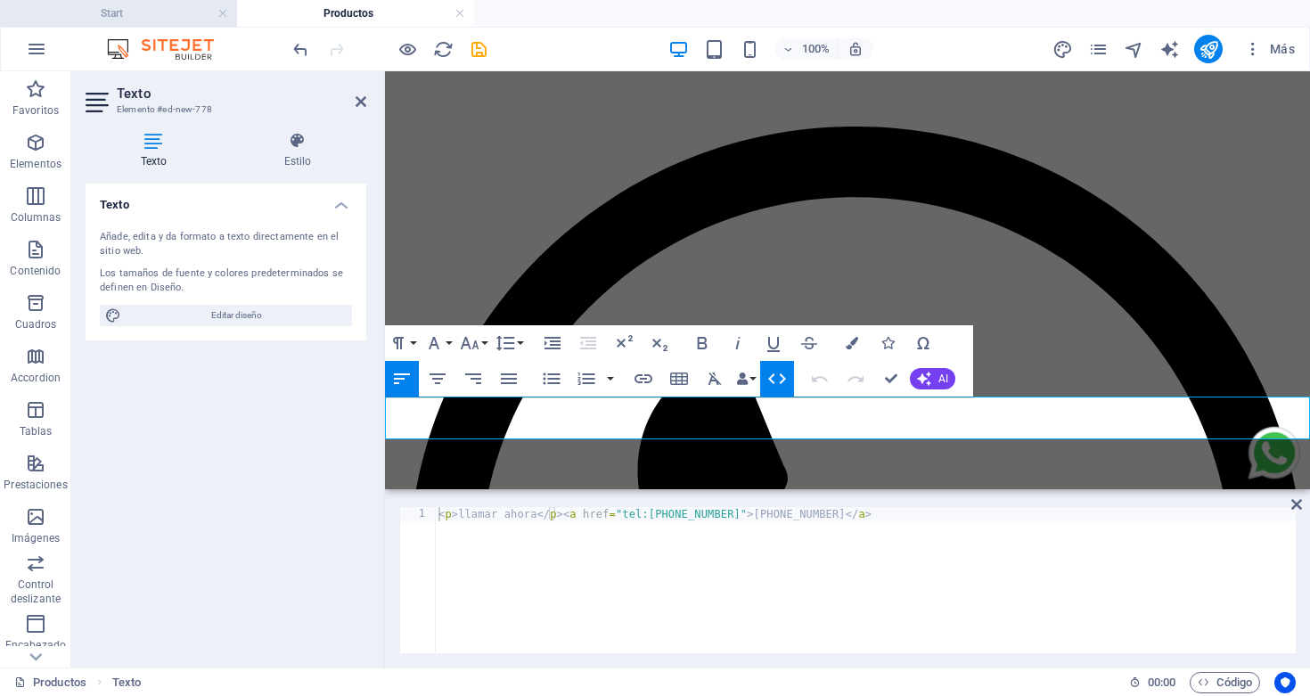
click at [141, 9] on h4 "Start" at bounding box center [118, 14] width 237 height 20
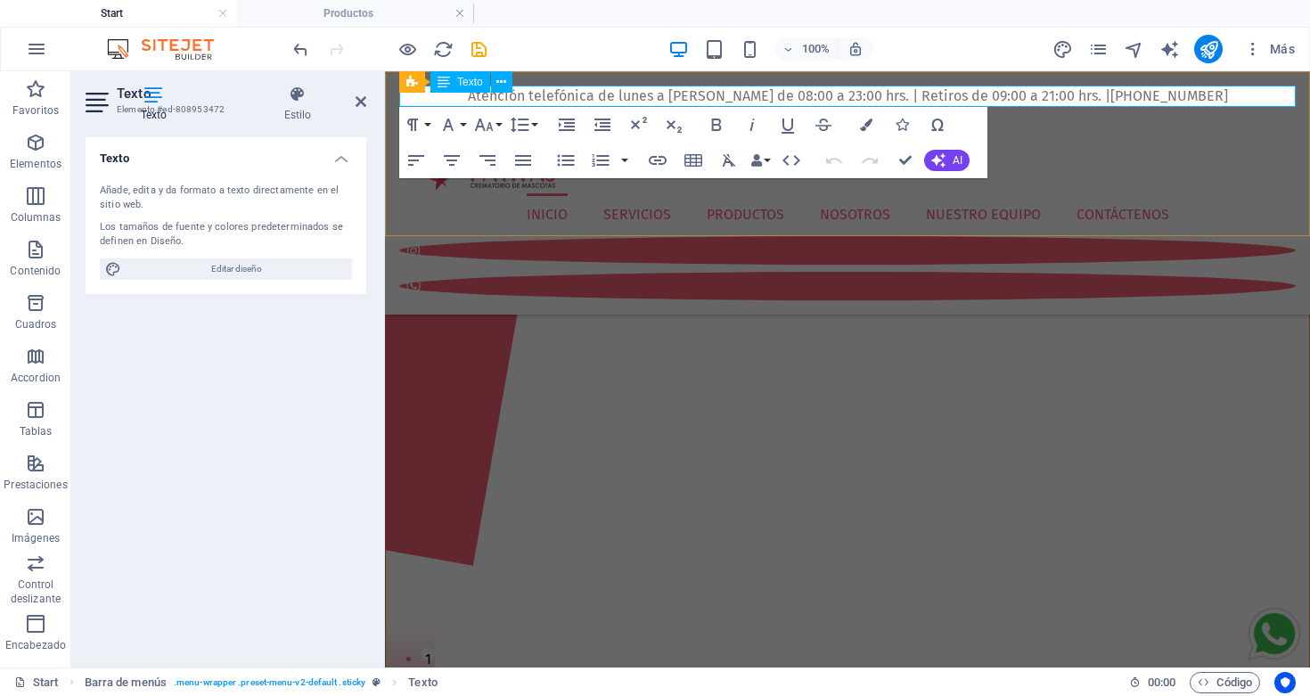
click at [1204, 97] on p "Atención telefónica de lunes a [PERSON_NAME] de 08:00 a 23:00 hrs. | Retiros de…" at bounding box center [847, 96] width 897 height 21
drag, startPoint x: 1204, startPoint y: 98, endPoint x: 1109, endPoint y: 96, distance: 95.4
click at [1109, 96] on p "Atención telefónica de lunes a [PERSON_NAME] de 08:00 a 23:00 hrs. | Retiros de…" at bounding box center [847, 96] width 897 height 21
click at [793, 162] on icon "button" at bounding box center [791, 160] width 21 height 21
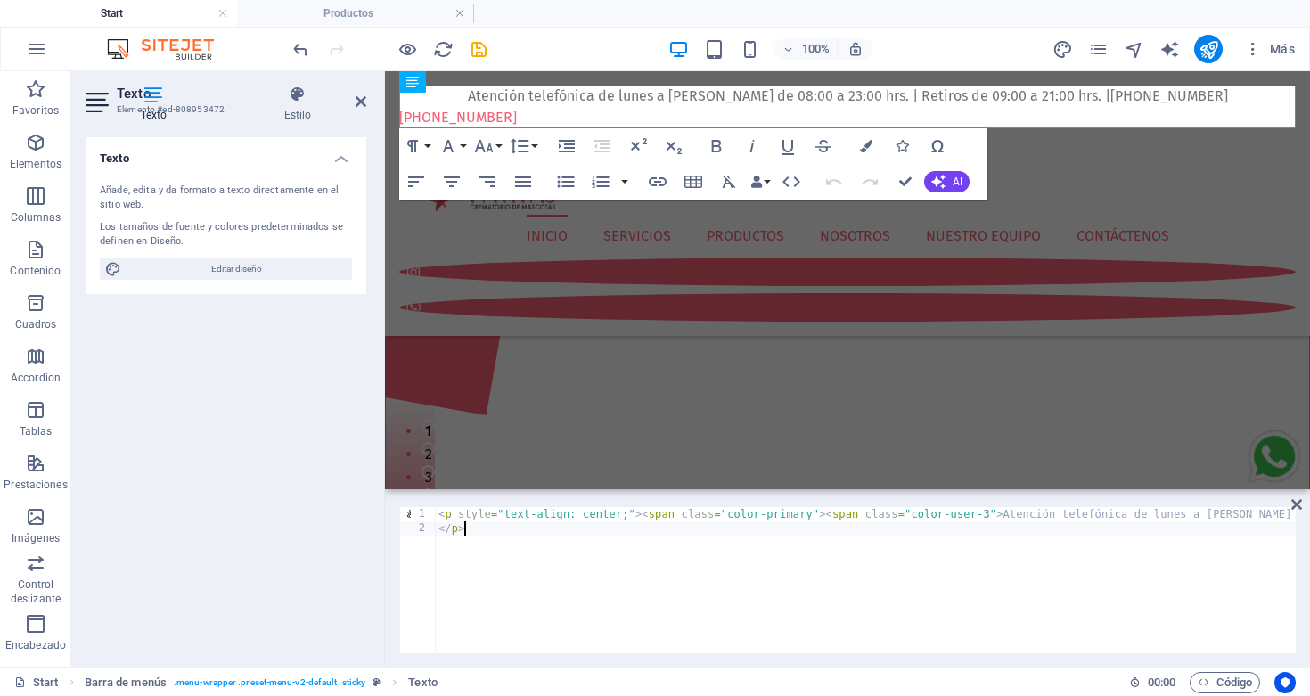
drag, startPoint x: 762, startPoint y: 644, endPoint x: 904, endPoint y: 644, distance: 141.7
click at [1111, 514] on div "< p style = "text-align: center;" > < span class = "color-primary" > < span cla…" at bounding box center [219, 592] width 2153 height 171
type textarea "<p style="text-align: center;"><span class="color-primary"><span class="color-u…"
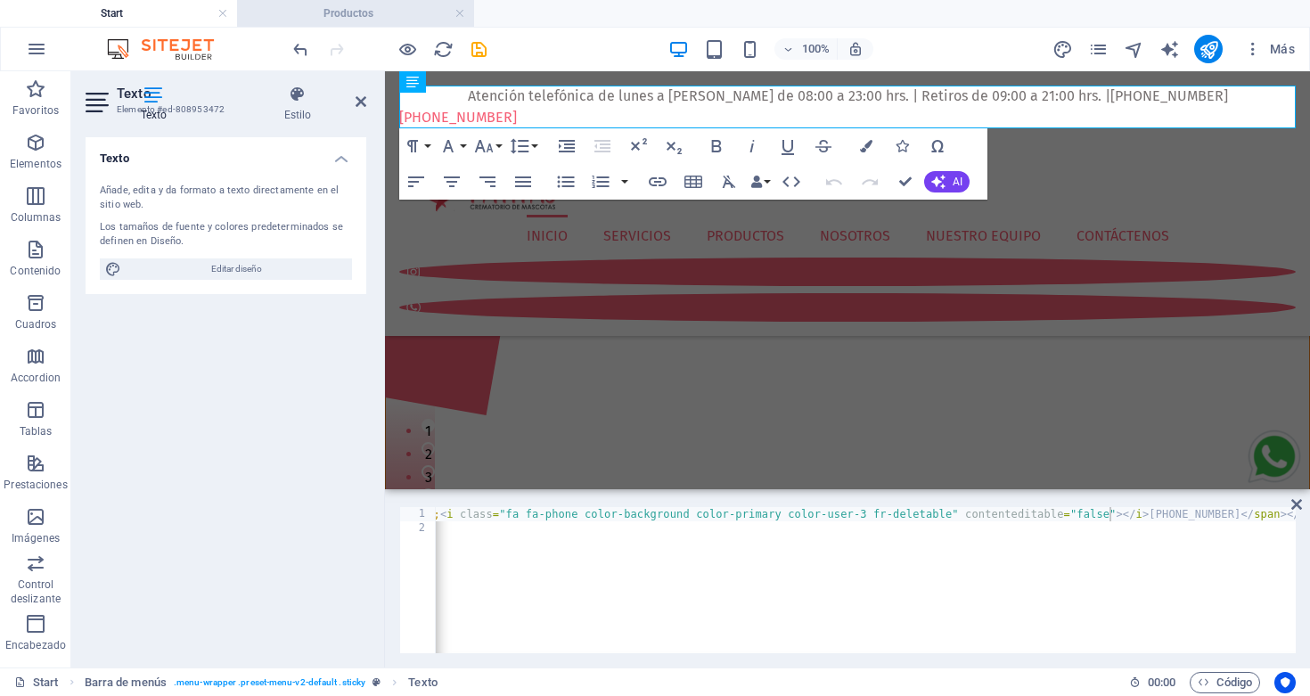
click at [405, 14] on h4 "Productos" at bounding box center [355, 14] width 237 height 20
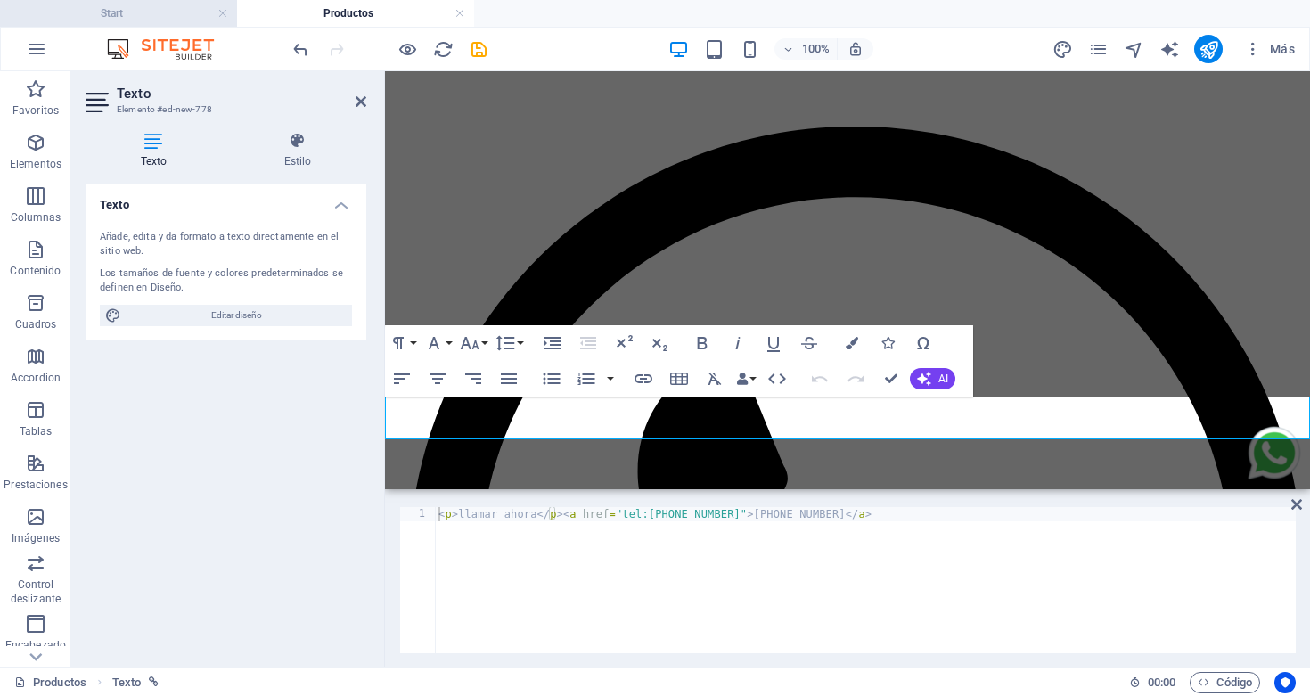
click at [185, 12] on h4 "Start" at bounding box center [118, 14] width 237 height 20
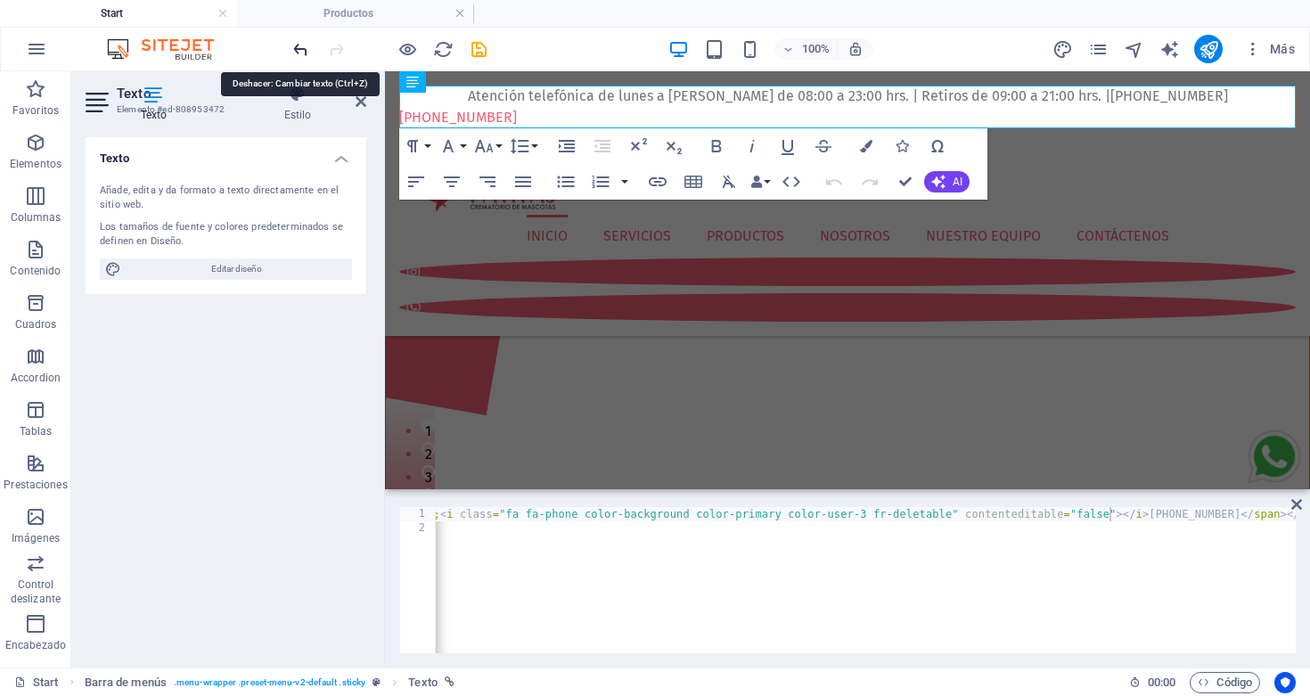
click at [300, 49] on icon "undo" at bounding box center [301, 49] width 21 height 21
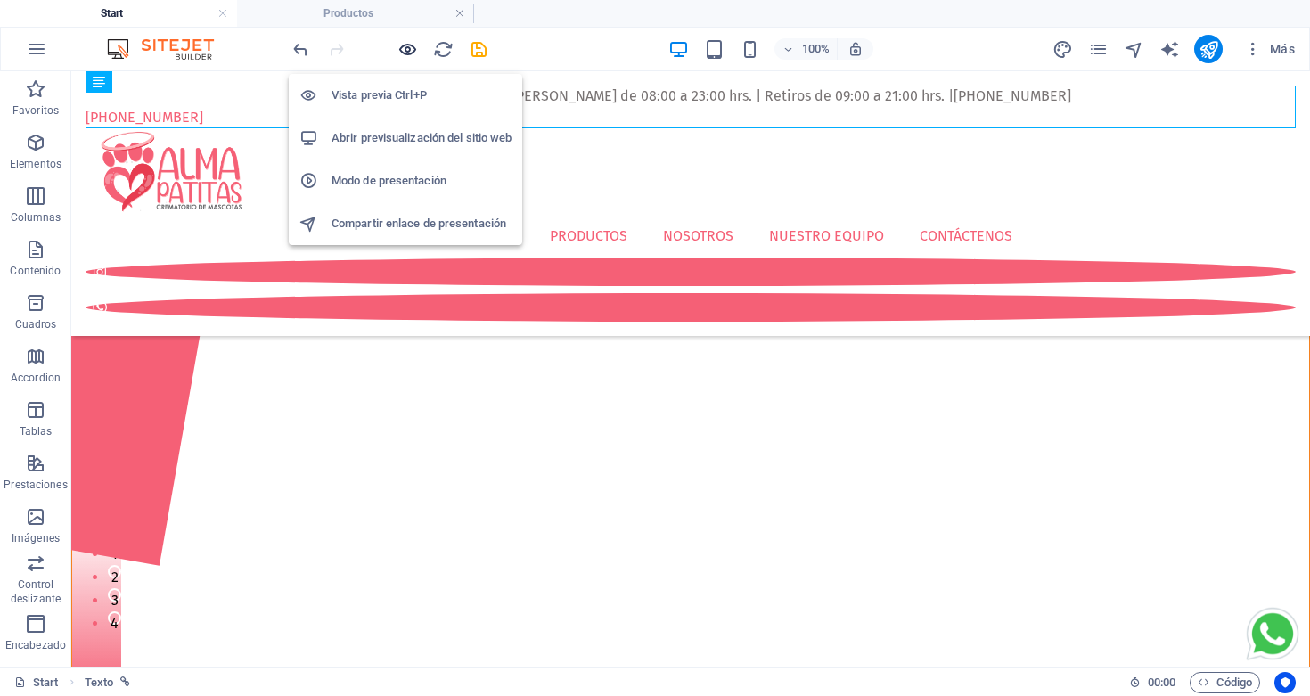
click at [406, 45] on icon "button" at bounding box center [408, 49] width 21 height 21
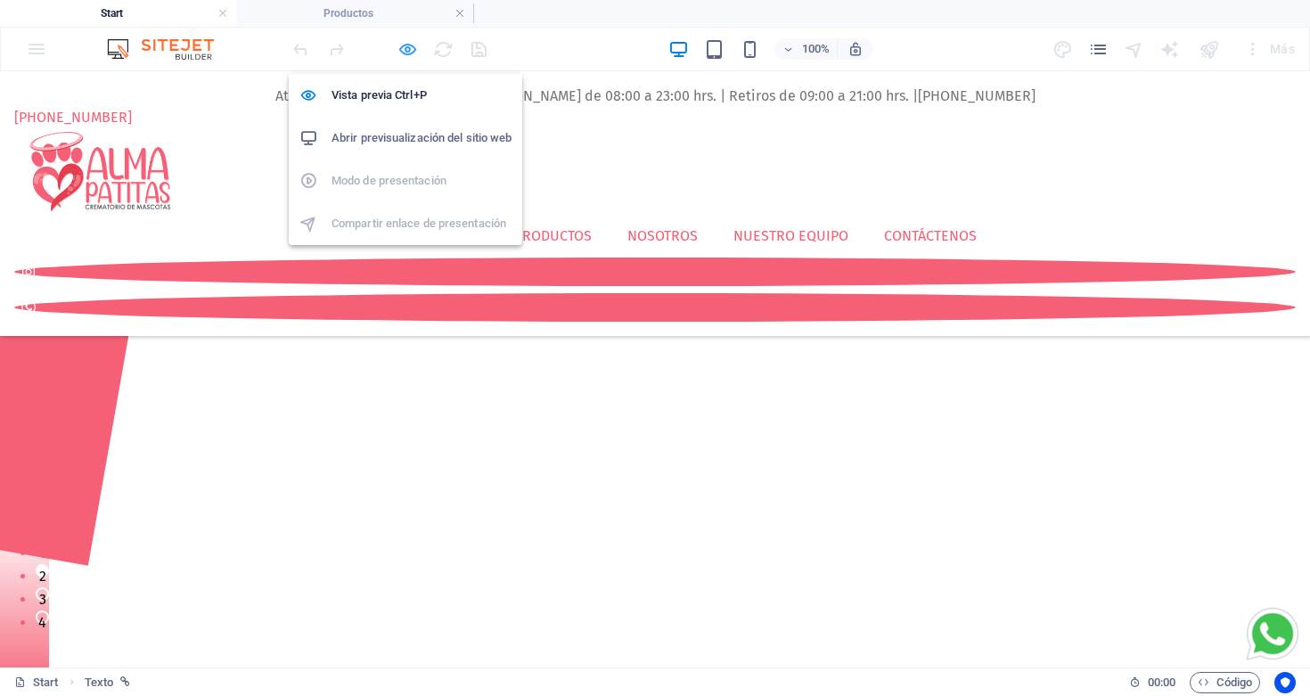
click at [408, 47] on icon "button" at bounding box center [408, 49] width 21 height 21
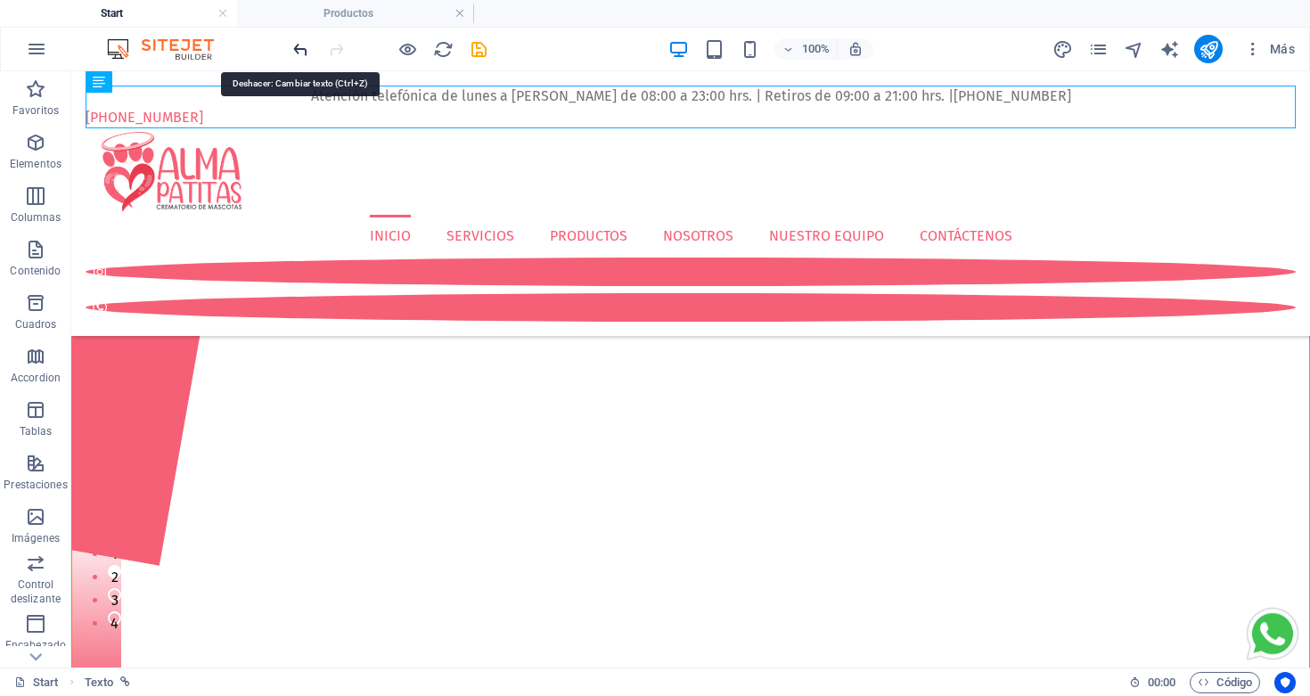
click at [306, 39] on icon "undo" at bounding box center [301, 49] width 21 height 21
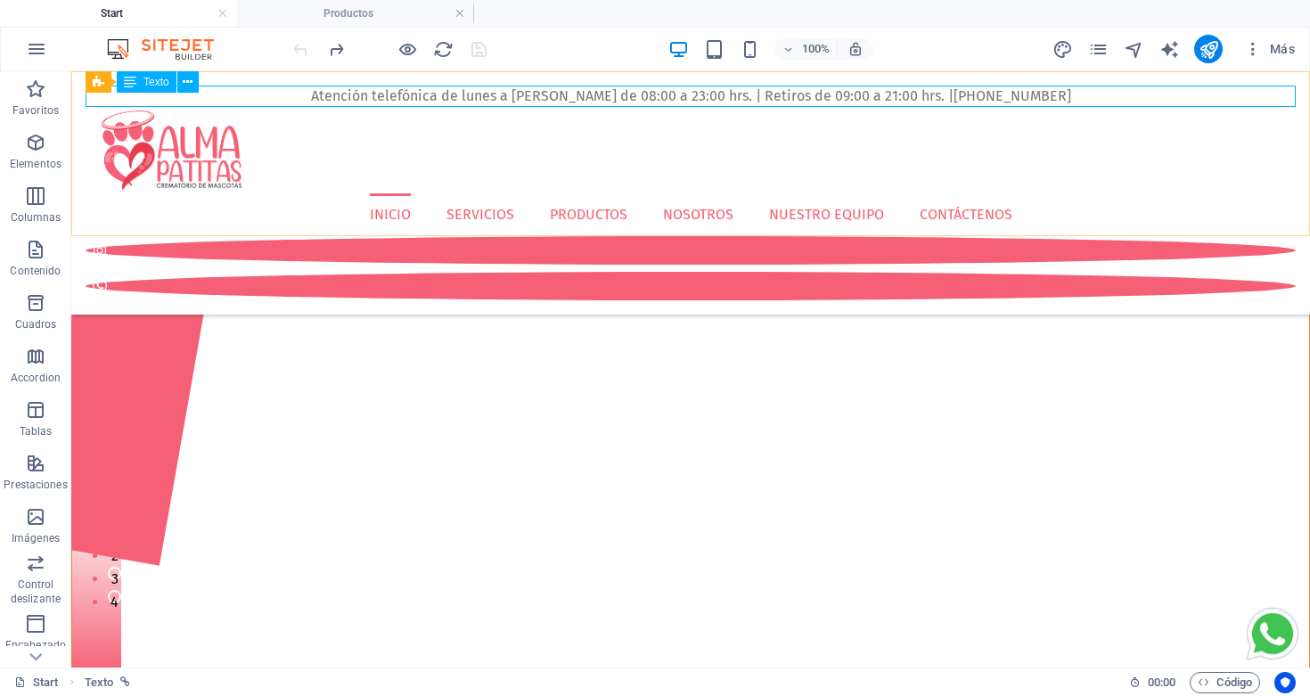
click at [820, 98] on div "Atención telefónica de lunes a [PERSON_NAME] de 08:00 a 23:00 hrs. | Retiros de…" at bounding box center [691, 96] width 1210 height 21
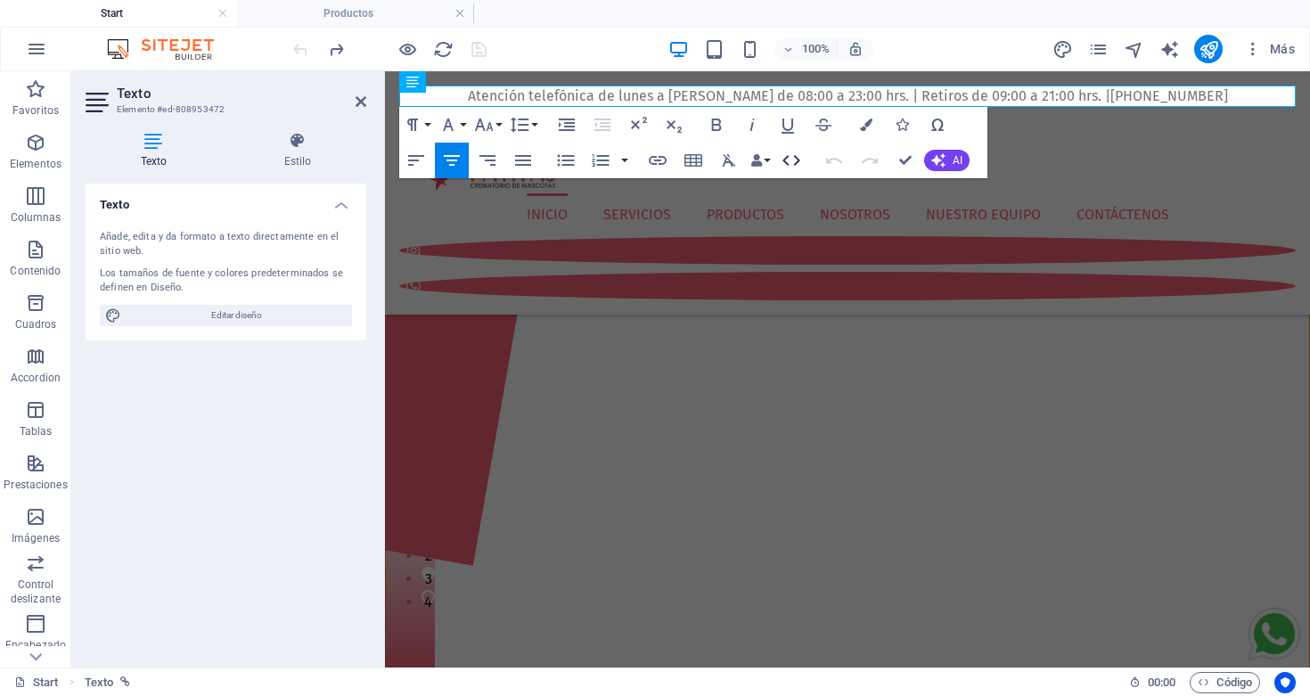
click at [788, 159] on icon "button" at bounding box center [791, 160] width 21 height 21
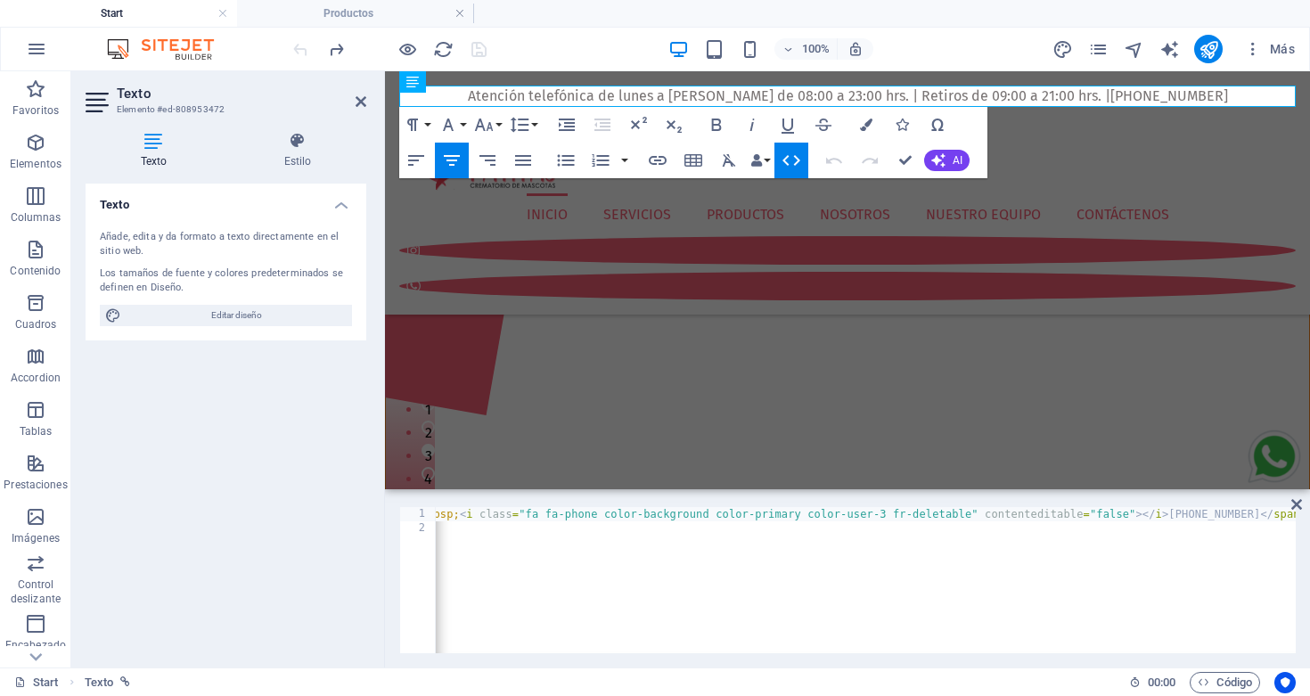
scroll to position [0, 1292]
click at [1079, 514] on div "< p style = "text-align: center;" > < span class = "color-primary" > < span cla…" at bounding box center [219, 592] width 2153 height 171
paste textarea "a href="tel:[PHONE_NUMBER]">[PHONE_NUMBER]</a><"
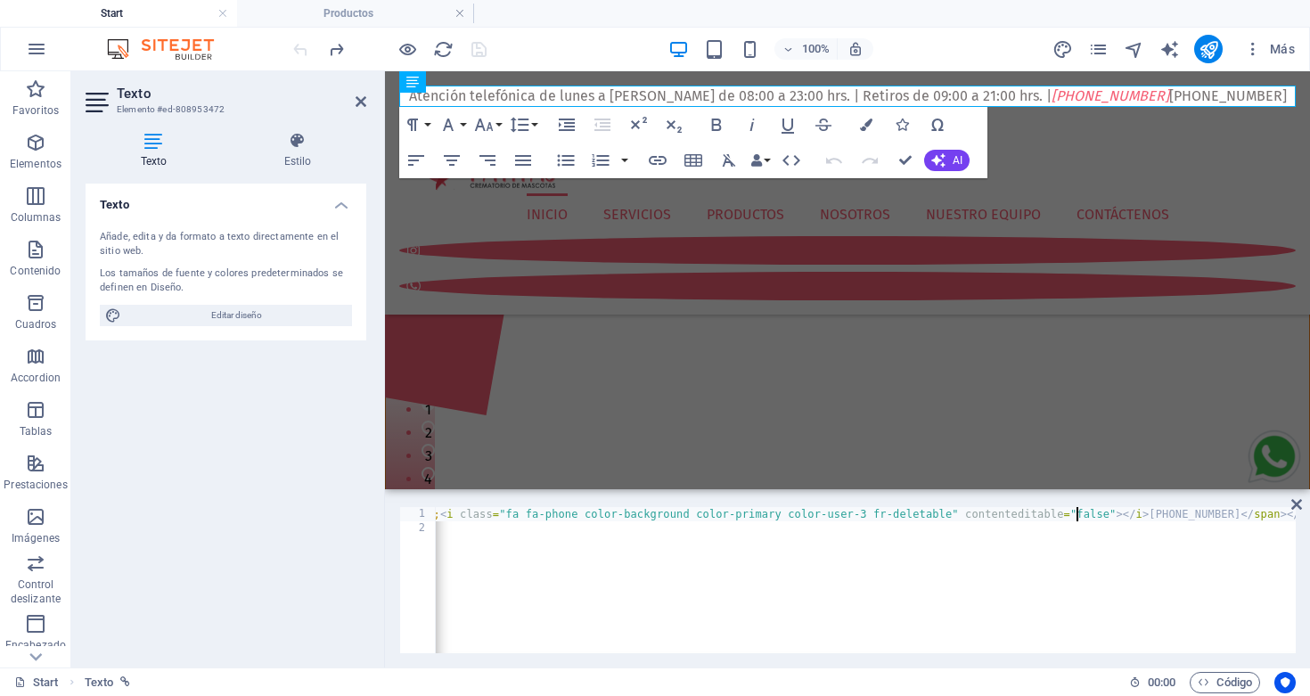
click at [1104, 546] on div "< p style = "text-align: center;" > < span class = "color-primary" > < span cla…" at bounding box center [219, 592] width 2153 height 171
type textarea "</p>"
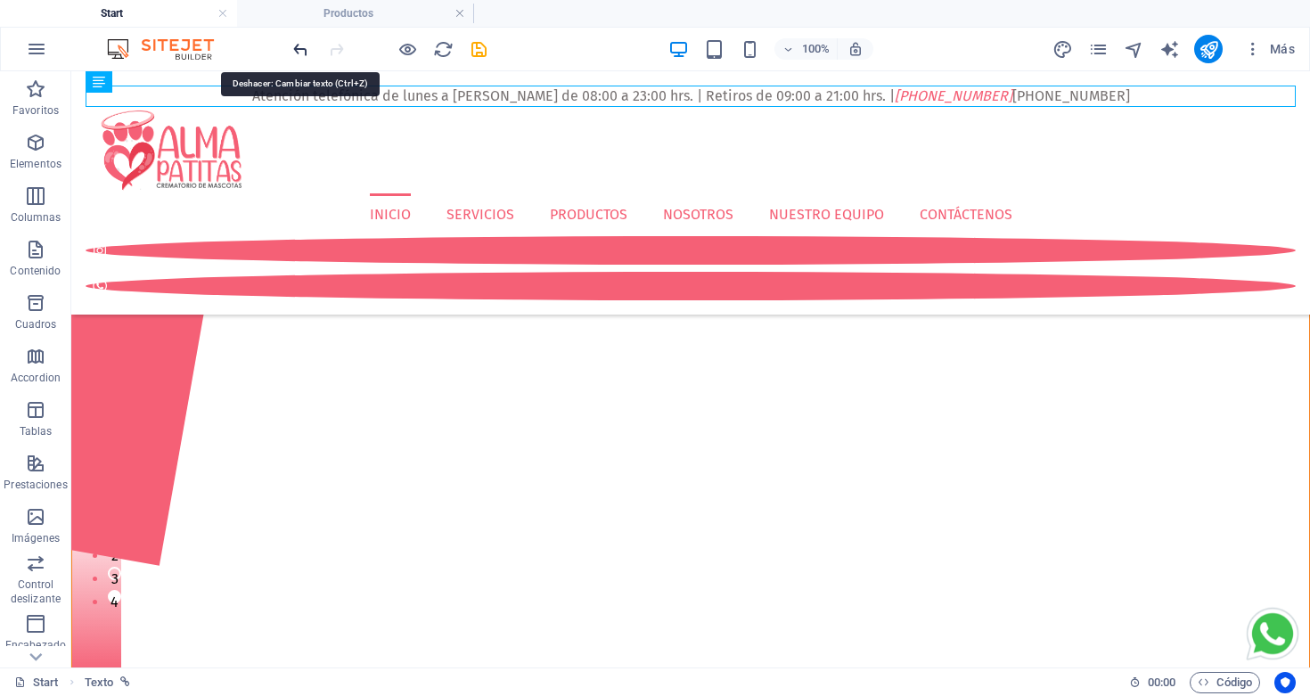
click at [299, 45] on icon "undo" at bounding box center [301, 49] width 21 height 21
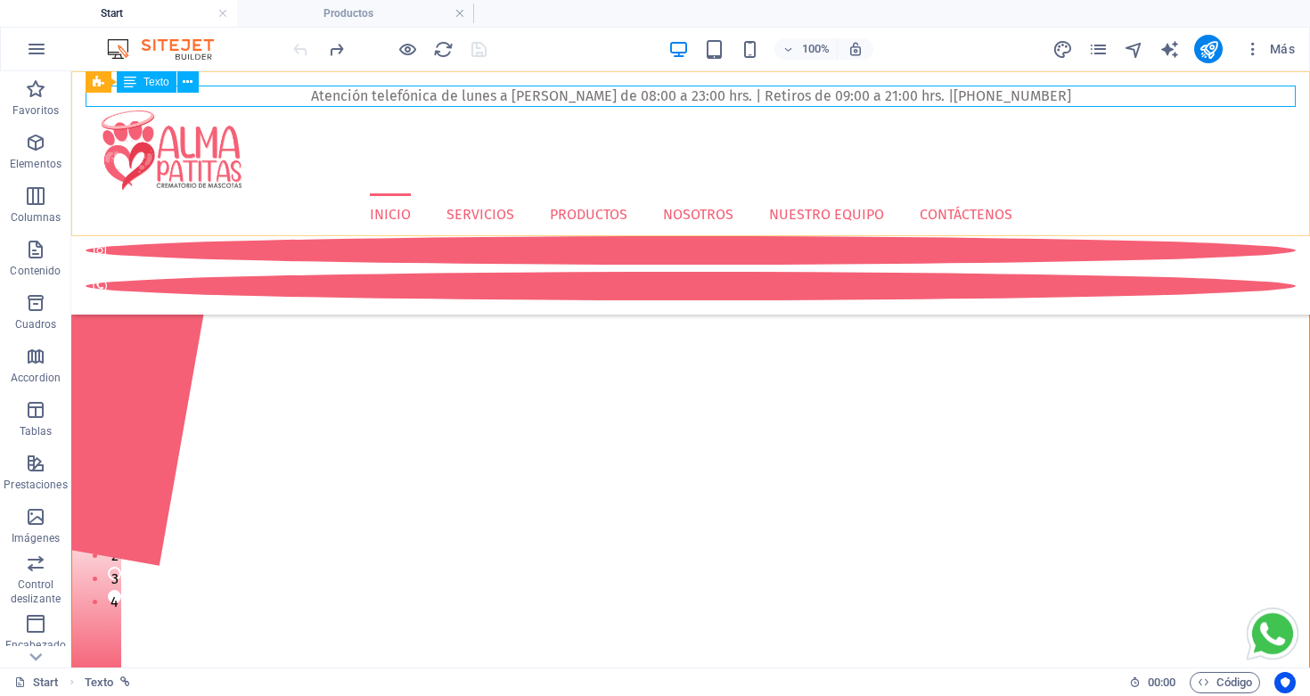
click at [1017, 99] on div "Atención telefónica de lunes a [PERSON_NAME] de 08:00 a 23:00 hrs. | Retiros de…" at bounding box center [691, 96] width 1210 height 21
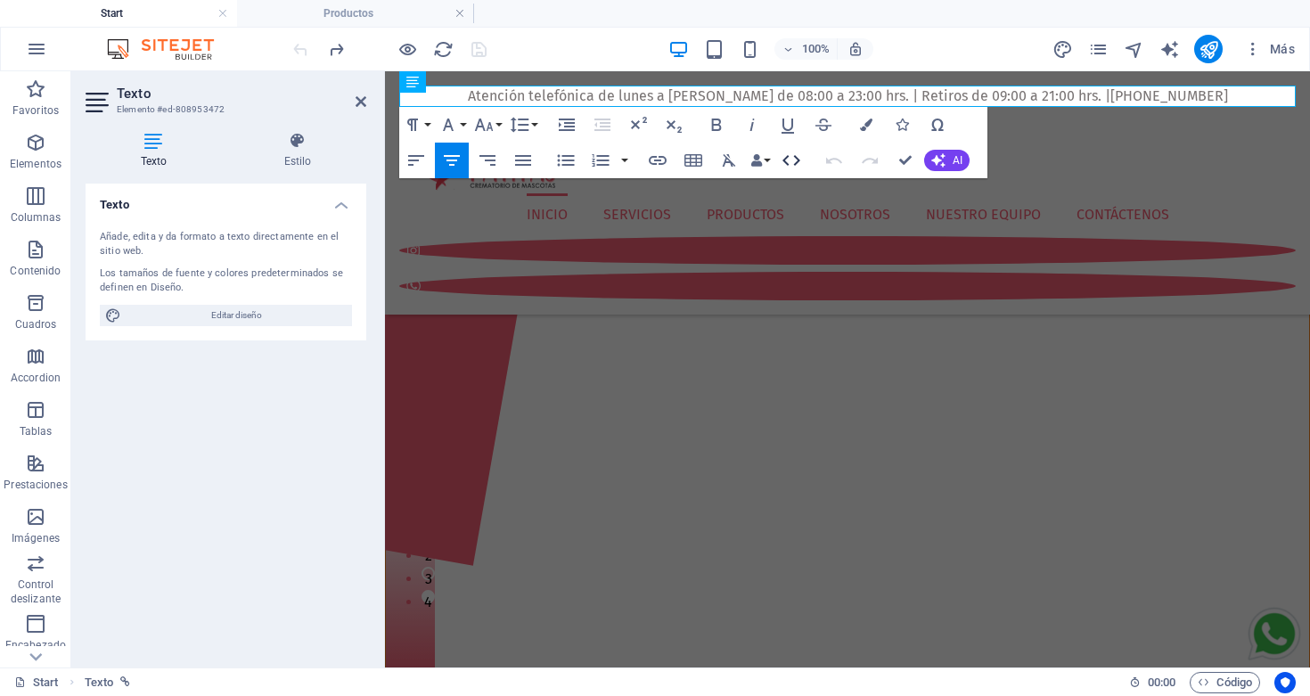
click at [792, 157] on icon "button" at bounding box center [791, 160] width 21 height 21
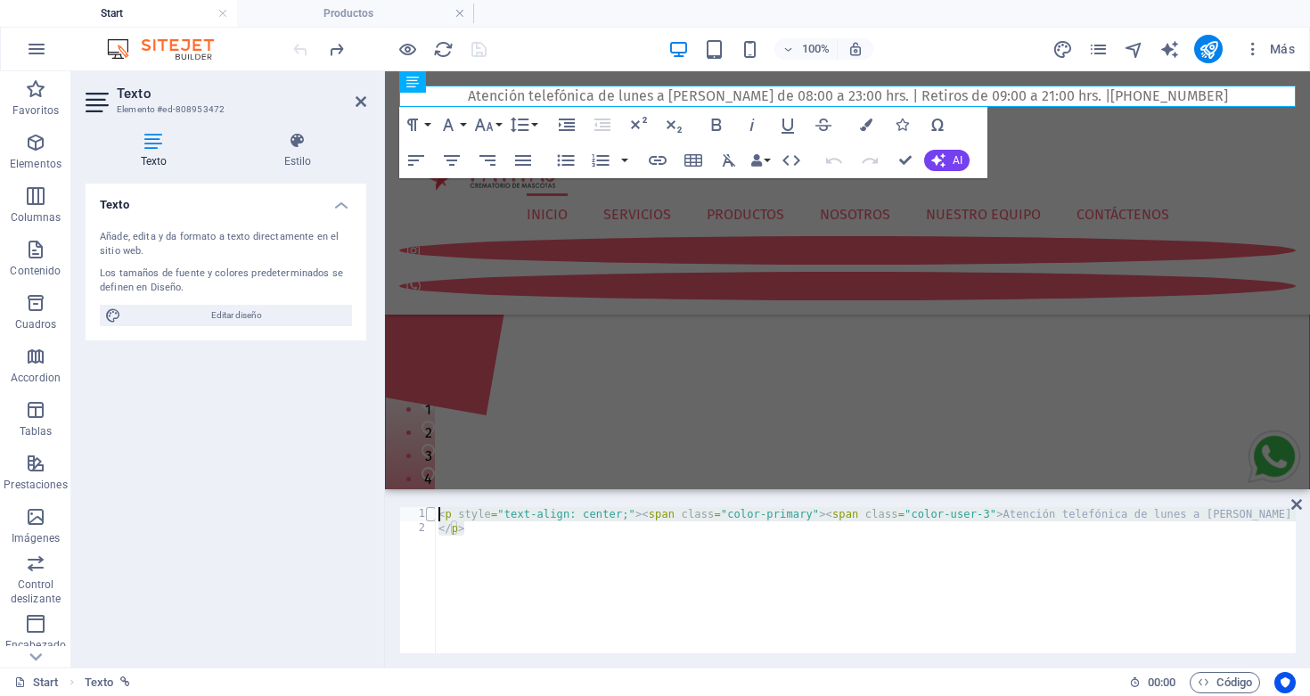
drag, startPoint x: 477, startPoint y: 528, endPoint x: 425, endPoint y: 512, distance: 54.1
click at [425, 512] on div "</p> 1 2 < p style = "text-align: center;" > < span class = "color-primary" > <…" at bounding box center [847, 580] width 897 height 146
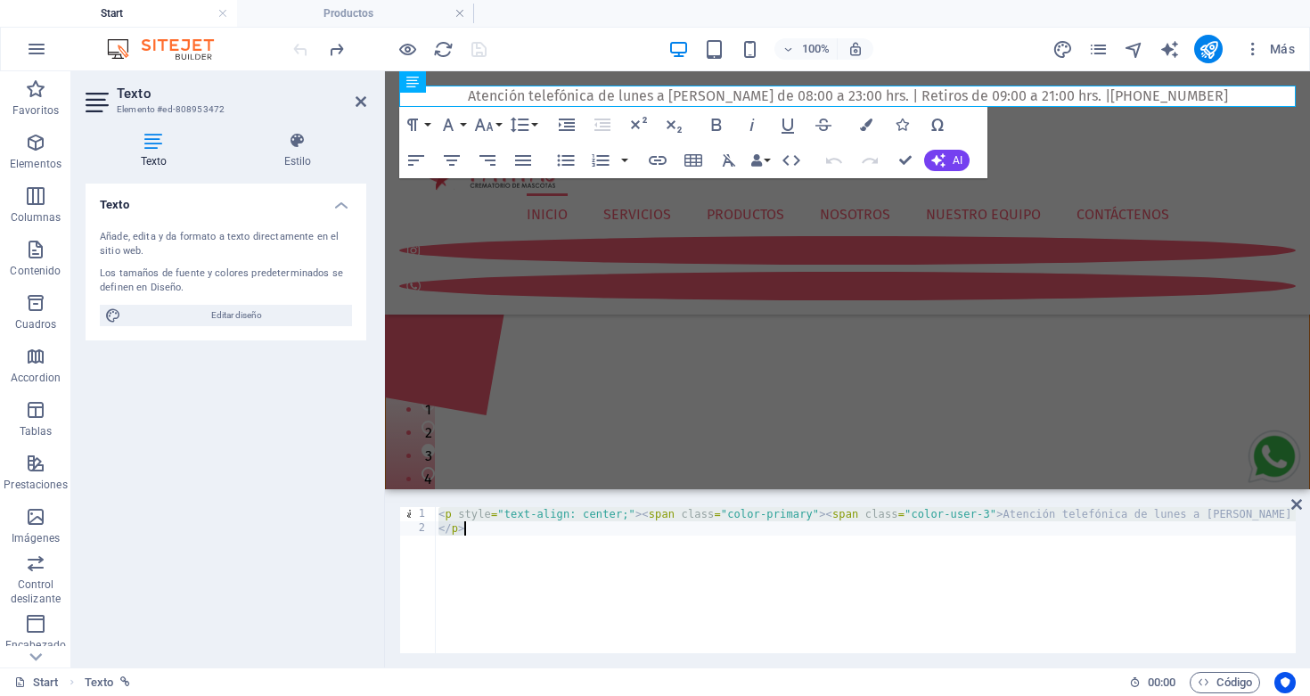
paste textarea
type textarea "</p>"
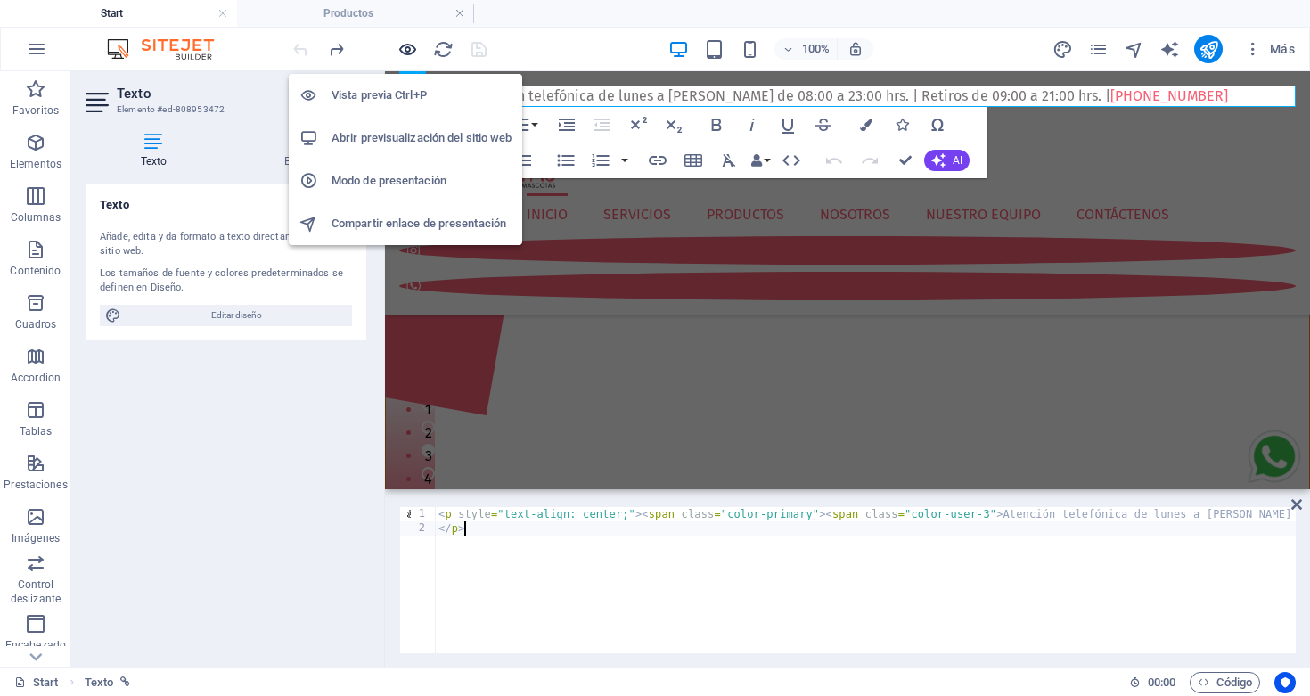
click at [406, 44] on icon "button" at bounding box center [408, 49] width 21 height 21
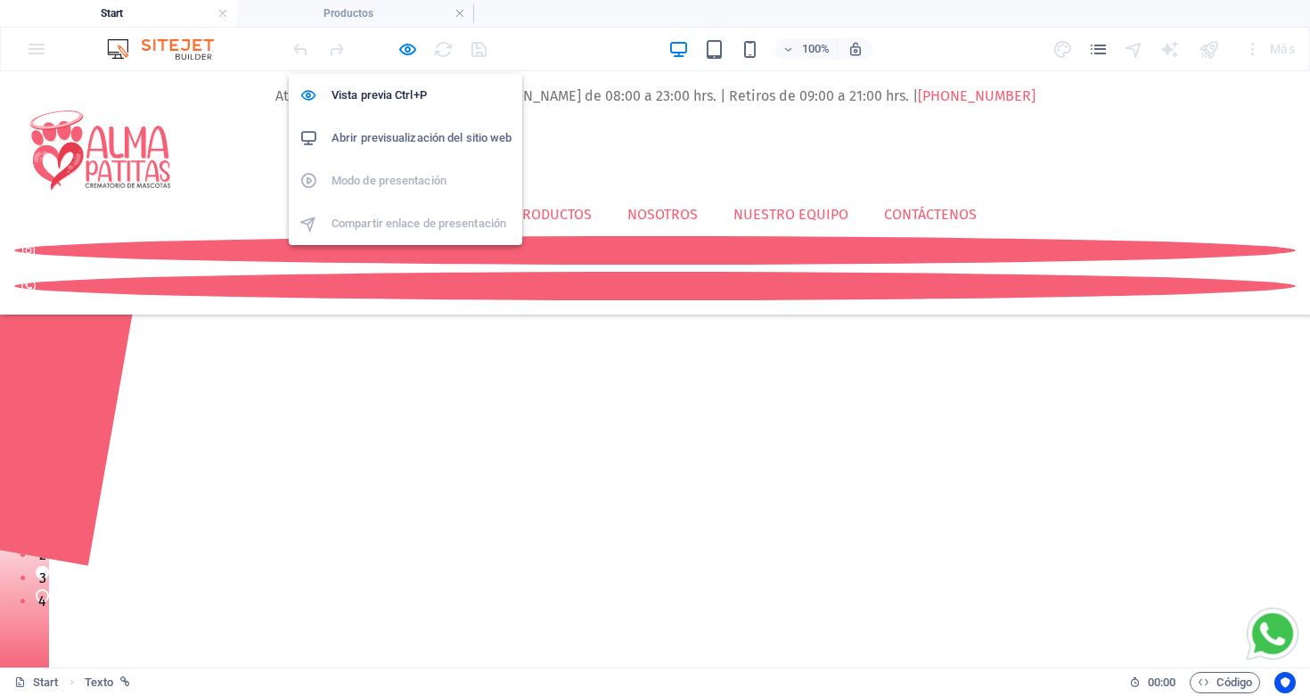
click at [401, 137] on h6 "Abrir previsualización del sitio web" at bounding box center [422, 137] width 180 height 21
click at [408, 43] on icon "button" at bounding box center [408, 49] width 21 height 21
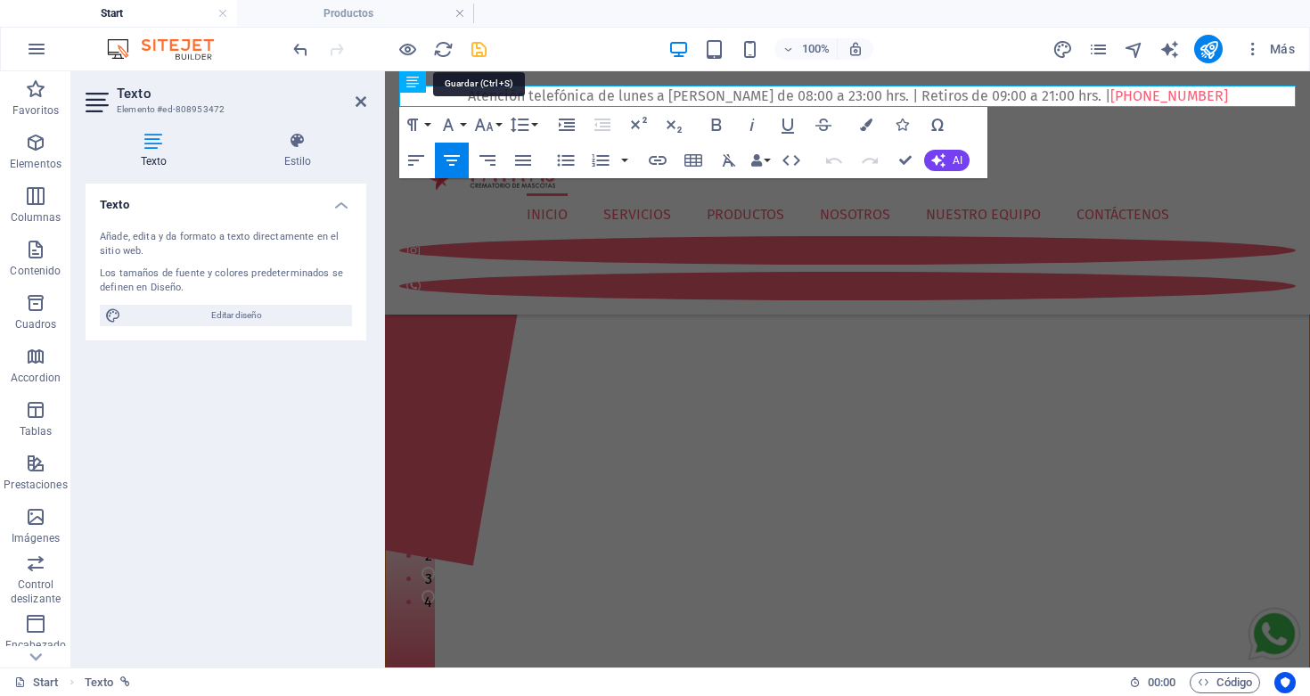
click at [484, 50] on icon "save" at bounding box center [479, 49] width 21 height 21
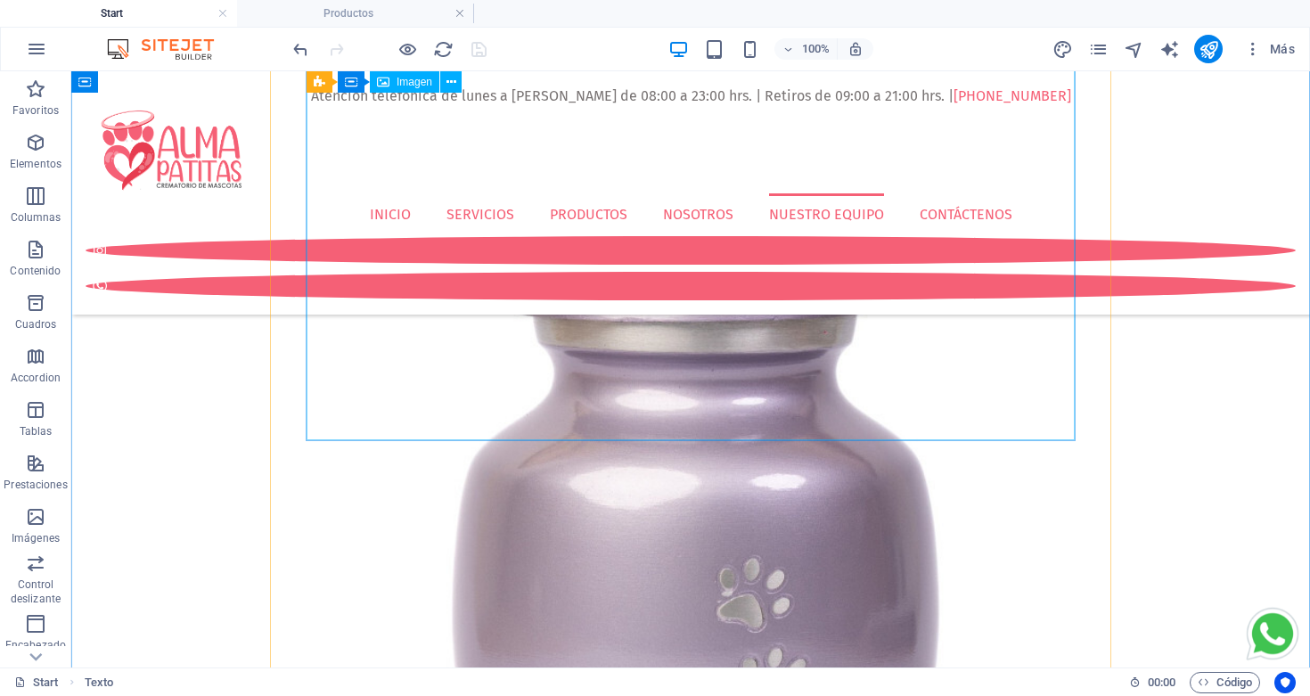
scroll to position [7427, 0]
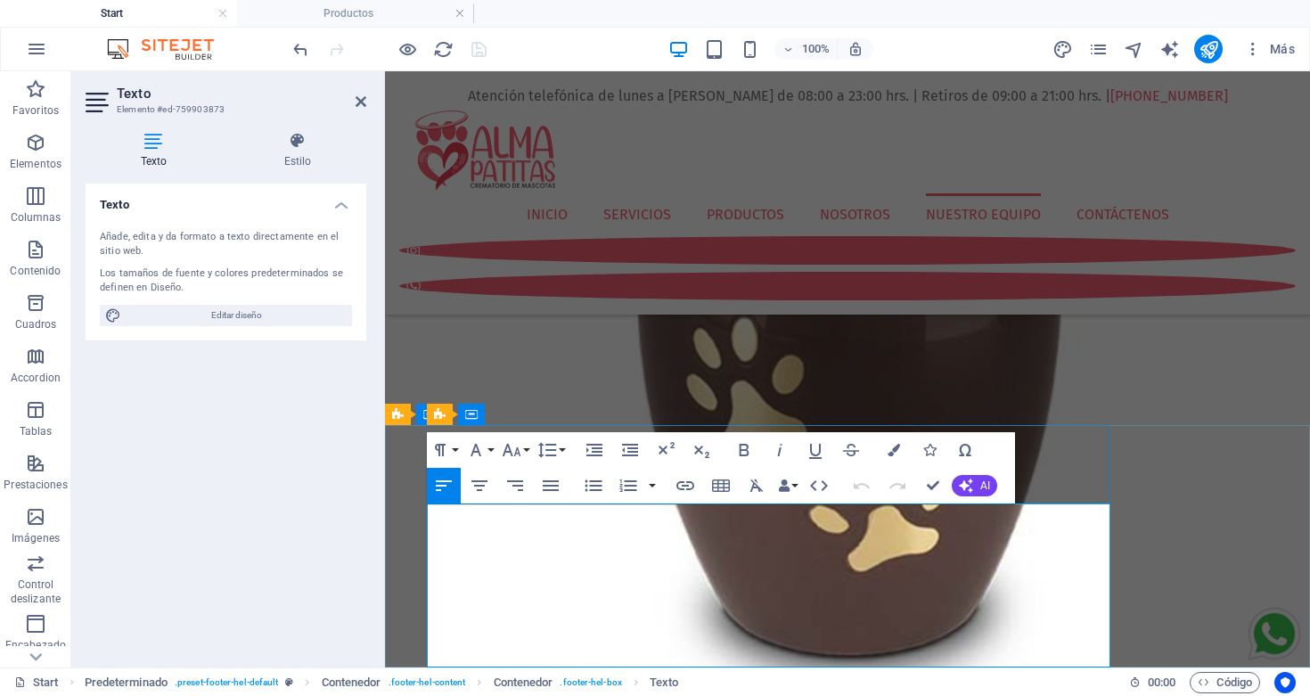
click at [818, 488] on icon "button" at bounding box center [818, 485] width 21 height 21
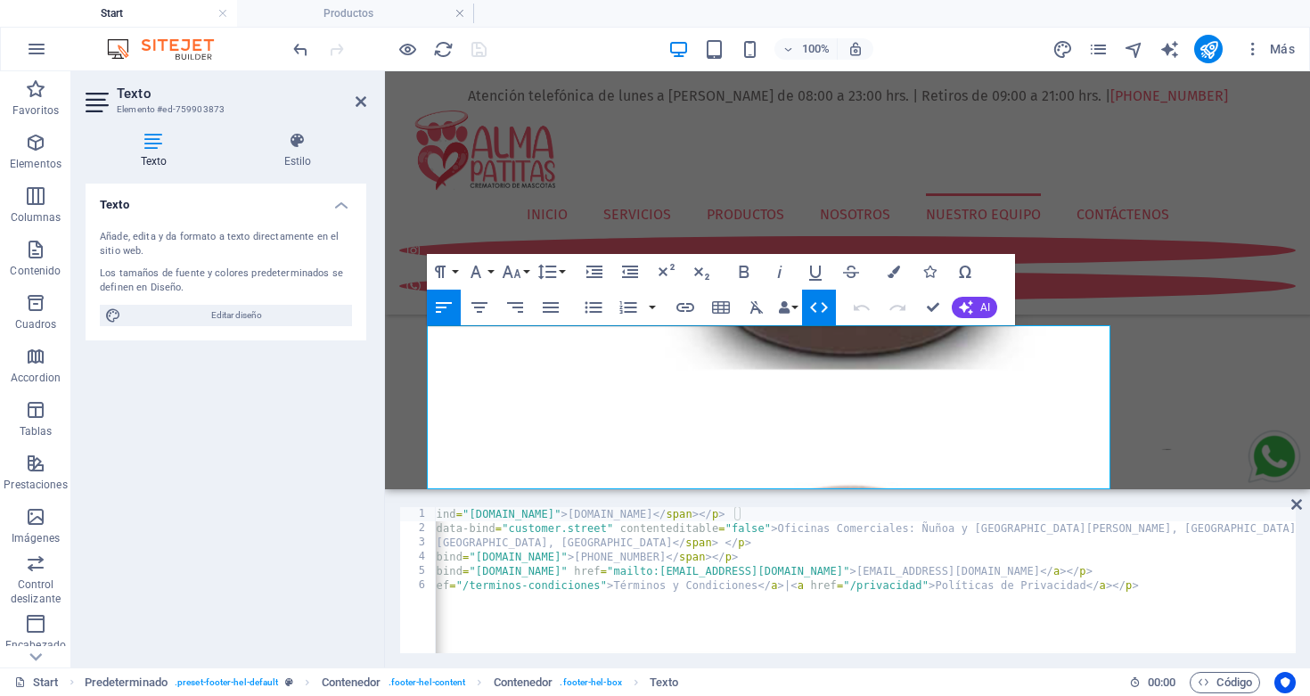
scroll to position [0, 314]
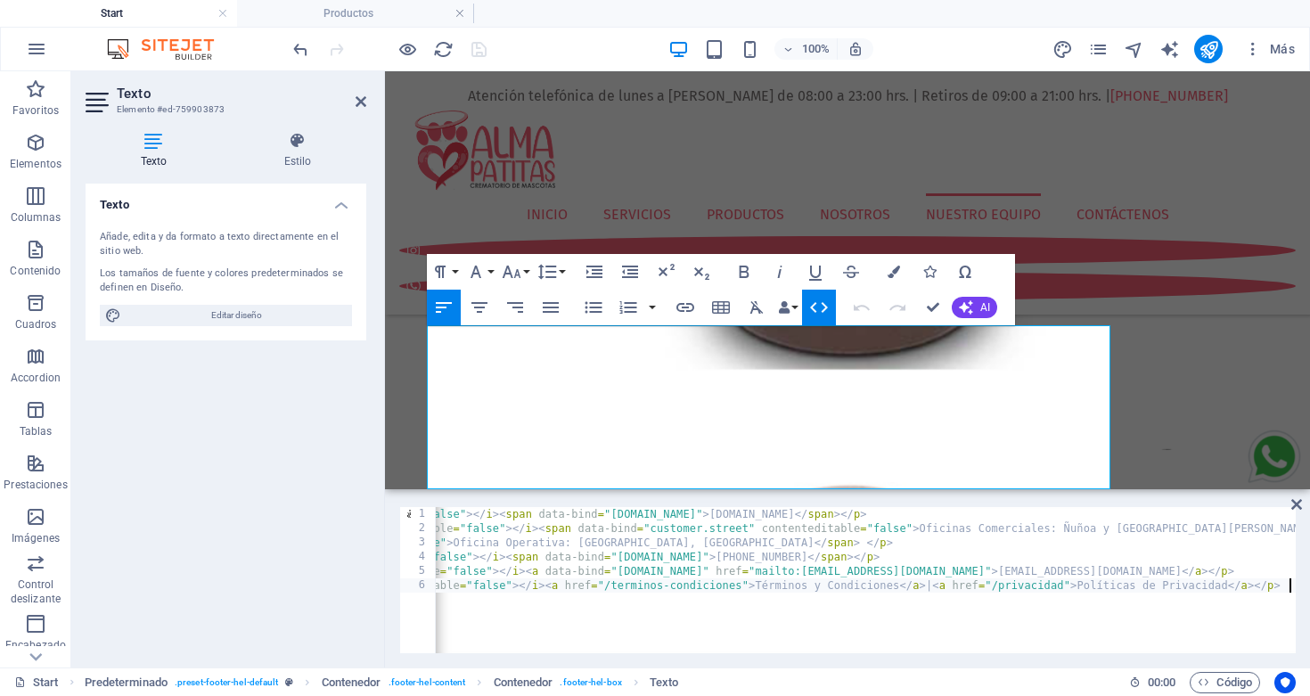
click at [782, 595] on div "< p > < i class = "fa fa-home fr-deletable" contenteditable = "false" > </ i > …" at bounding box center [756, 592] width 1388 height 171
type textarea "<p><i class="fa fa-envelope fr-deletable" contenteditable="false"></i><a data-b…"
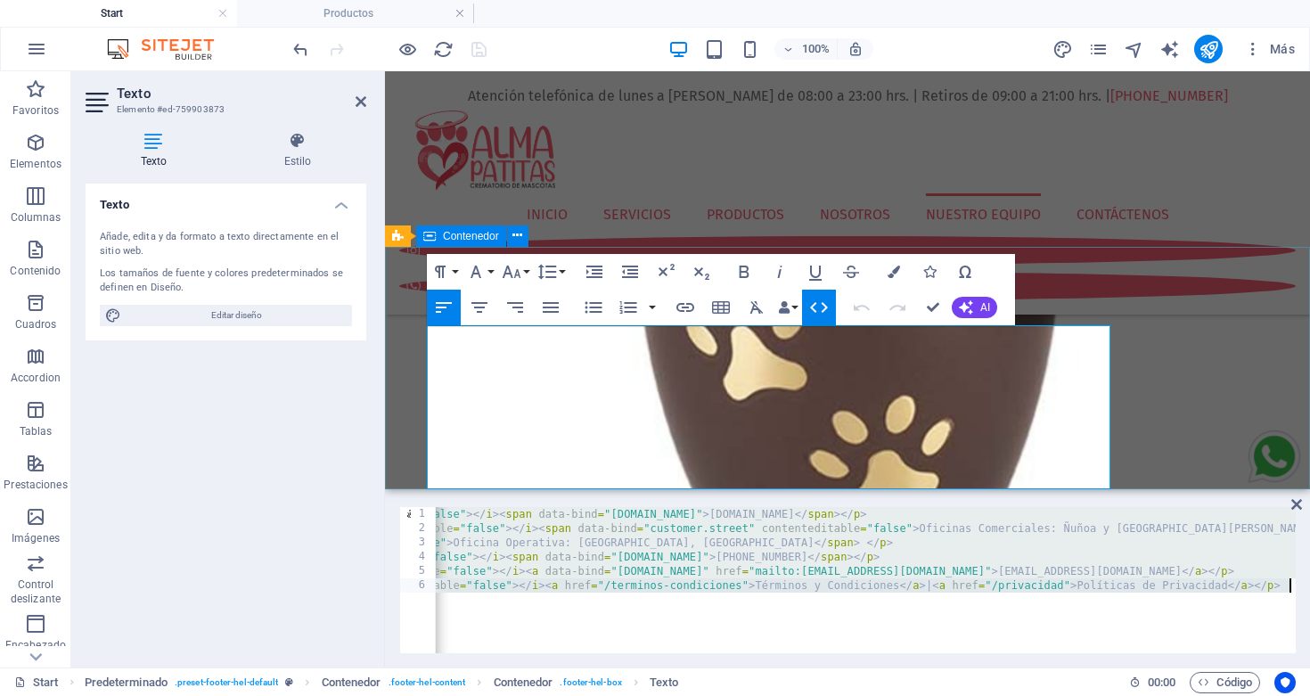
scroll to position [7427, 0]
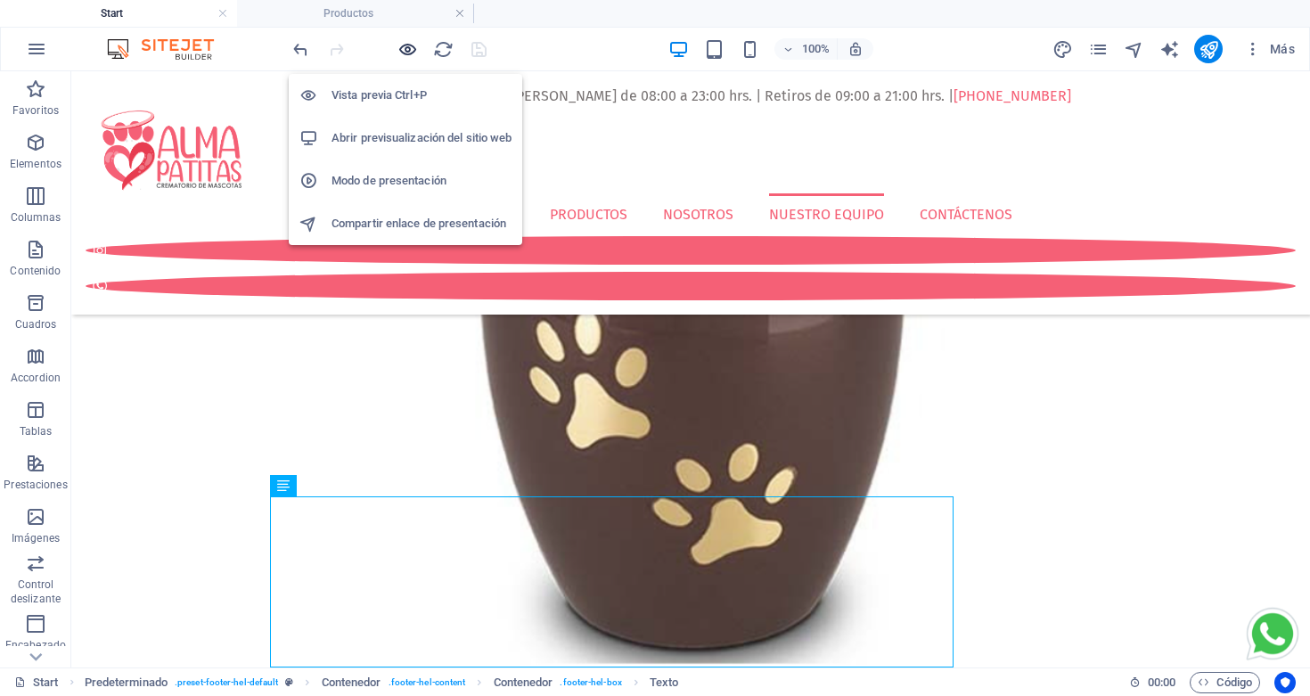
click at [404, 57] on icon "button" at bounding box center [408, 49] width 21 height 21
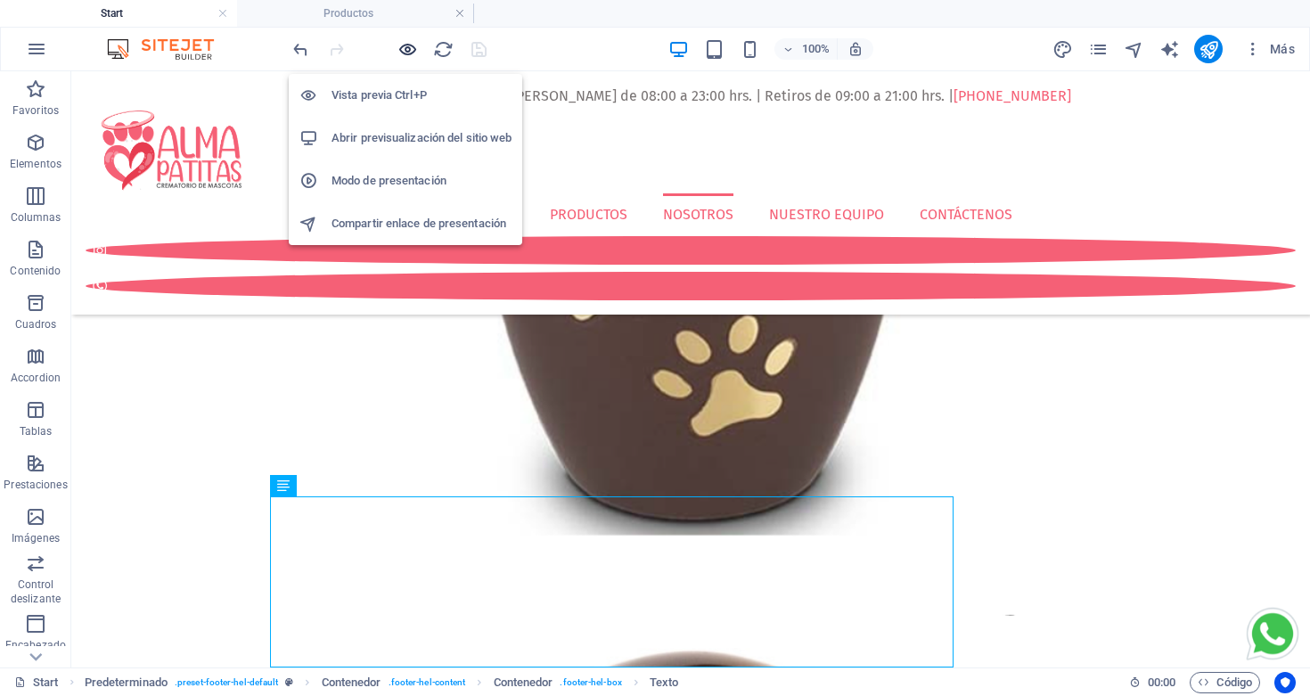
scroll to position [3561, 0]
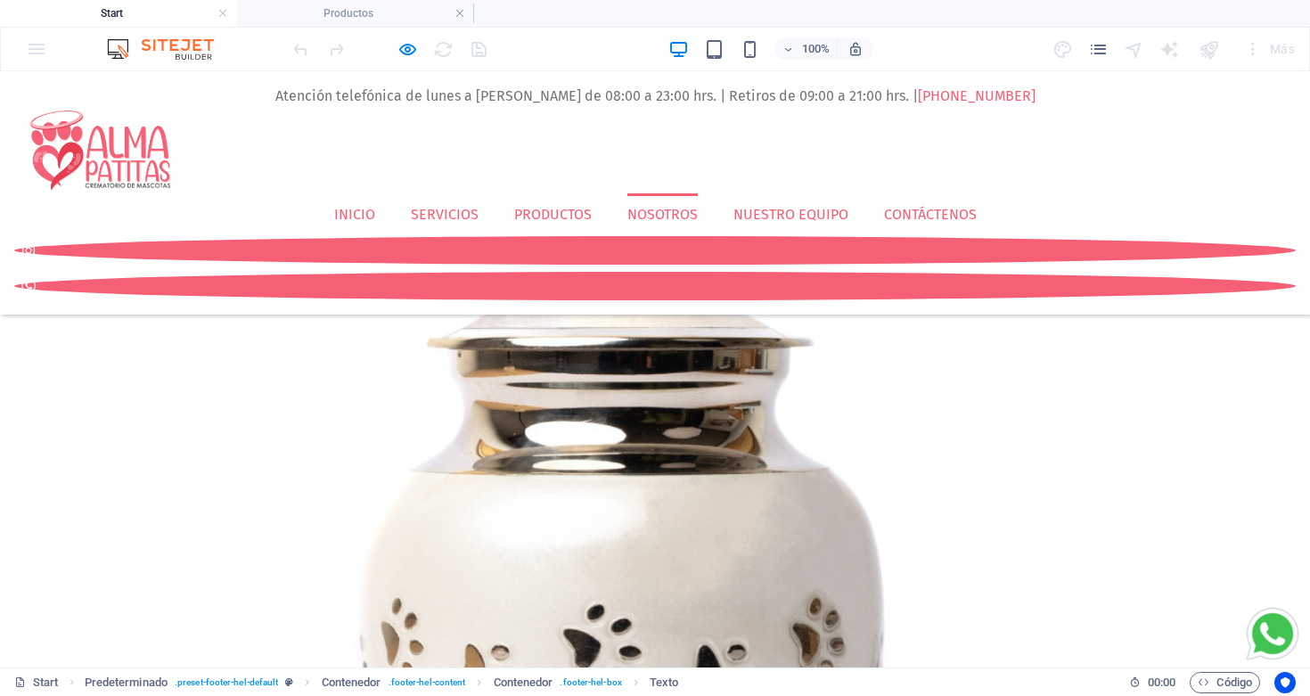
click at [463, 13] on link at bounding box center [460, 13] width 11 height 17
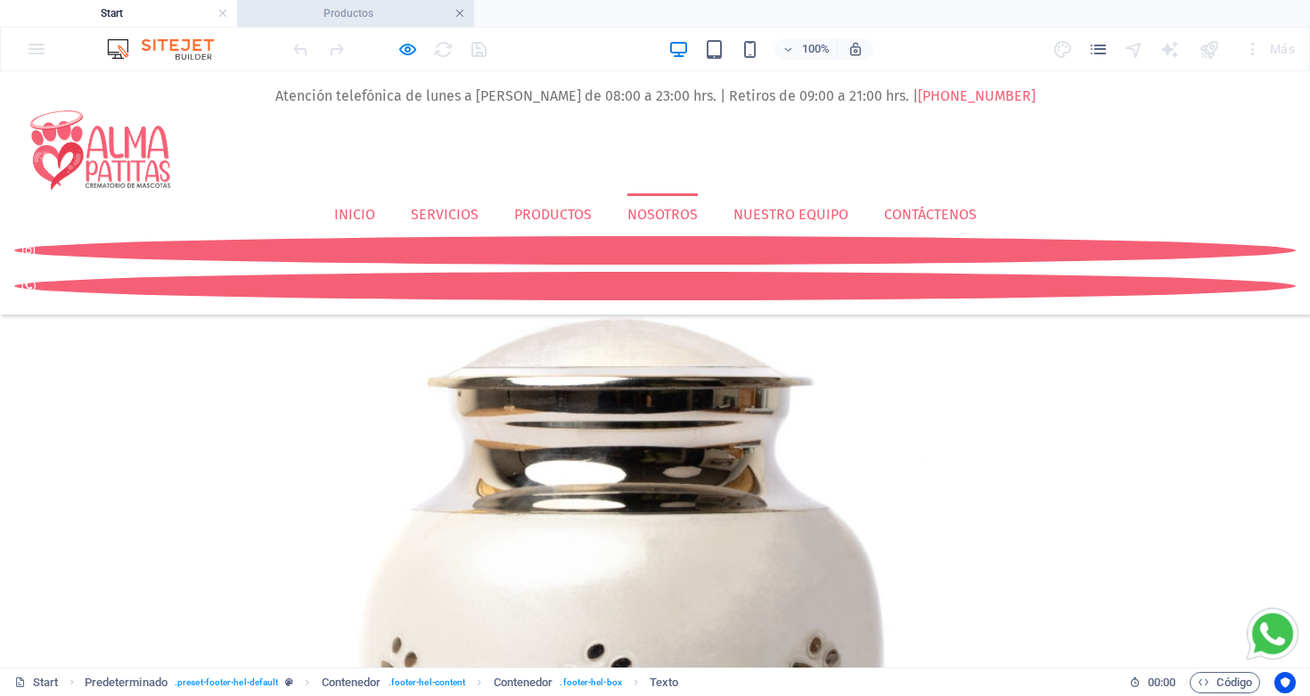
scroll to position [3554, 0]
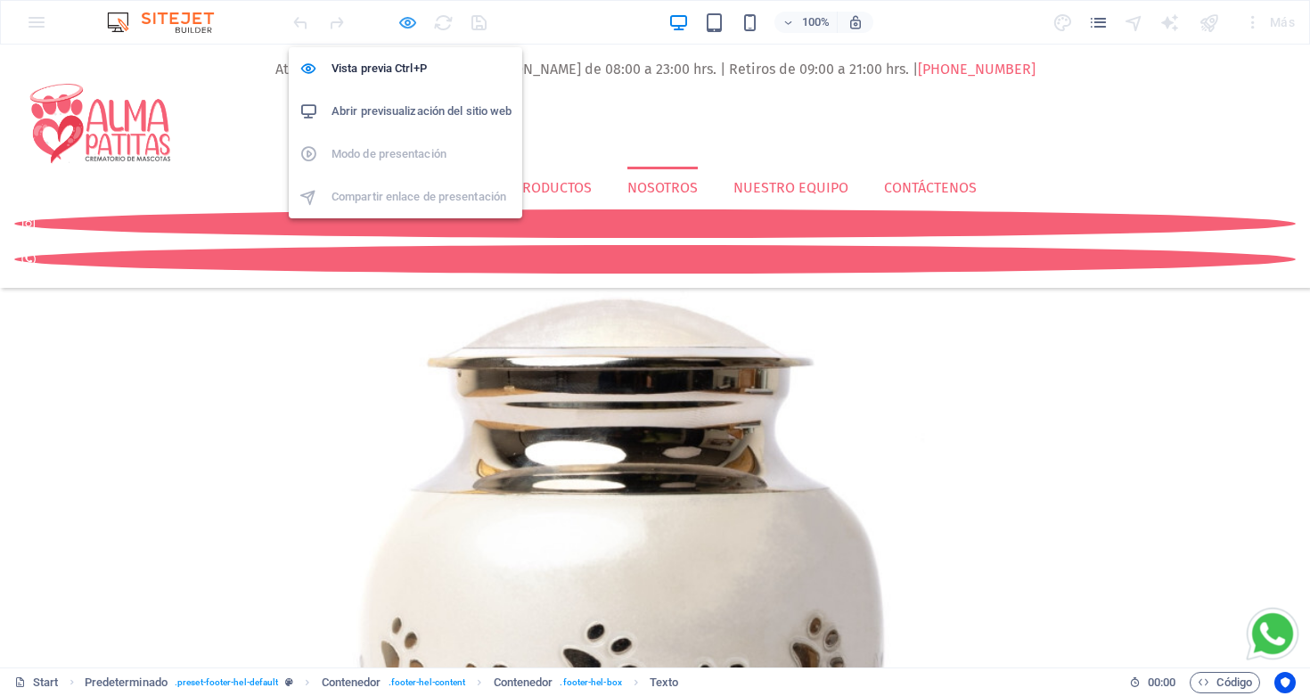
click at [405, 17] on icon "button" at bounding box center [408, 22] width 21 height 21
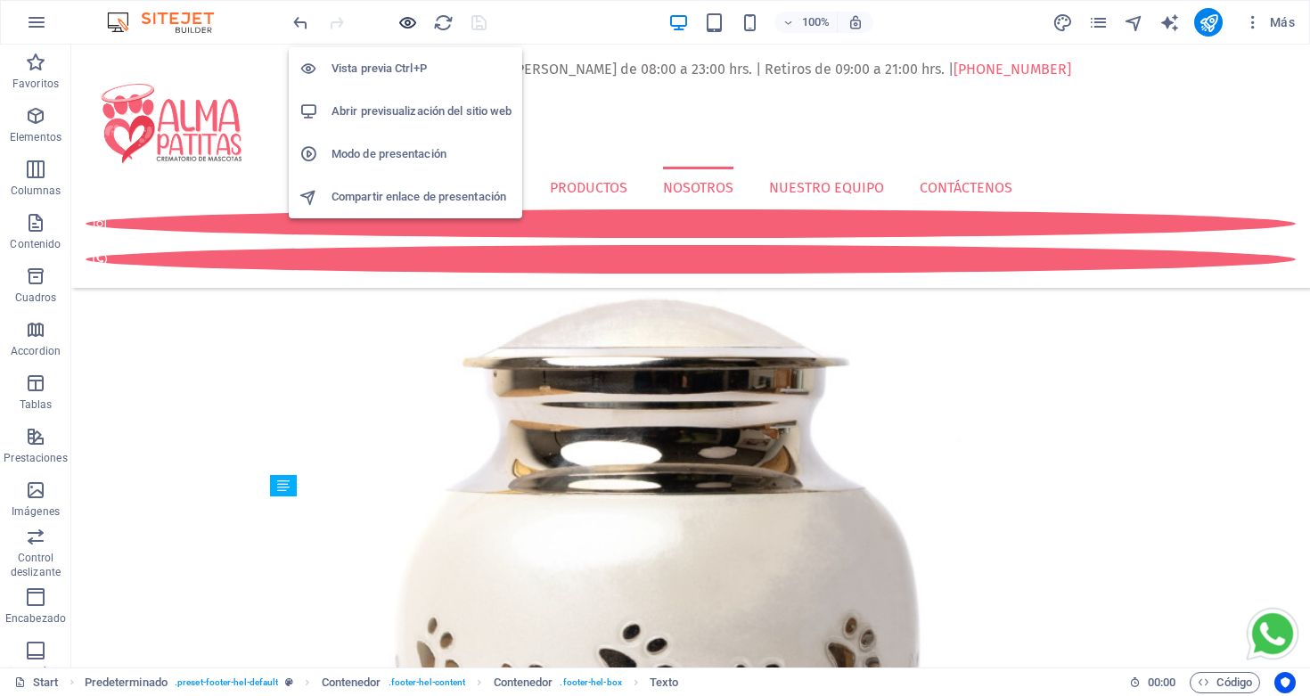
scroll to position [7420, 0]
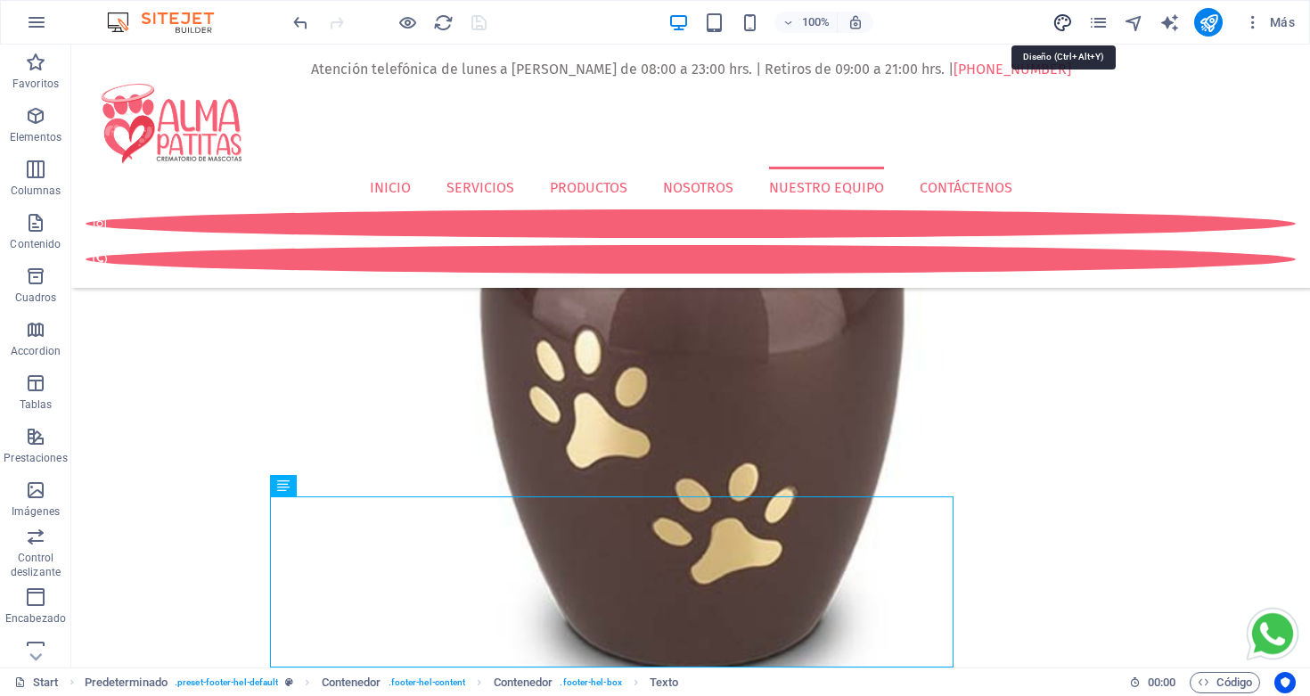
click at [1067, 24] on icon "design" at bounding box center [1063, 22] width 21 height 21
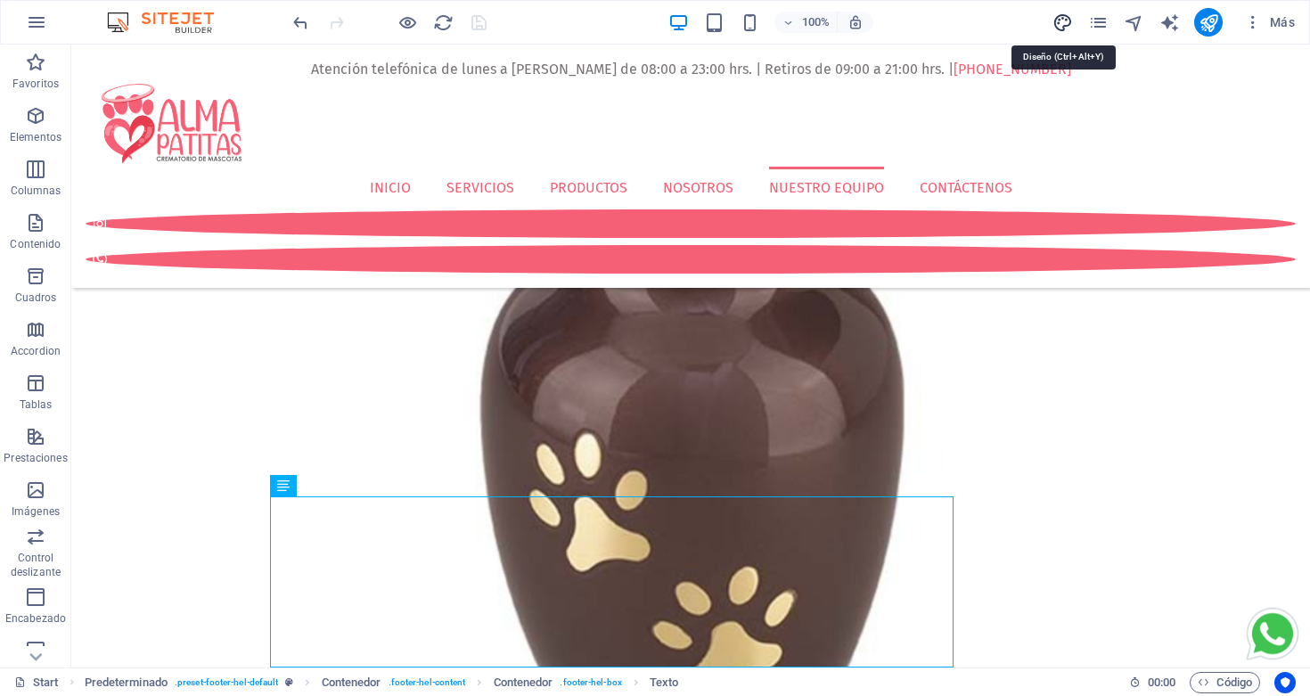
scroll to position [7427, 0]
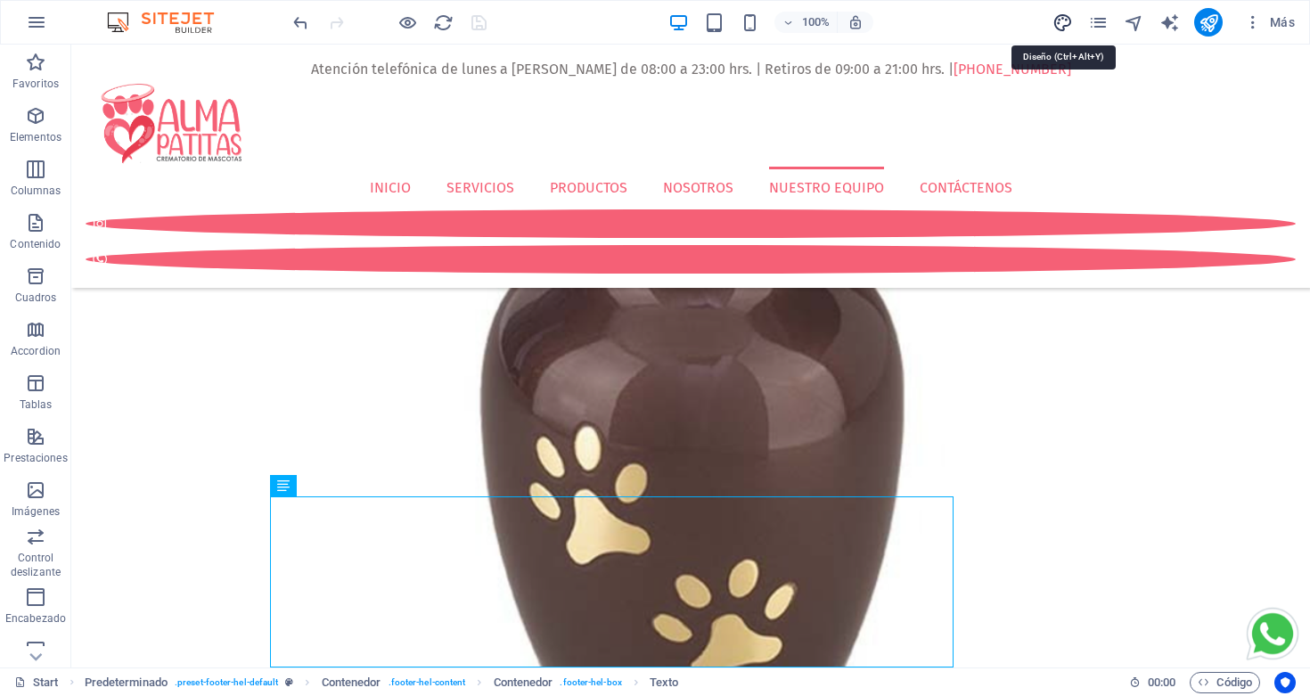
select select "px"
select select "400"
select select "px"
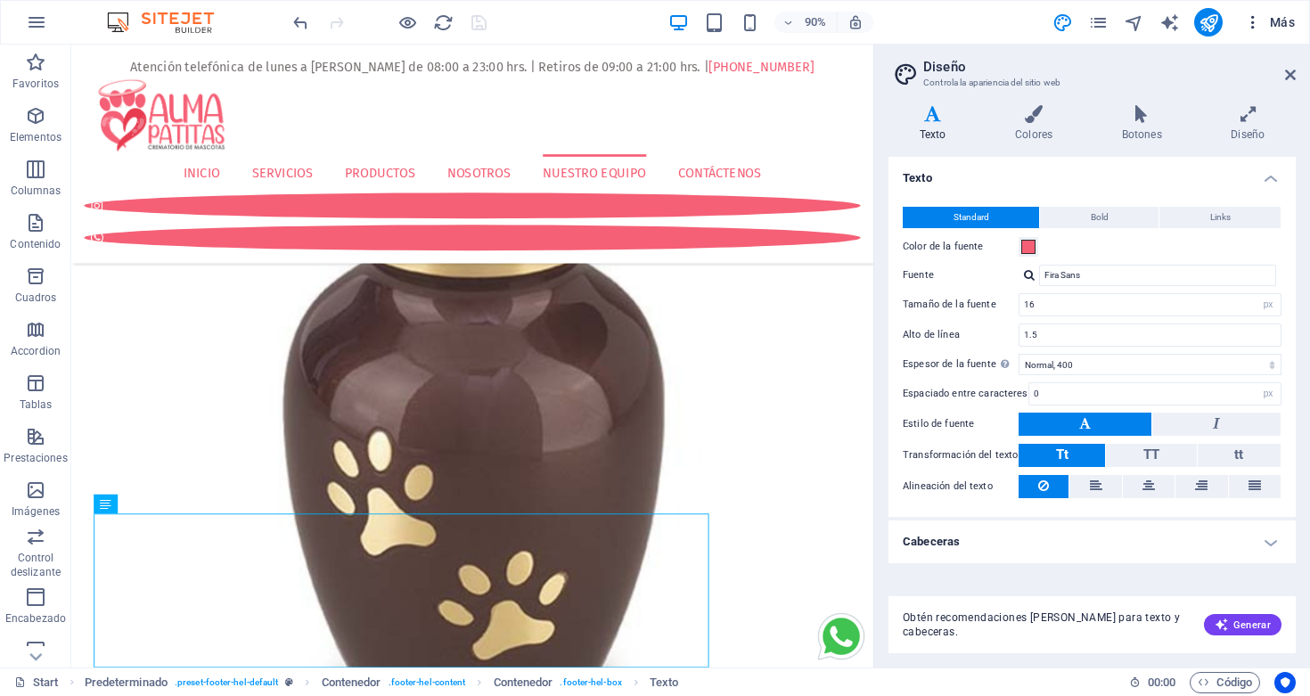
click at [1258, 21] on icon "button" at bounding box center [1253, 22] width 18 height 18
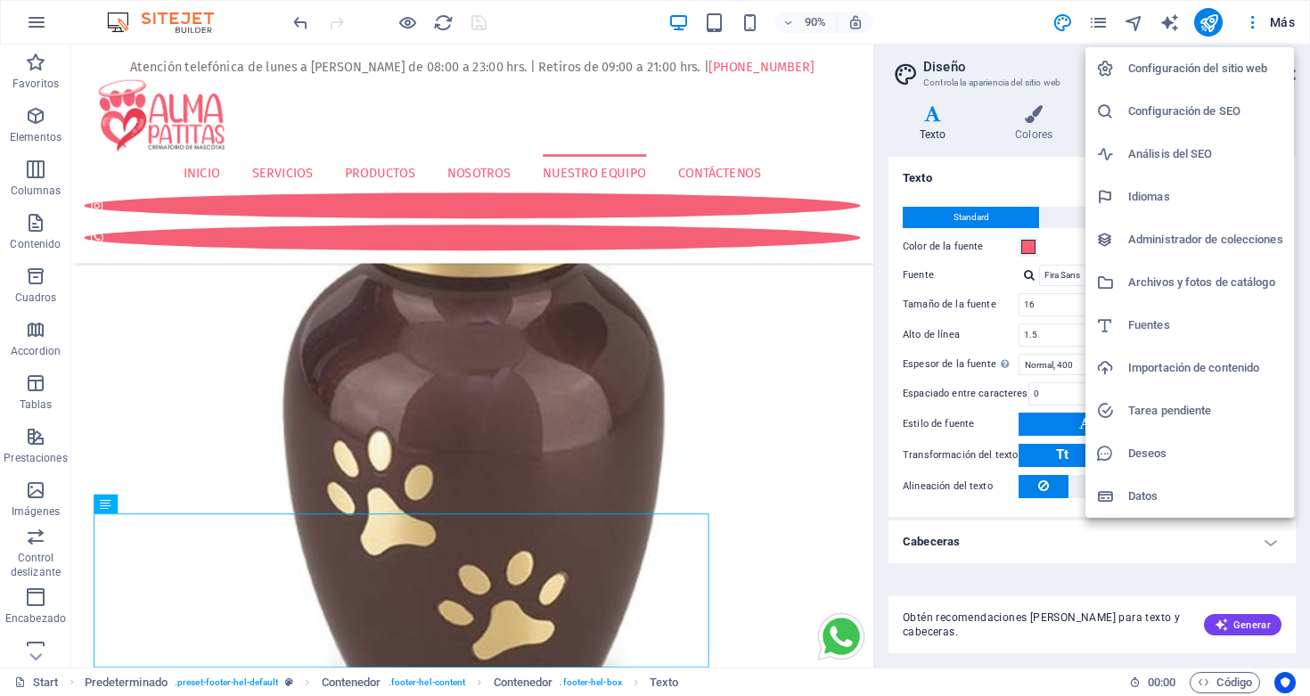
click at [1191, 72] on h6 "Configuración del sitio web" at bounding box center [1205, 68] width 155 height 21
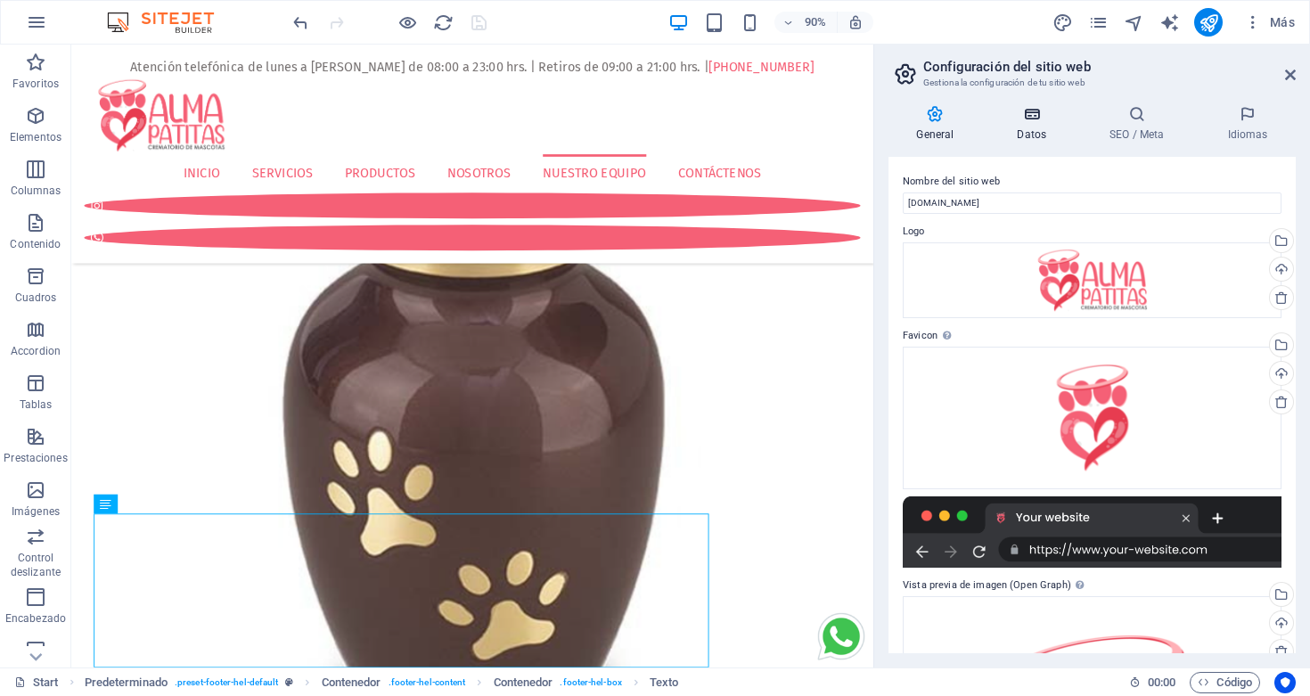
click at [1042, 124] on h4 "Datos" at bounding box center [1035, 123] width 93 height 37
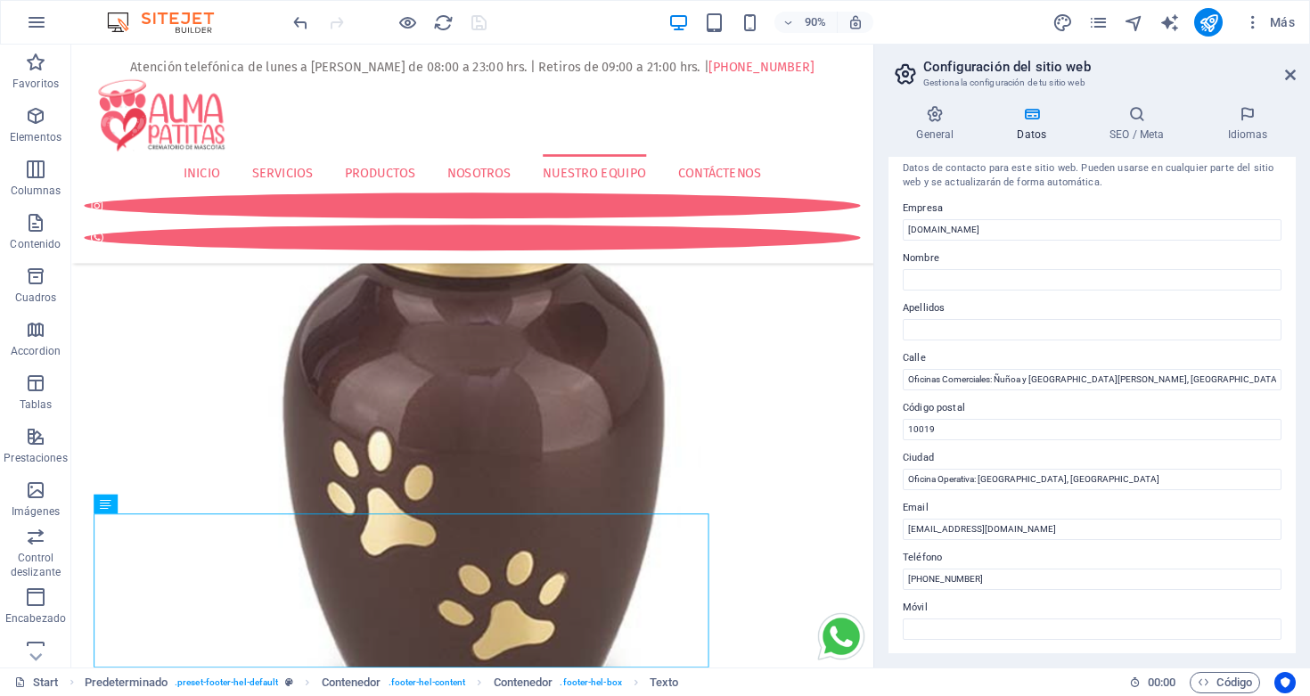
scroll to position [0, 0]
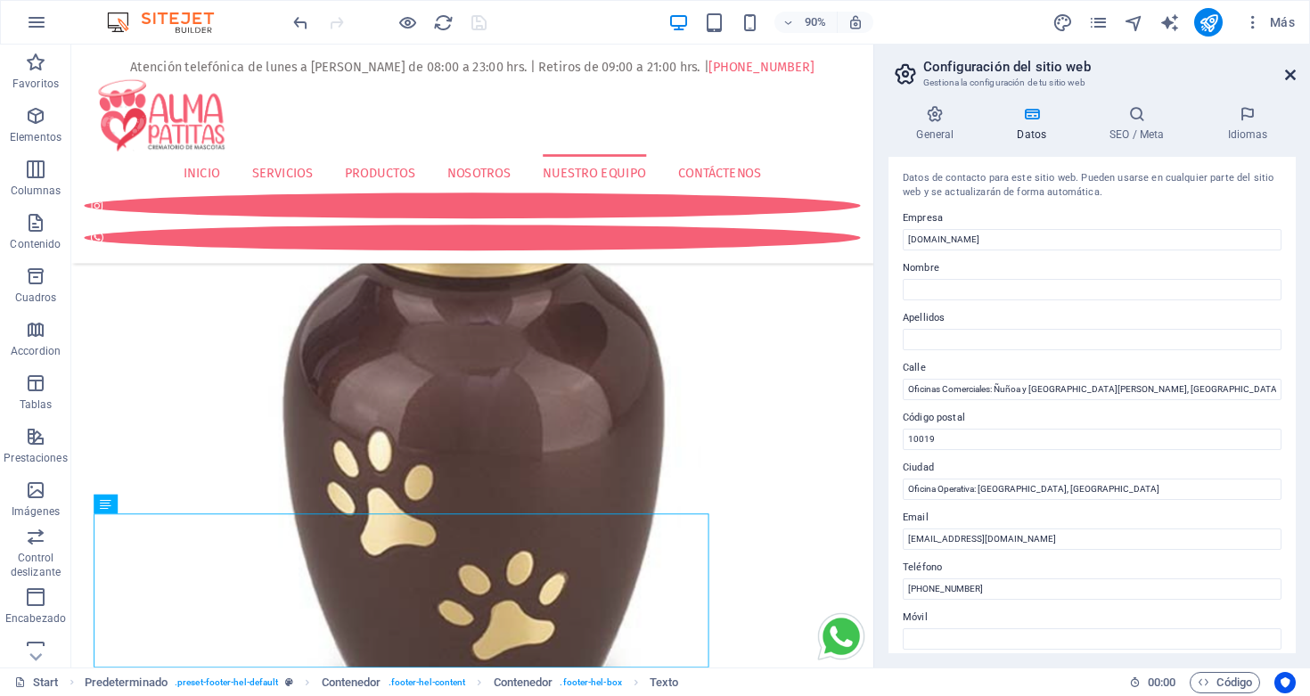
click at [1292, 75] on icon at bounding box center [1290, 75] width 11 height 14
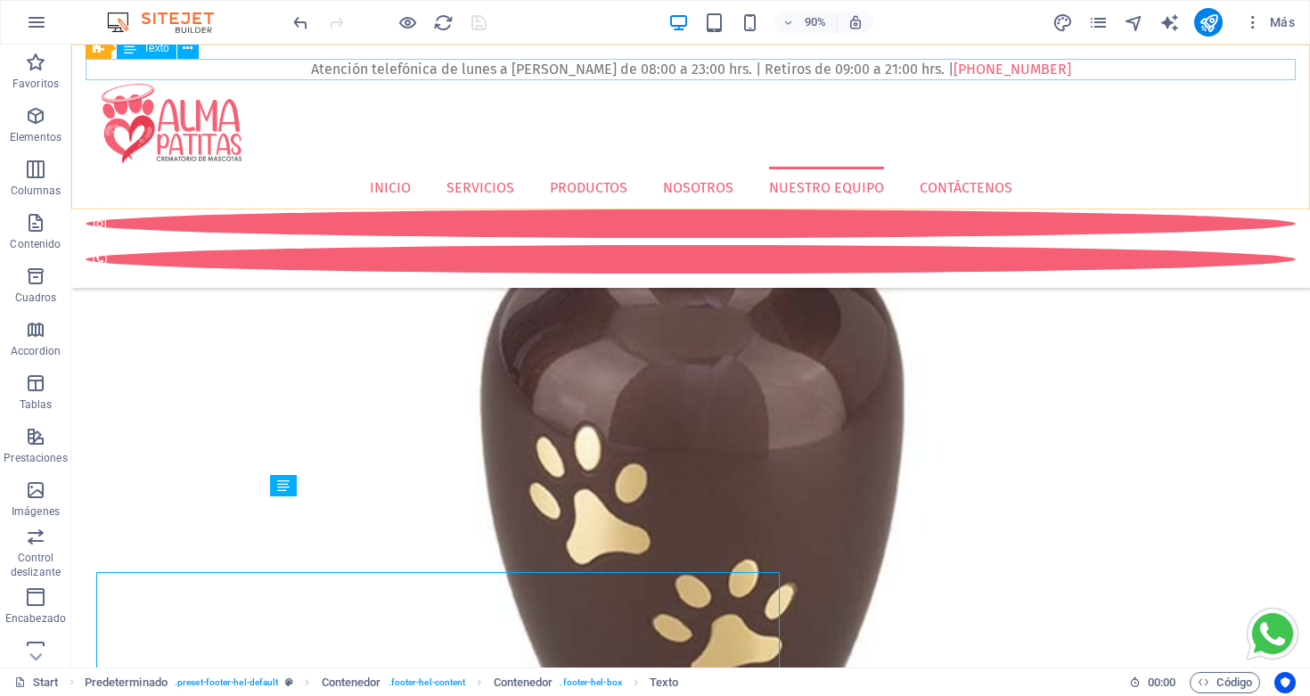
scroll to position [7420, 0]
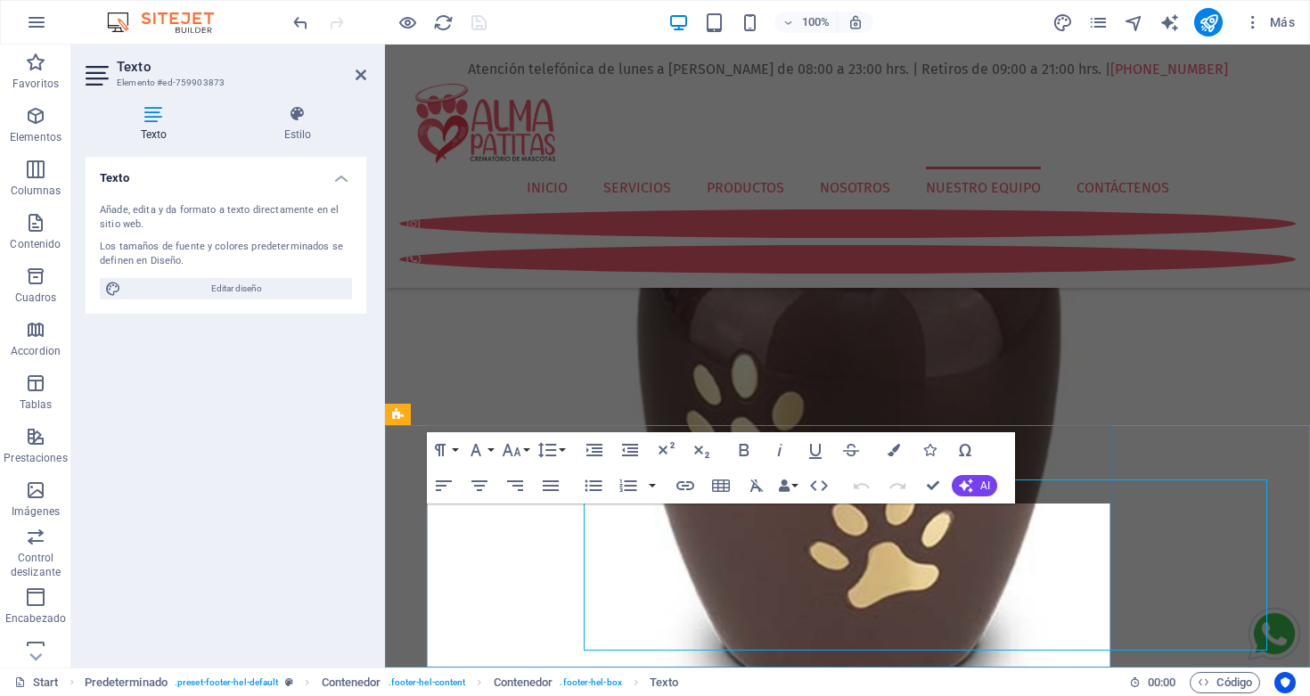
scroll to position [7437, 0]
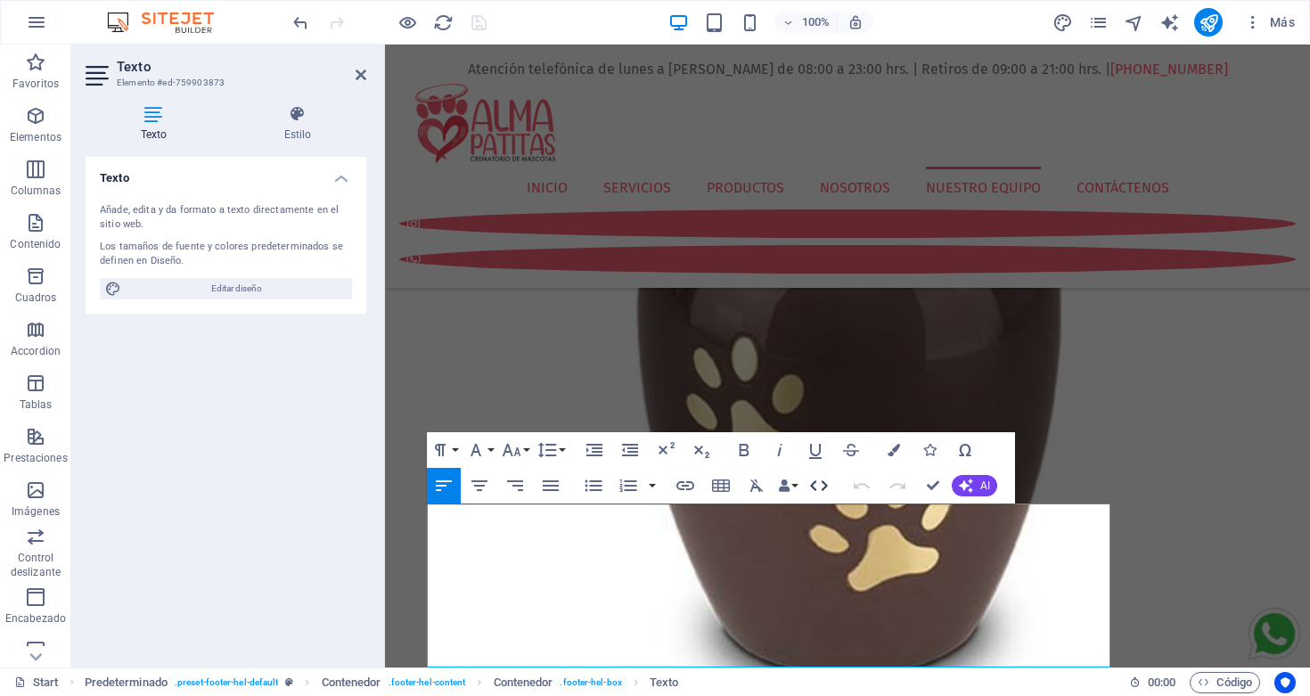
click at [818, 482] on icon "button" at bounding box center [818, 485] width 21 height 21
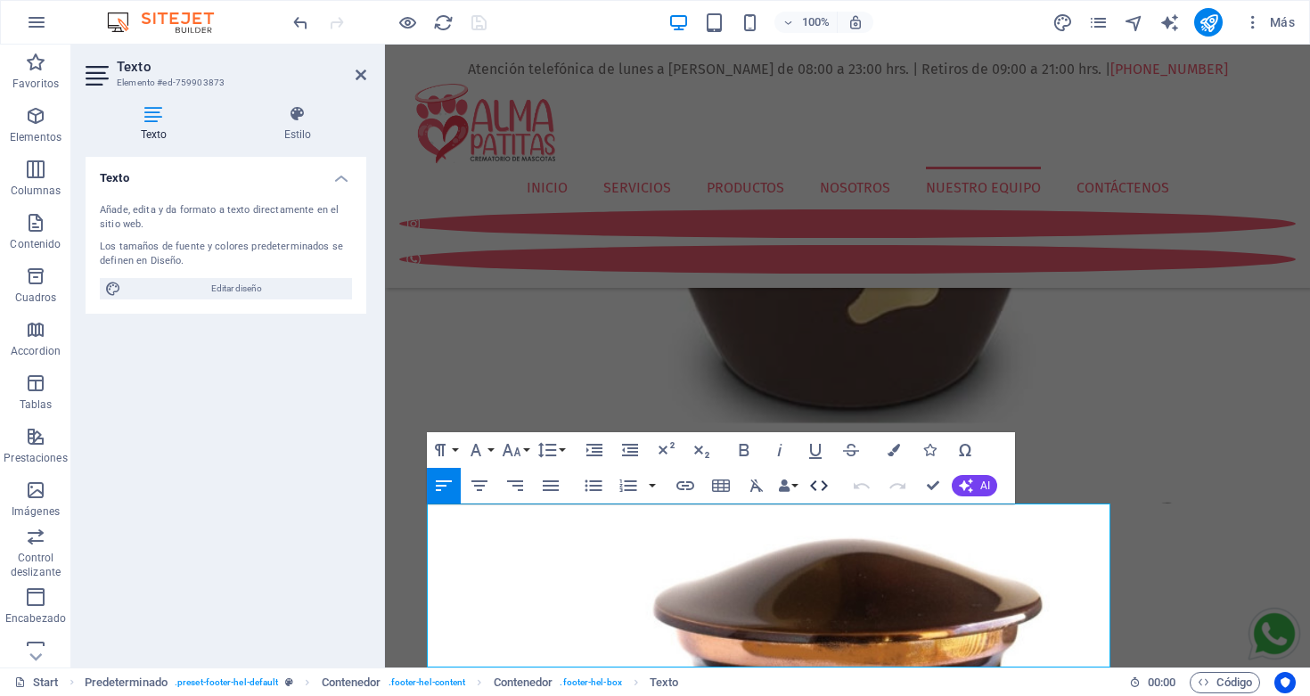
scroll to position [7481, 0]
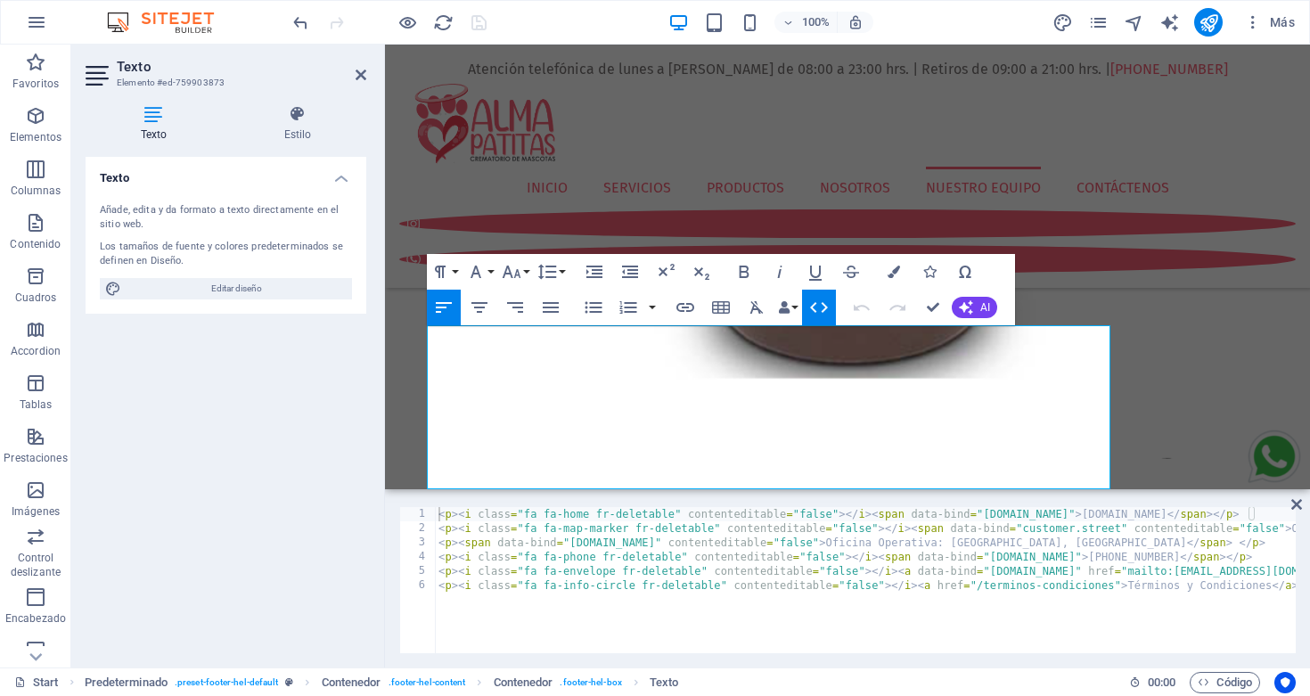
type textarea "<p><i class="fa fa-info-circle fr-deletable" contenteditable="false"></i><a hre…"
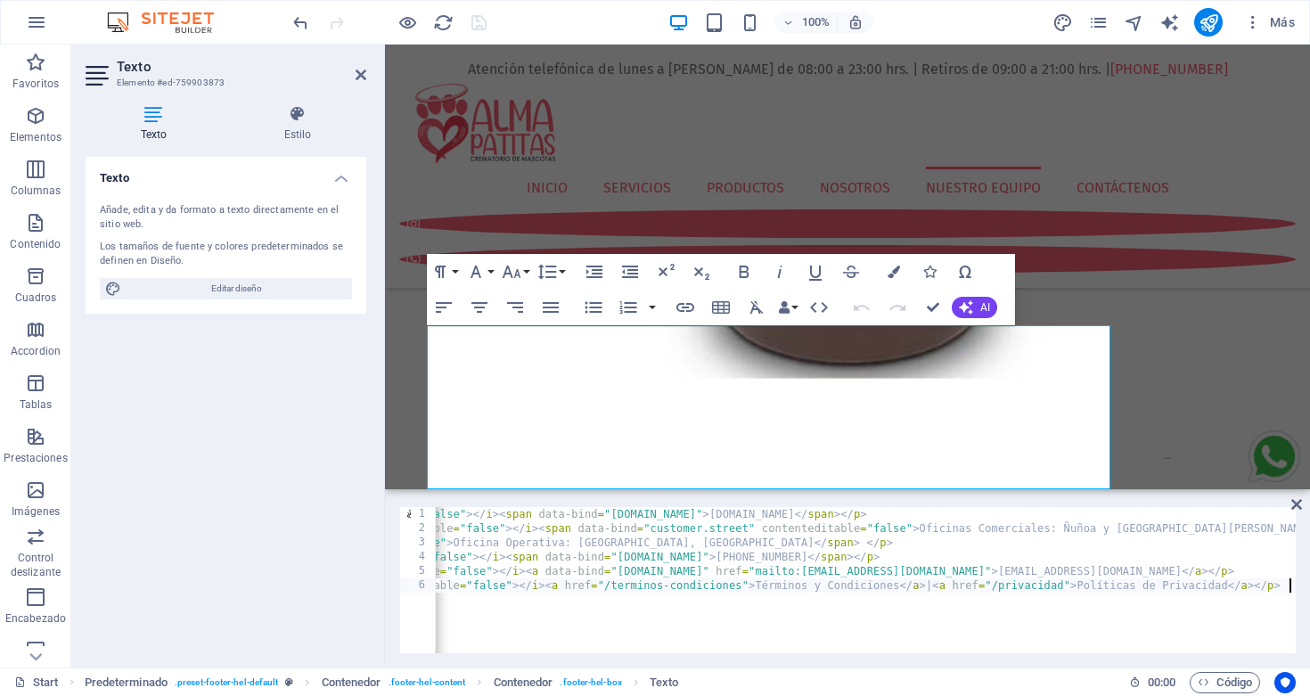
click at [741, 595] on div "< p > < i class = "fa fa-home fr-deletable" contenteditable = "false" > </ i > …" at bounding box center [756, 592] width 1388 height 171
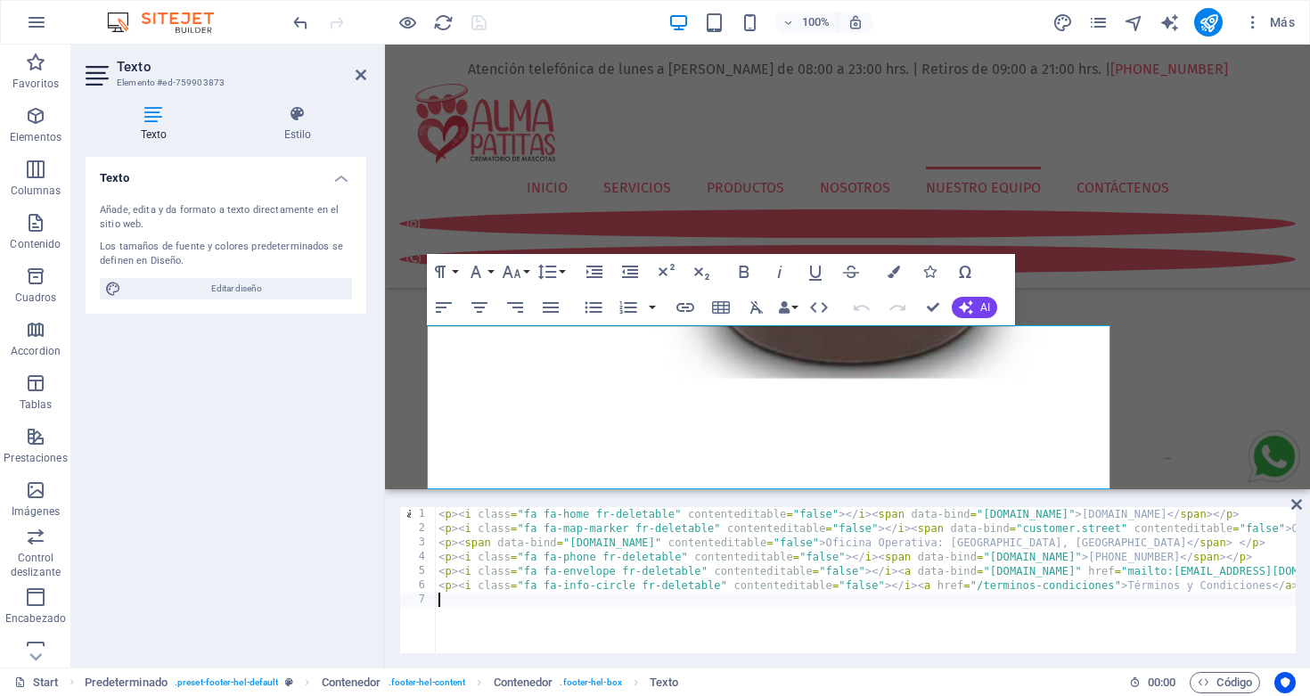
scroll to position [0, 0]
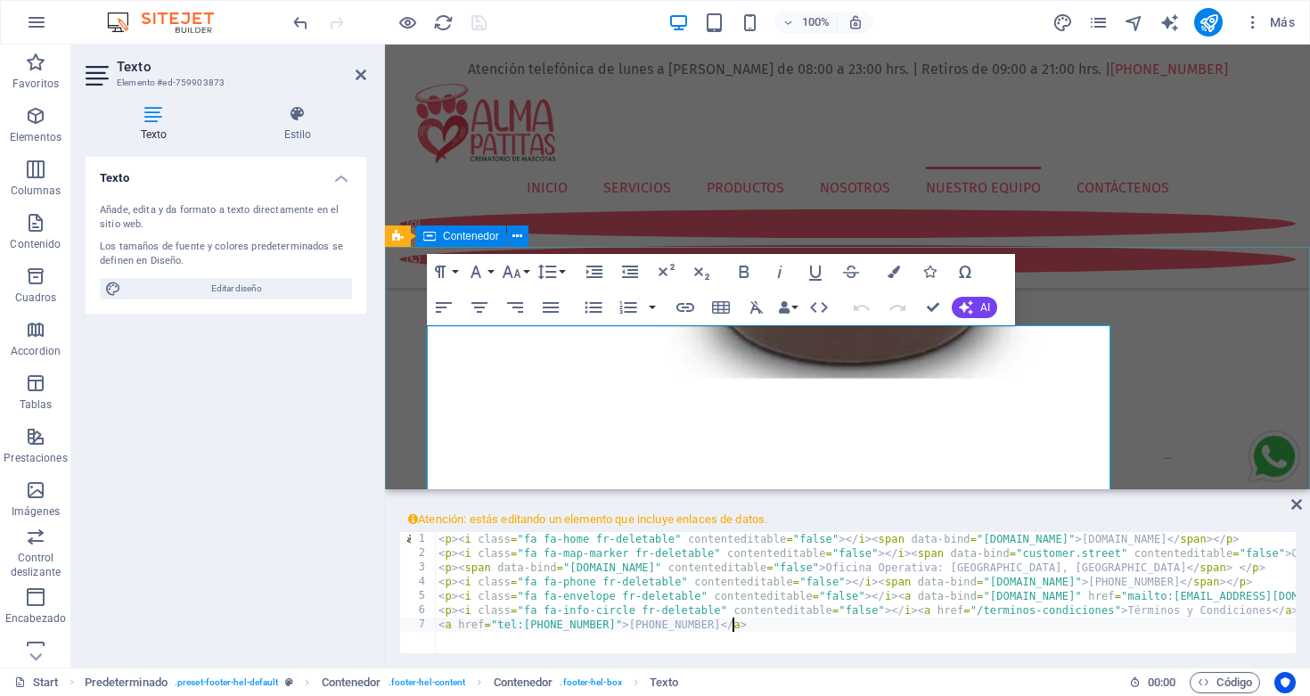
type textarea "<a href="tel:[PHONE_NUMBER]">[PHONE_NUMBER]</a>"
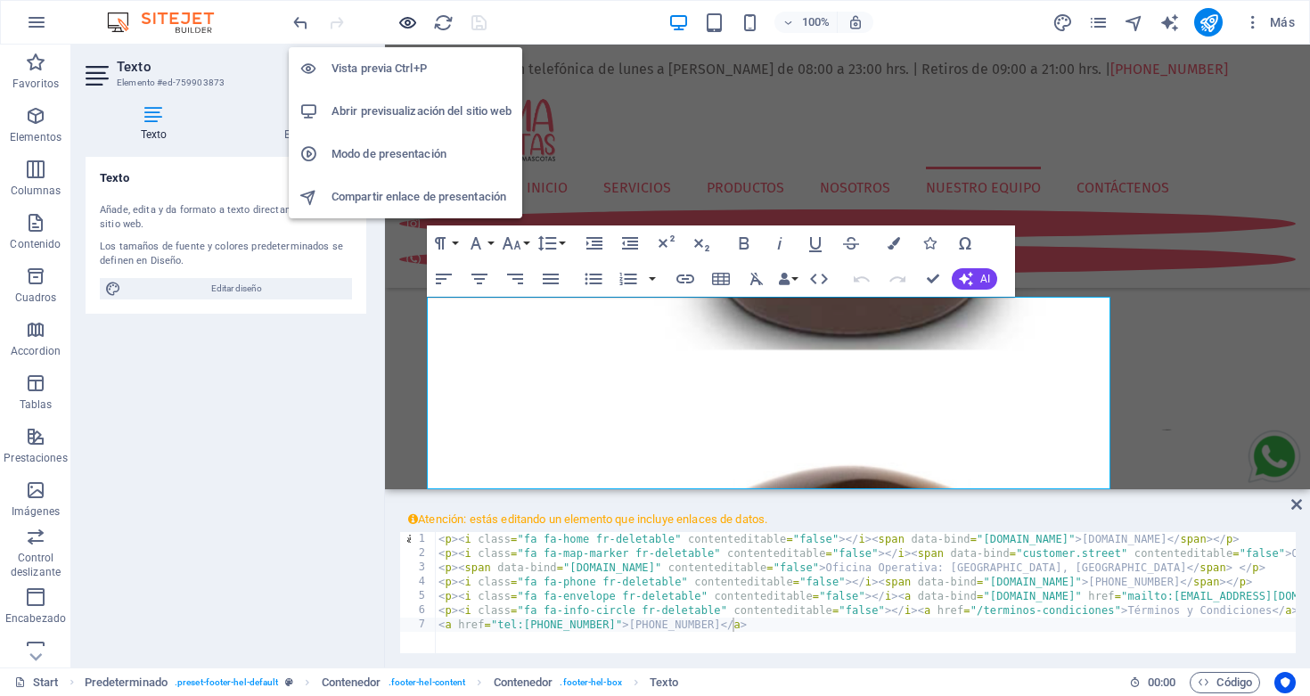
click at [400, 23] on icon "button" at bounding box center [408, 22] width 21 height 21
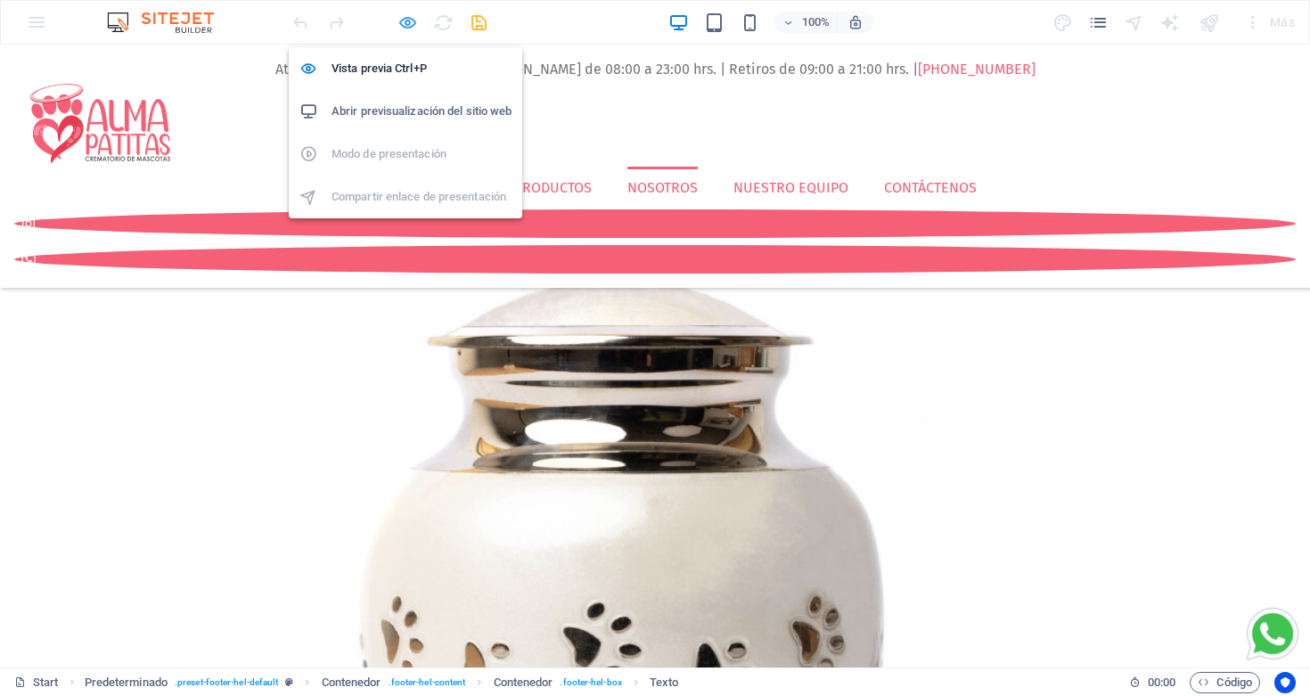
click at [408, 25] on icon "button" at bounding box center [408, 22] width 21 height 21
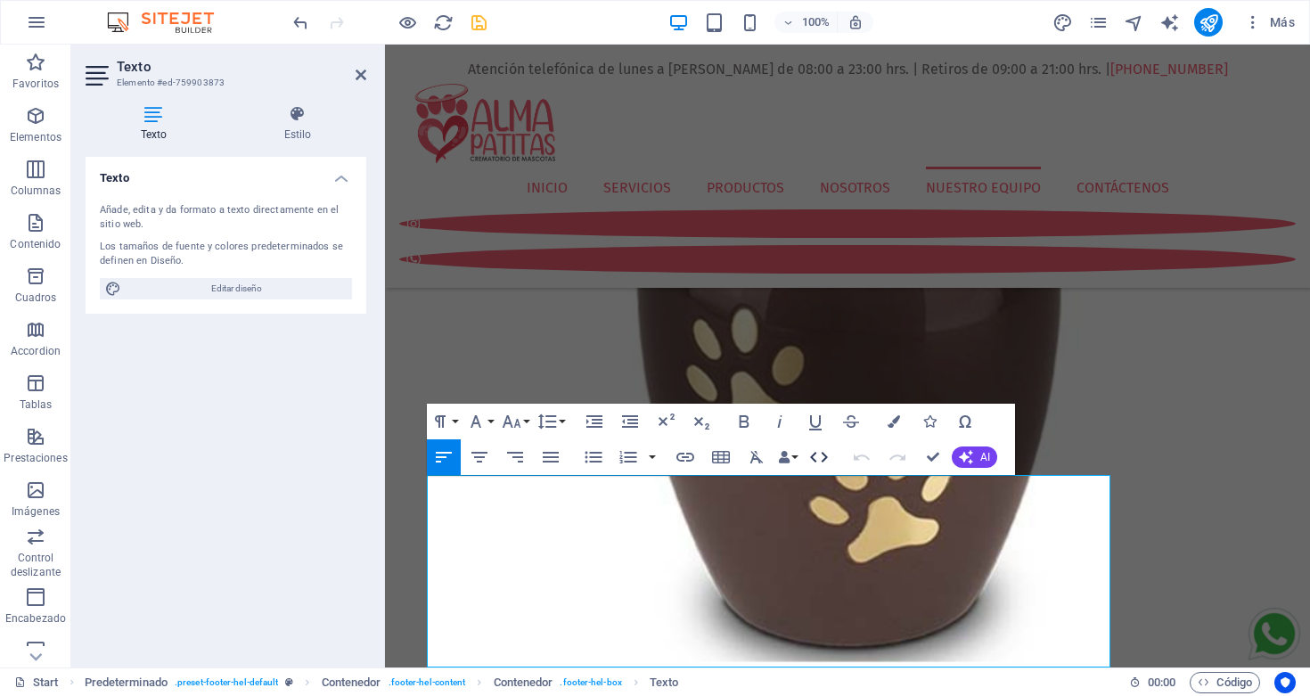
click at [815, 455] on icon "button" at bounding box center [818, 457] width 21 height 21
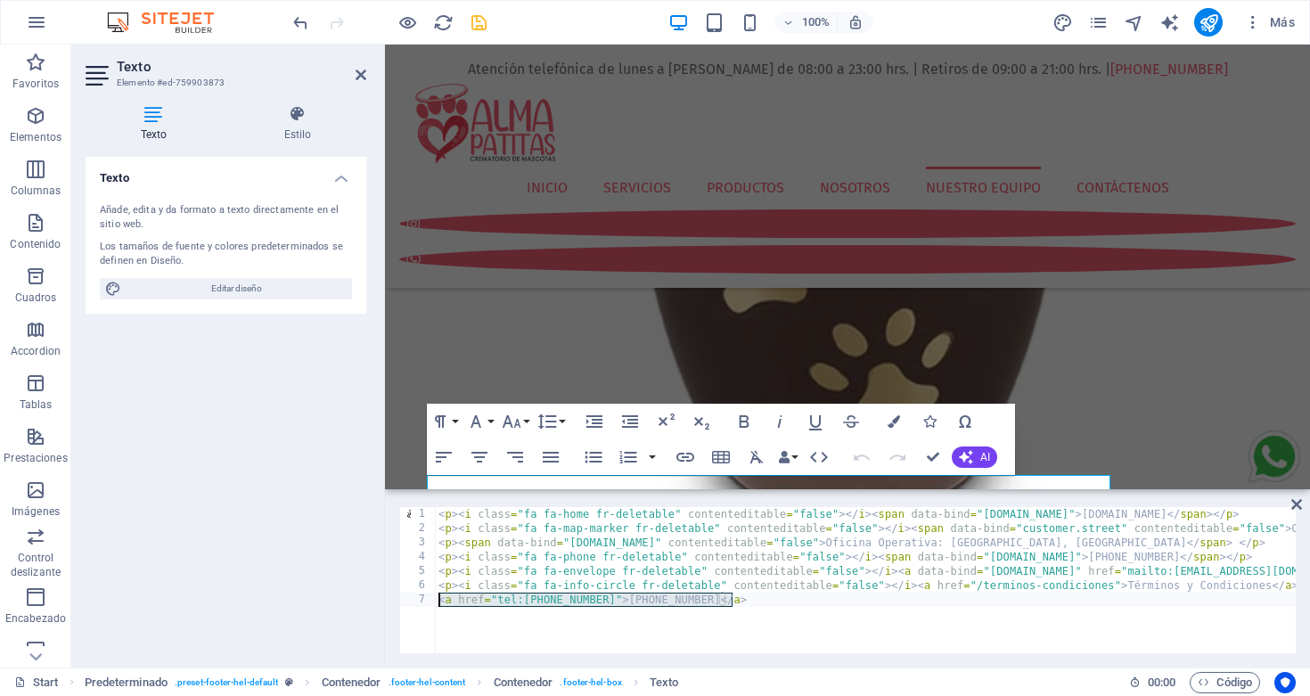
drag, startPoint x: 739, startPoint y: 601, endPoint x: 435, endPoint y: 602, distance: 304.0
click at [435, 602] on div "<a href="tel:[PHONE_NUMBER]">[PHONE_NUMBER]</a> [PHONE_NUMBER] < p > < i class …" at bounding box center [847, 580] width 897 height 146
paste textarea "p><i class="fa fa-phone fr-deletable" contenteditable="false"></i><a href="tel:…"
type textarea "<p><i class="fa fa-phone fr-deletable" contenteditable="false"></i><a href="tel…"
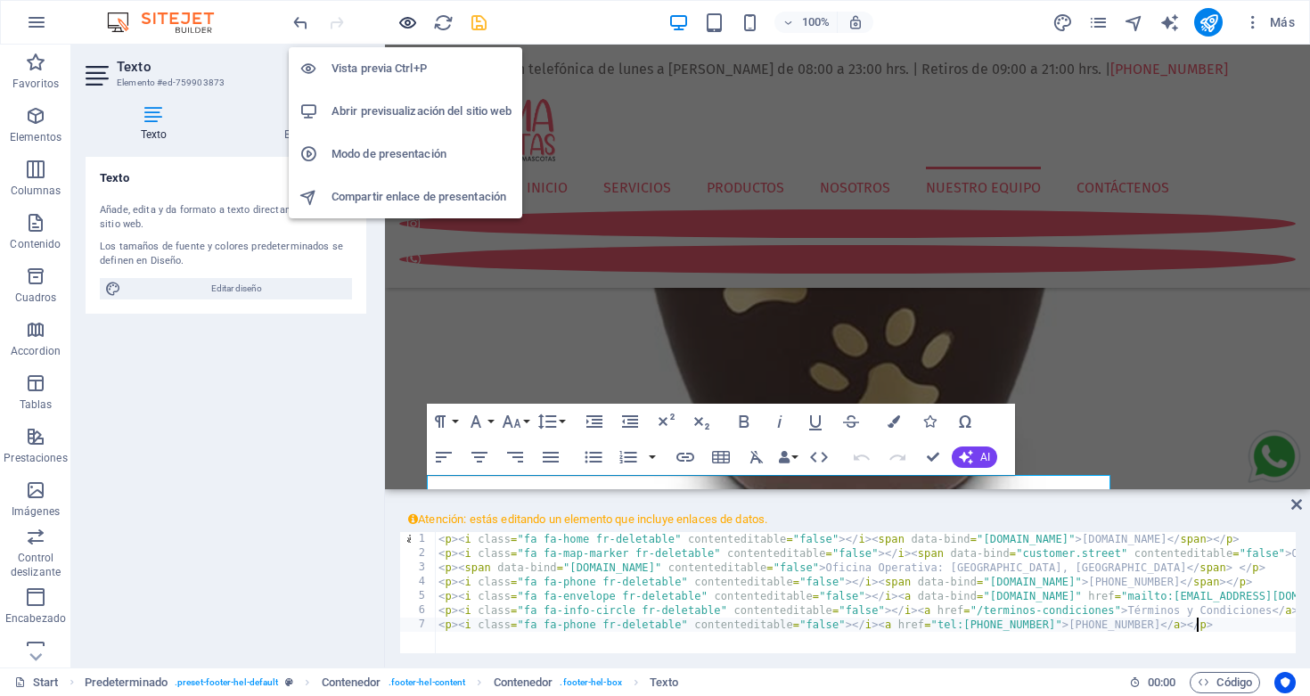
click at [407, 21] on icon "button" at bounding box center [408, 22] width 21 height 21
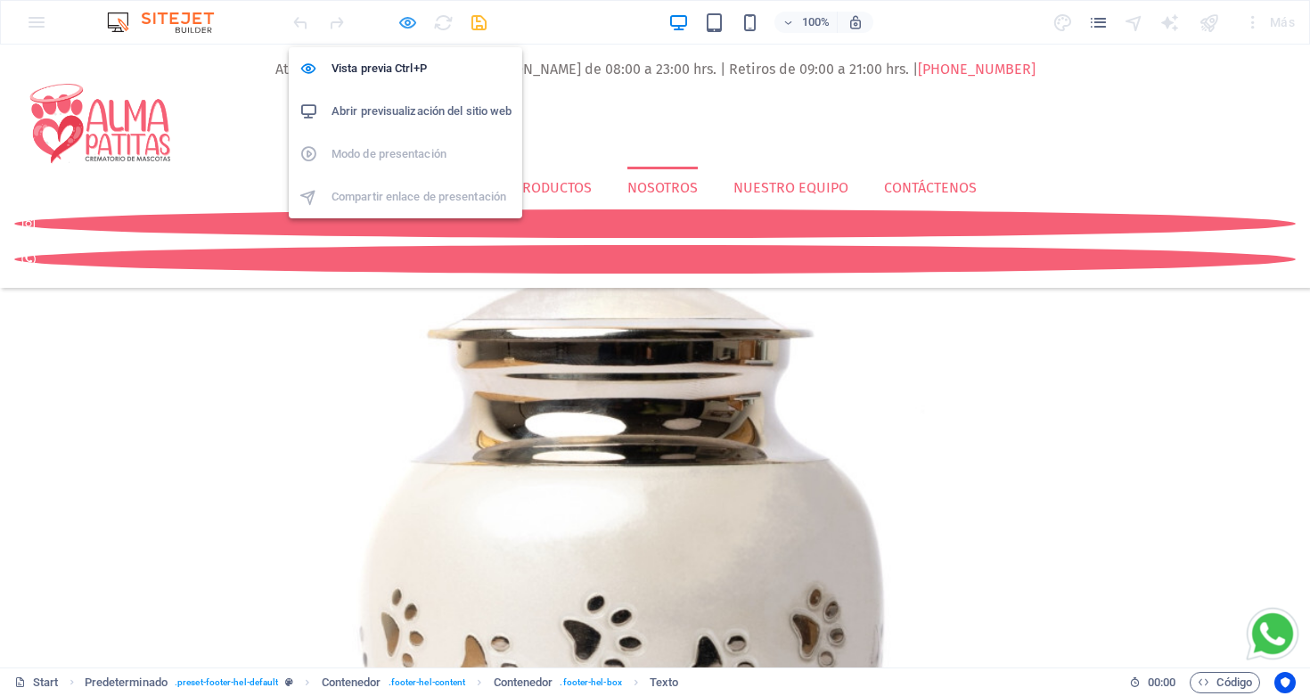
click at [405, 14] on icon "button" at bounding box center [408, 22] width 21 height 21
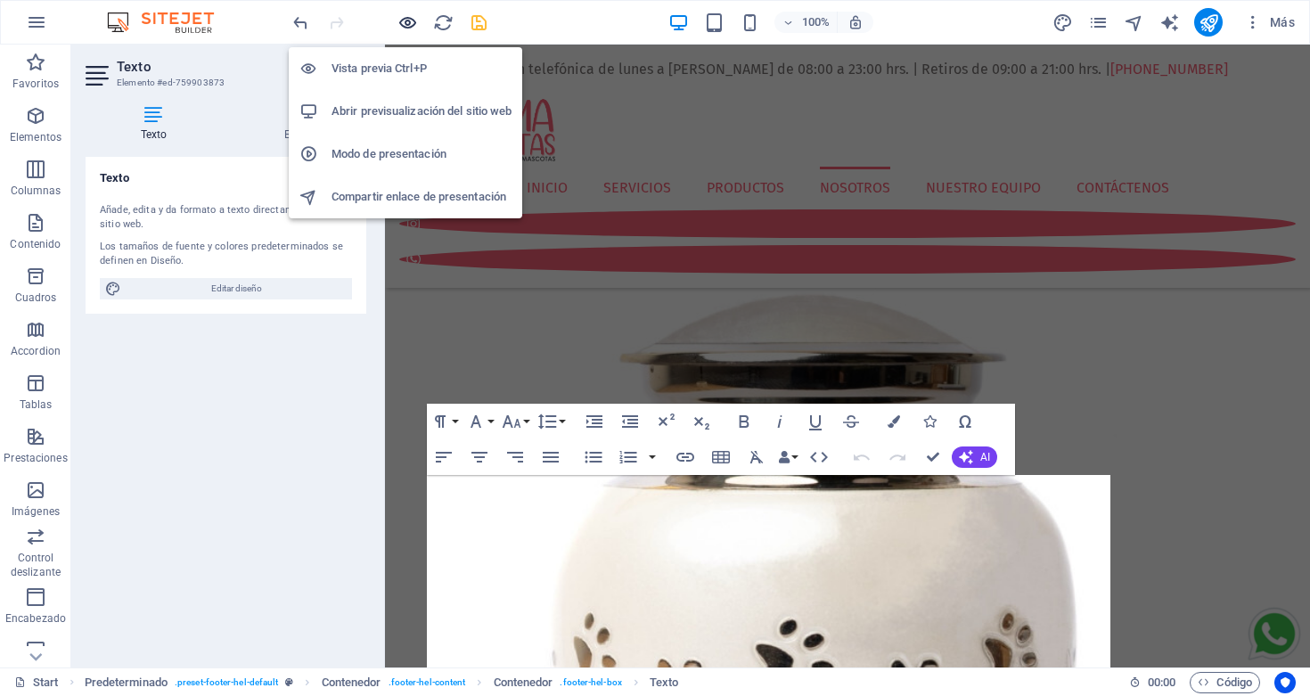
scroll to position [7465, 0]
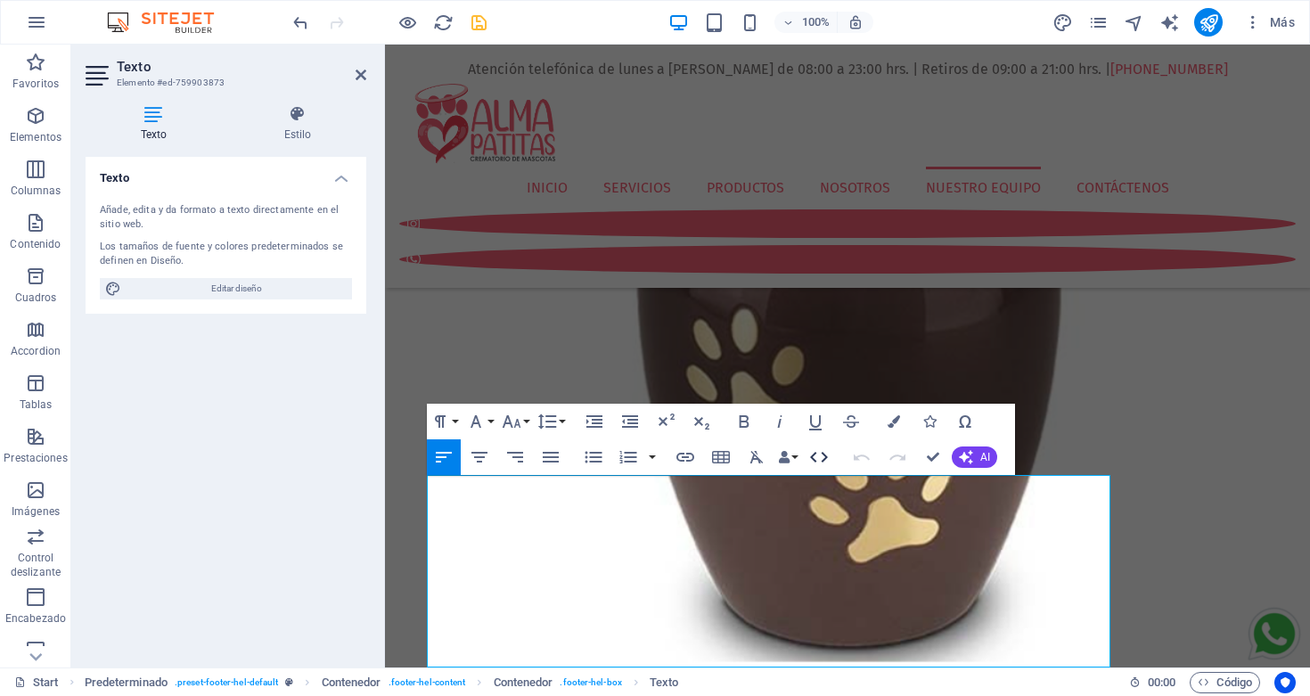
click at [820, 457] on icon "button" at bounding box center [818, 457] width 21 height 21
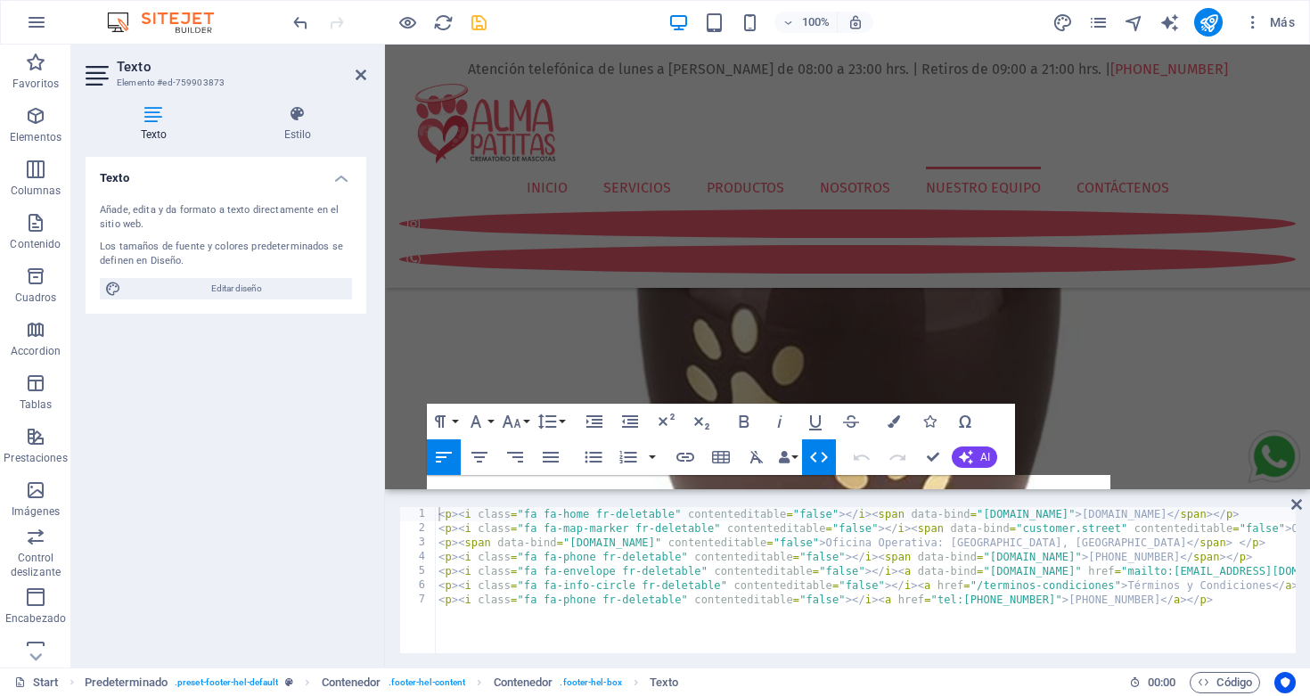
scroll to position [7332, 0]
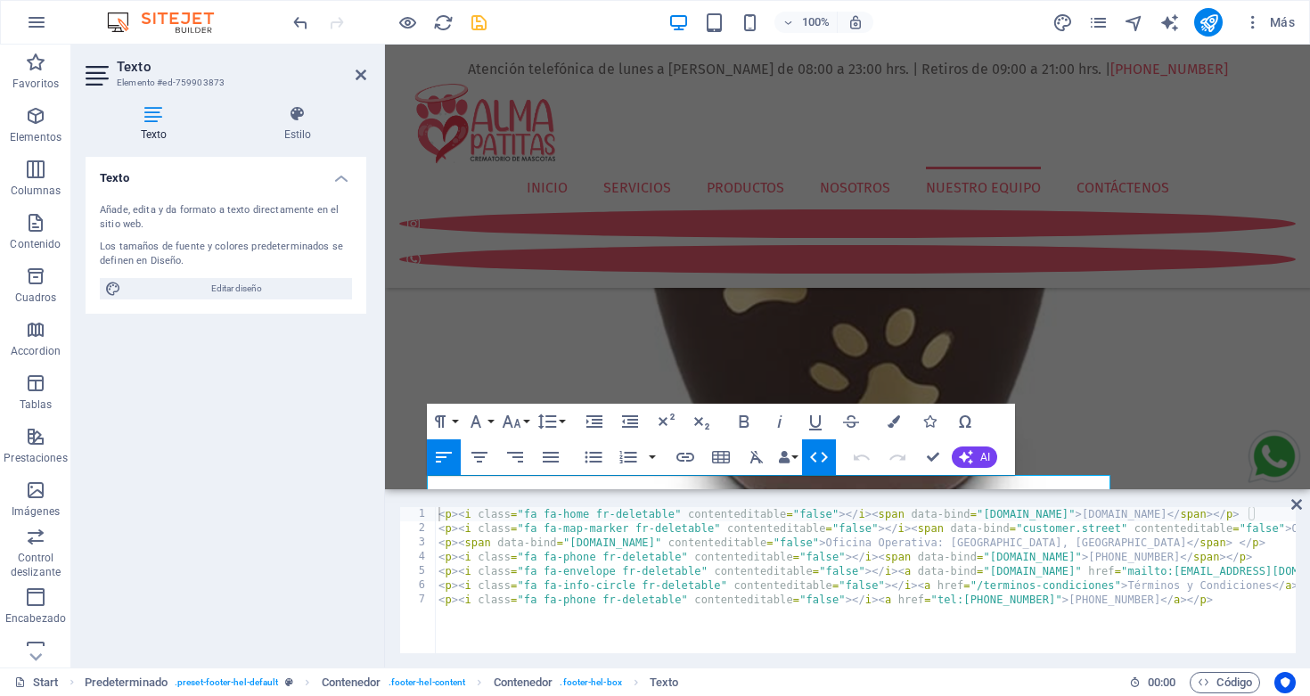
type textarea "<p><i class="fa fa-phone fr-deletable" contenteditable="false"></i><a href="tel…"
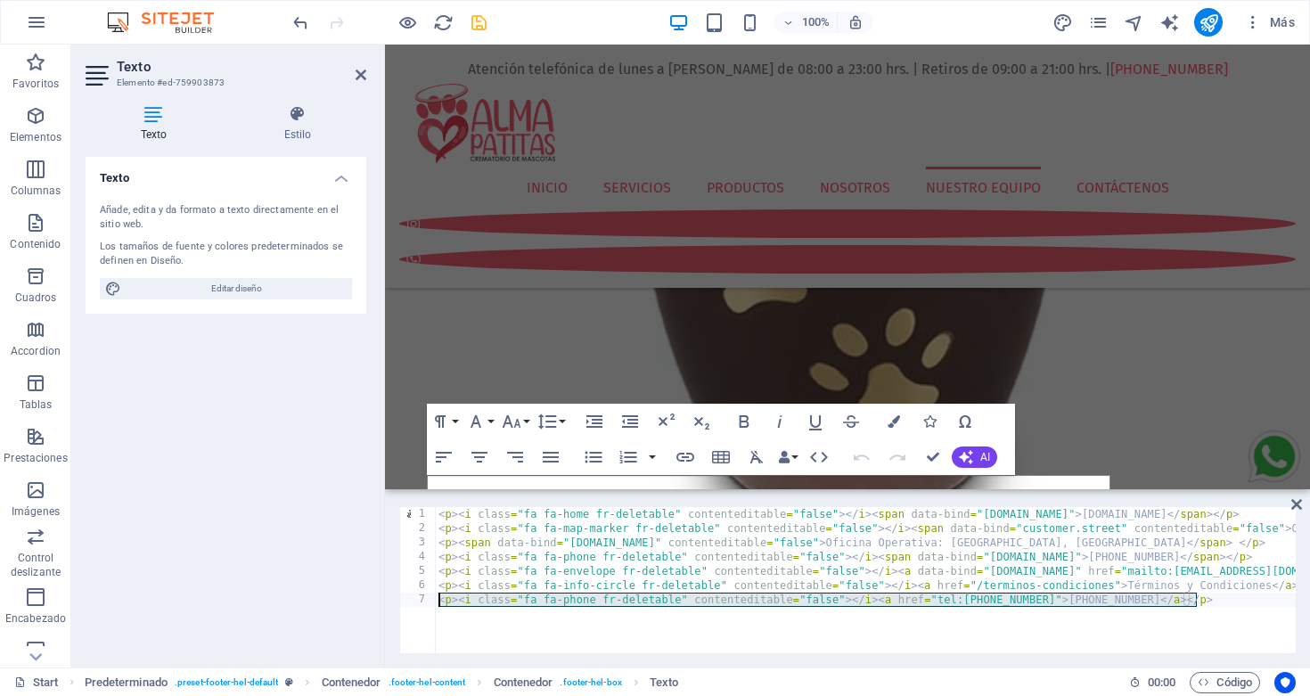
drag, startPoint x: 1213, startPoint y: 605, endPoint x: 405, endPoint y: 603, distance: 808.5
click at [405, 603] on div "<p><i class="fa fa-phone fr-deletable" contenteditable="false"></i><a href="tel…" at bounding box center [847, 580] width 897 height 146
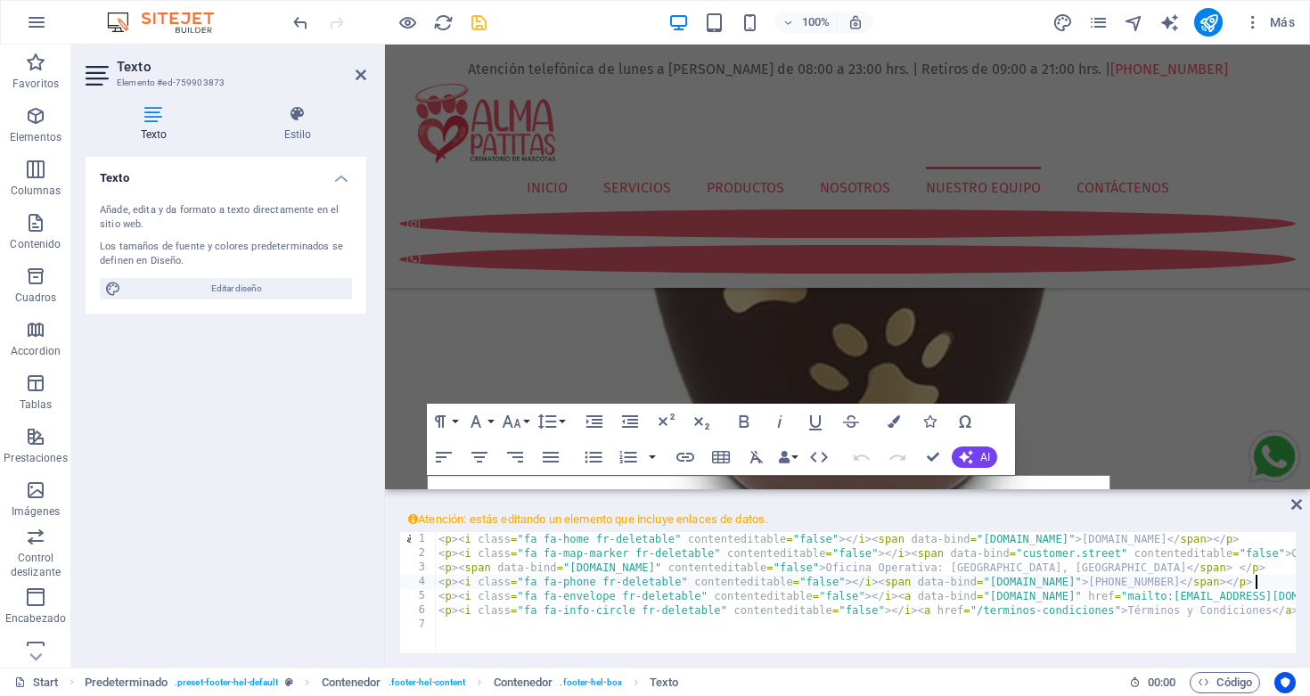
click at [1271, 585] on div "< p > < i class = "fa fa-home fr-deletable" contenteditable = "false" > </ i > …" at bounding box center [1129, 617] width 1388 height 171
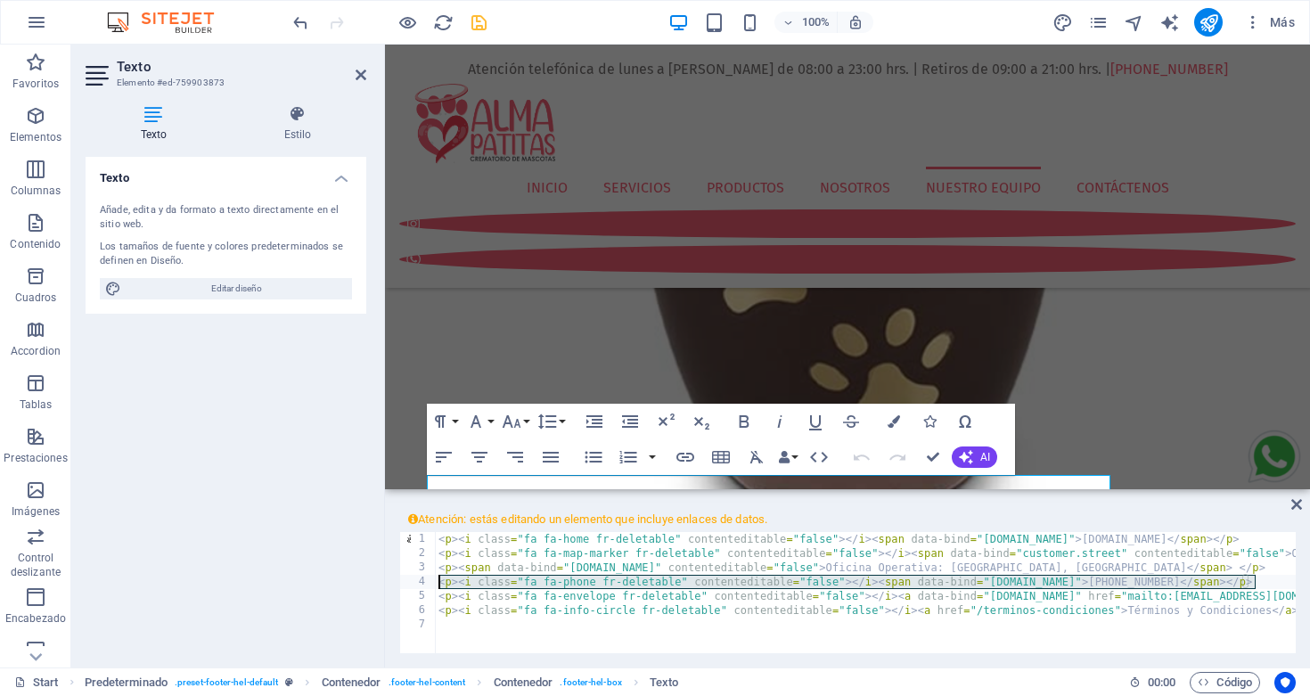
type textarea "<p><i class="fa fa-phone fr-deletable" contenteditable="false"></i><a href="tel…"
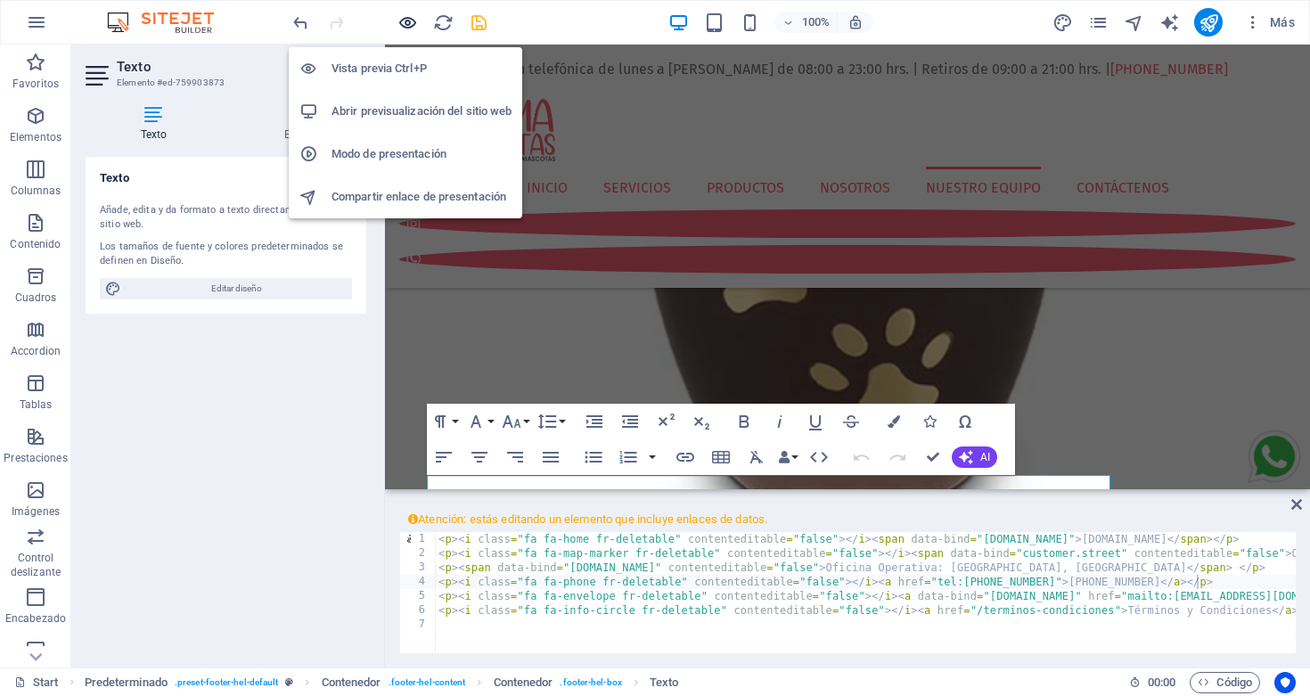
click at [406, 18] on icon "button" at bounding box center [408, 22] width 21 height 21
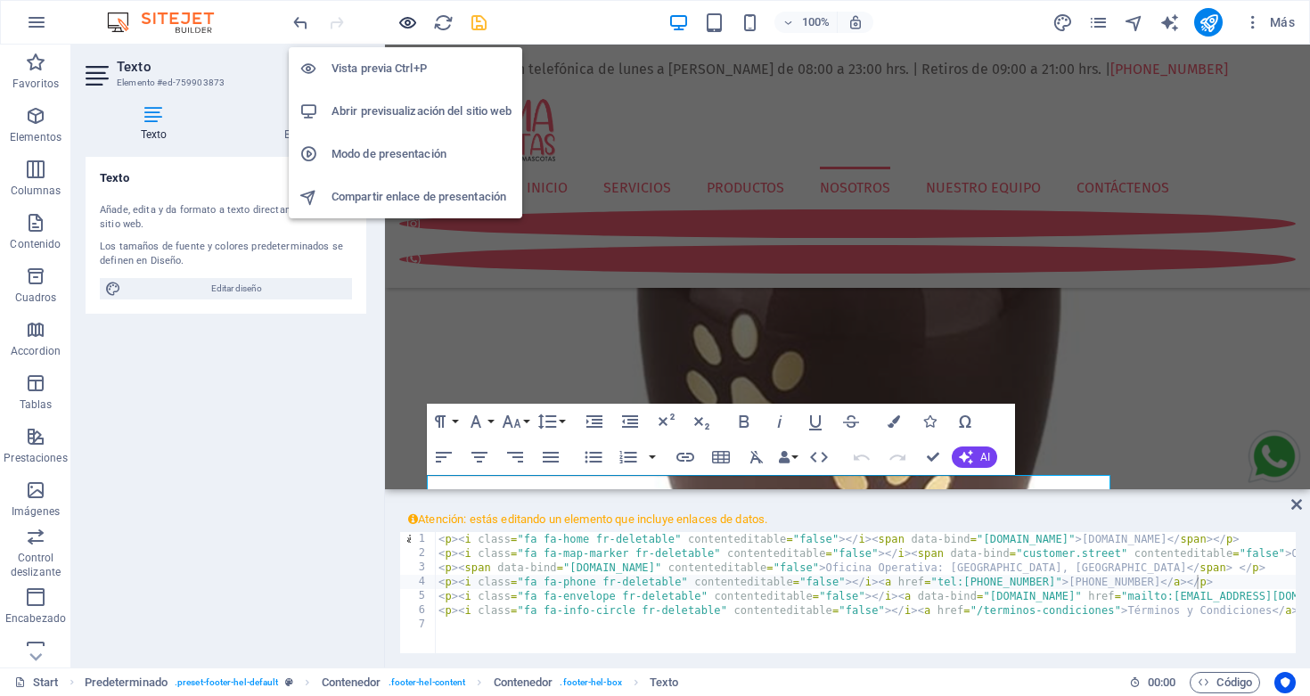
scroll to position [3554, 0]
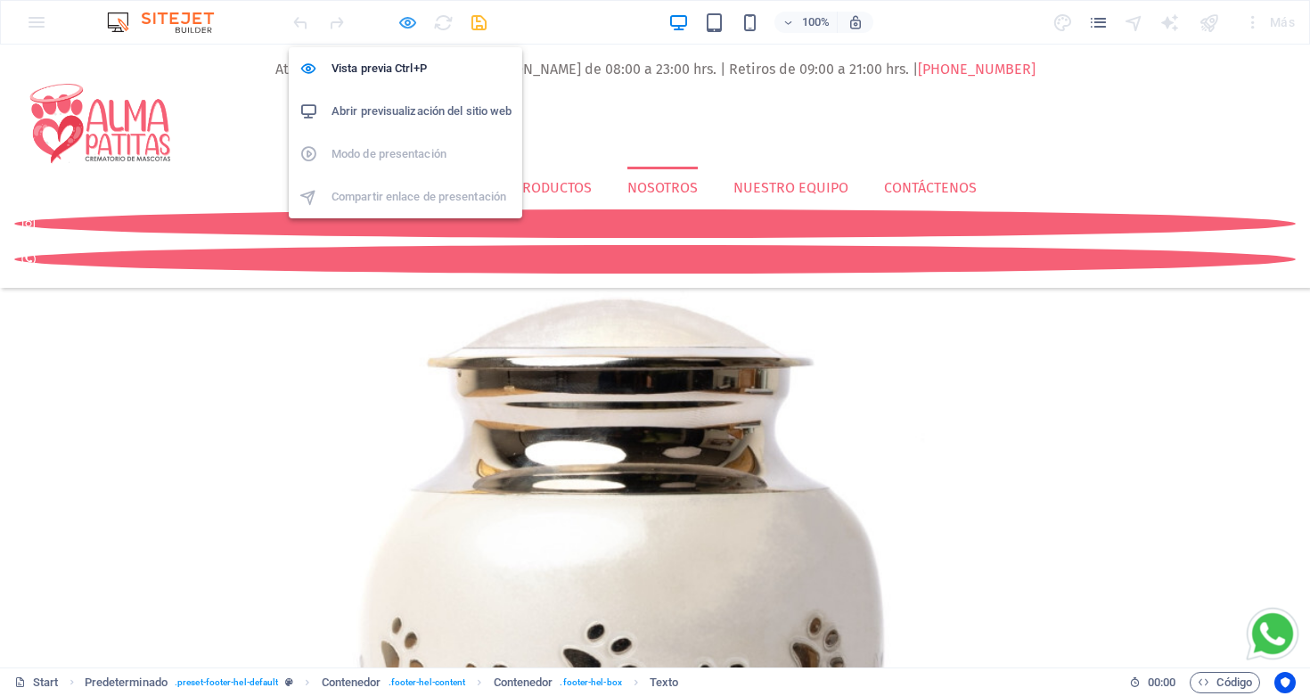
click at [409, 24] on icon "button" at bounding box center [408, 22] width 21 height 21
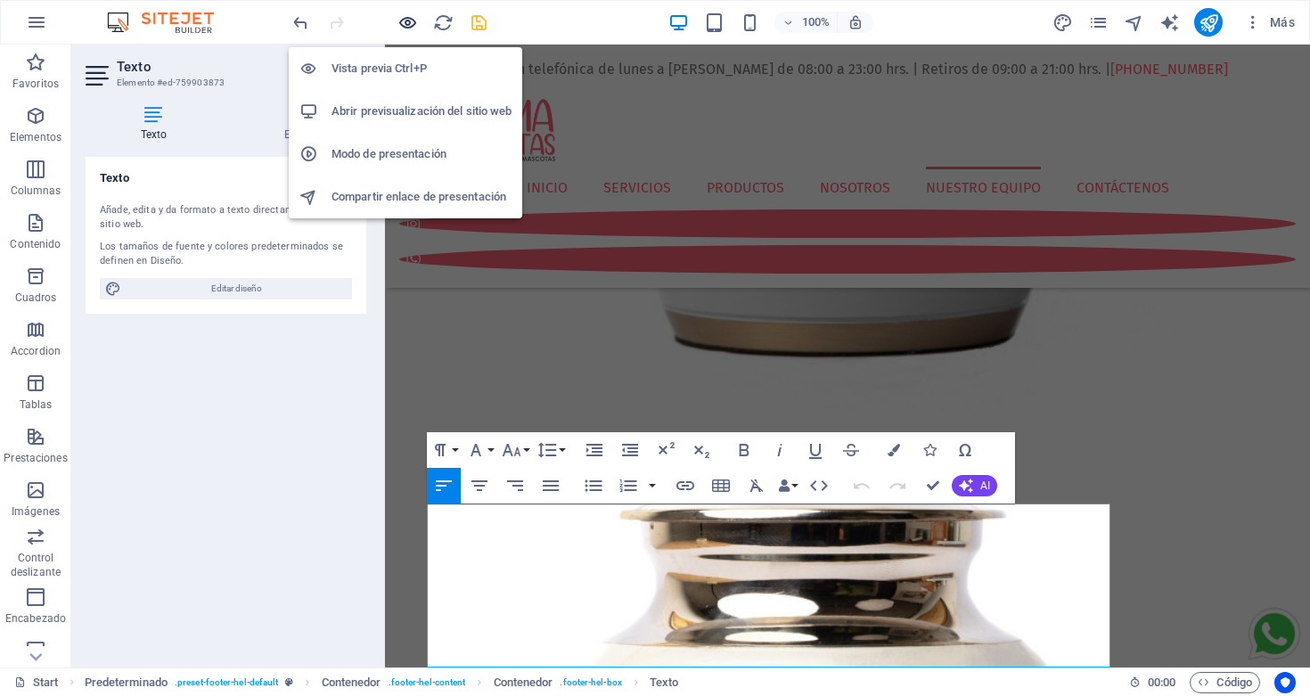
scroll to position [7437, 0]
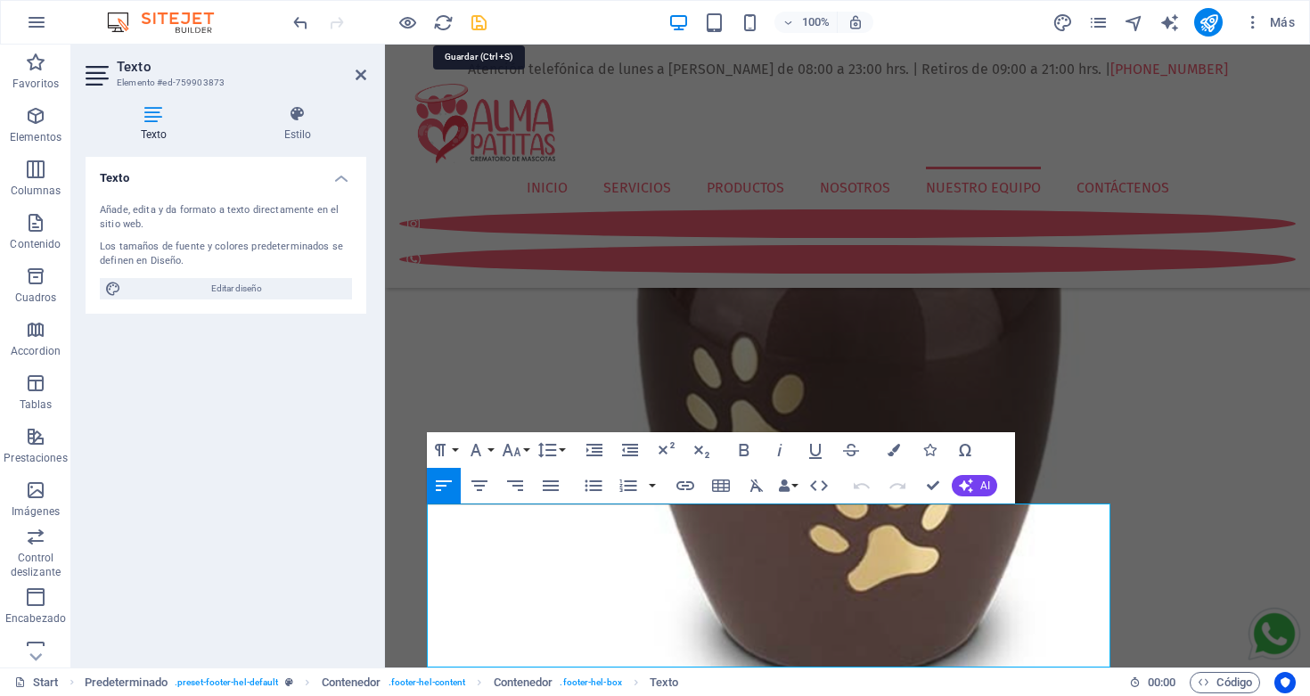
click at [480, 21] on icon "save" at bounding box center [479, 22] width 21 height 21
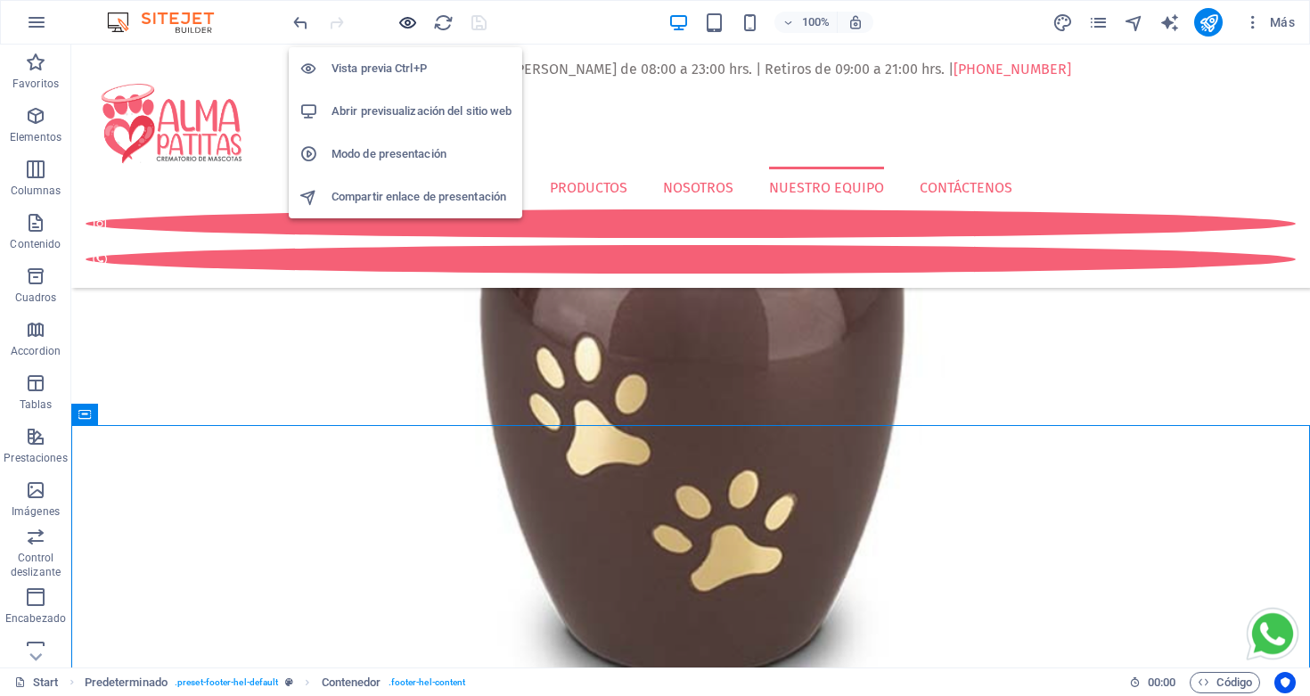
click at [404, 25] on icon "button" at bounding box center [408, 22] width 21 height 21
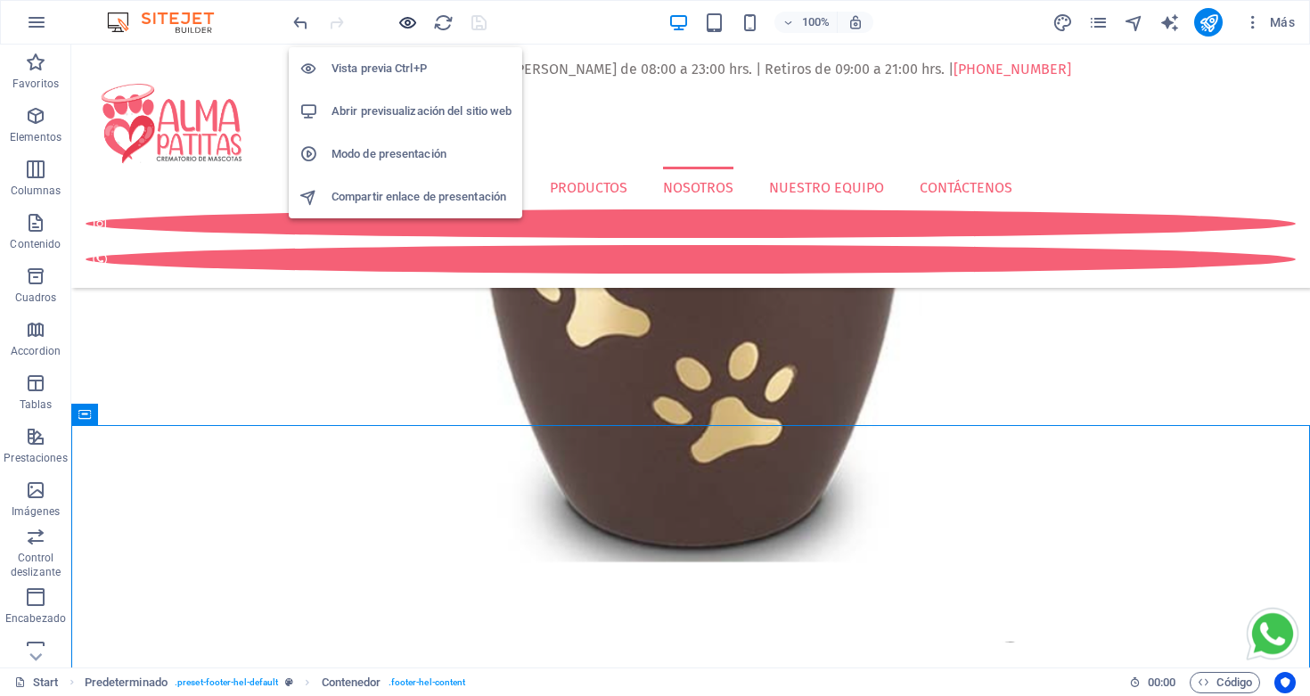
scroll to position [3554, 0]
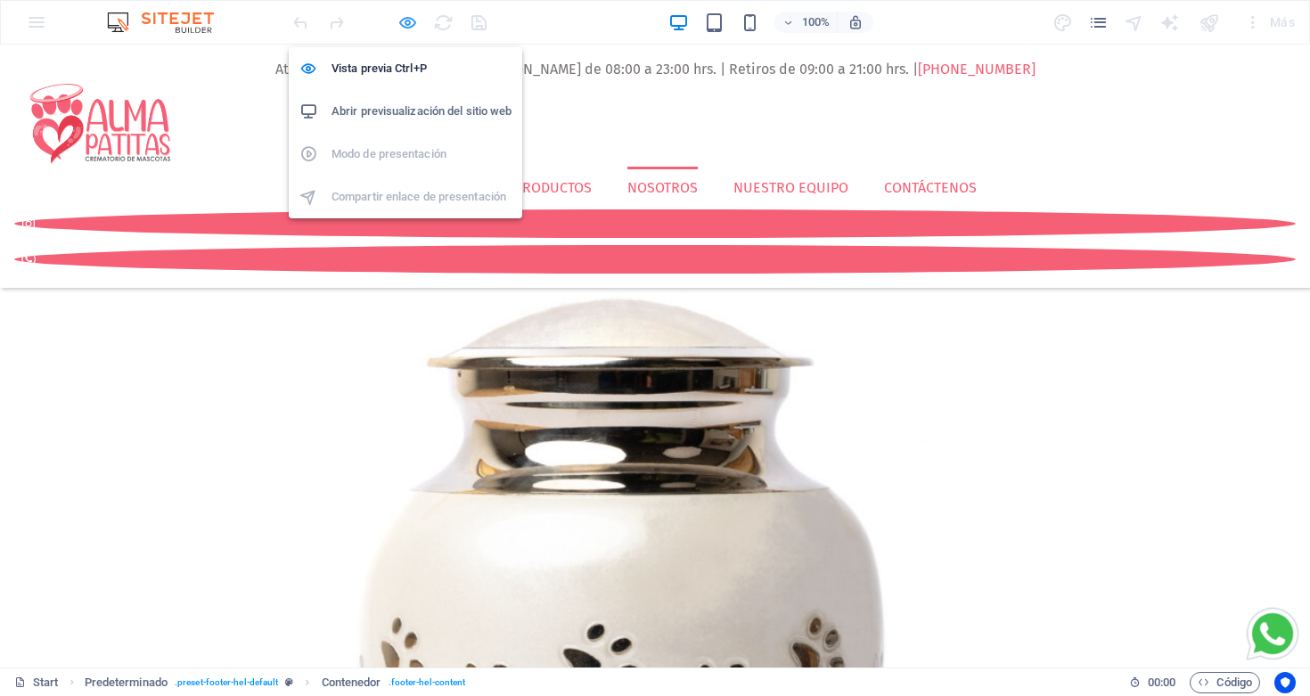
click at [412, 19] on icon "button" at bounding box center [408, 22] width 21 height 21
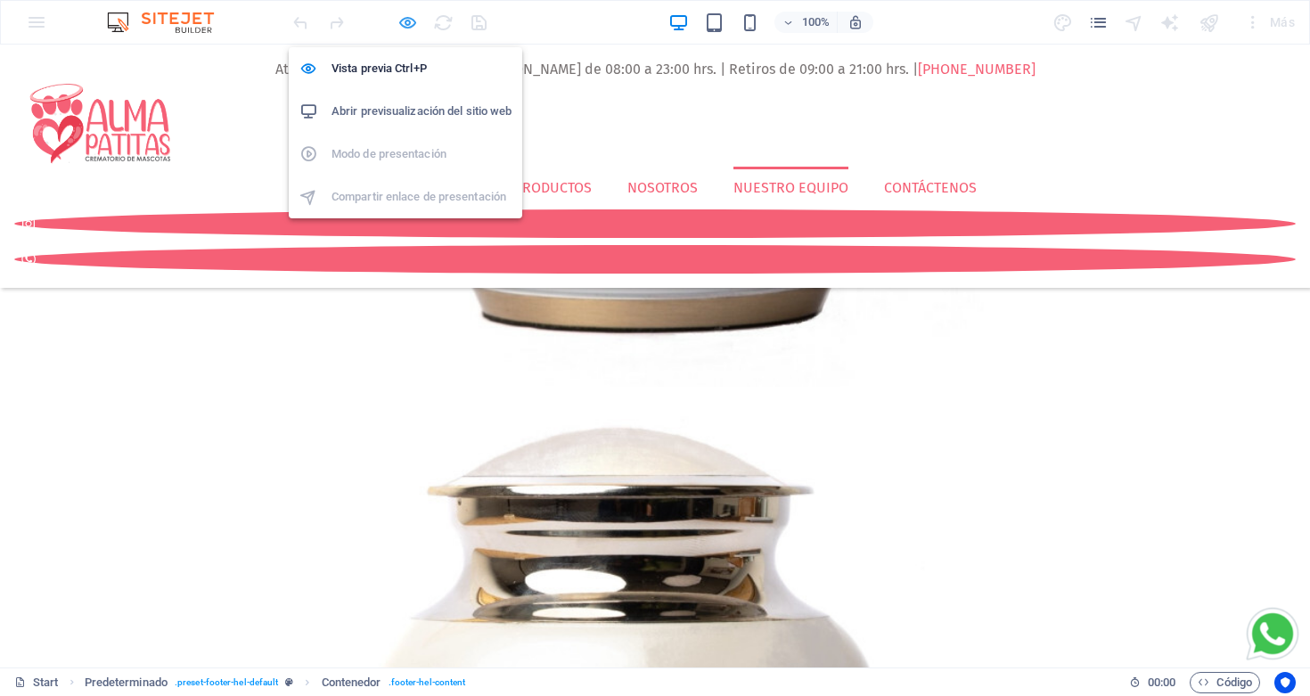
scroll to position [7413, 0]
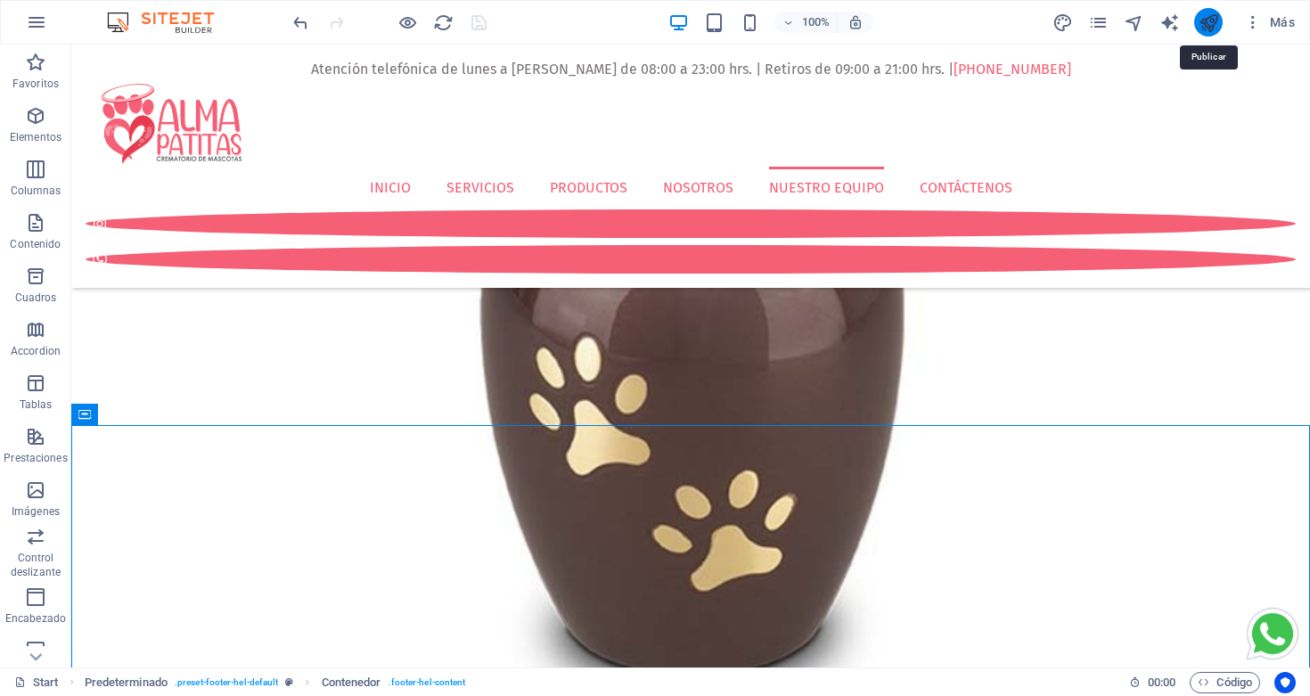
click at [1208, 21] on icon "publish" at bounding box center [1209, 22] width 21 height 21
